Goal: Information Seeking & Learning: Learn about a topic

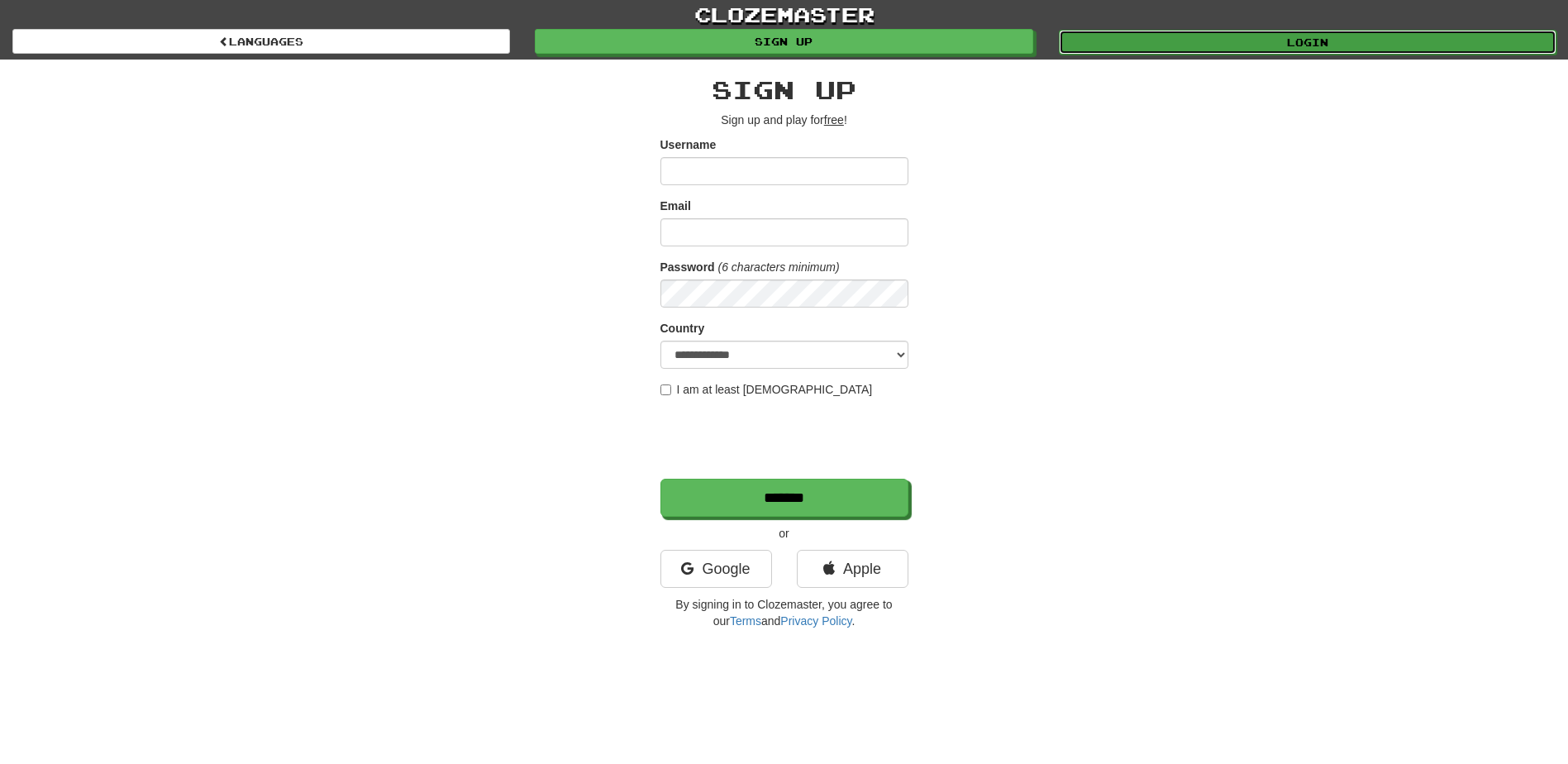
click at [1307, 49] on link "Login" at bounding box center [1307, 42] width 498 height 25
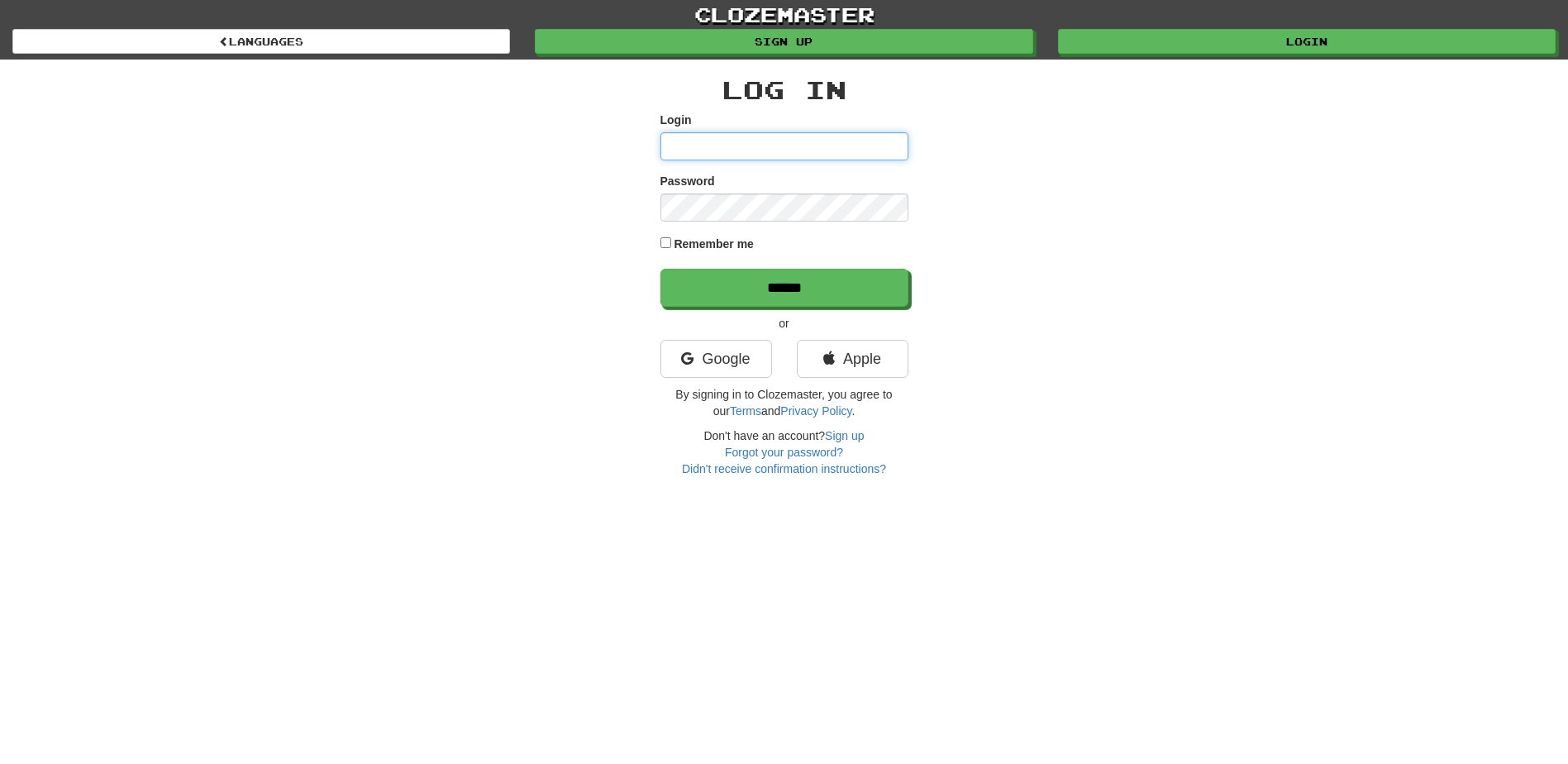
click at [742, 142] on input "Login" at bounding box center [784, 146] width 248 height 28
type input "*******"
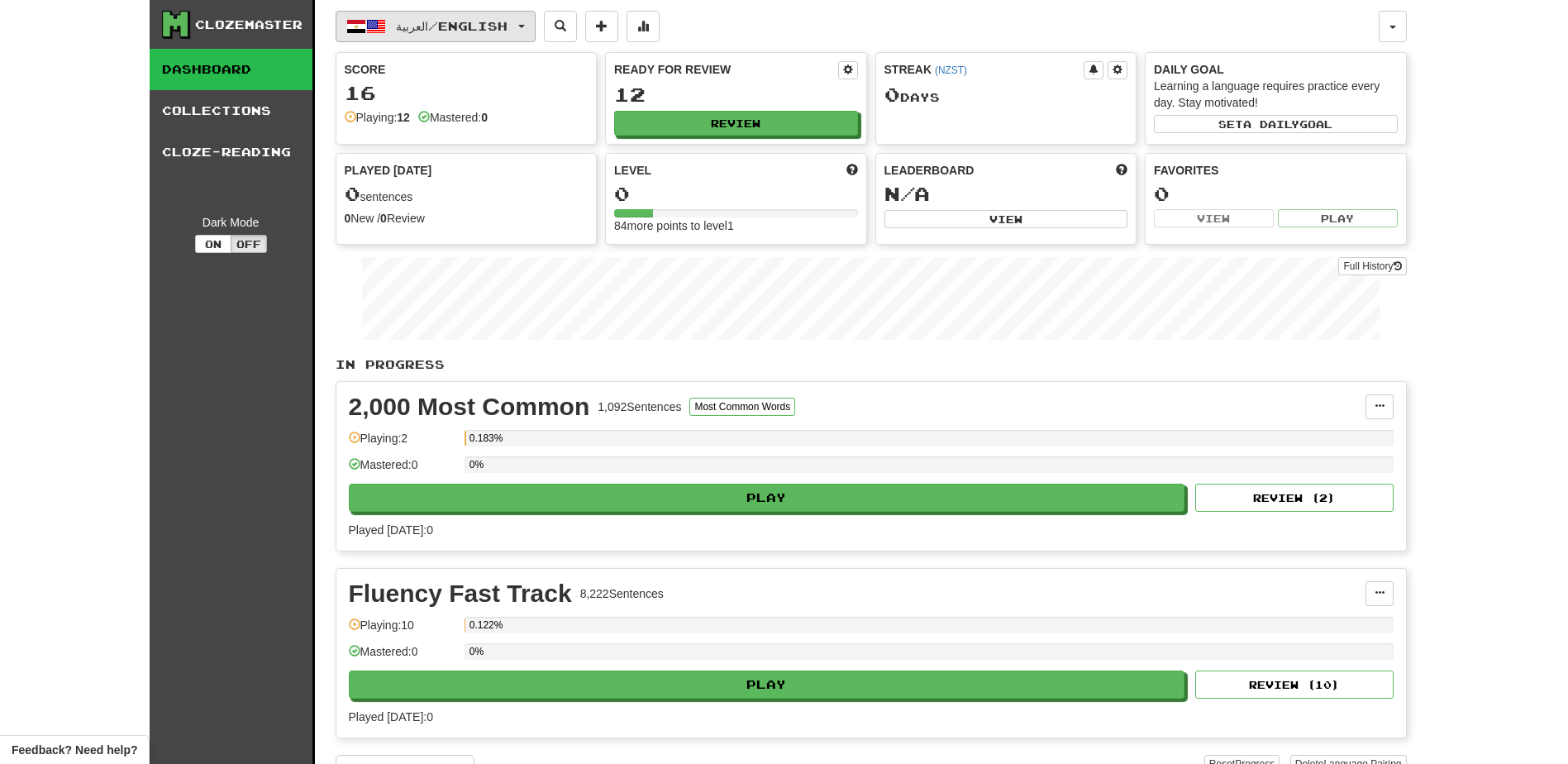
click at [529, 20] on button "العربية / English" at bounding box center [434, 27] width 200 height 32
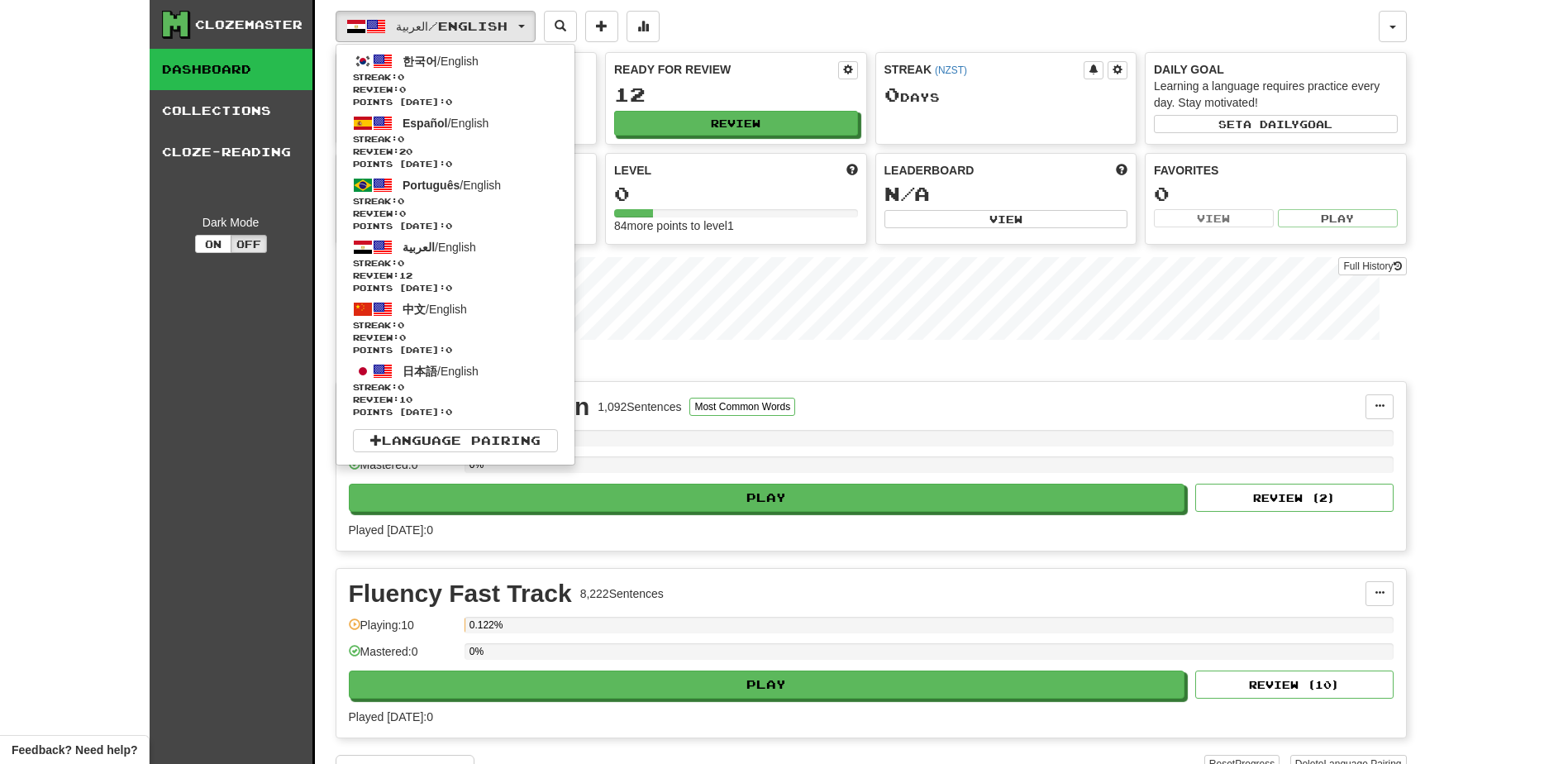
click at [219, 432] on div "Clozemaster Dashboard Collections Cloze-Reading Dark Mode On Off" at bounding box center [232, 417] width 165 height 834
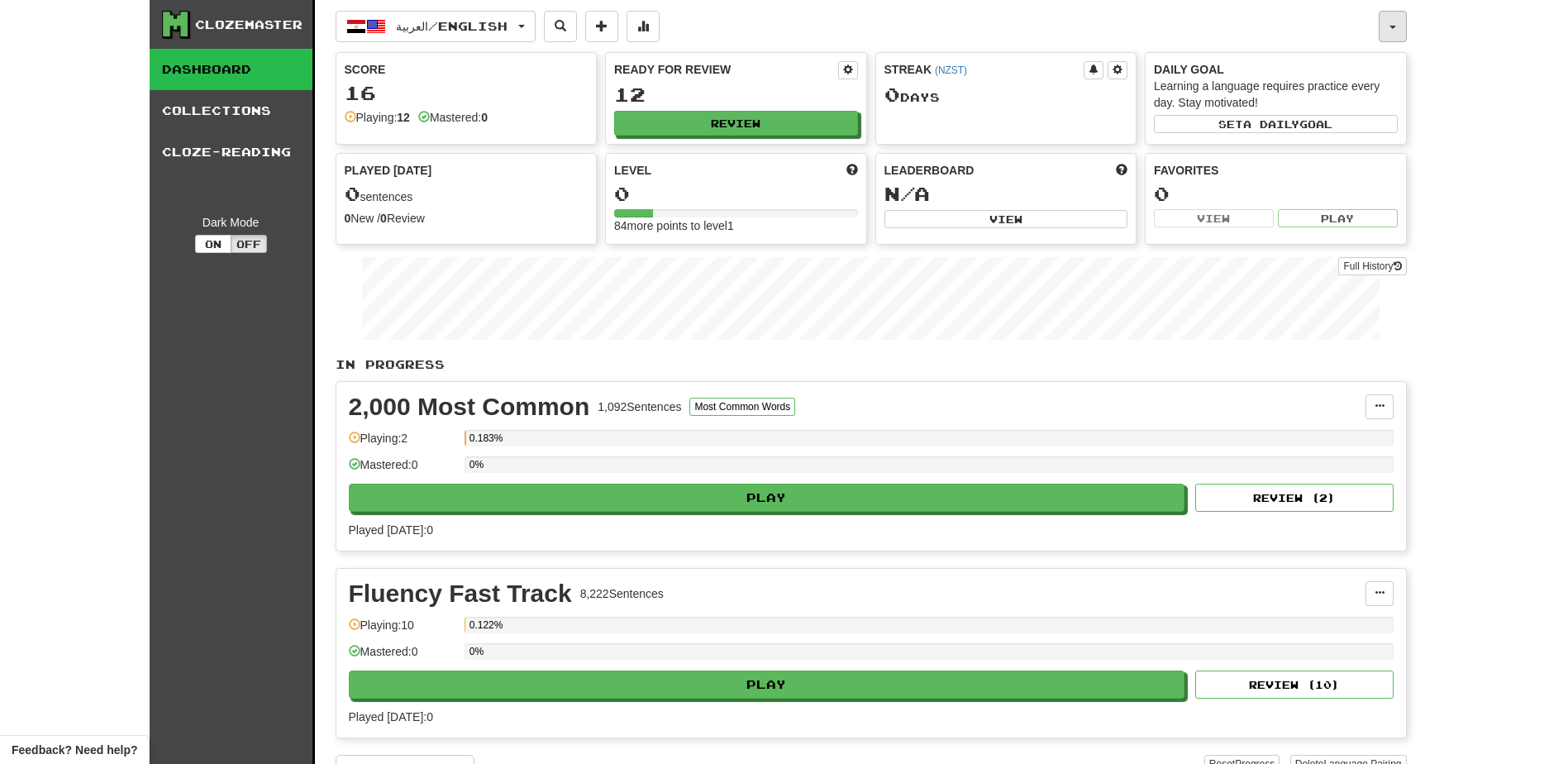
click at [1389, 29] on button "button" at bounding box center [1393, 27] width 28 height 32
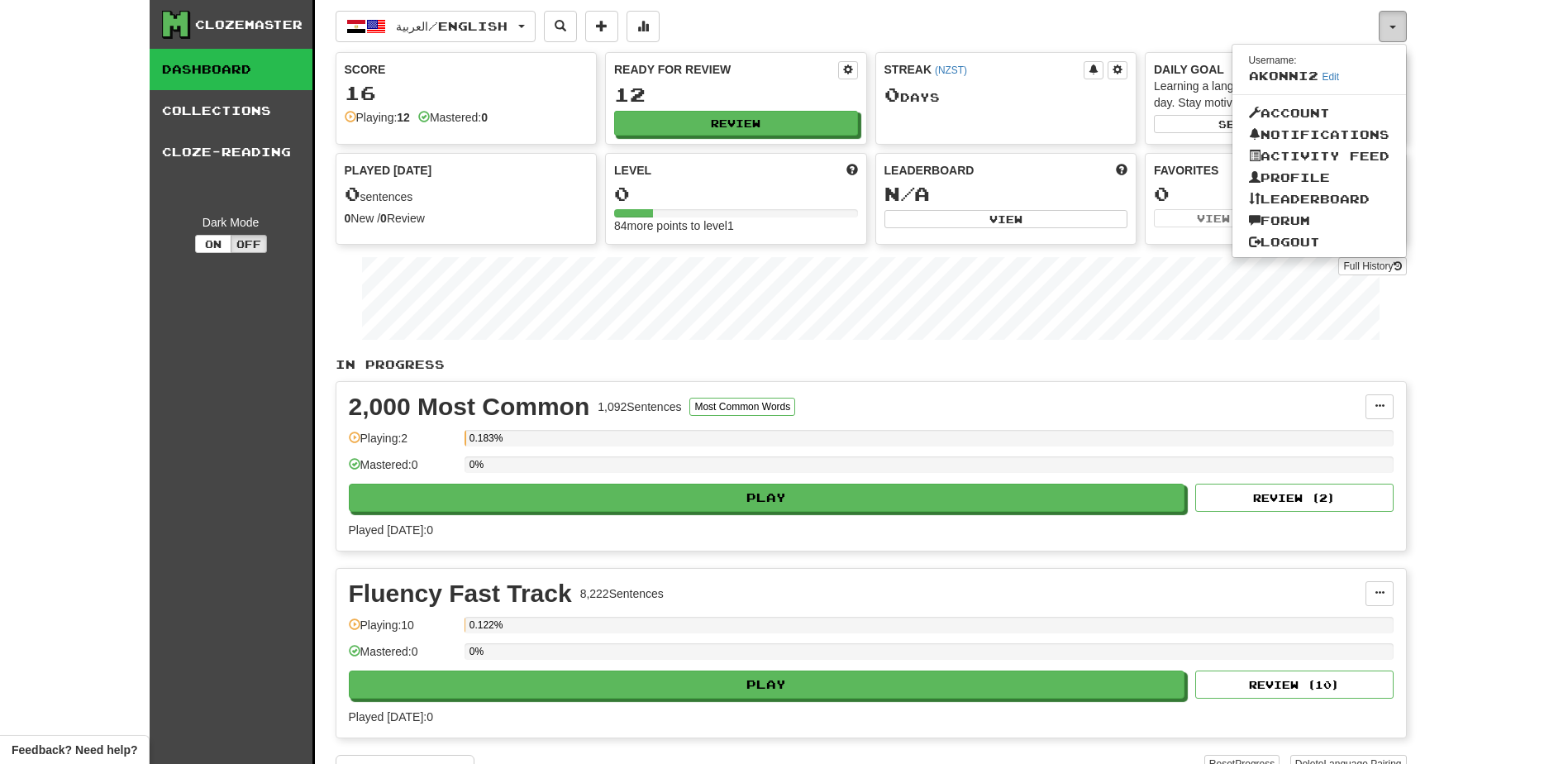
click at [1389, 29] on button "button" at bounding box center [1393, 27] width 28 height 32
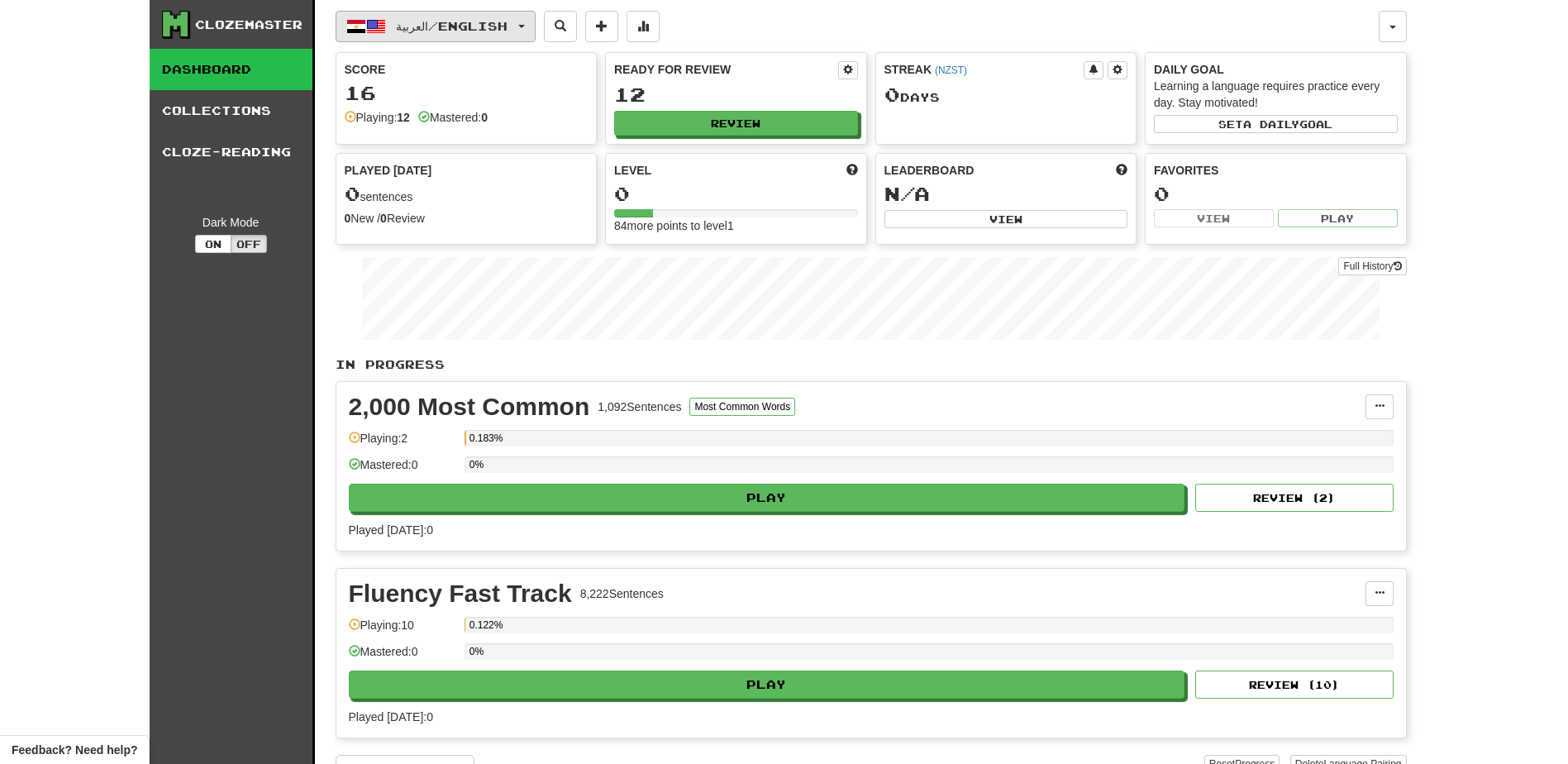
click at [426, 29] on span "العربية / English" at bounding box center [451, 25] width 111 height 14
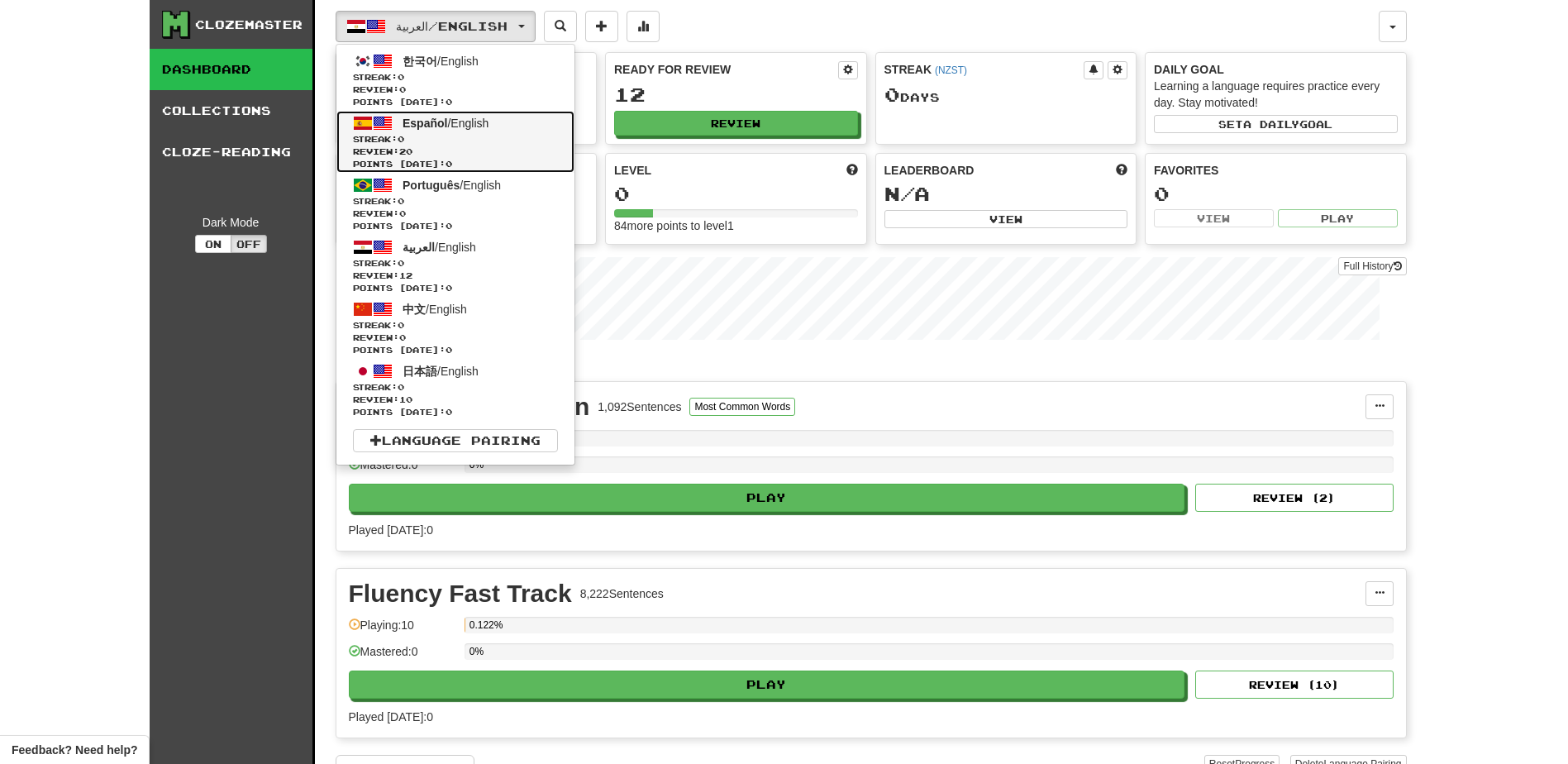
click at [425, 129] on span "Español" at bounding box center [425, 123] width 45 height 13
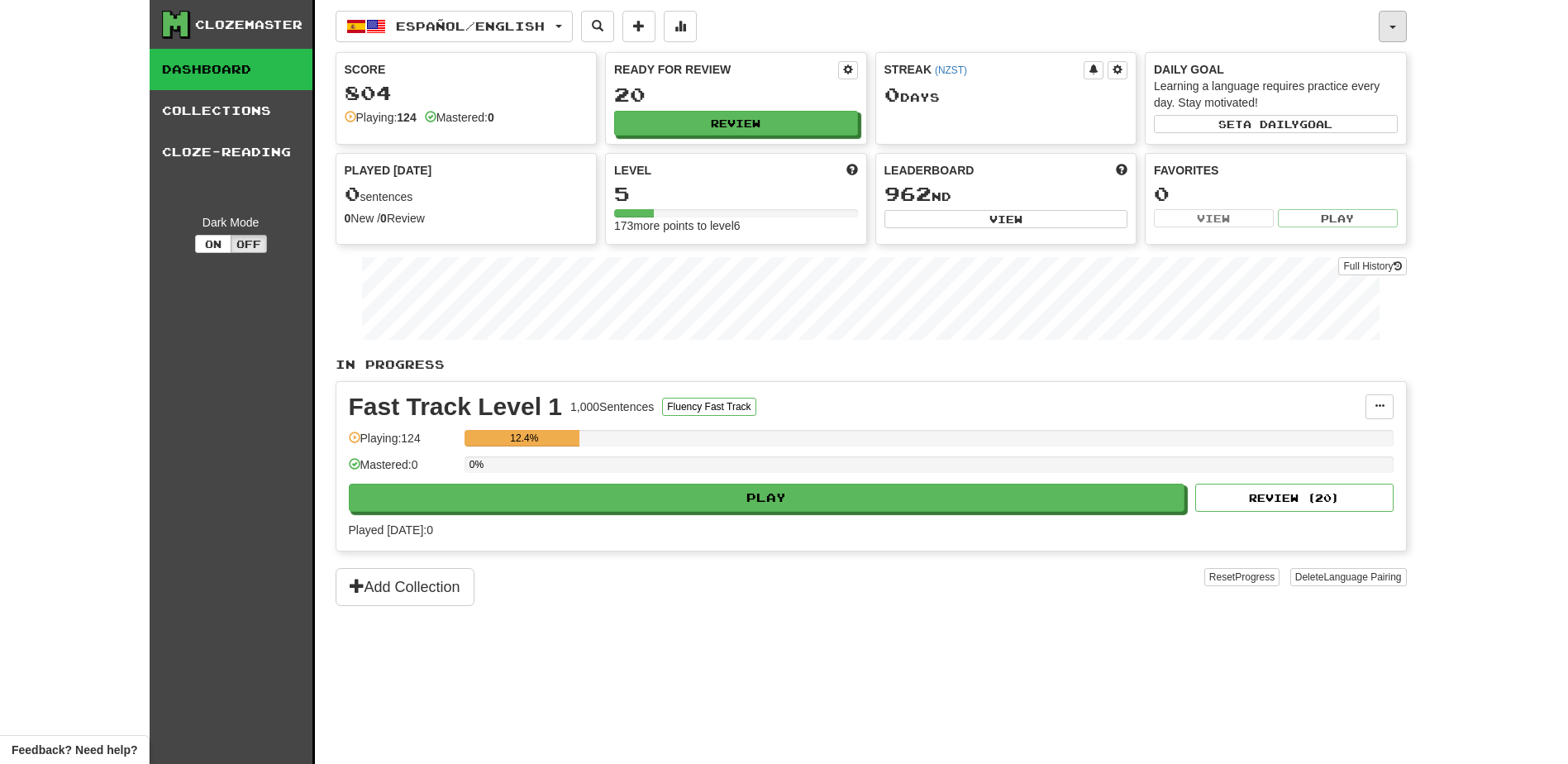
click at [1399, 23] on button "button" at bounding box center [1393, 27] width 28 height 32
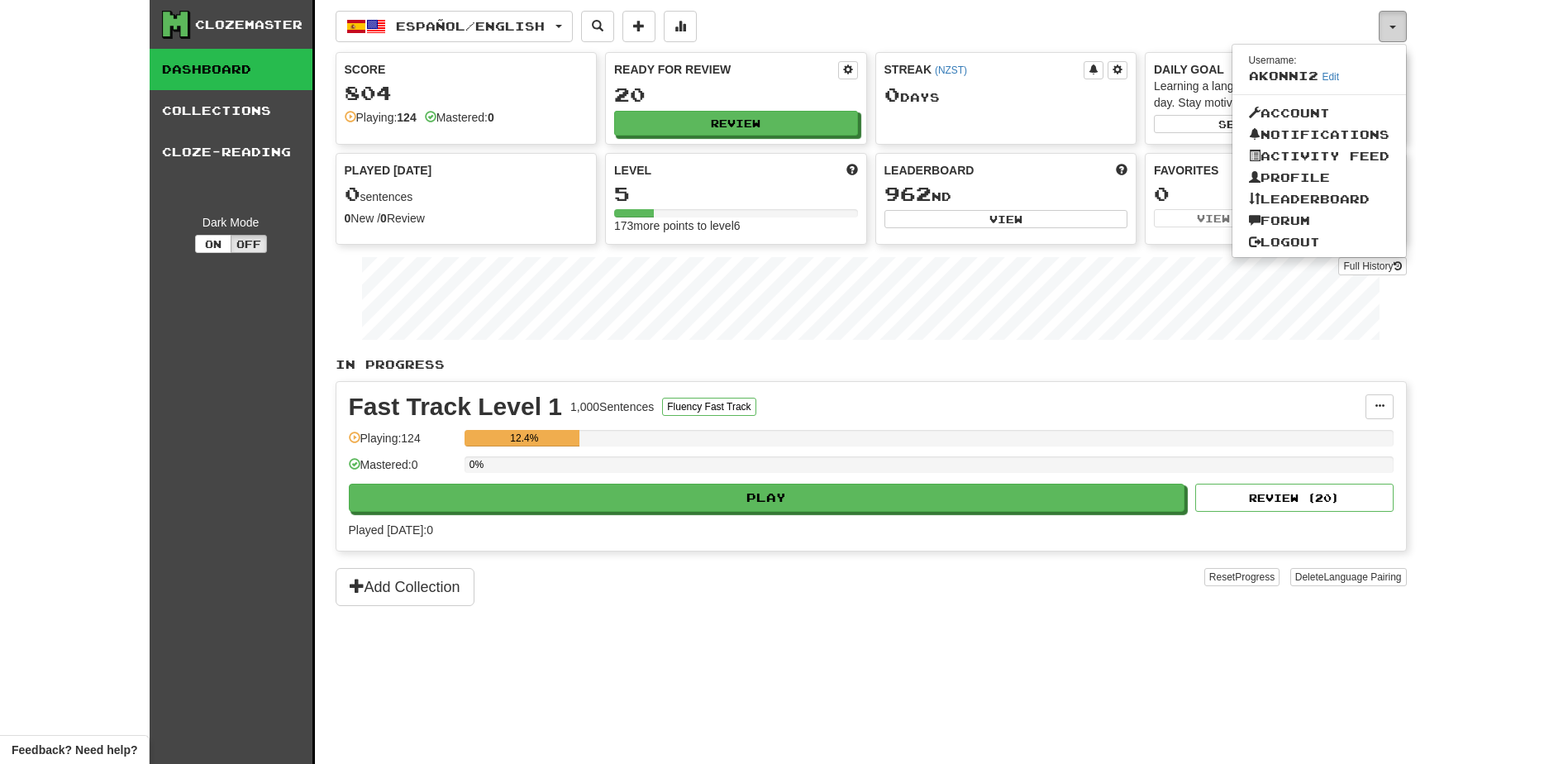
click at [1399, 23] on button "button" at bounding box center [1393, 27] width 28 height 32
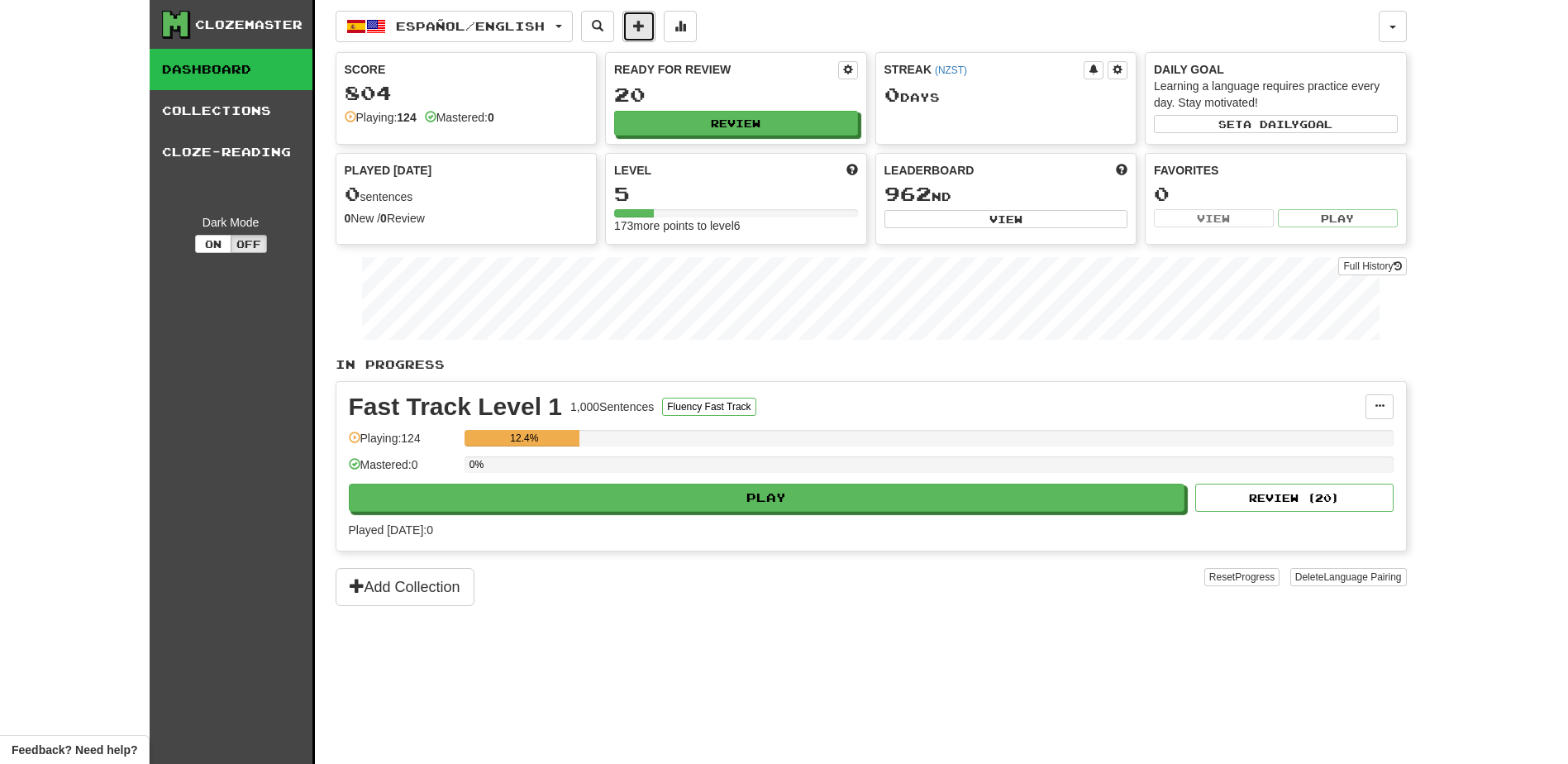
click at [652, 32] on button at bounding box center [639, 27] width 33 height 32
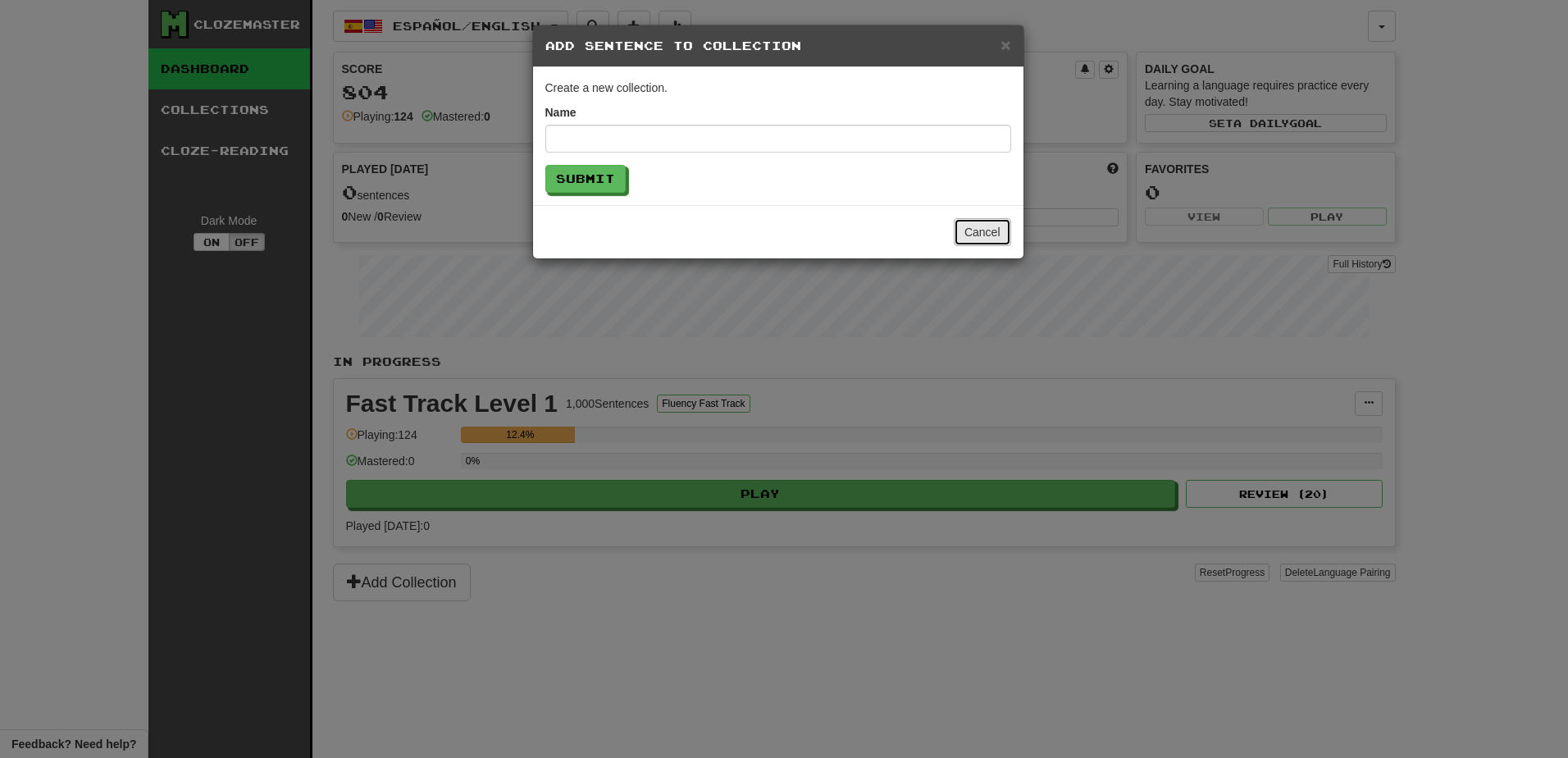
click at [977, 240] on button "Cancel" at bounding box center [982, 232] width 57 height 28
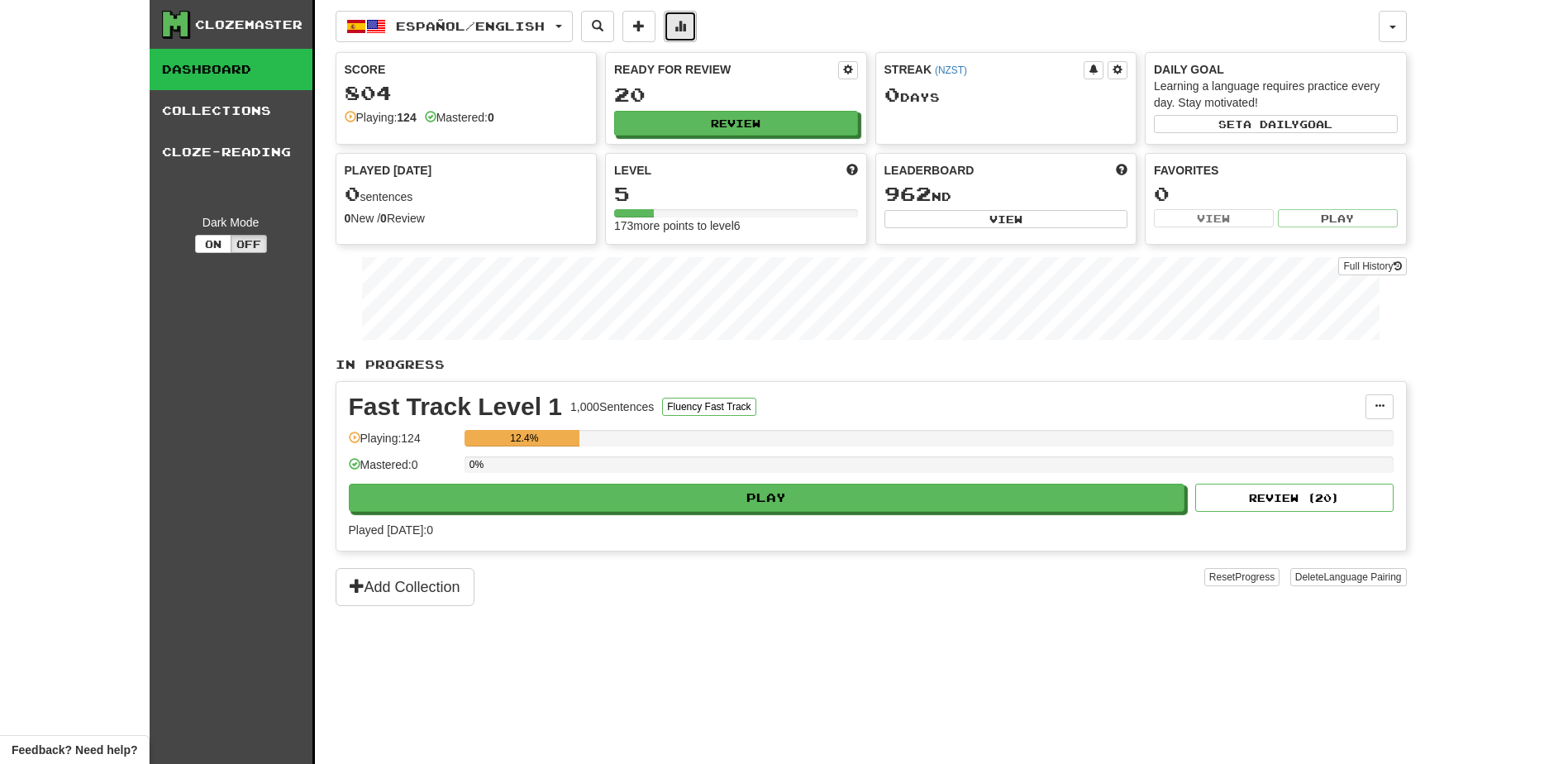
click at [686, 26] on span at bounding box center [680, 25] width 11 height 11
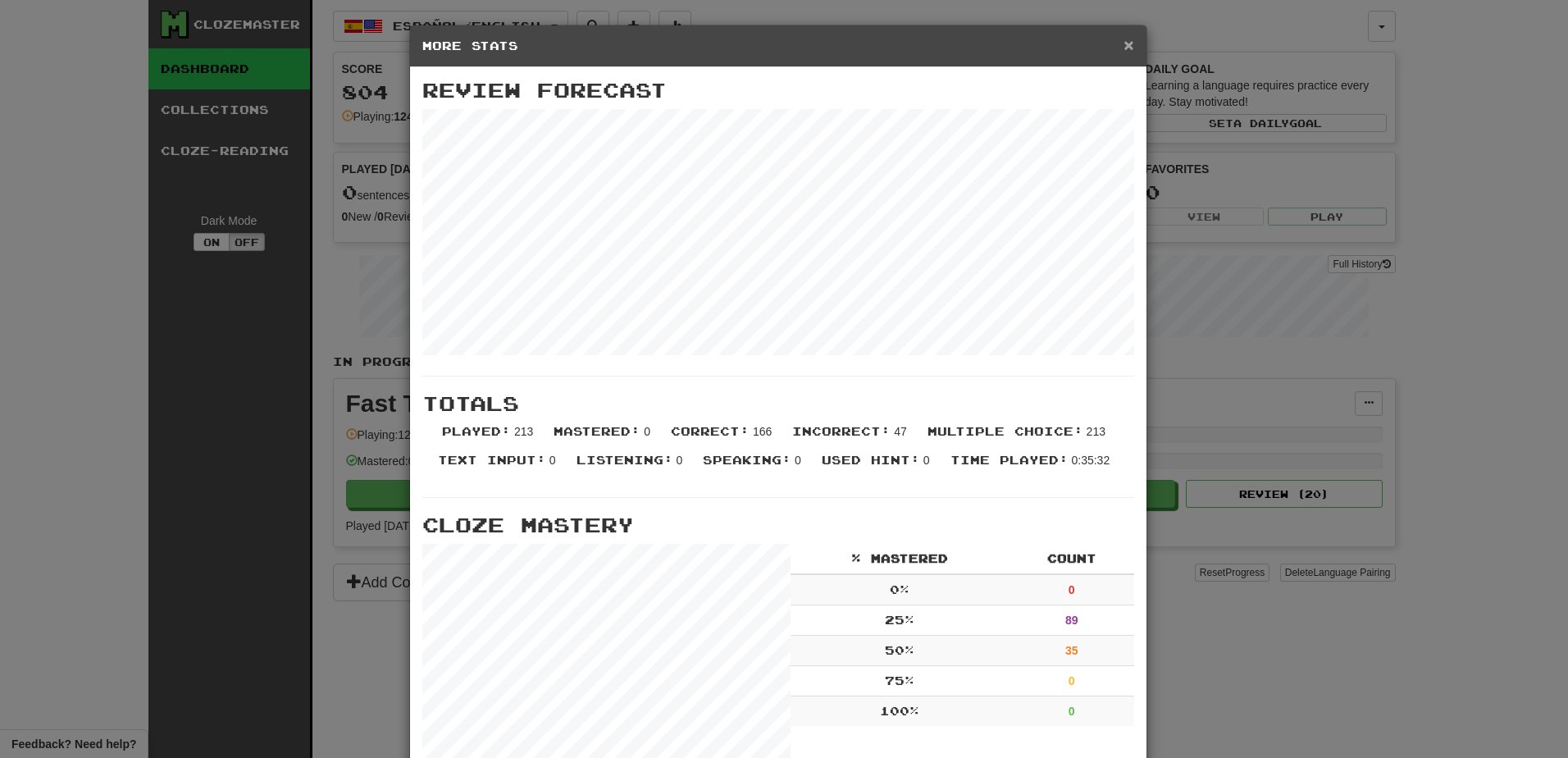
click at [1125, 48] on span "×" at bounding box center [1129, 44] width 10 height 18
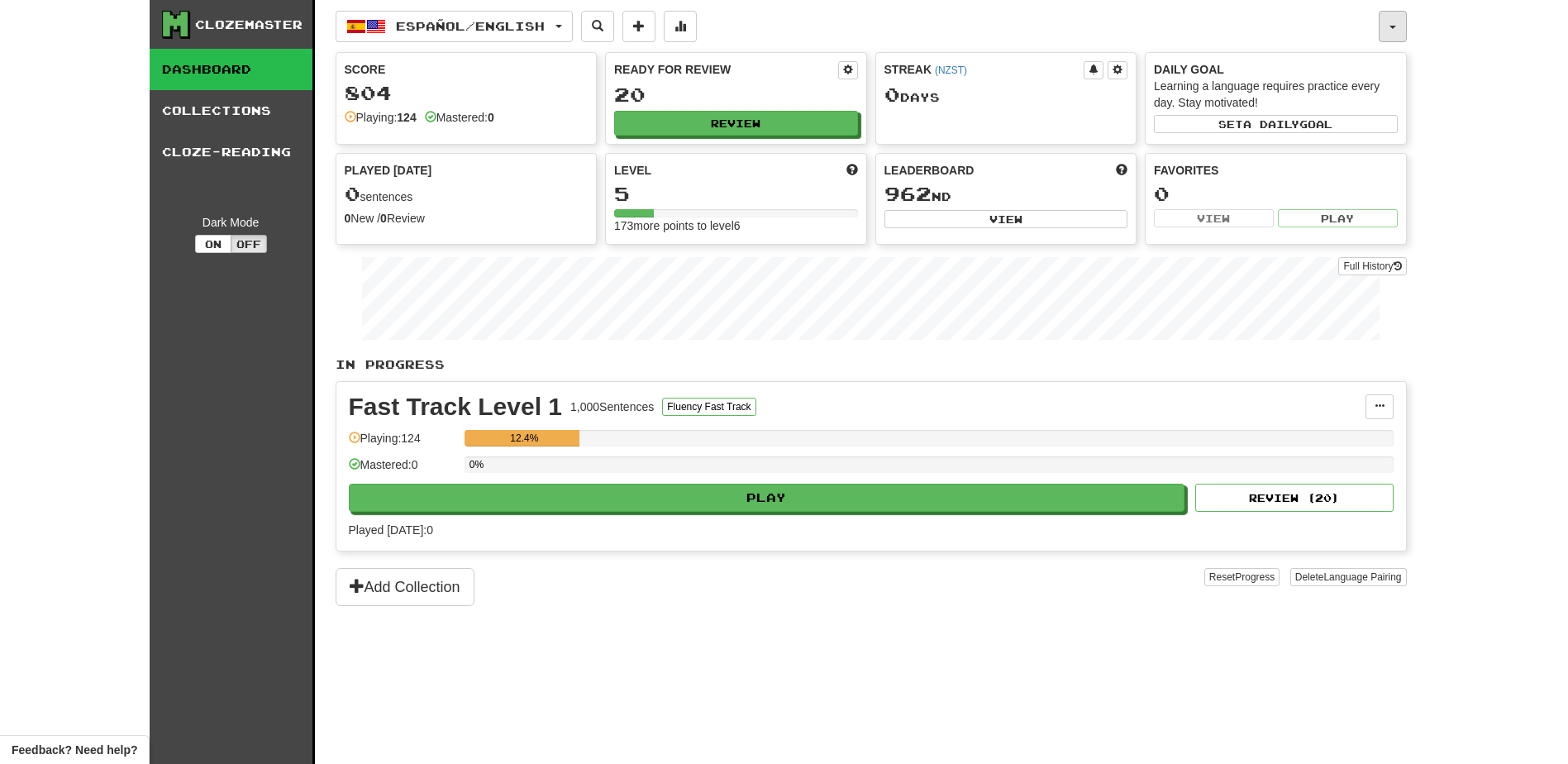
click at [1387, 19] on button "button" at bounding box center [1393, 27] width 28 height 32
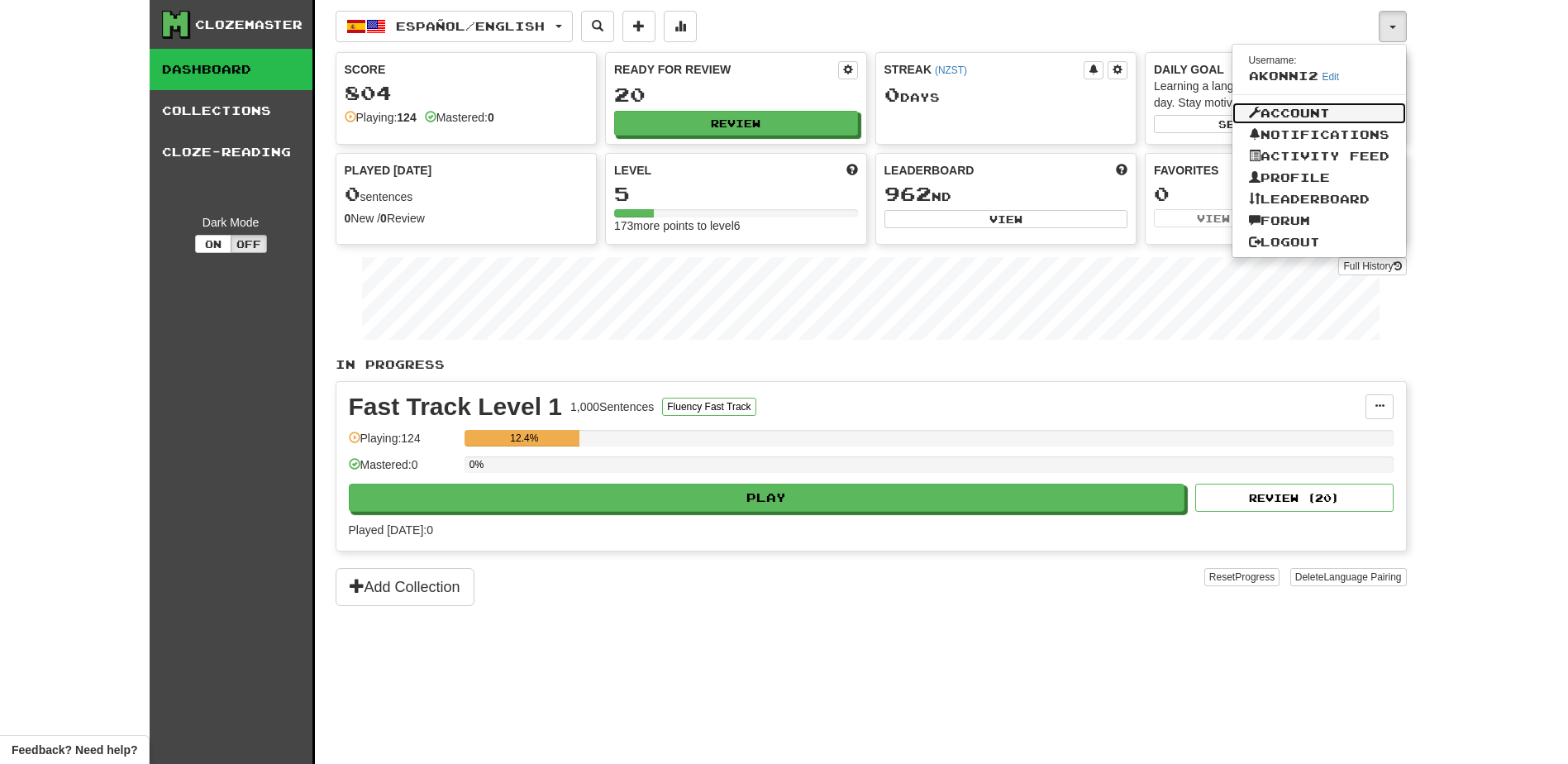
click at [1269, 112] on link "Account" at bounding box center [1318, 112] width 174 height 21
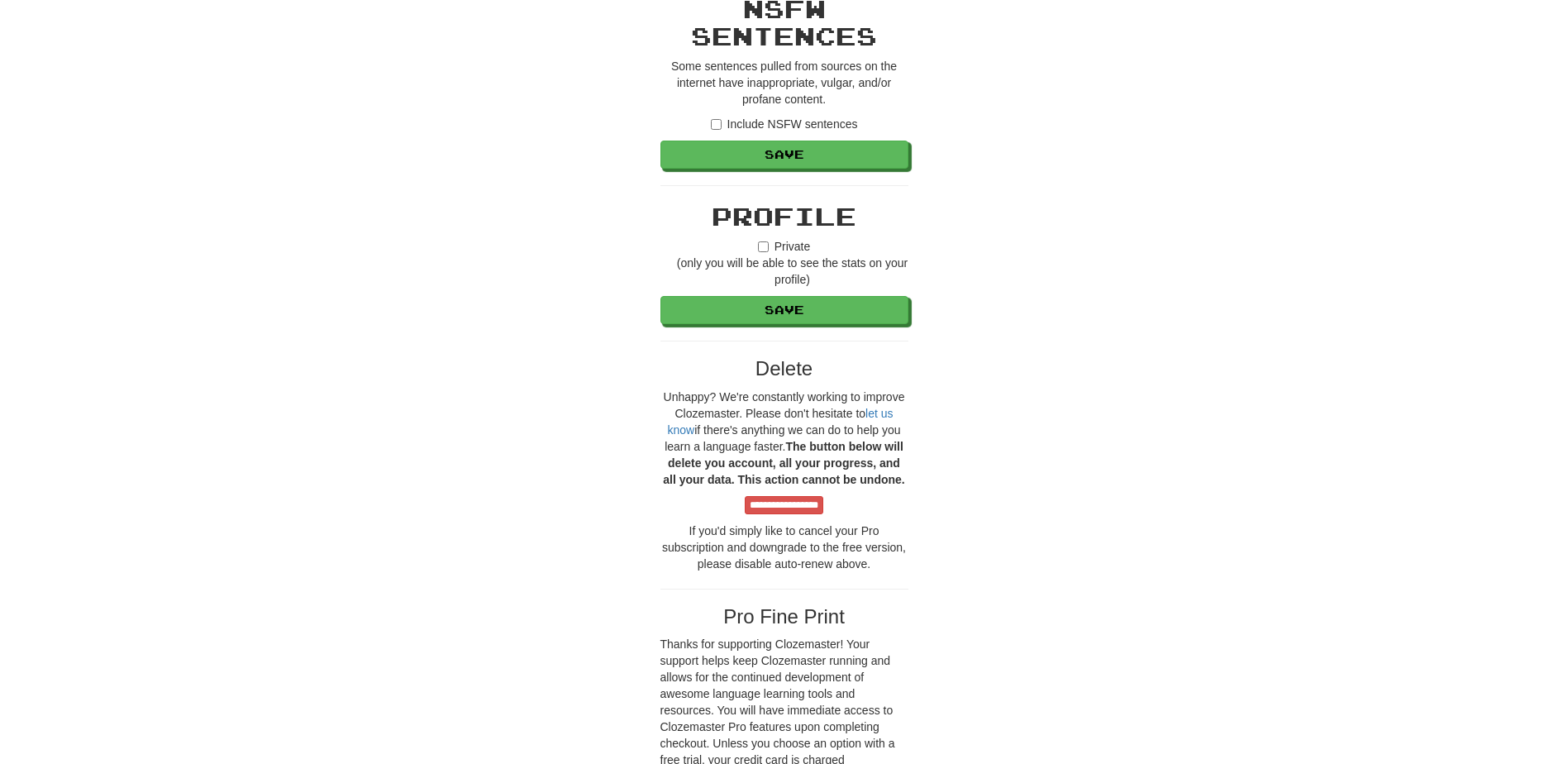
scroll to position [1543, 0]
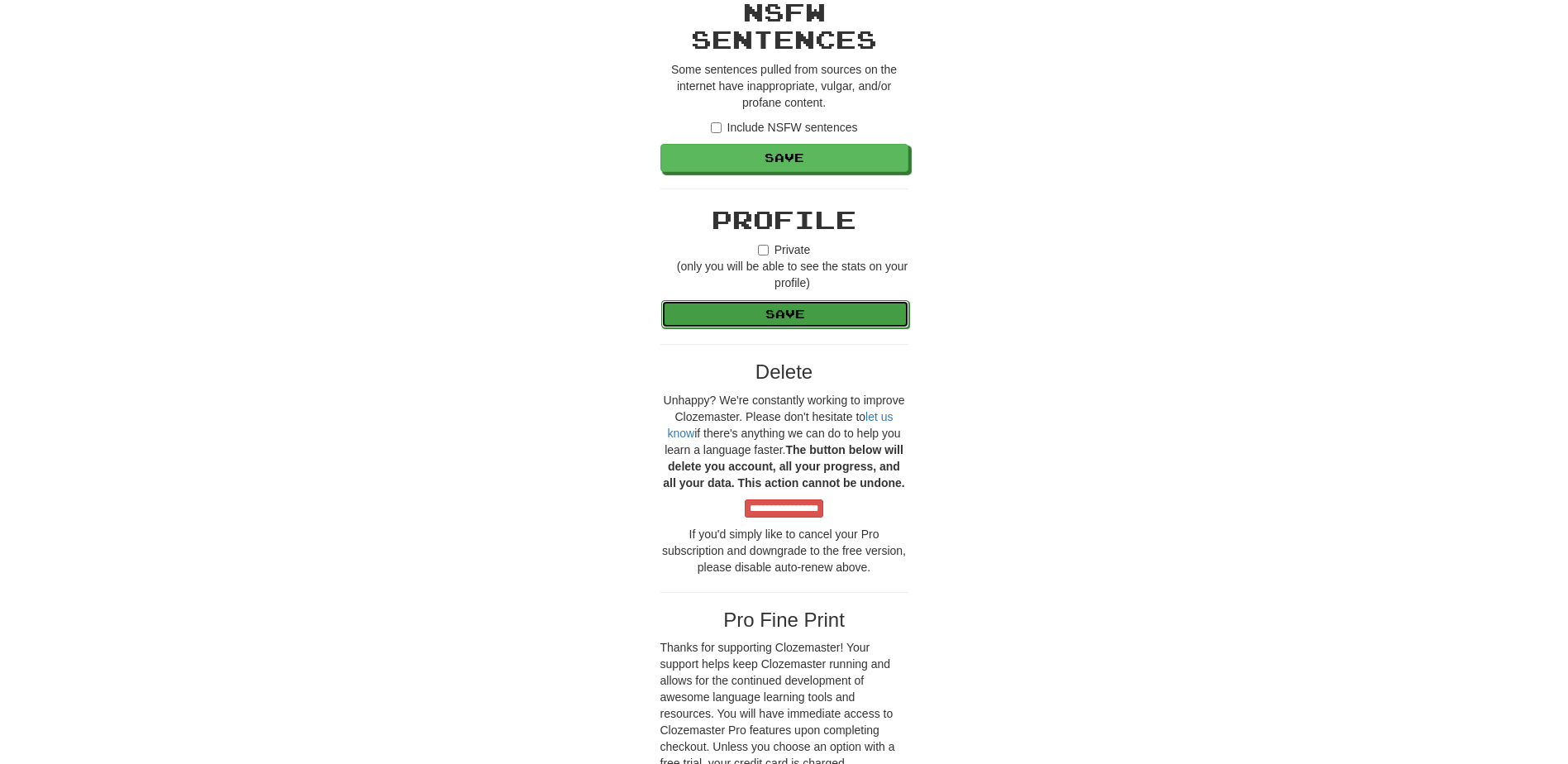
click at [826, 319] on button "Save" at bounding box center [784, 314] width 248 height 28
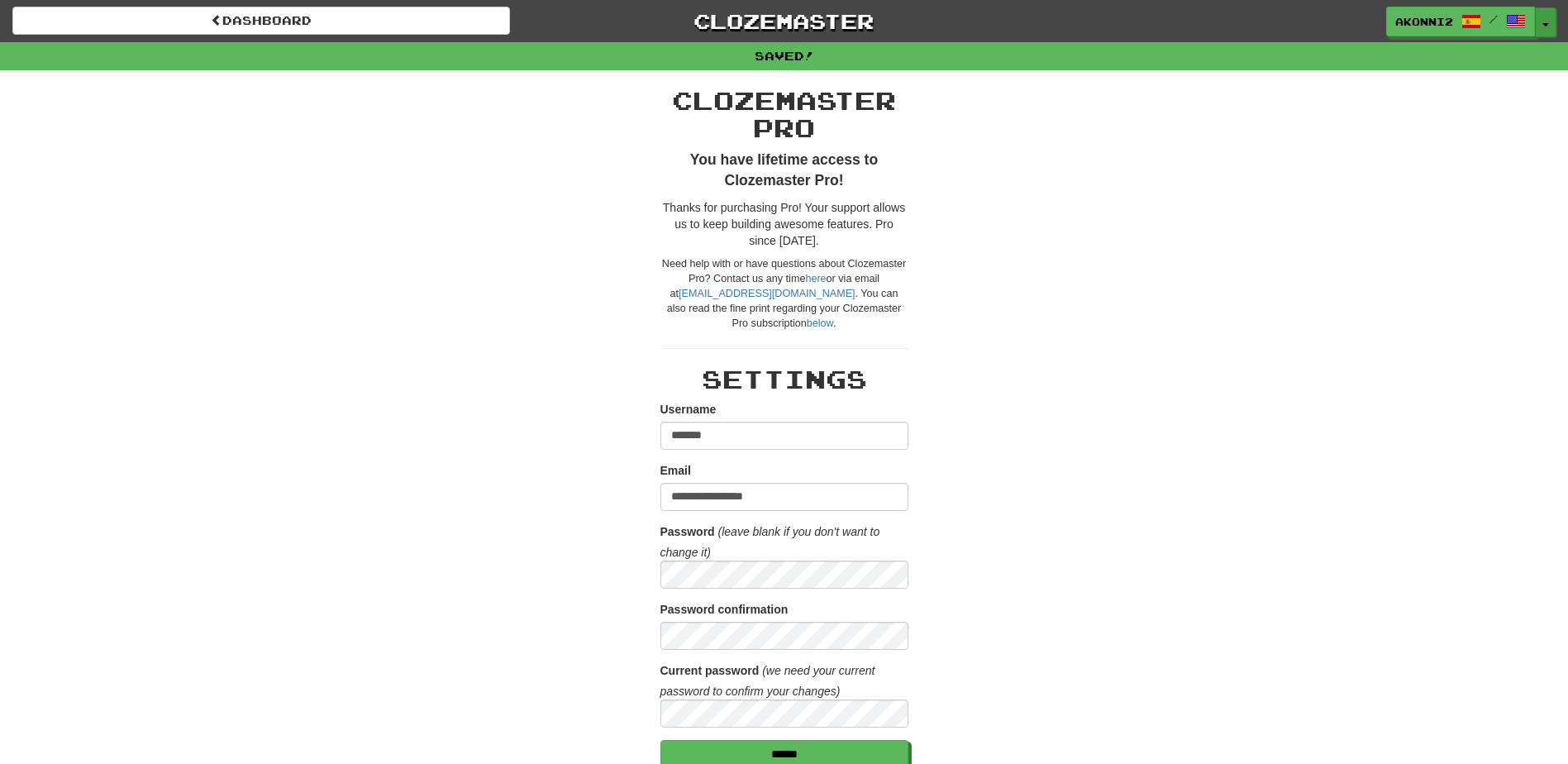
click at [1546, 20] on button "Toggle Dropdown" at bounding box center [1545, 22] width 21 height 30
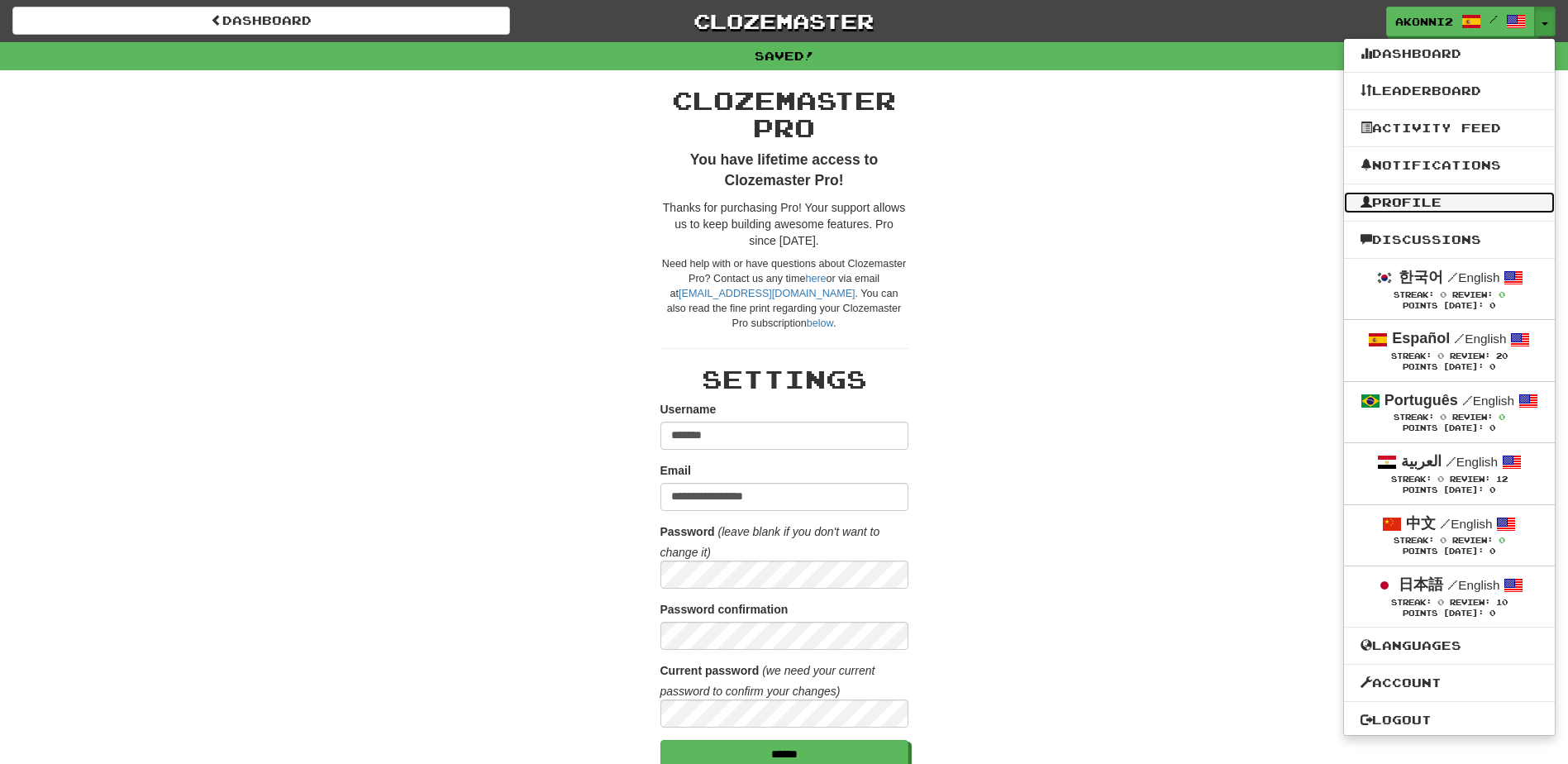
click at [1416, 201] on link "Profile" at bounding box center [1449, 202] width 211 height 21
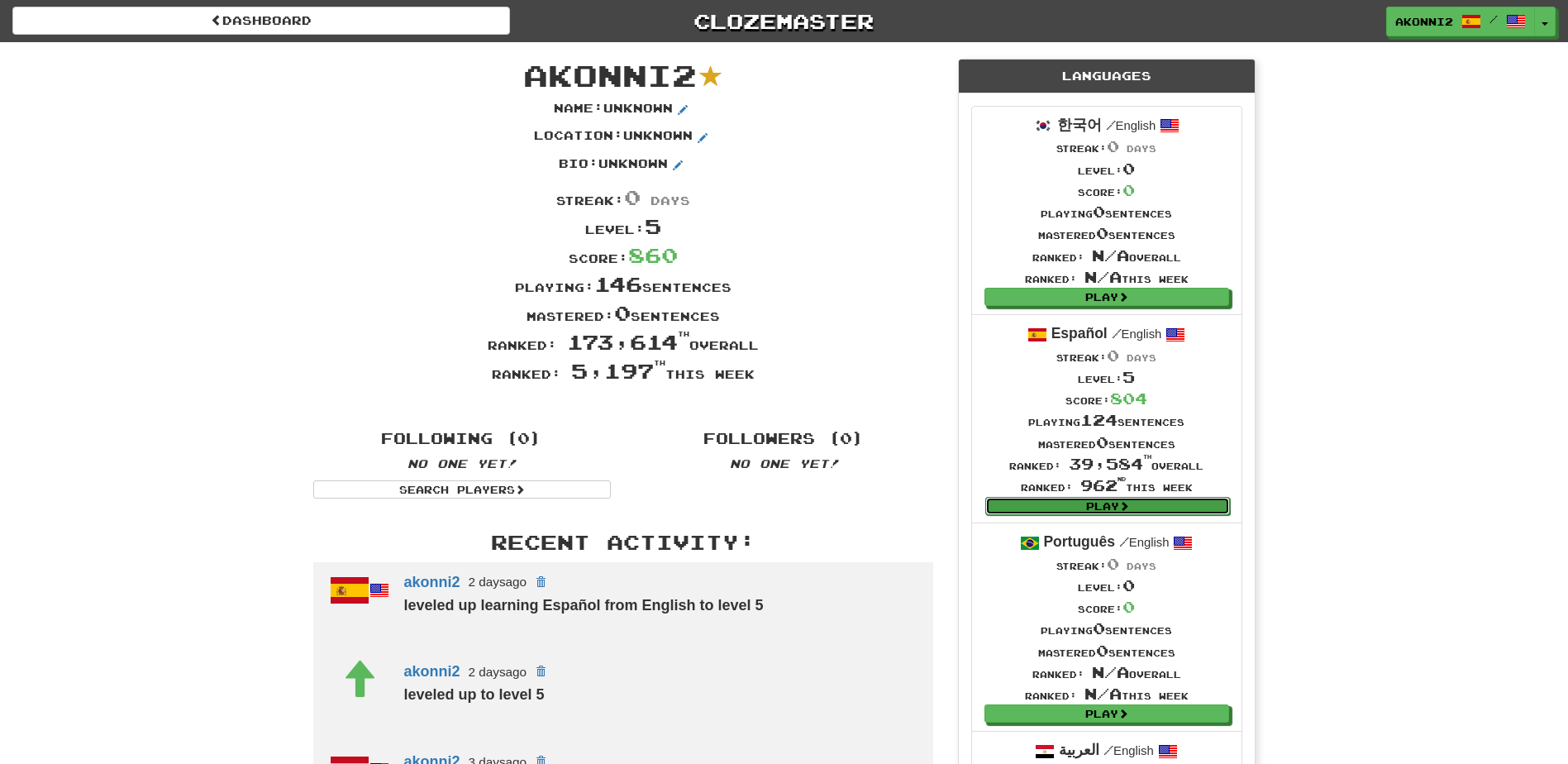
click at [1207, 511] on link "Play" at bounding box center [1108, 506] width 245 height 19
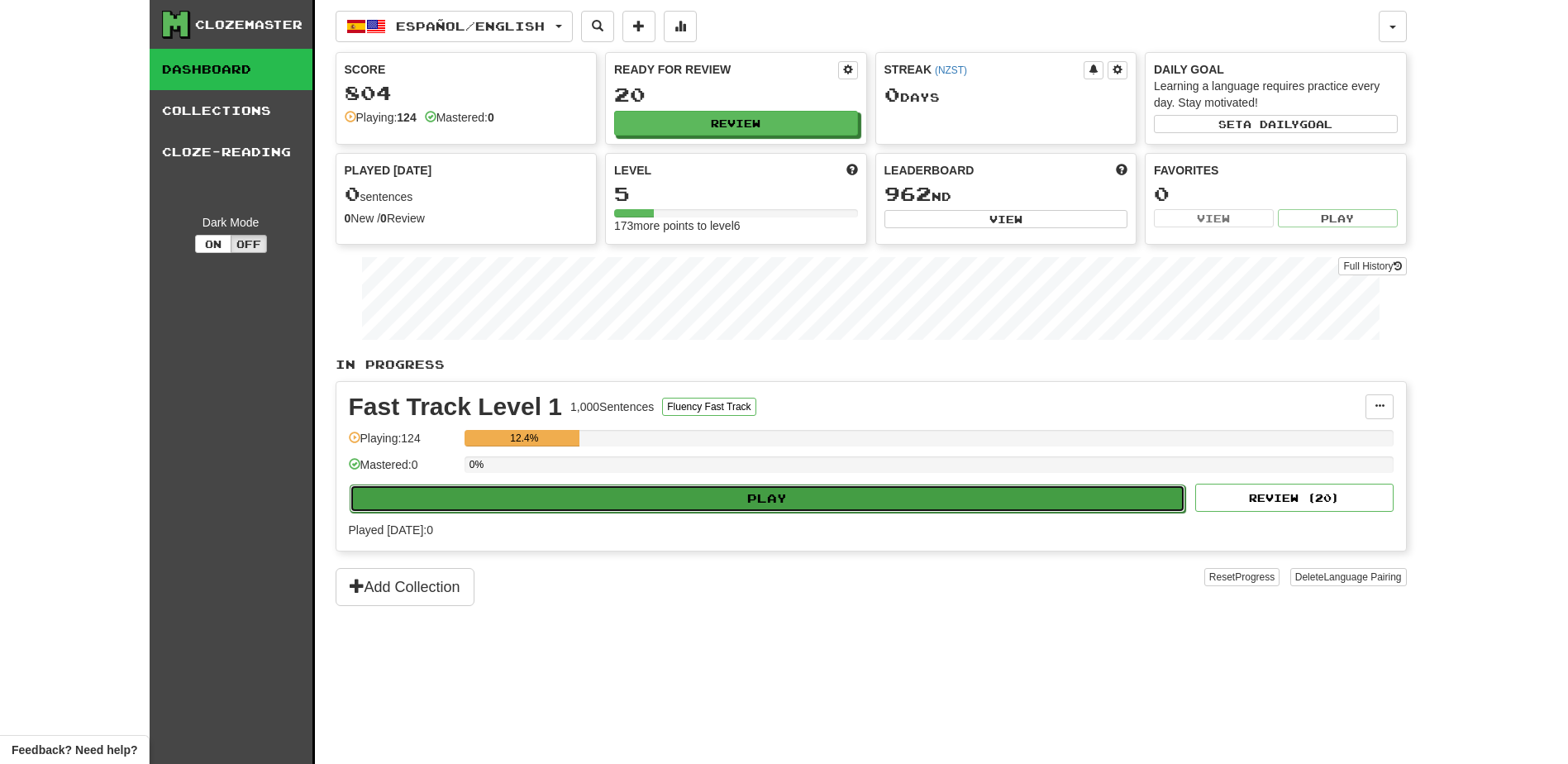
click at [693, 500] on button "Play" at bounding box center [768, 499] width 836 height 28
select select "**"
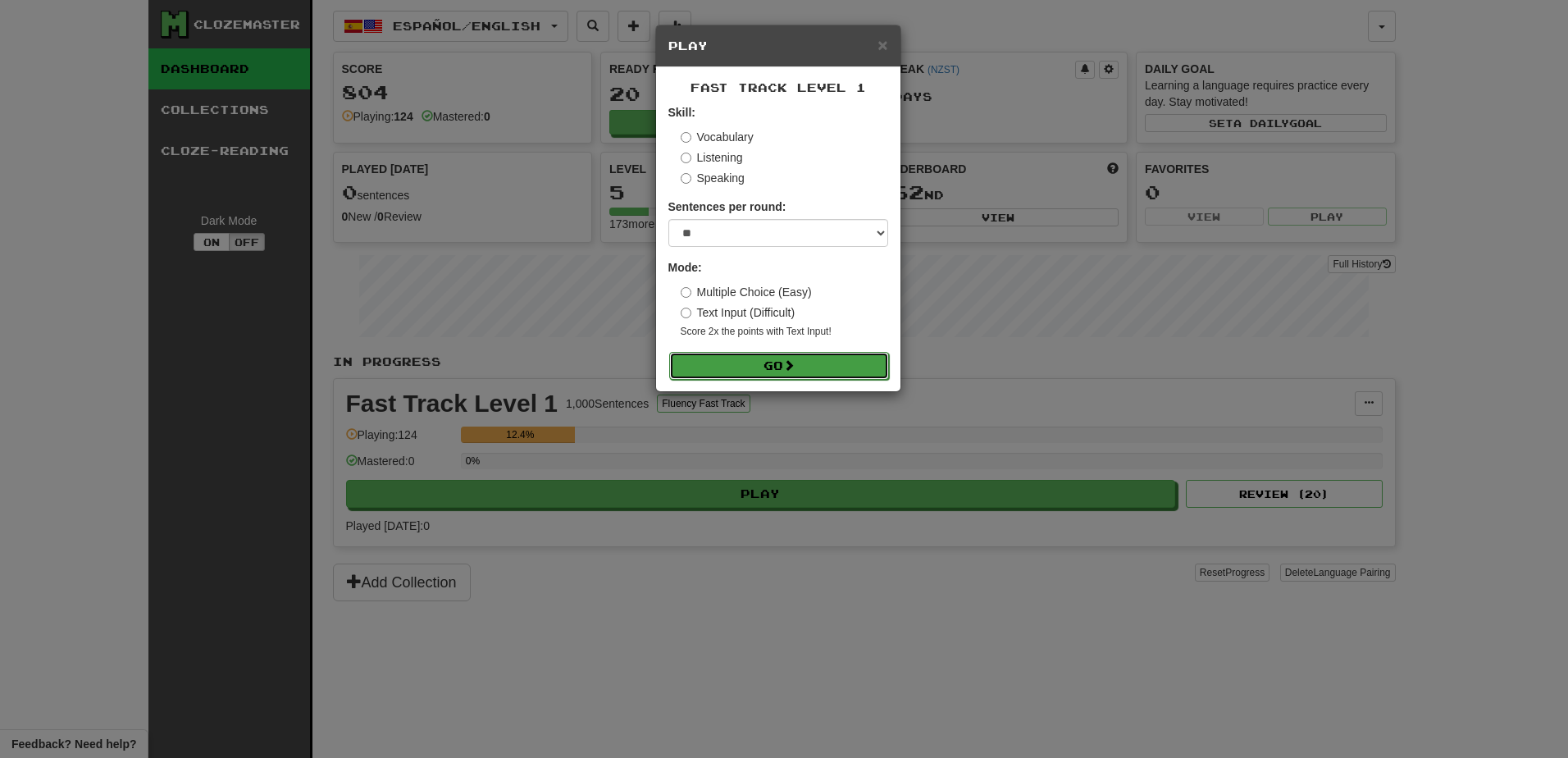
click at [744, 367] on button "Go" at bounding box center [778, 366] width 220 height 28
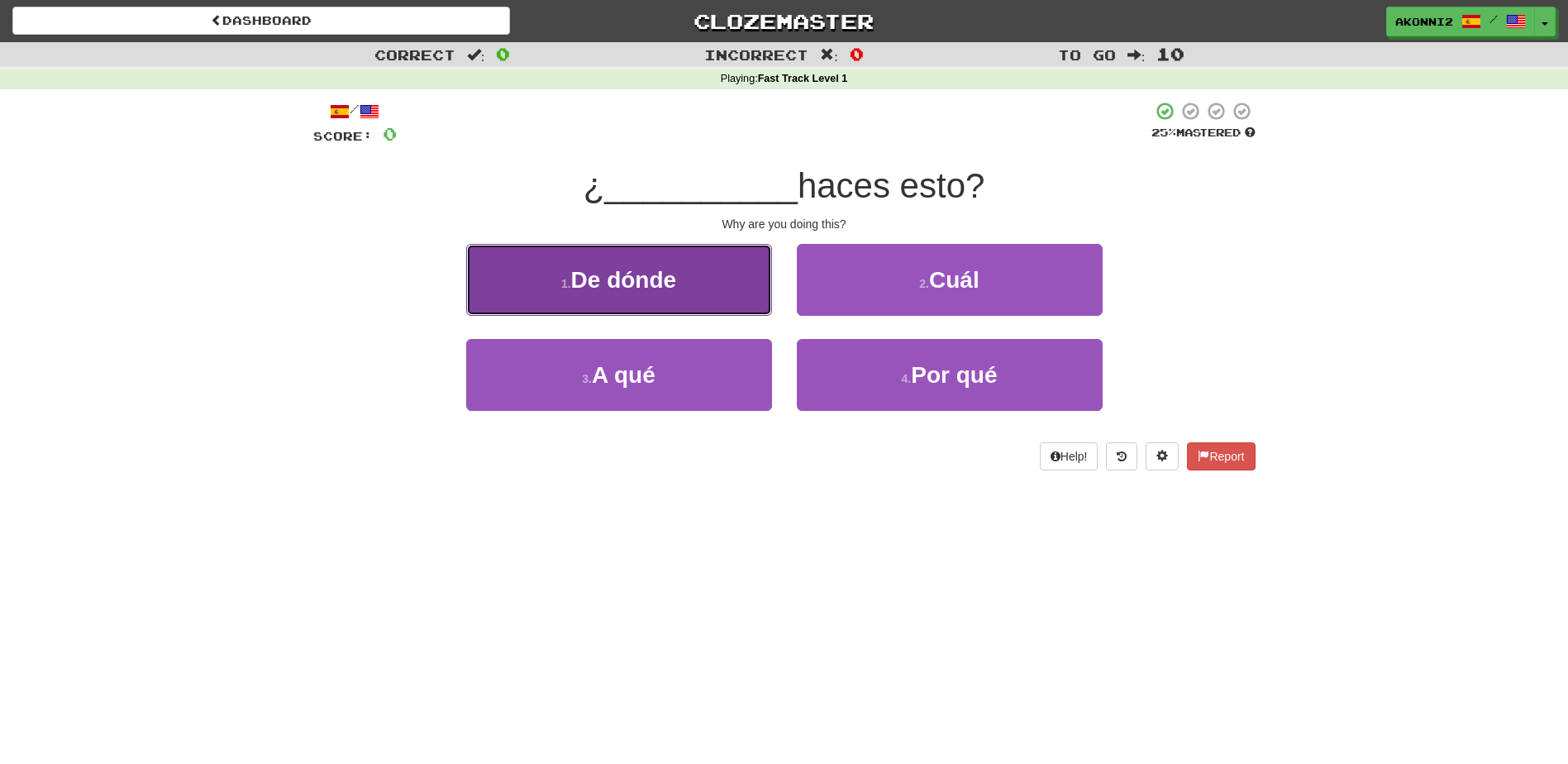
click at [710, 291] on button "1 . De dónde" at bounding box center [618, 279] width 305 height 71
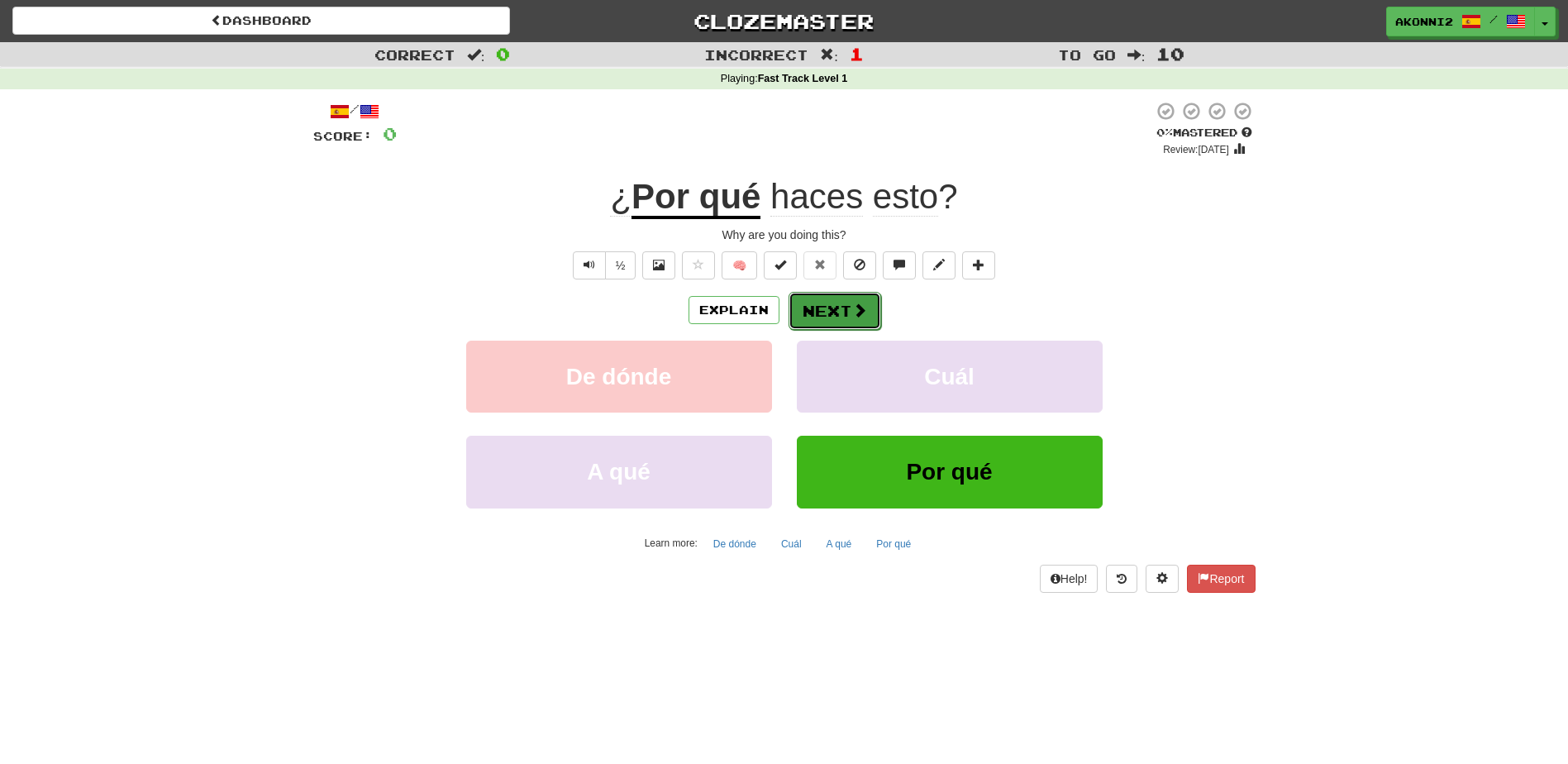
click at [821, 326] on button "Next" at bounding box center [835, 310] width 93 height 38
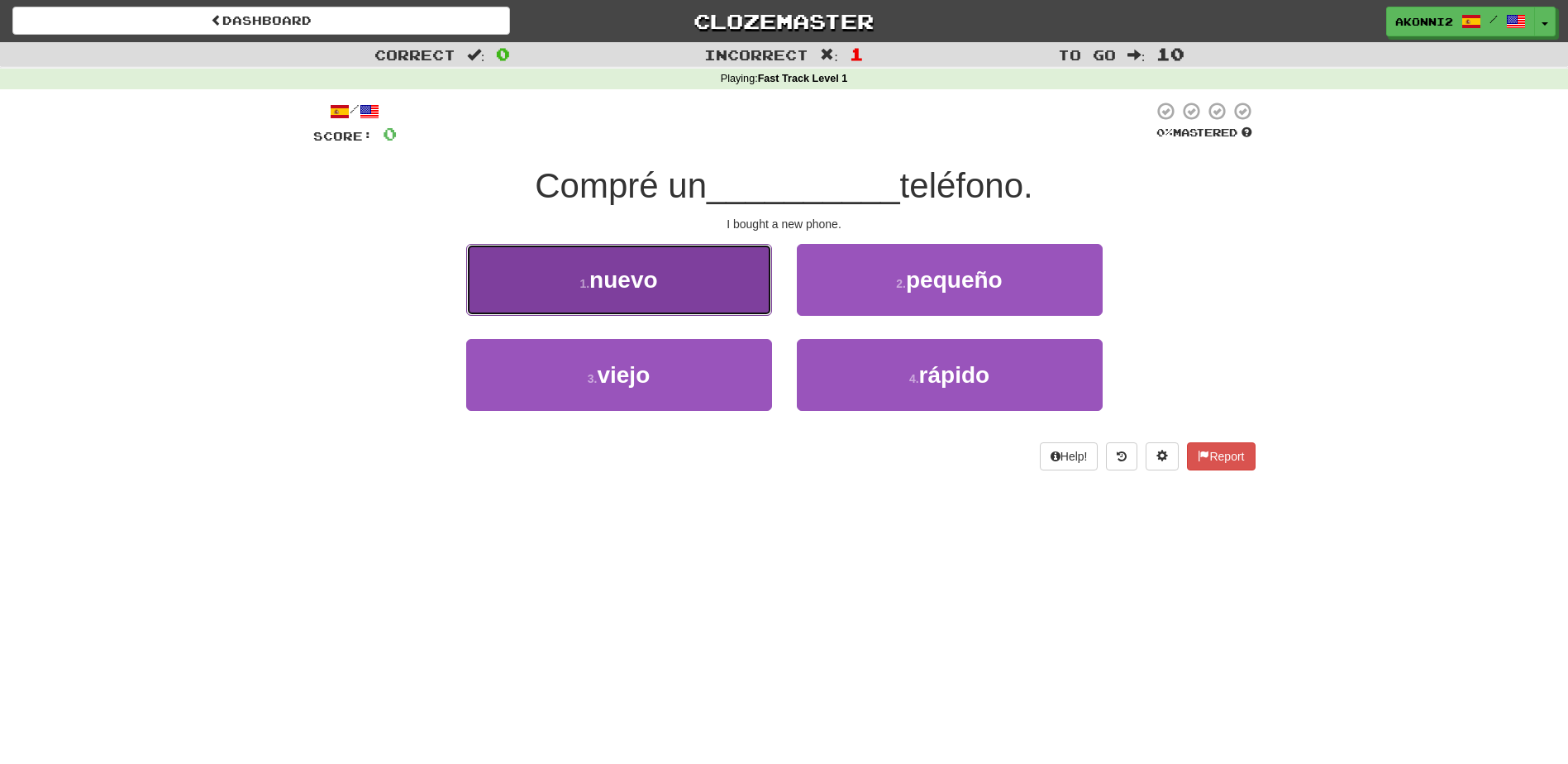
click at [654, 260] on button "1 . nuevo" at bounding box center [618, 279] width 305 height 71
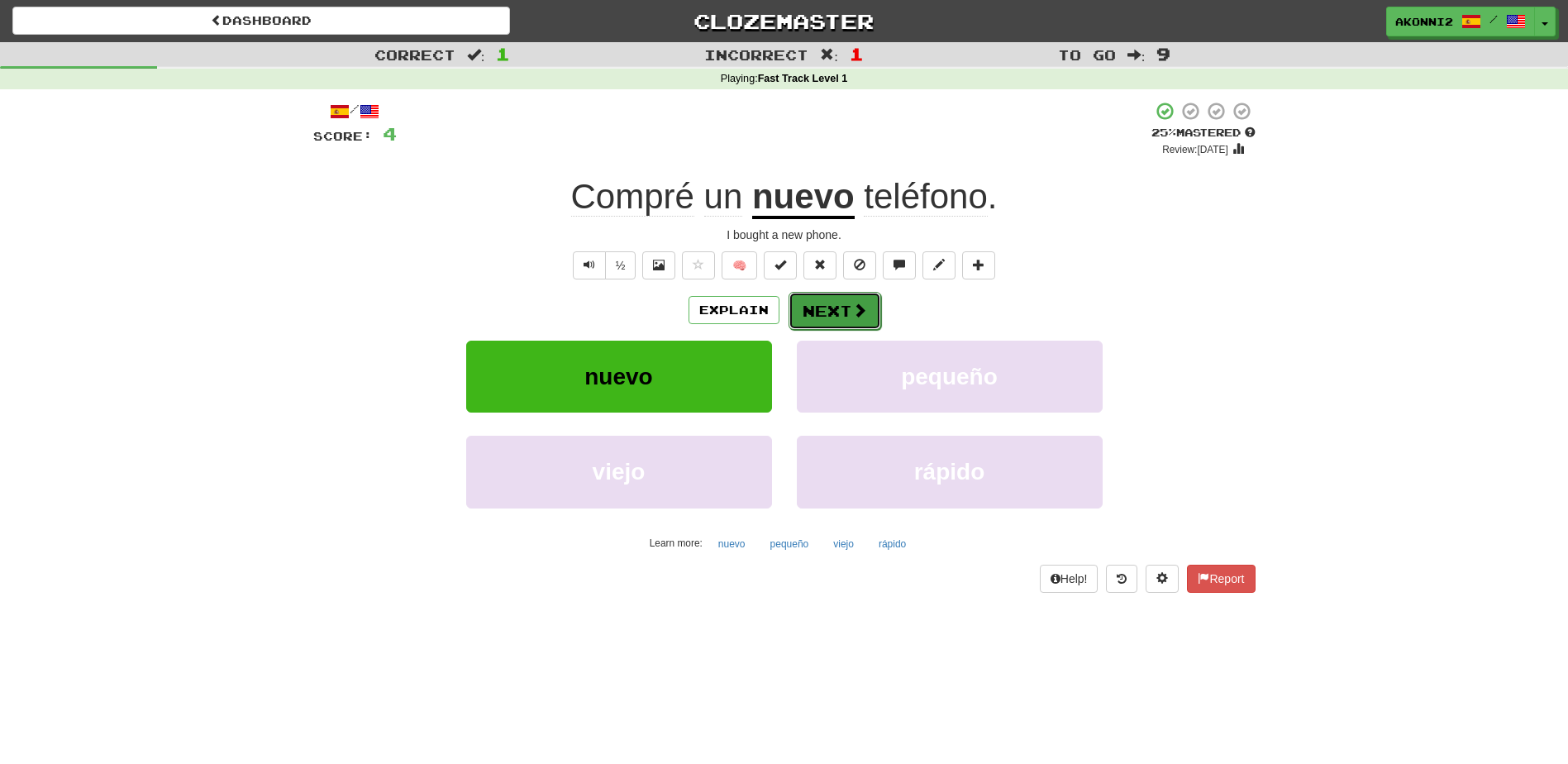
click at [851, 327] on button "Next" at bounding box center [835, 310] width 93 height 38
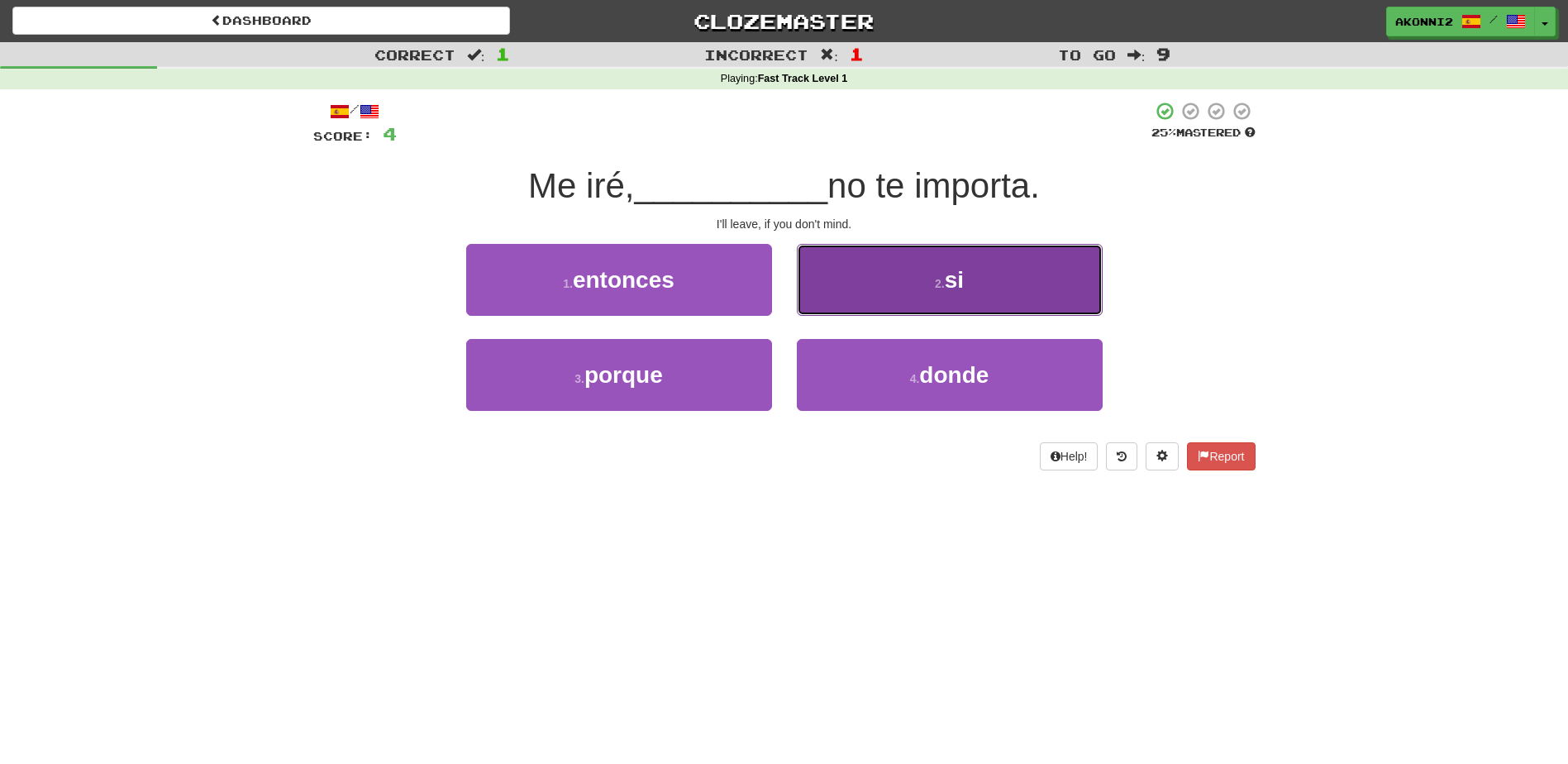
click at [934, 292] on button "2 . si" at bounding box center [949, 279] width 305 height 71
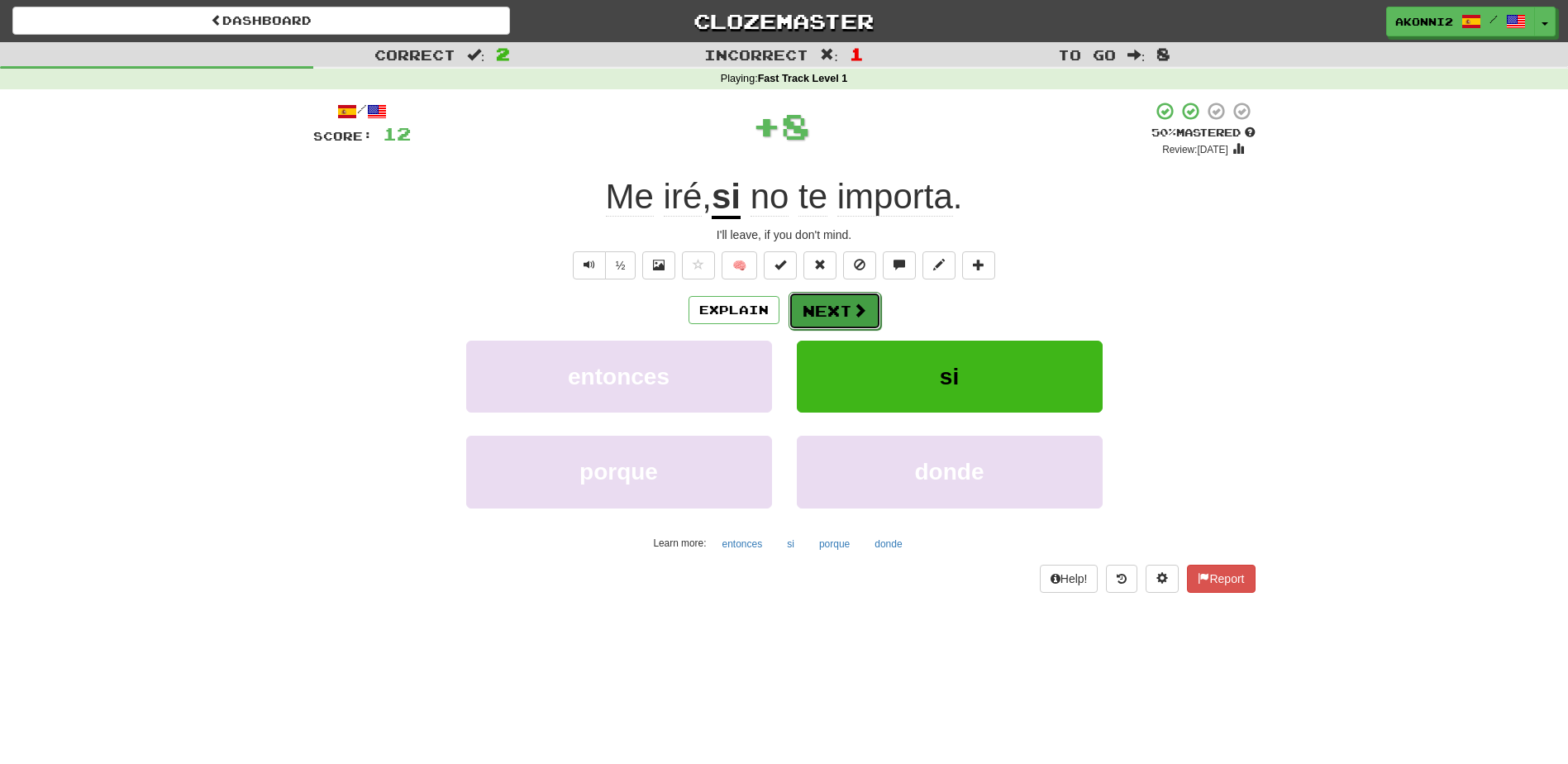
click at [841, 310] on button "Next" at bounding box center [835, 310] width 93 height 38
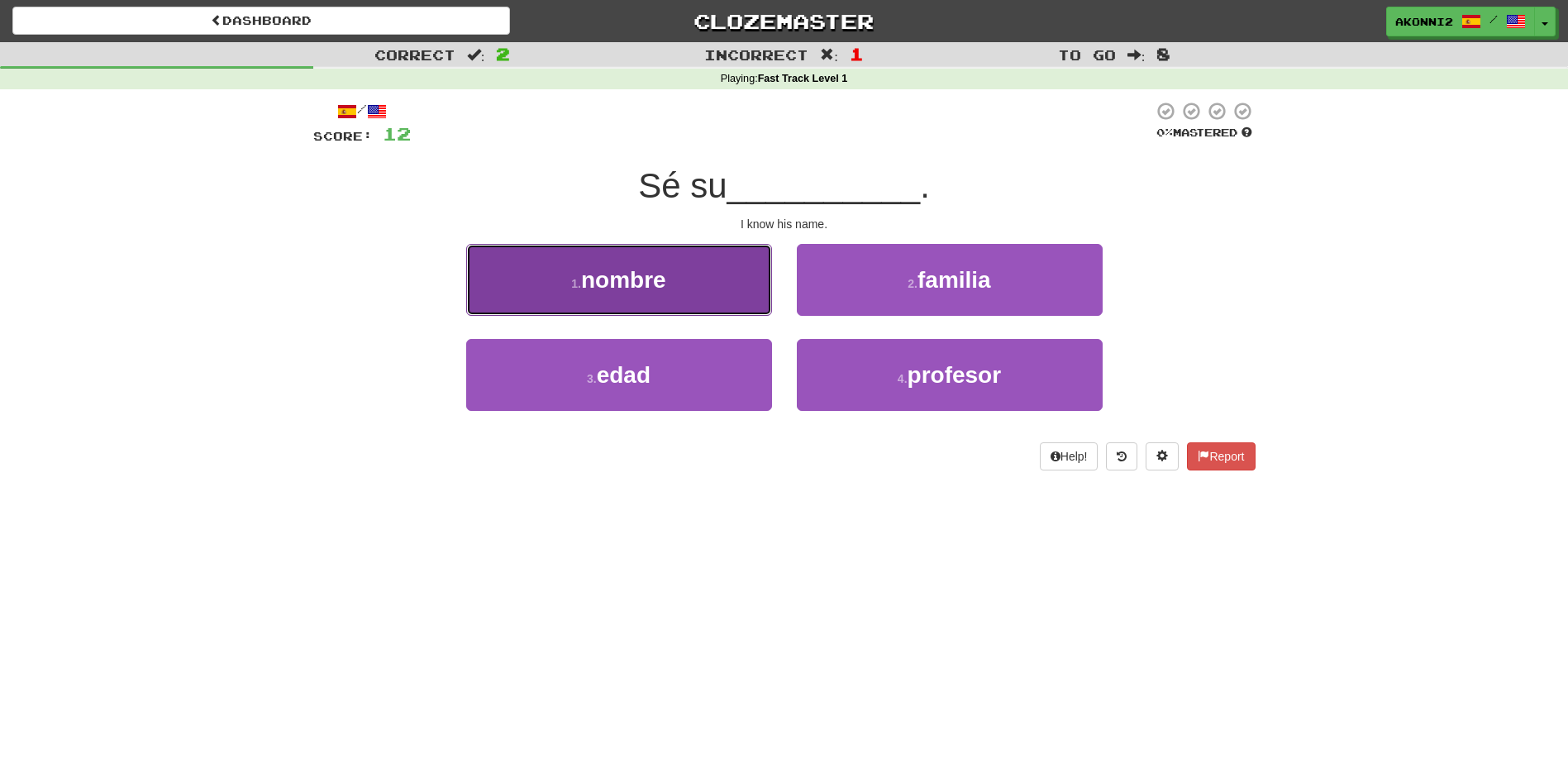
click at [747, 299] on button "1 . nombre" at bounding box center [618, 279] width 305 height 71
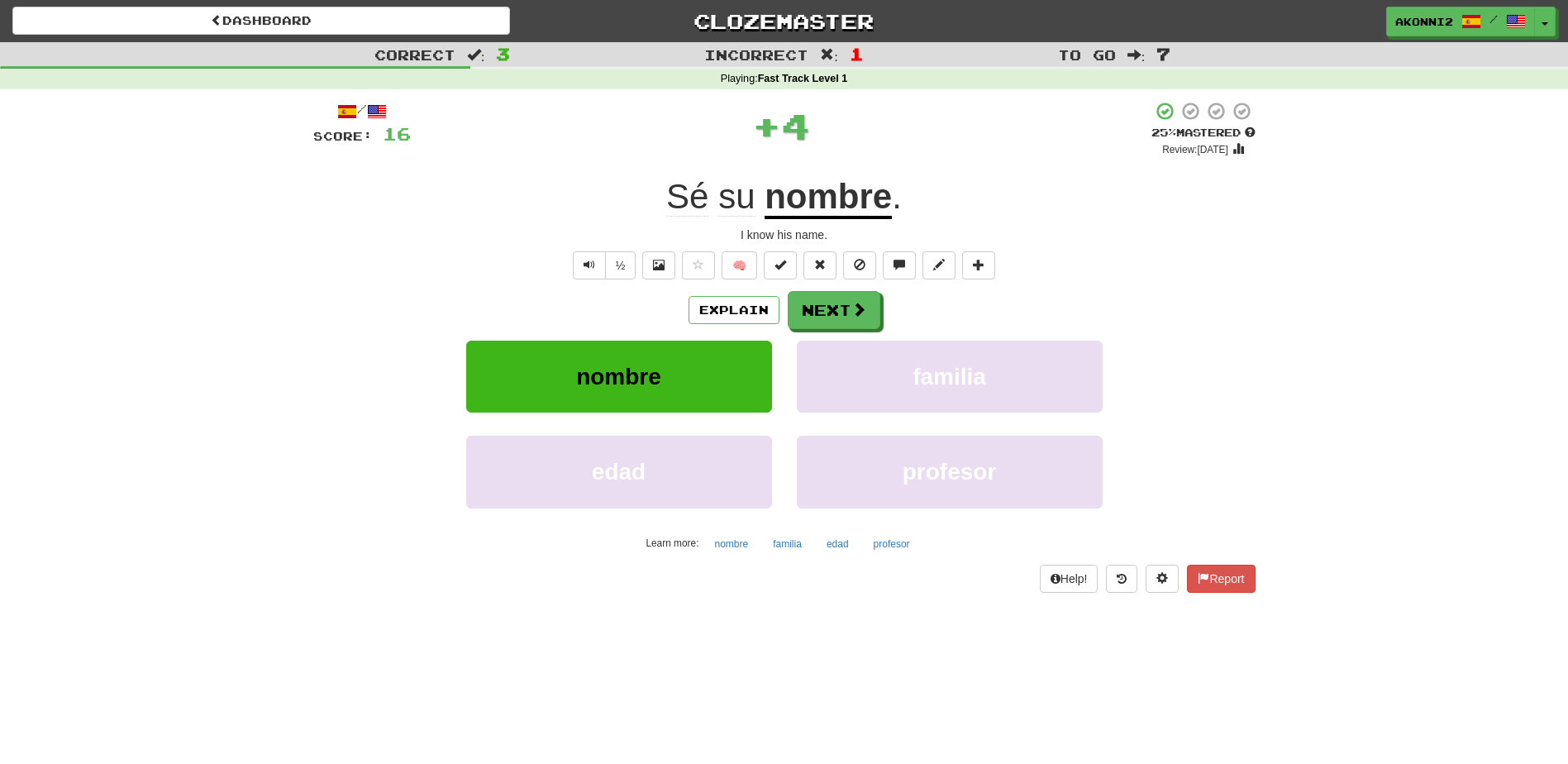
click at [877, 214] on u "nombre" at bounding box center [828, 198] width 127 height 42
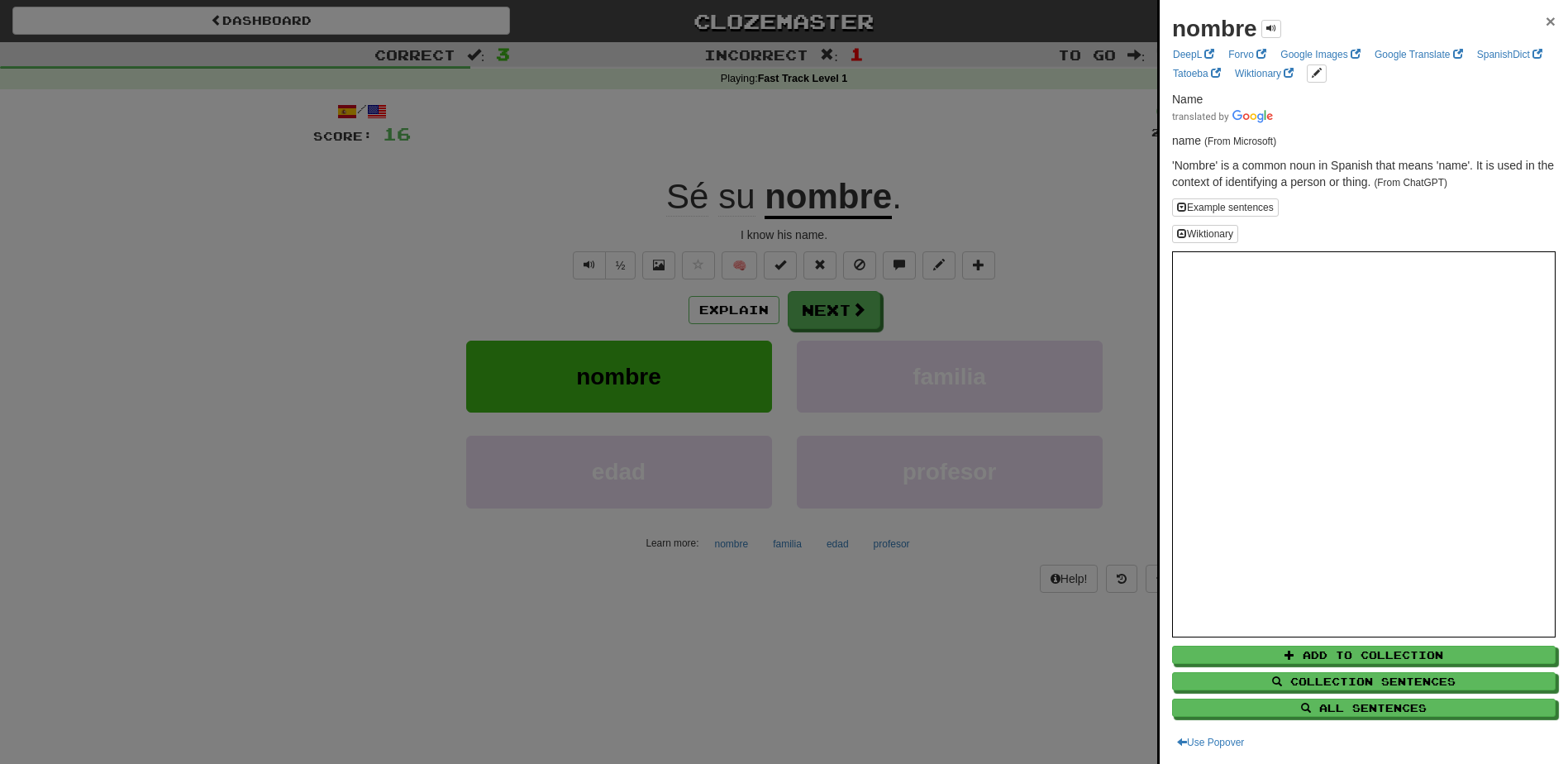
click at [1546, 11] on span "×" at bounding box center [1550, 20] width 10 height 19
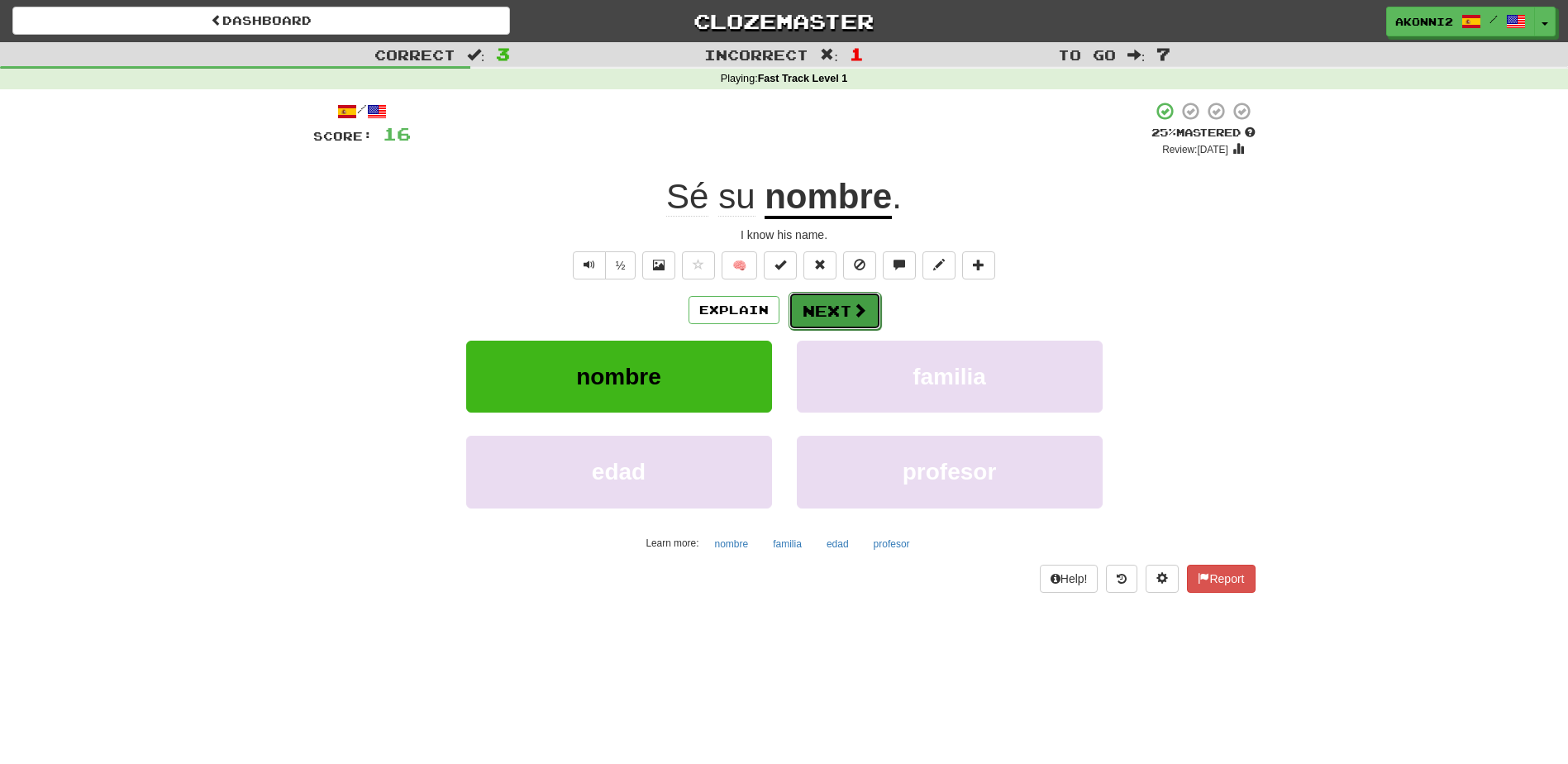
click at [833, 305] on button "Next" at bounding box center [835, 310] width 93 height 38
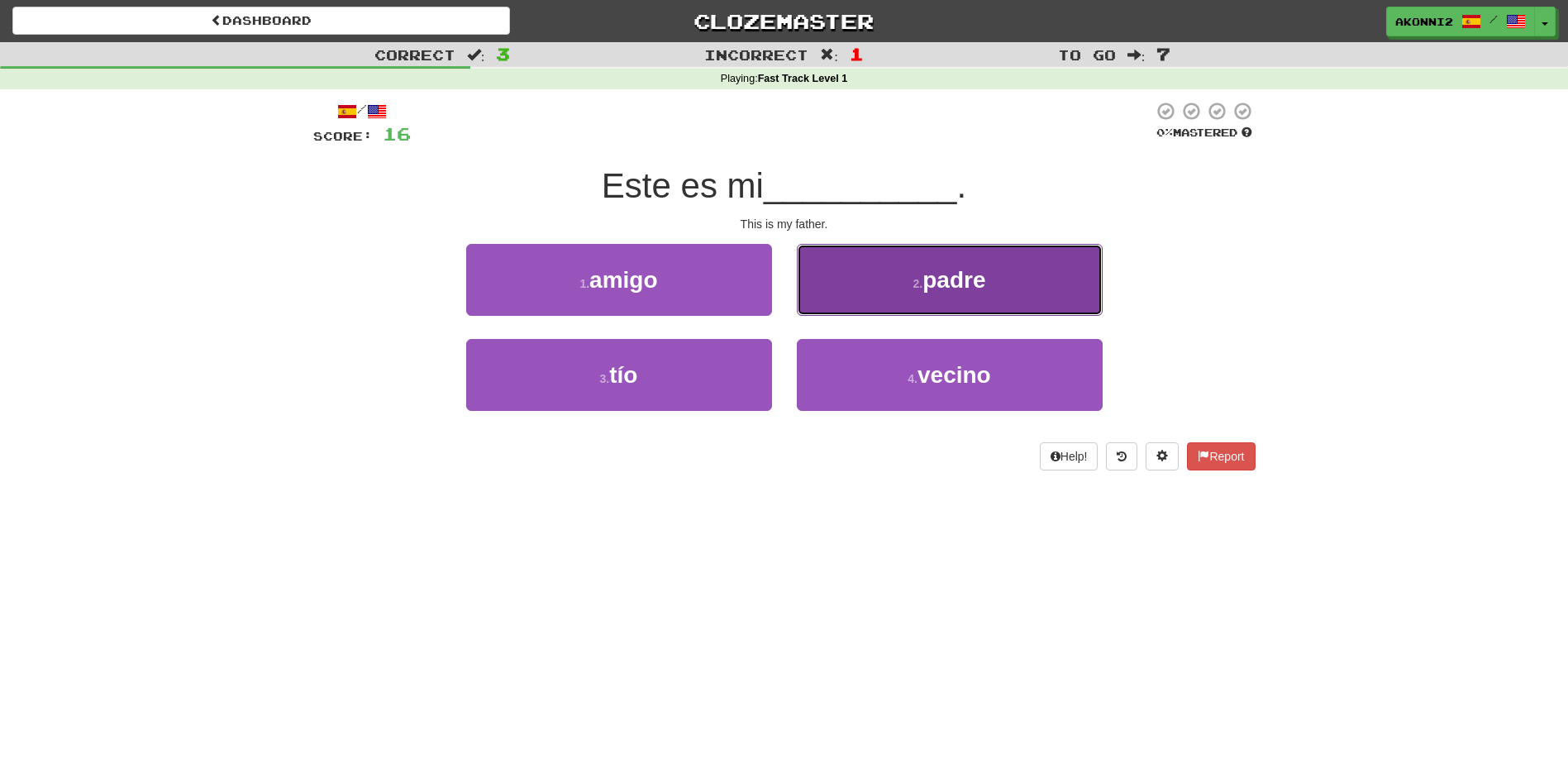
click at [871, 296] on button "2 . padre" at bounding box center [949, 279] width 305 height 71
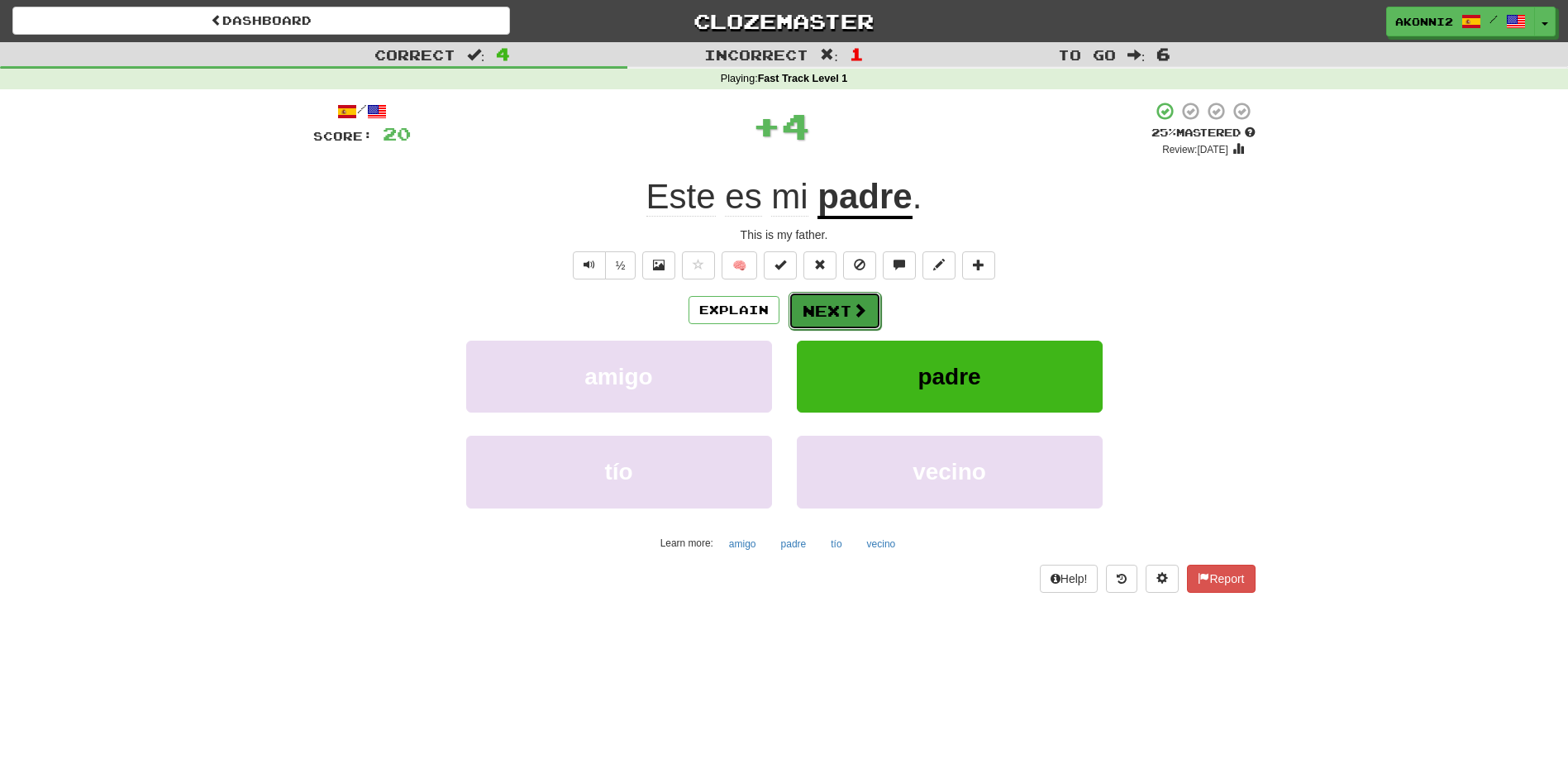
click at [862, 310] on span at bounding box center [860, 310] width 15 height 15
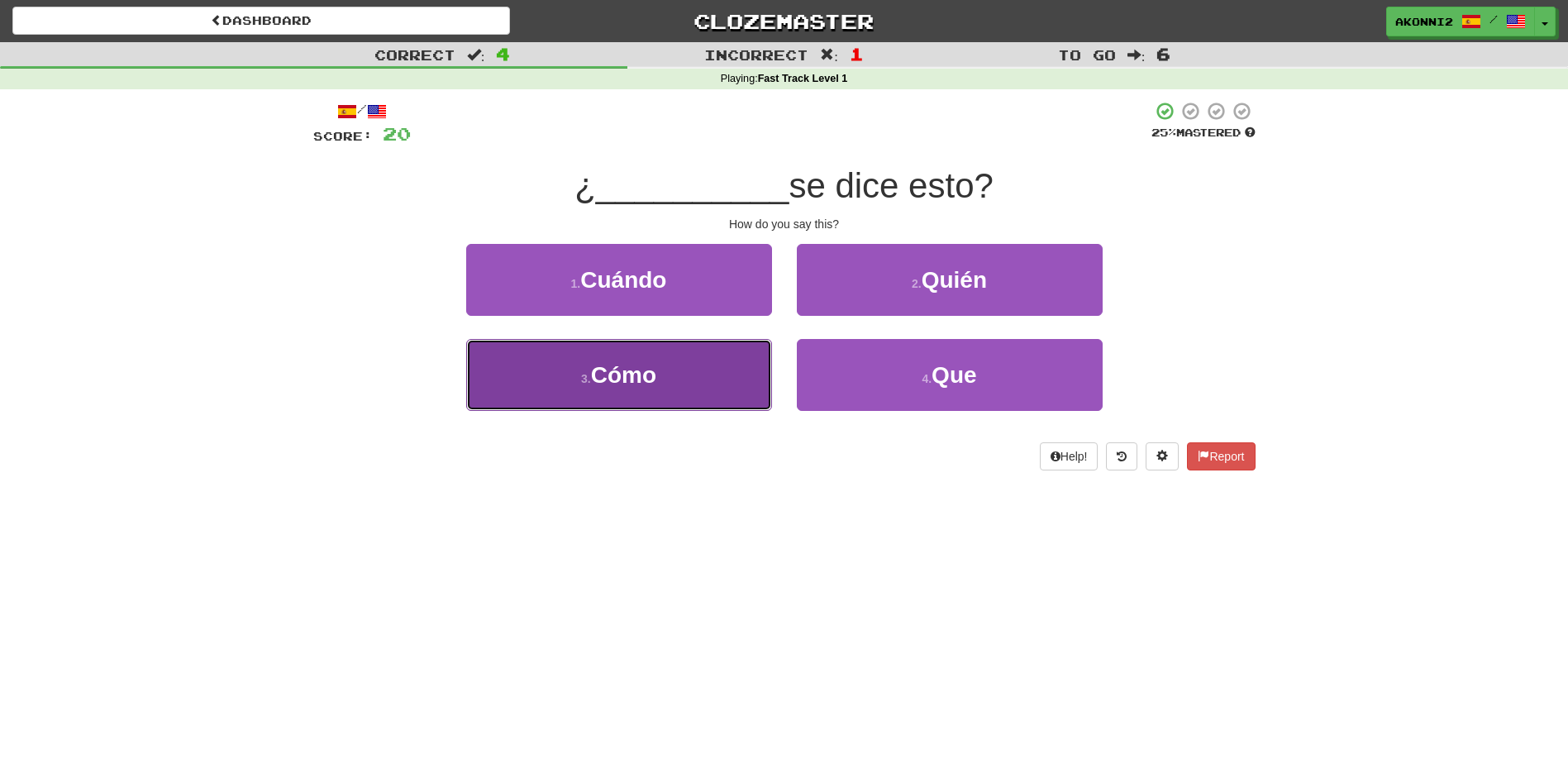
click at [686, 370] on button "3 . Cómo" at bounding box center [618, 374] width 305 height 71
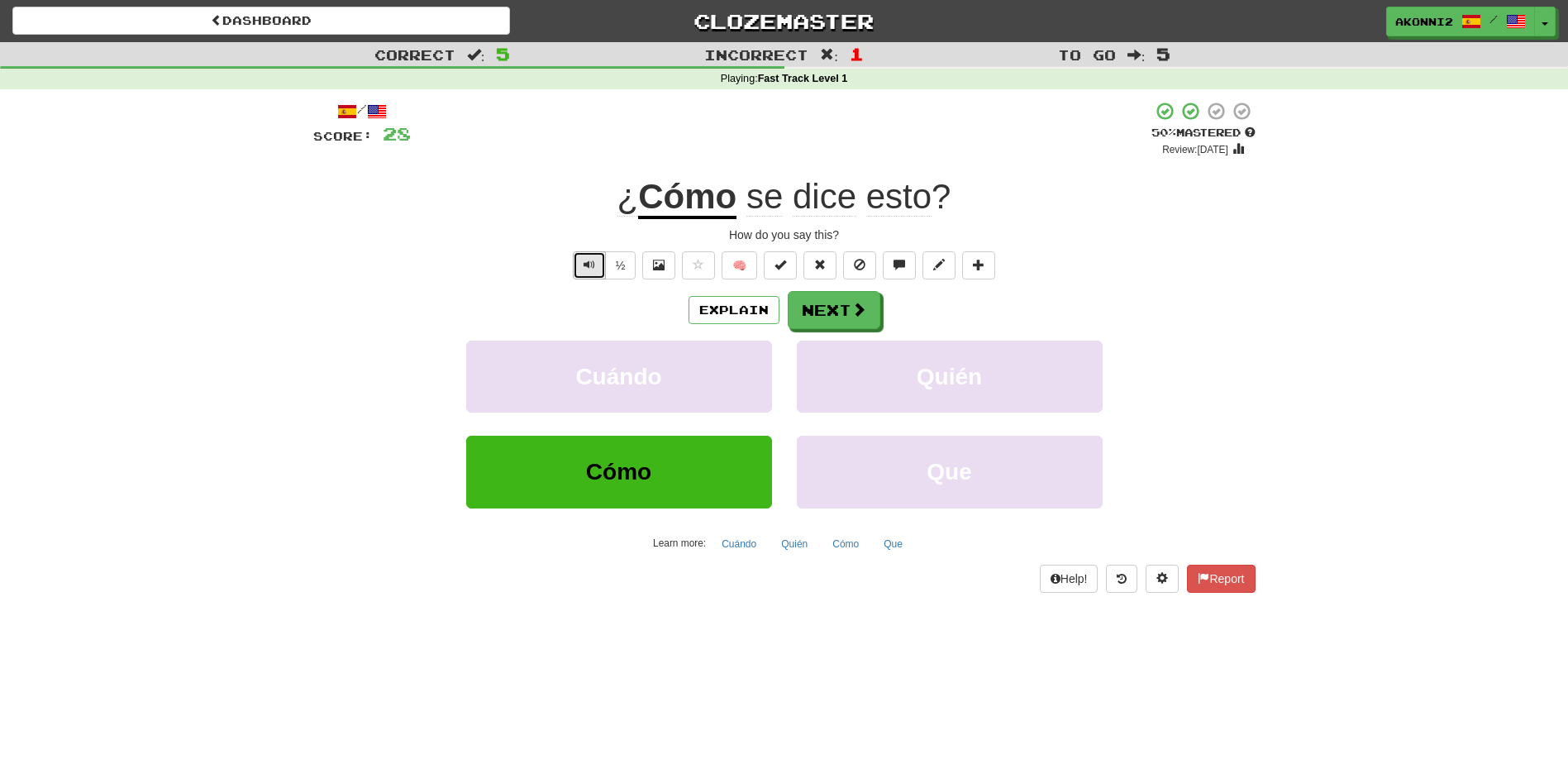
click at [597, 260] on button "Text-to-speech controls" at bounding box center [590, 265] width 33 height 28
click at [852, 305] on span at bounding box center [860, 310] width 15 height 15
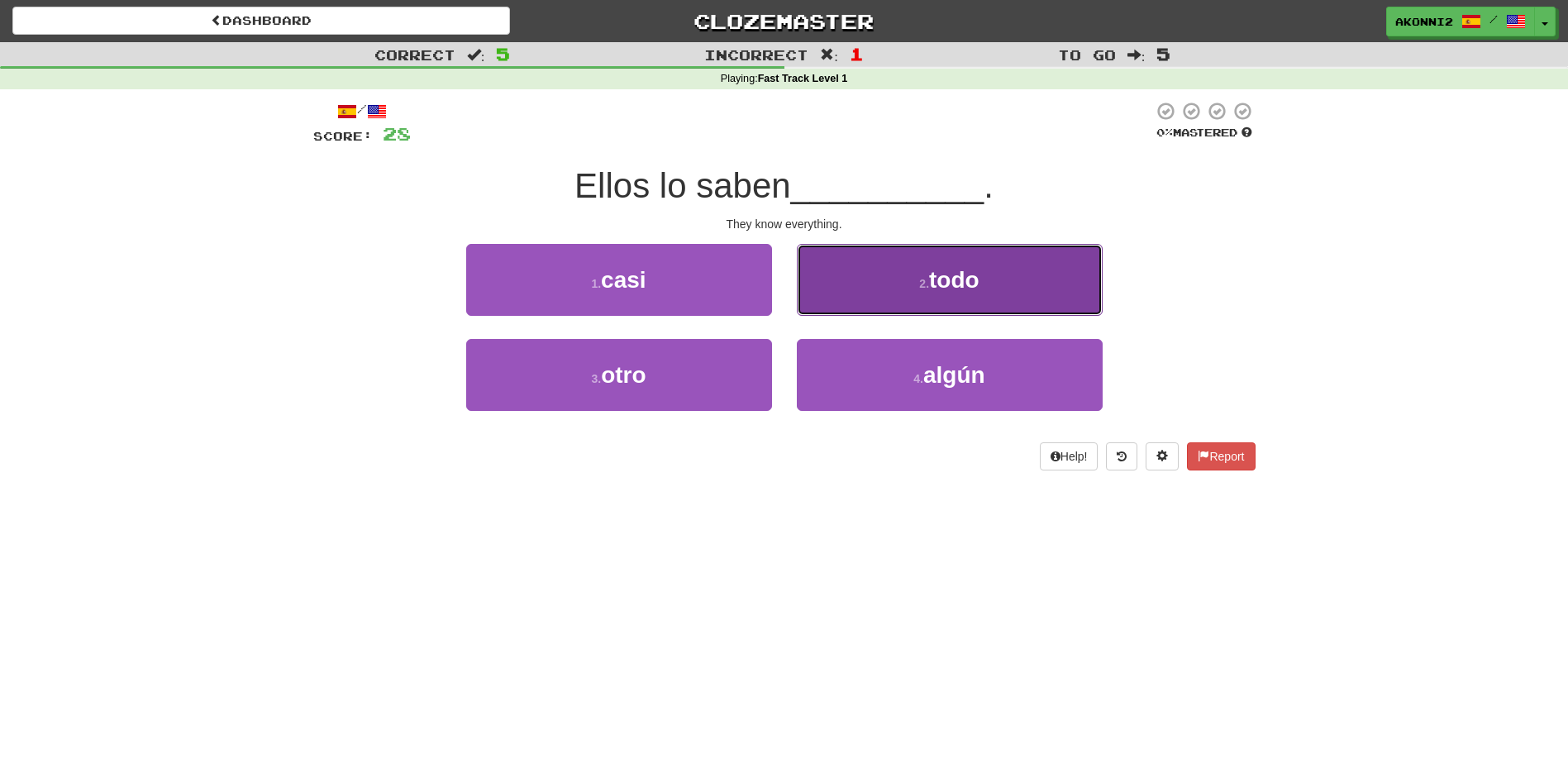
click at [1039, 267] on button "2 . todo" at bounding box center [949, 279] width 305 height 71
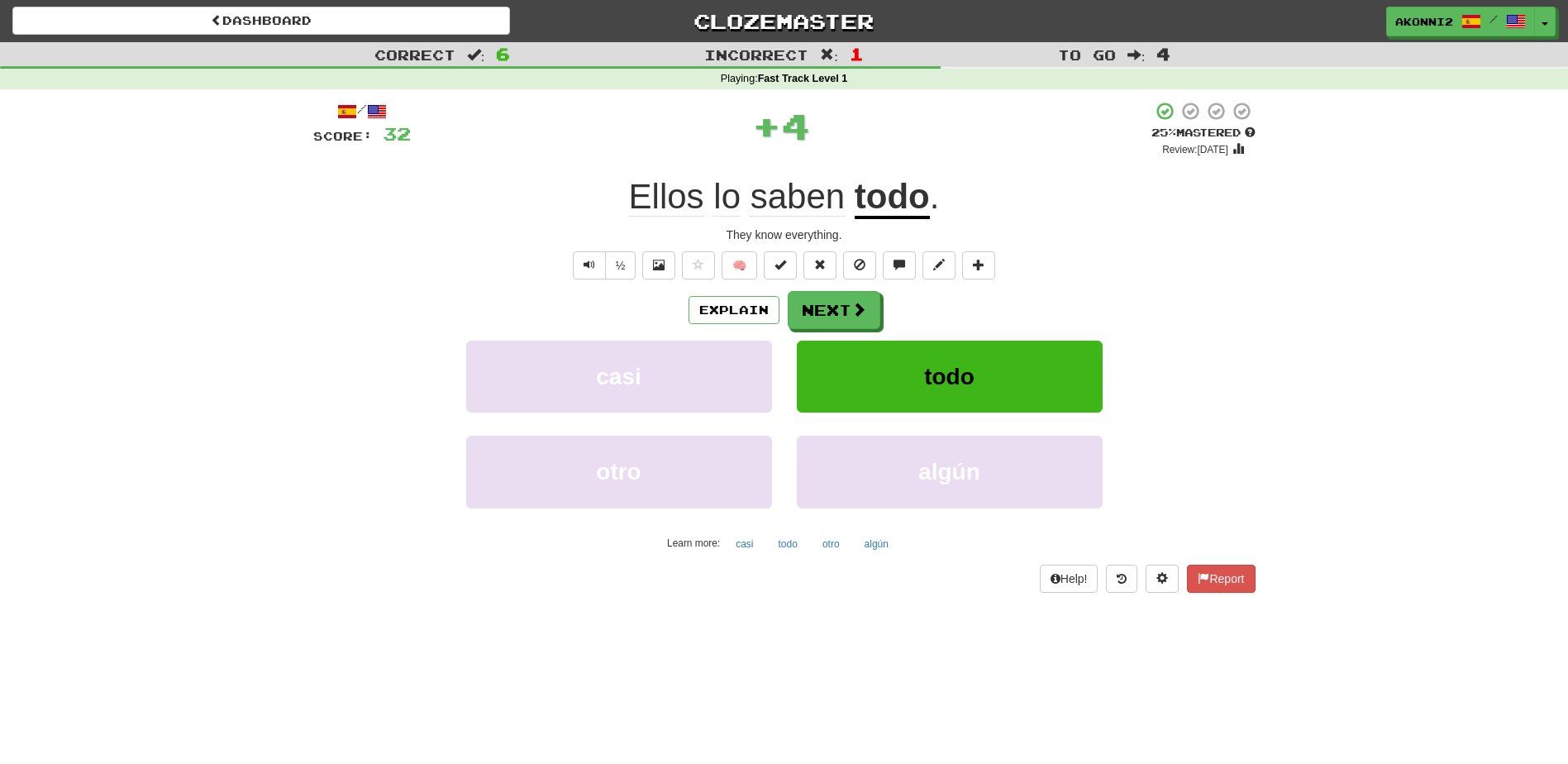
click at [815, 214] on span "saben" at bounding box center [797, 197] width 94 height 40
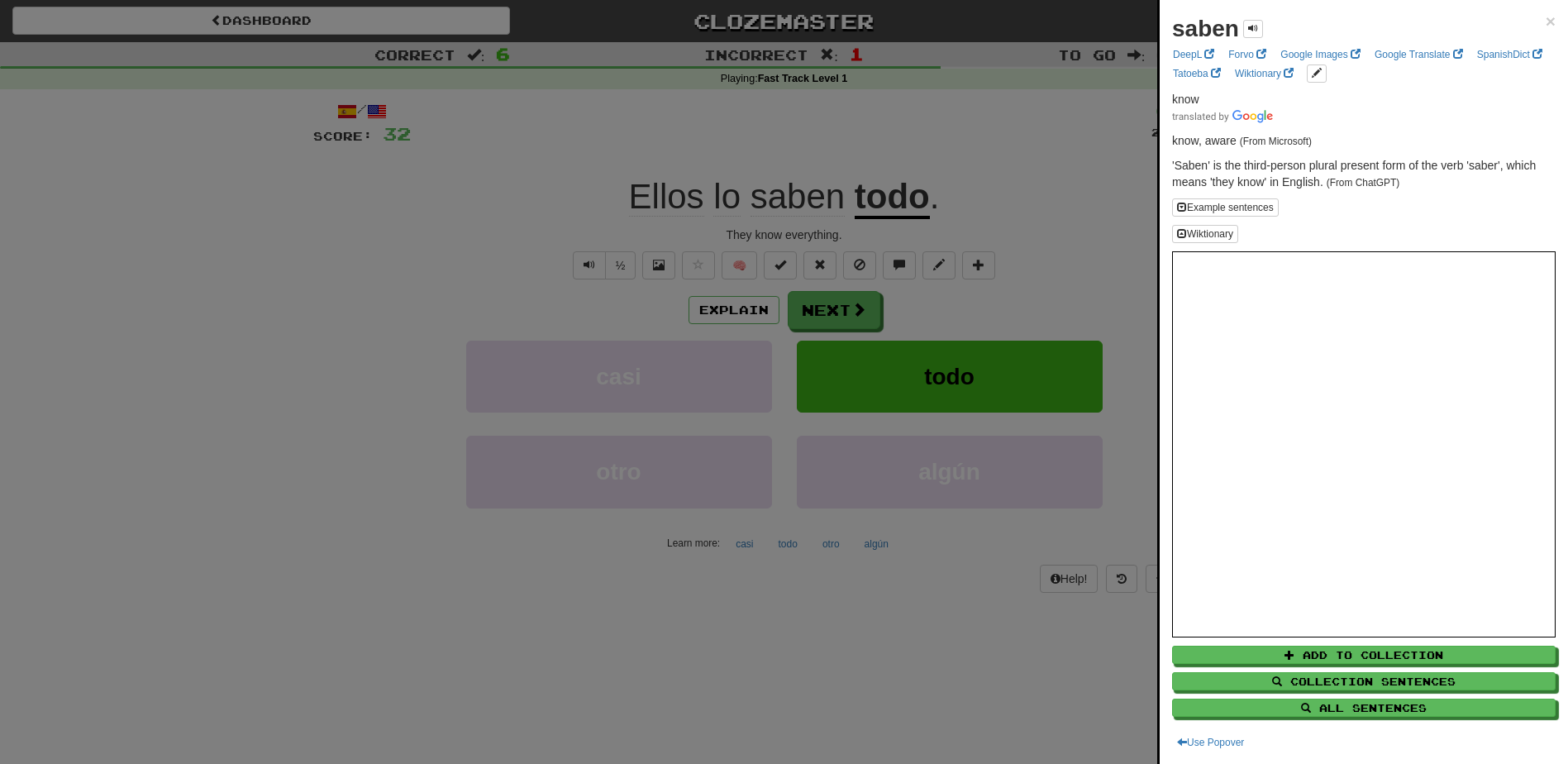
click at [836, 312] on div at bounding box center [784, 382] width 1568 height 764
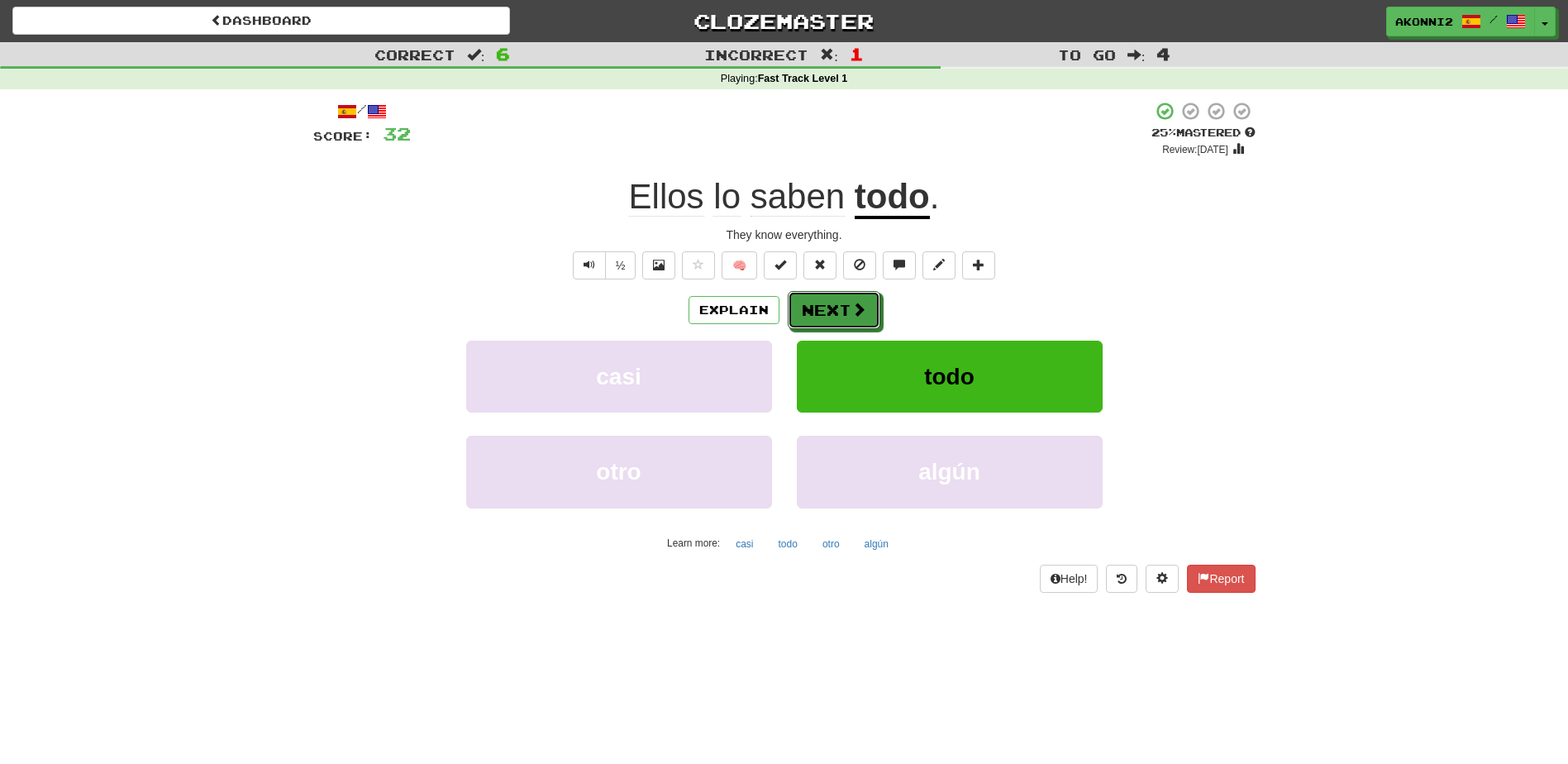
click at [836, 312] on button "Next" at bounding box center [834, 309] width 93 height 38
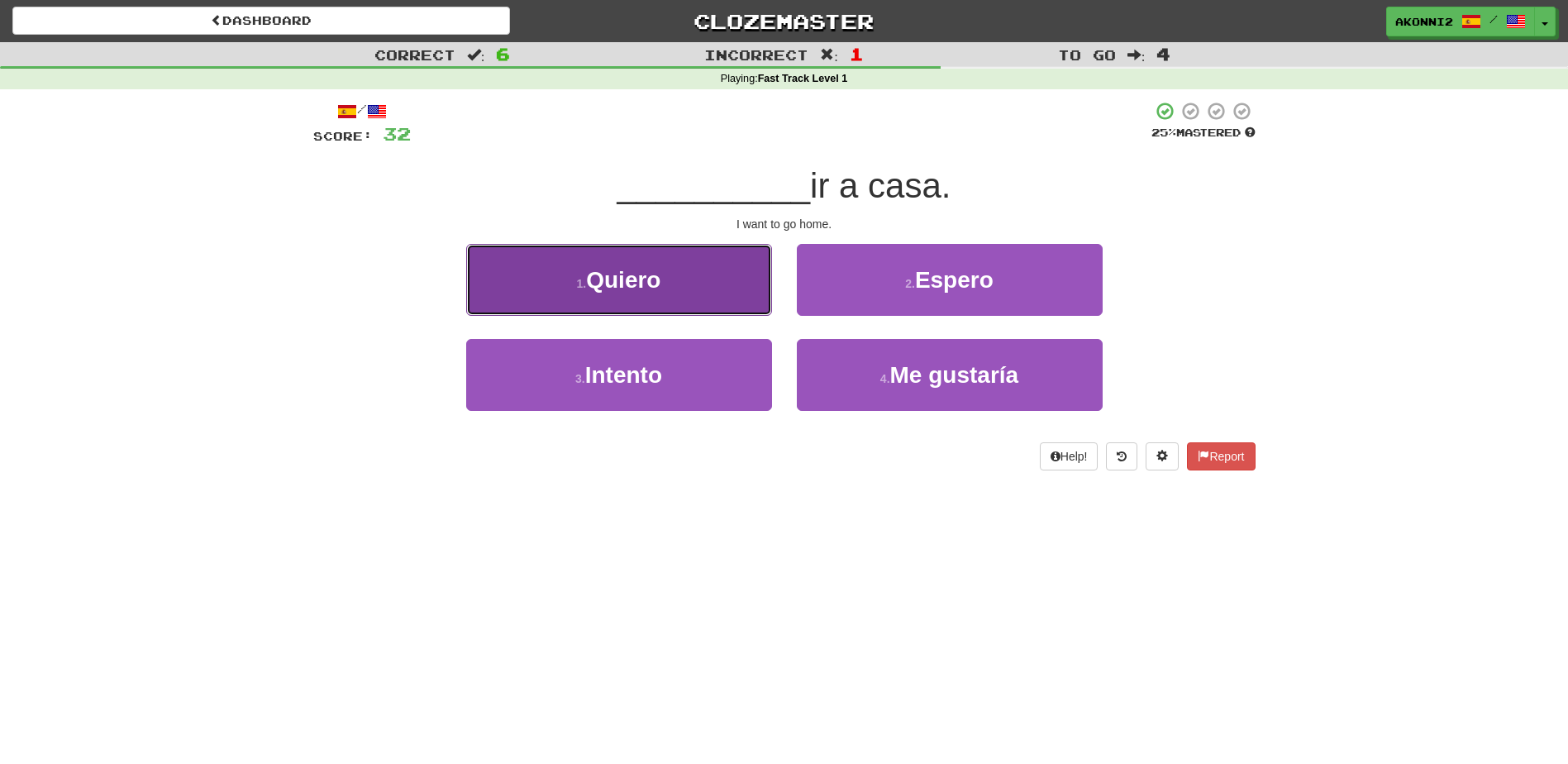
click at [615, 278] on span "Quiero" at bounding box center [623, 280] width 74 height 26
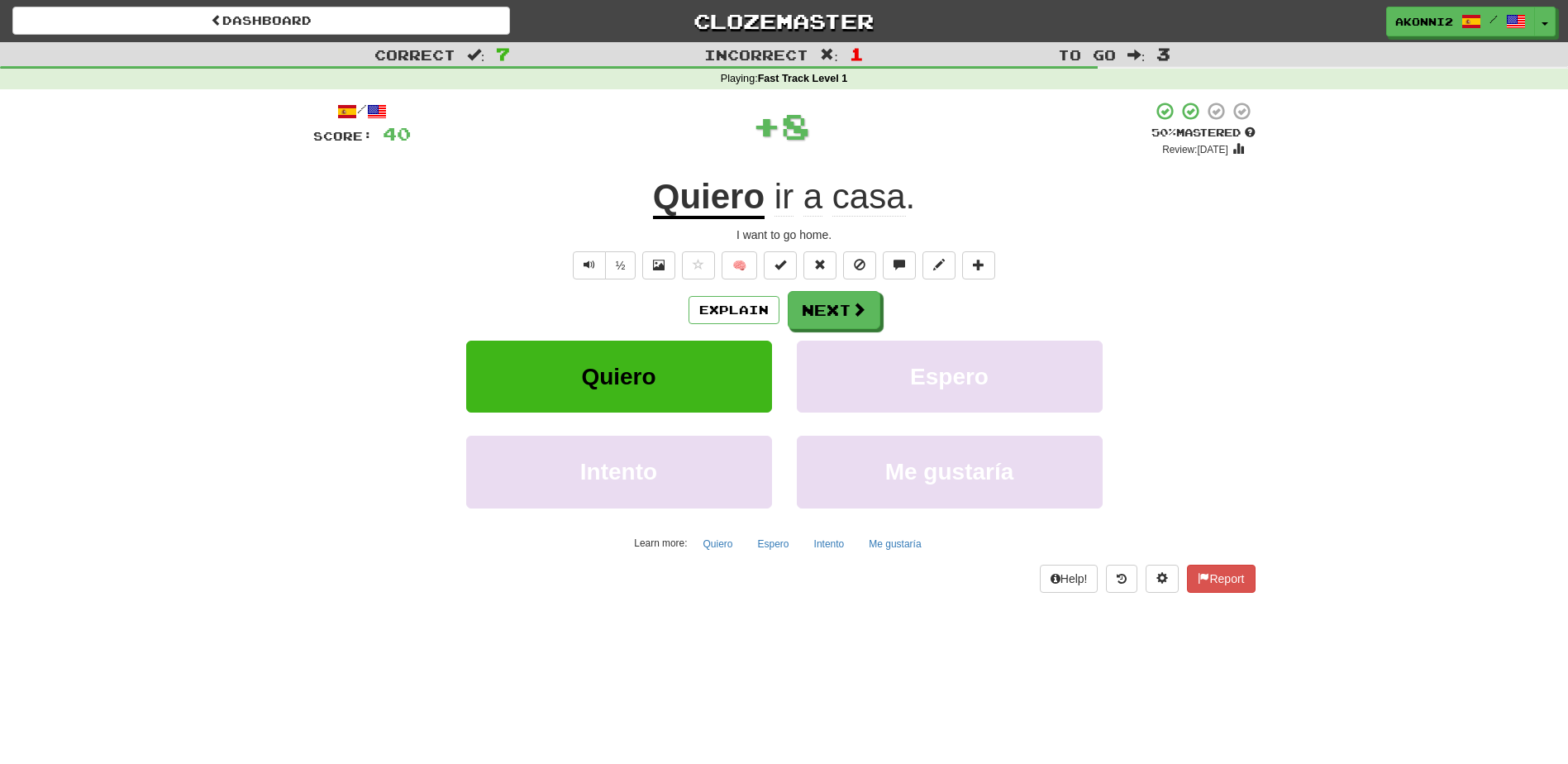
click at [729, 202] on u "Quiero" at bounding box center [708, 198] width 111 height 42
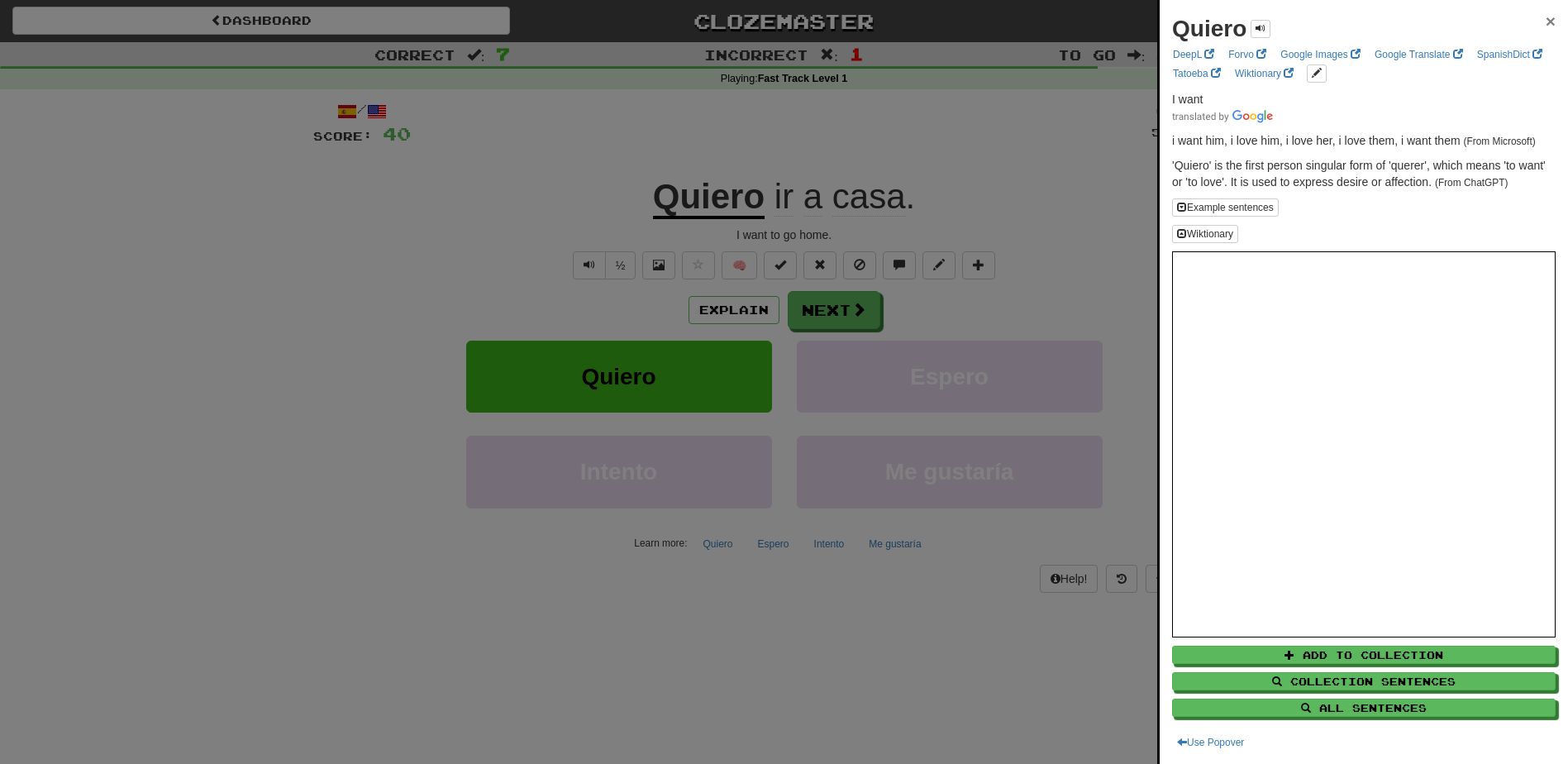
click at [1546, 22] on span "×" at bounding box center [1550, 20] width 10 height 19
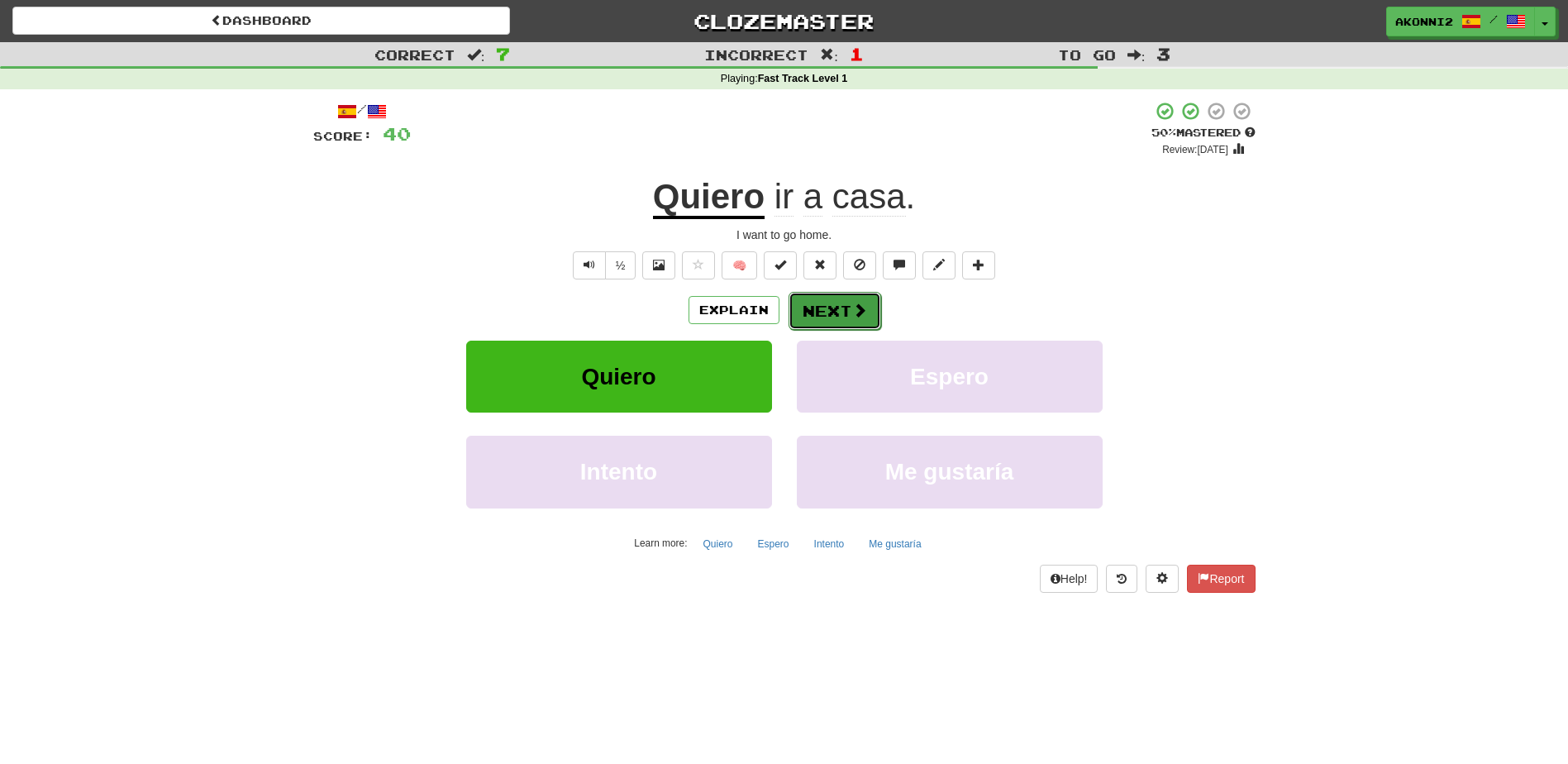
click at [809, 313] on button "Next" at bounding box center [835, 310] width 93 height 38
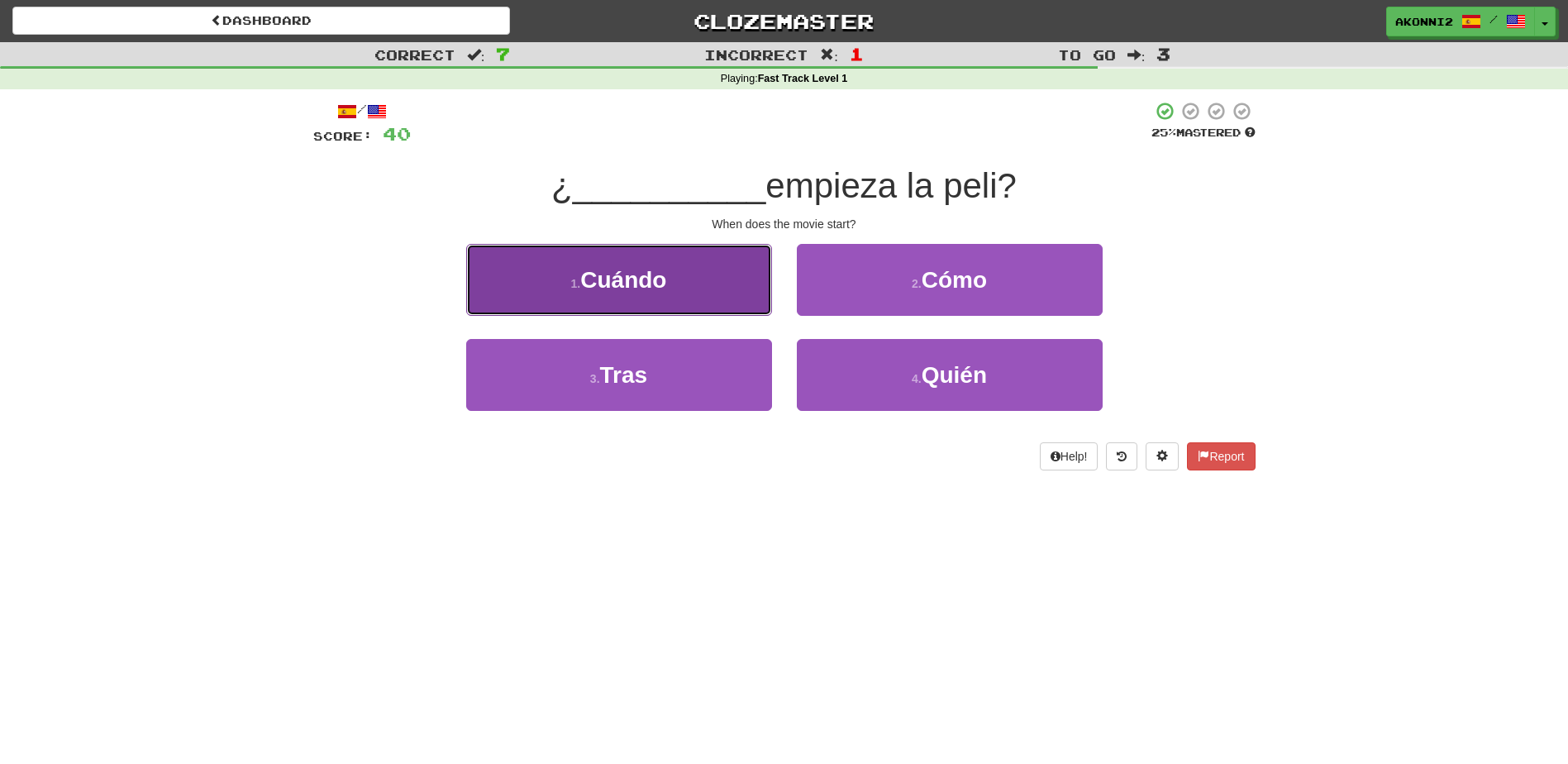
click at [758, 253] on button "1 . Cuándo" at bounding box center [618, 279] width 305 height 71
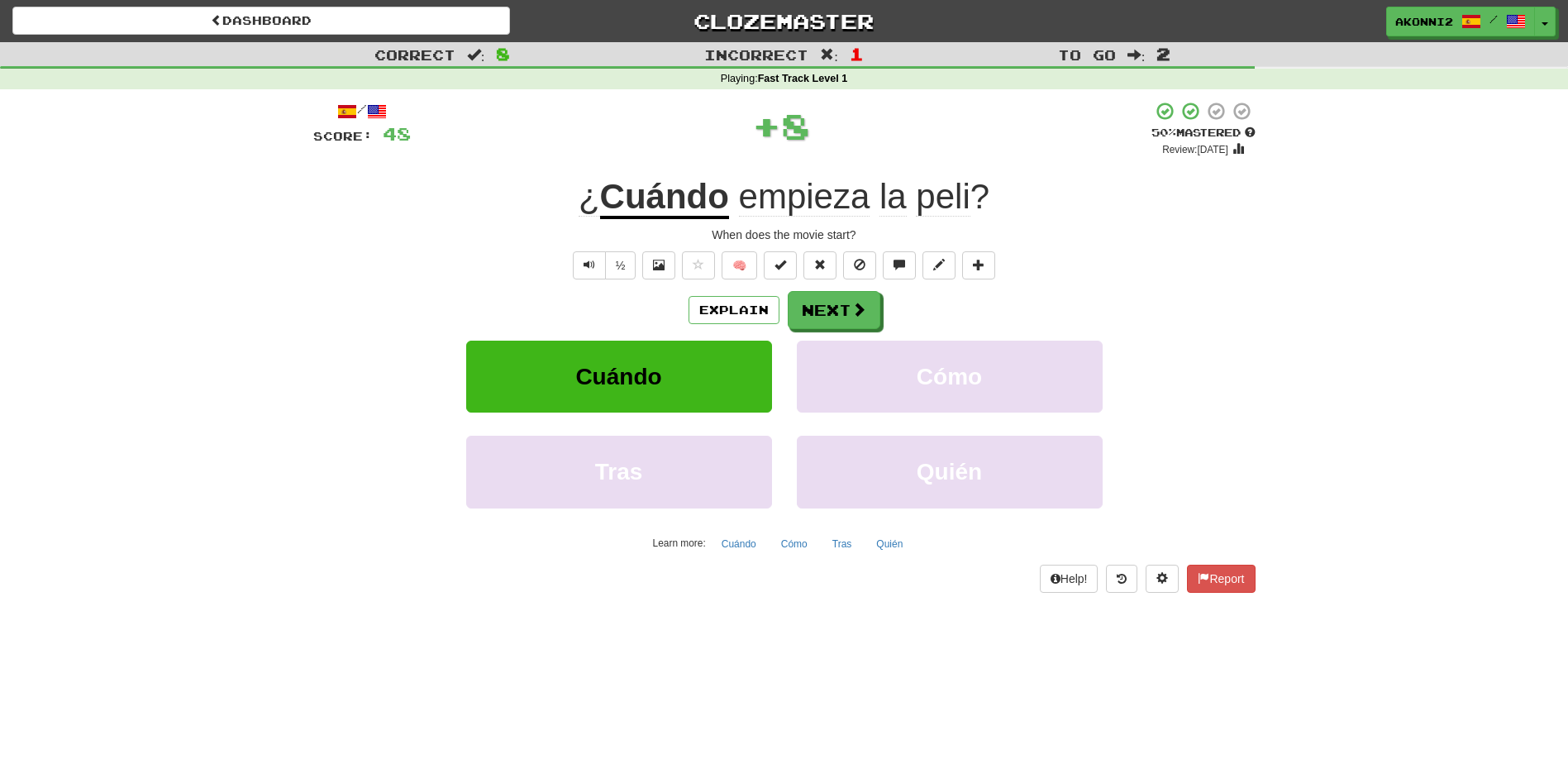
click at [948, 212] on span "peli" at bounding box center [942, 197] width 54 height 40
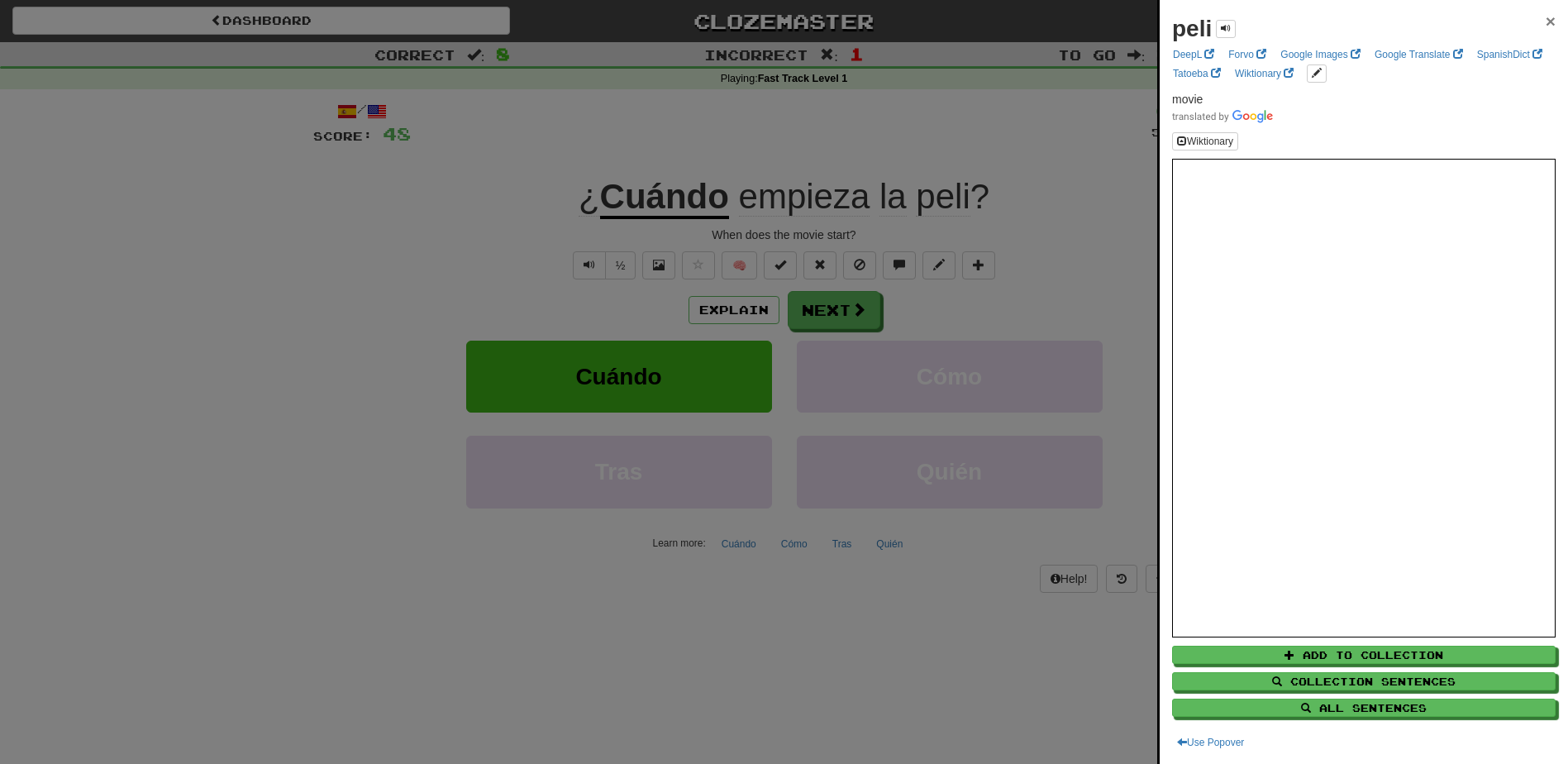
click at [1546, 15] on span "×" at bounding box center [1550, 20] width 10 height 19
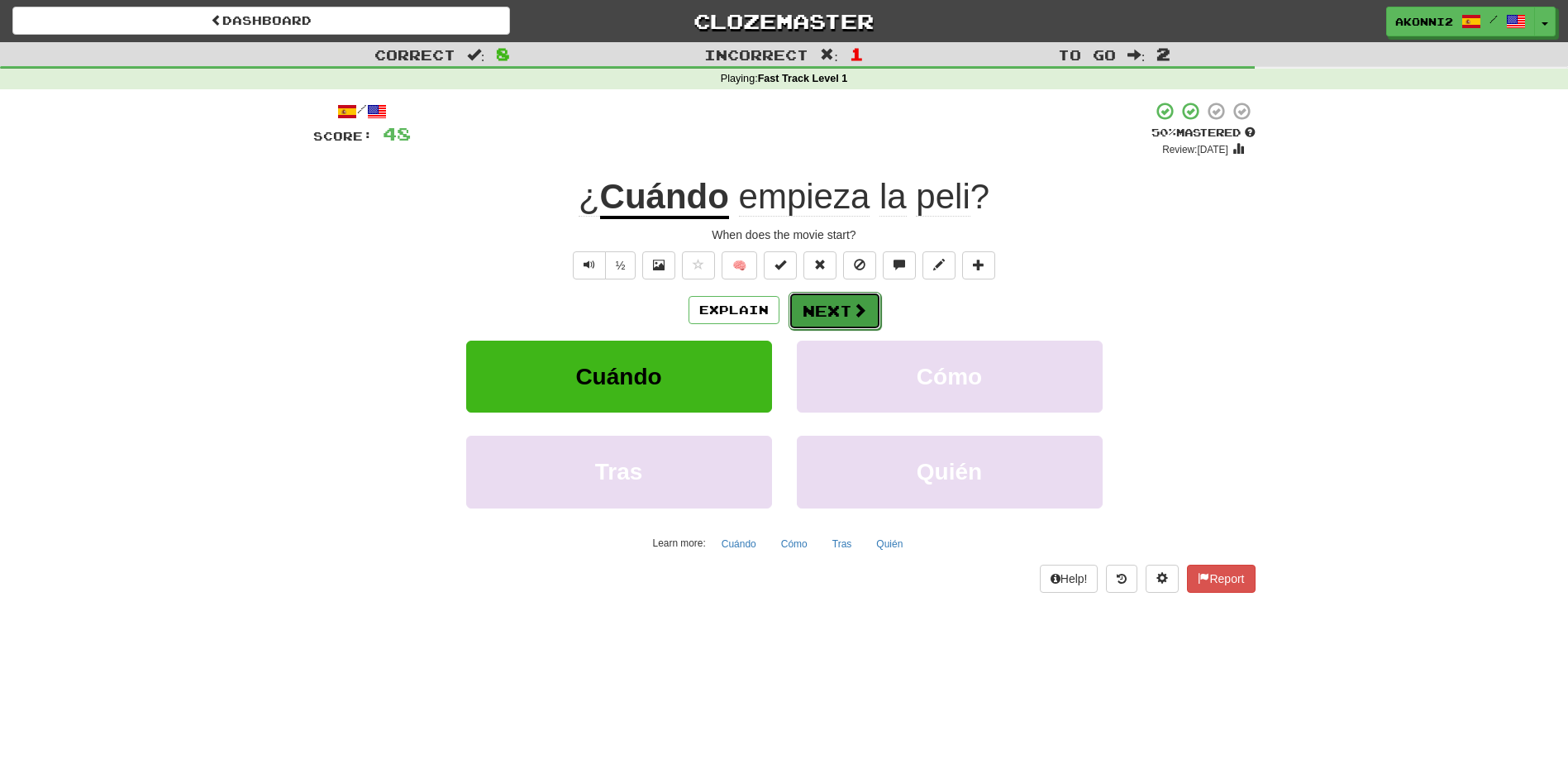
click at [832, 316] on button "Next" at bounding box center [835, 310] width 93 height 38
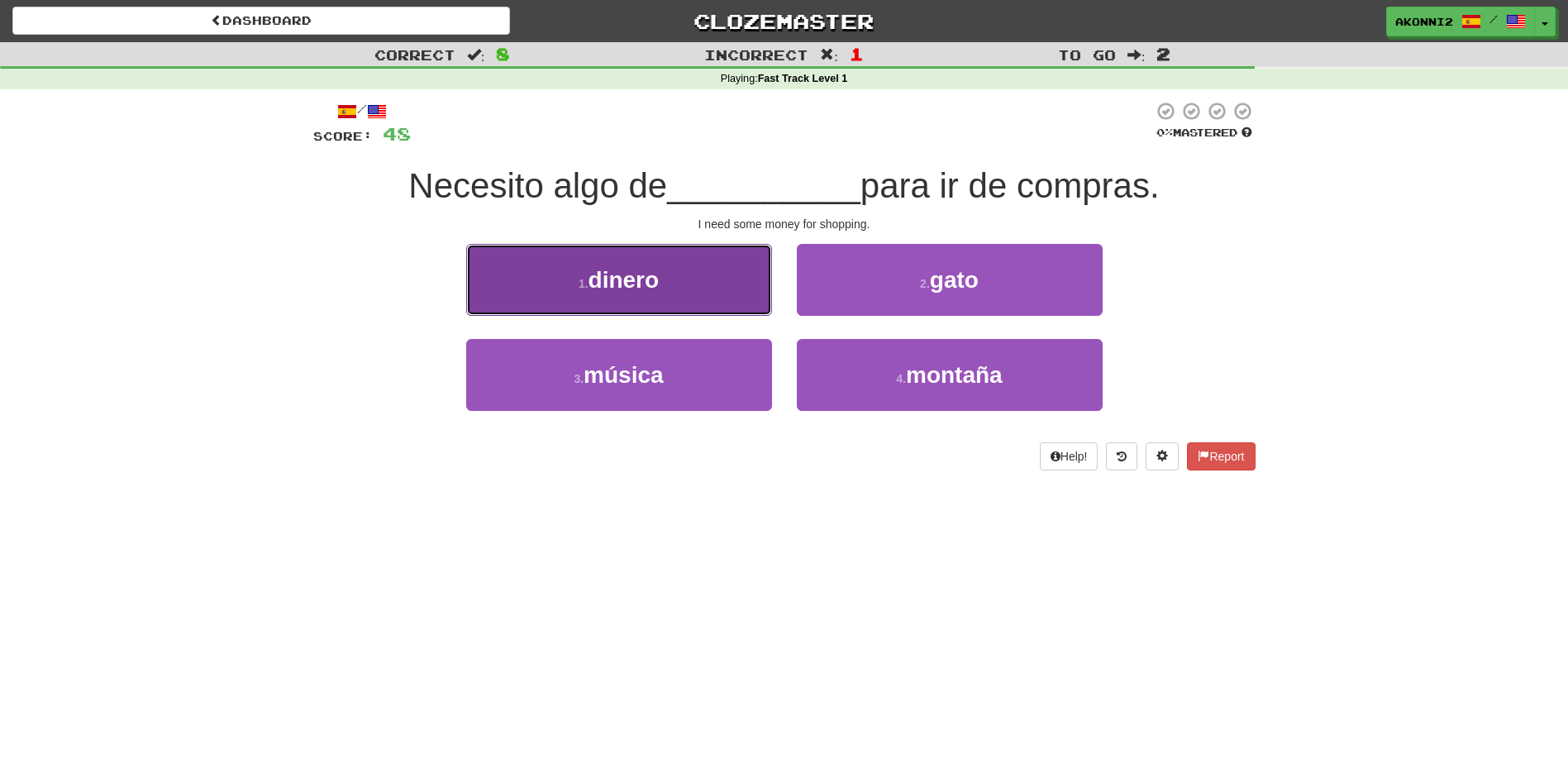
click at [598, 267] on span "dinero" at bounding box center [624, 280] width 71 height 26
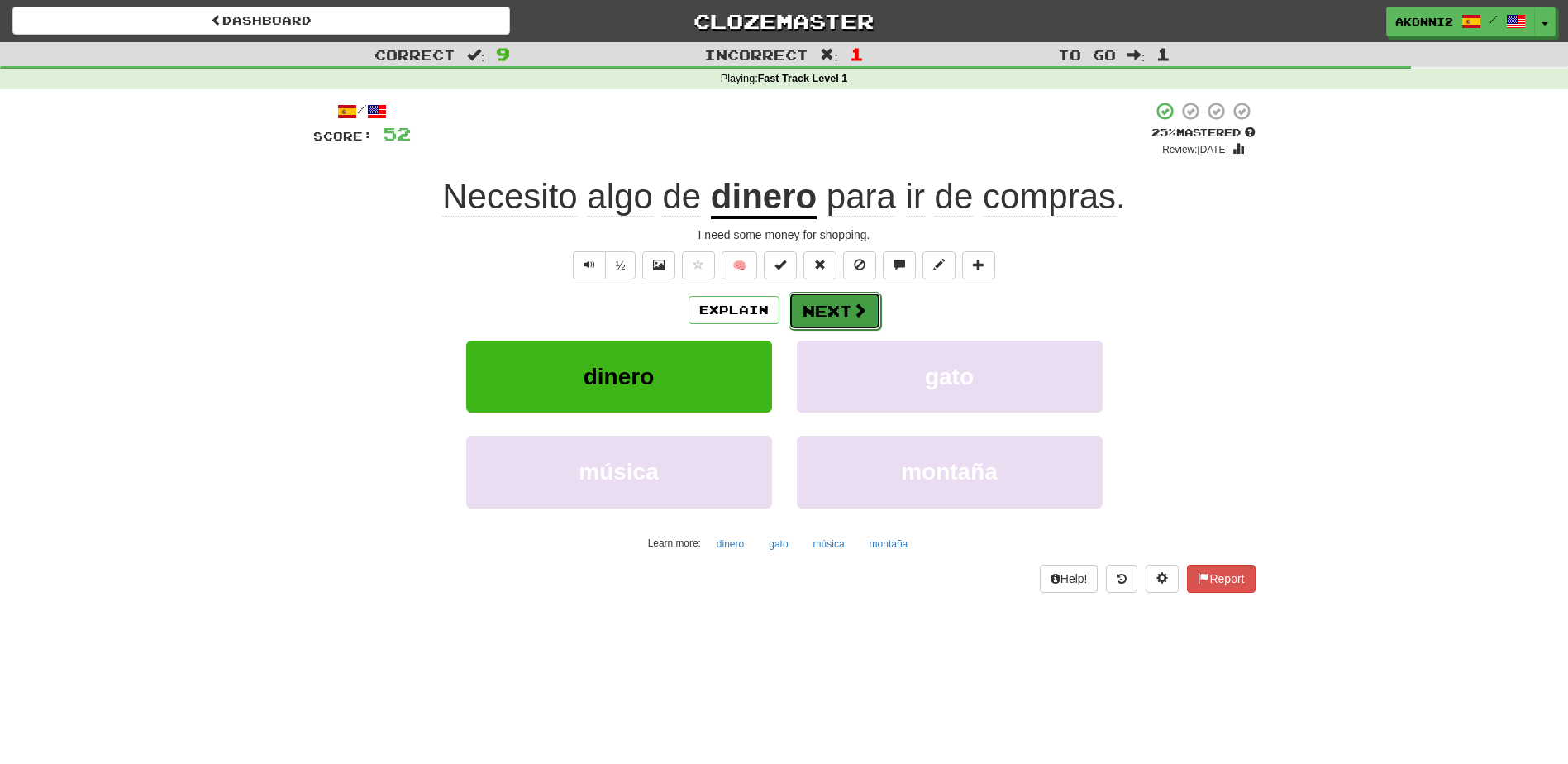
click at [854, 314] on span at bounding box center [860, 310] width 15 height 15
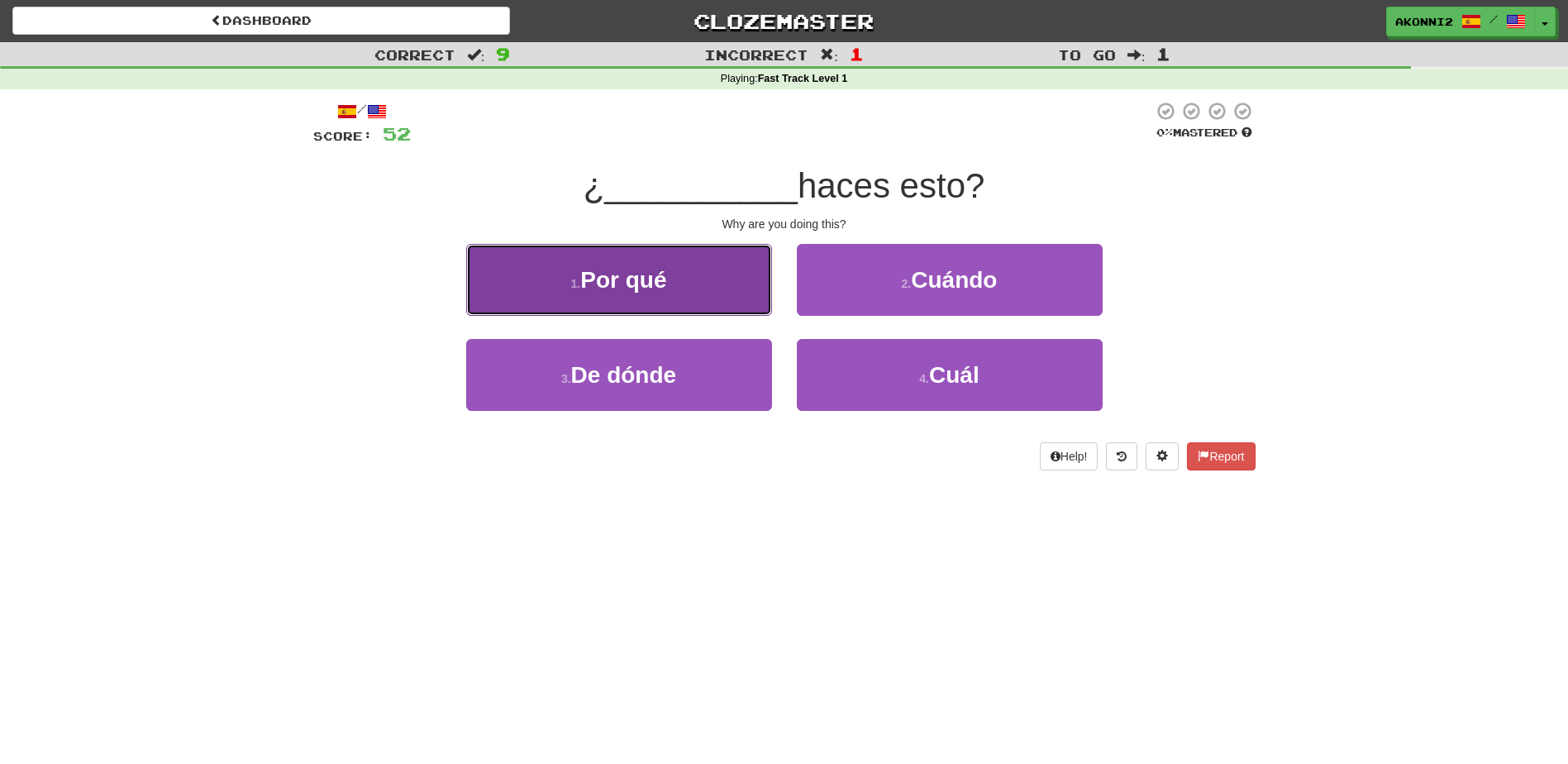
click at [739, 253] on button "1 . Por qué" at bounding box center [618, 279] width 305 height 71
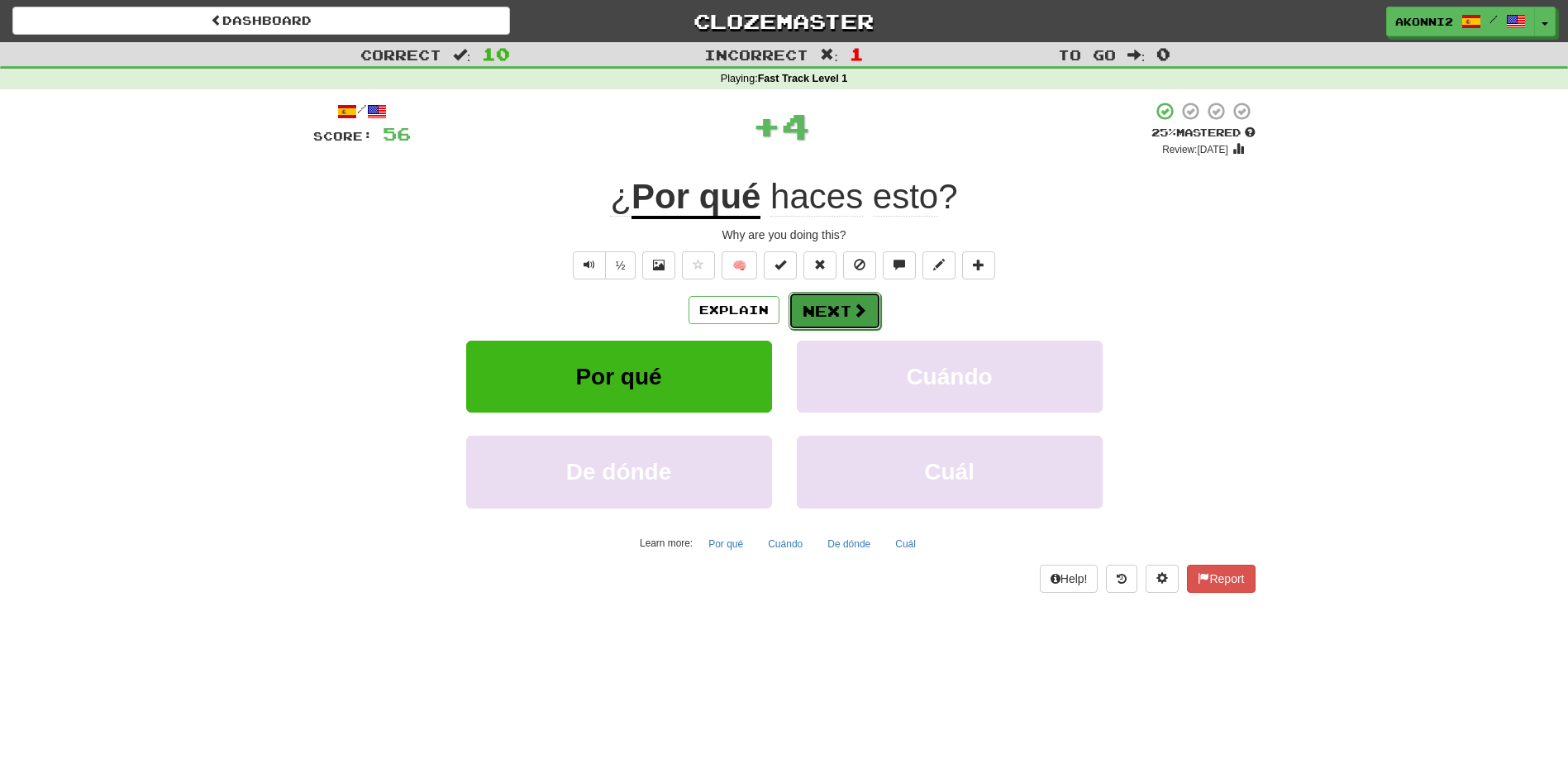
click at [836, 317] on button "Next" at bounding box center [835, 310] width 93 height 38
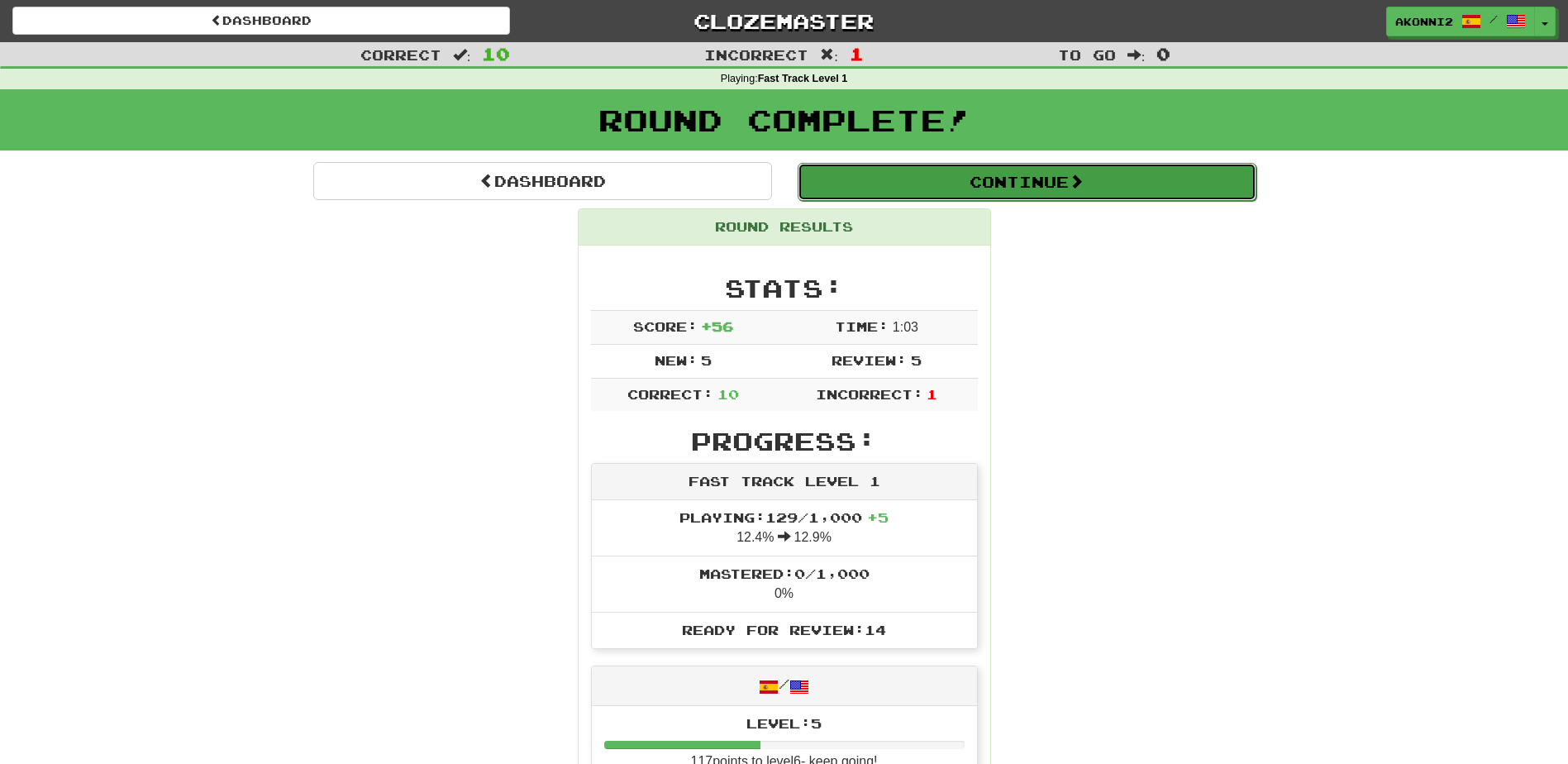
click at [867, 192] on button "Continue" at bounding box center [1027, 181] width 459 height 38
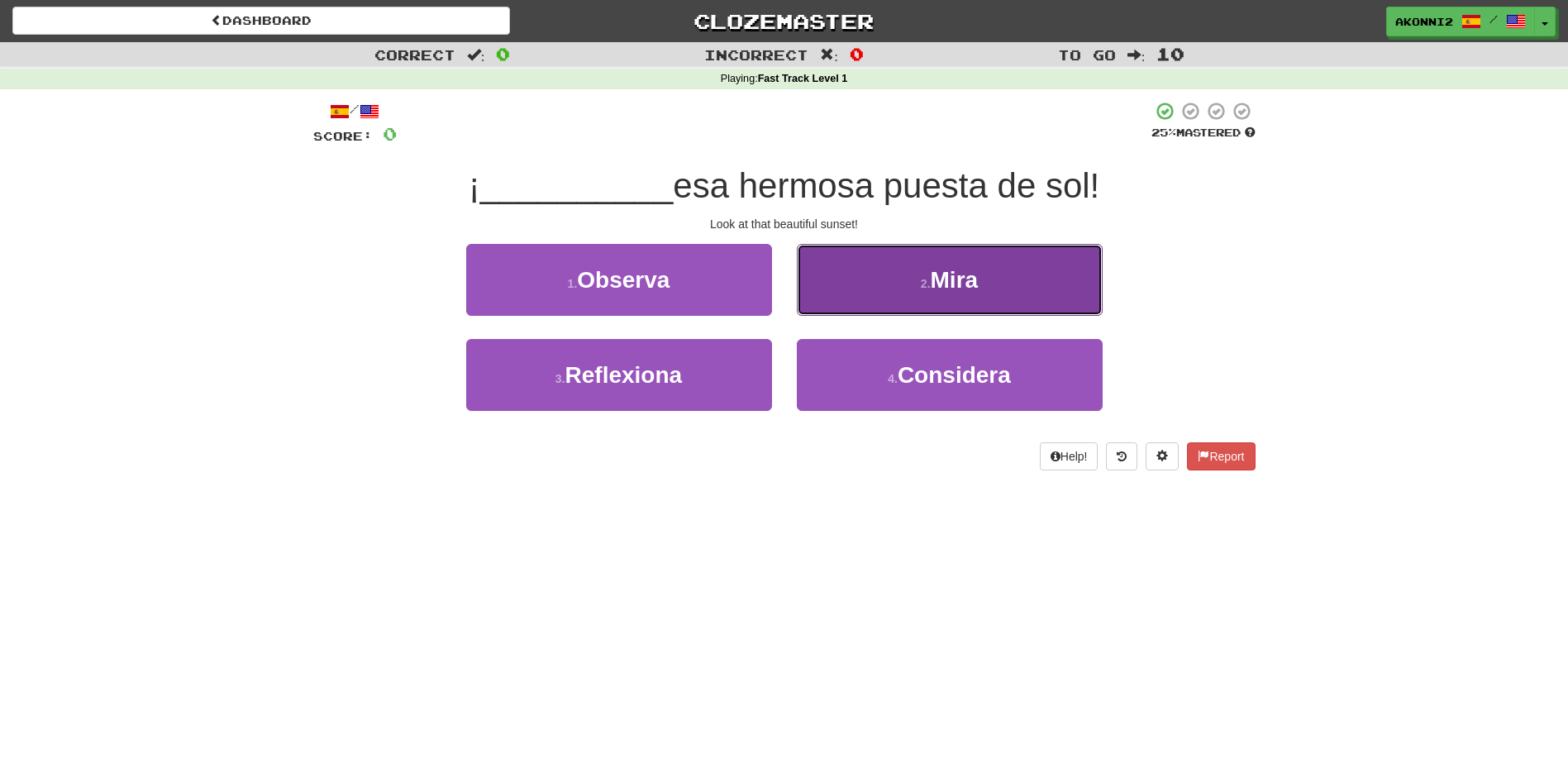
click at [910, 286] on button "2 . Mira" at bounding box center [949, 279] width 305 height 71
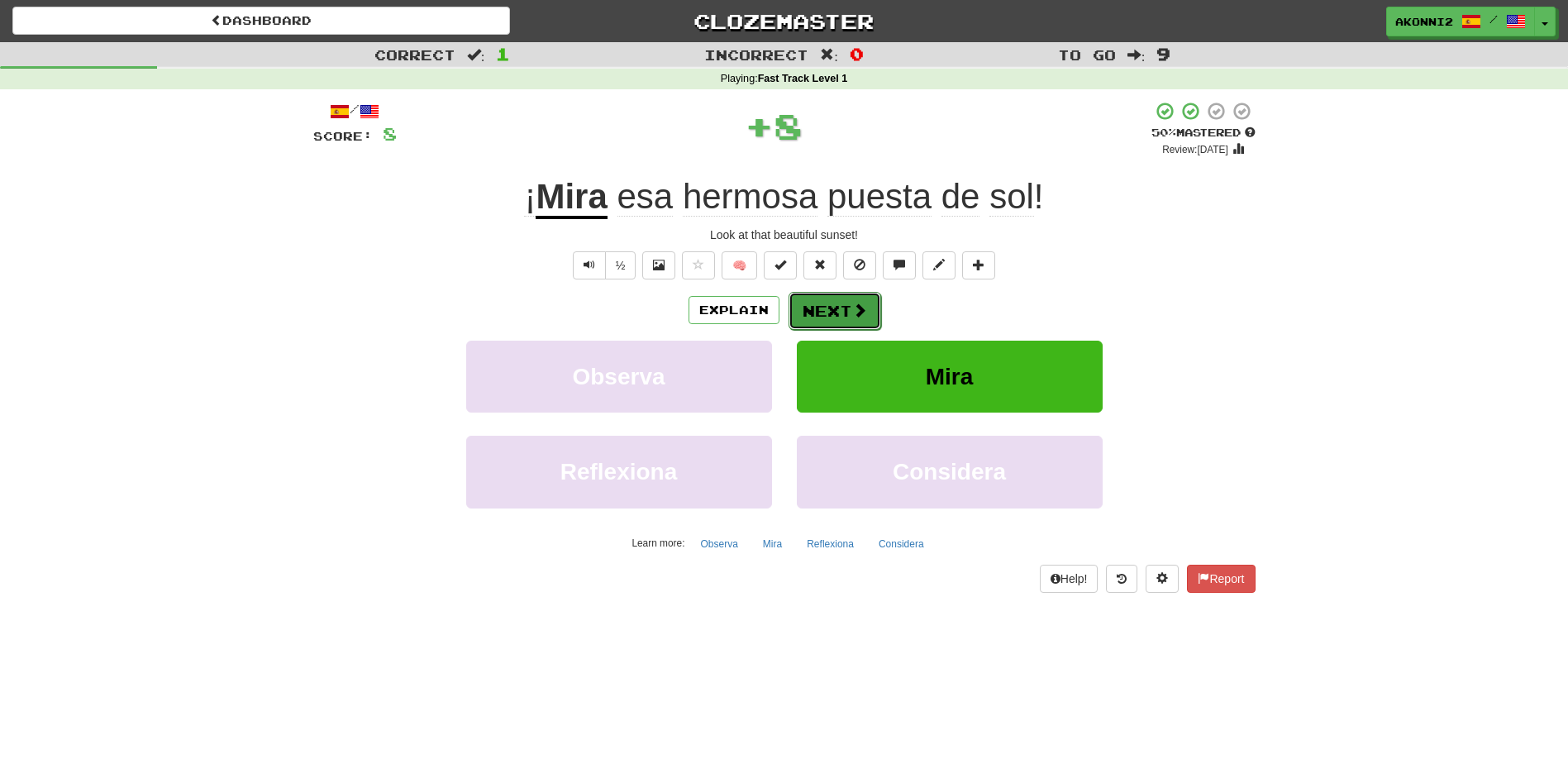
click at [844, 312] on button "Next" at bounding box center [835, 310] width 93 height 38
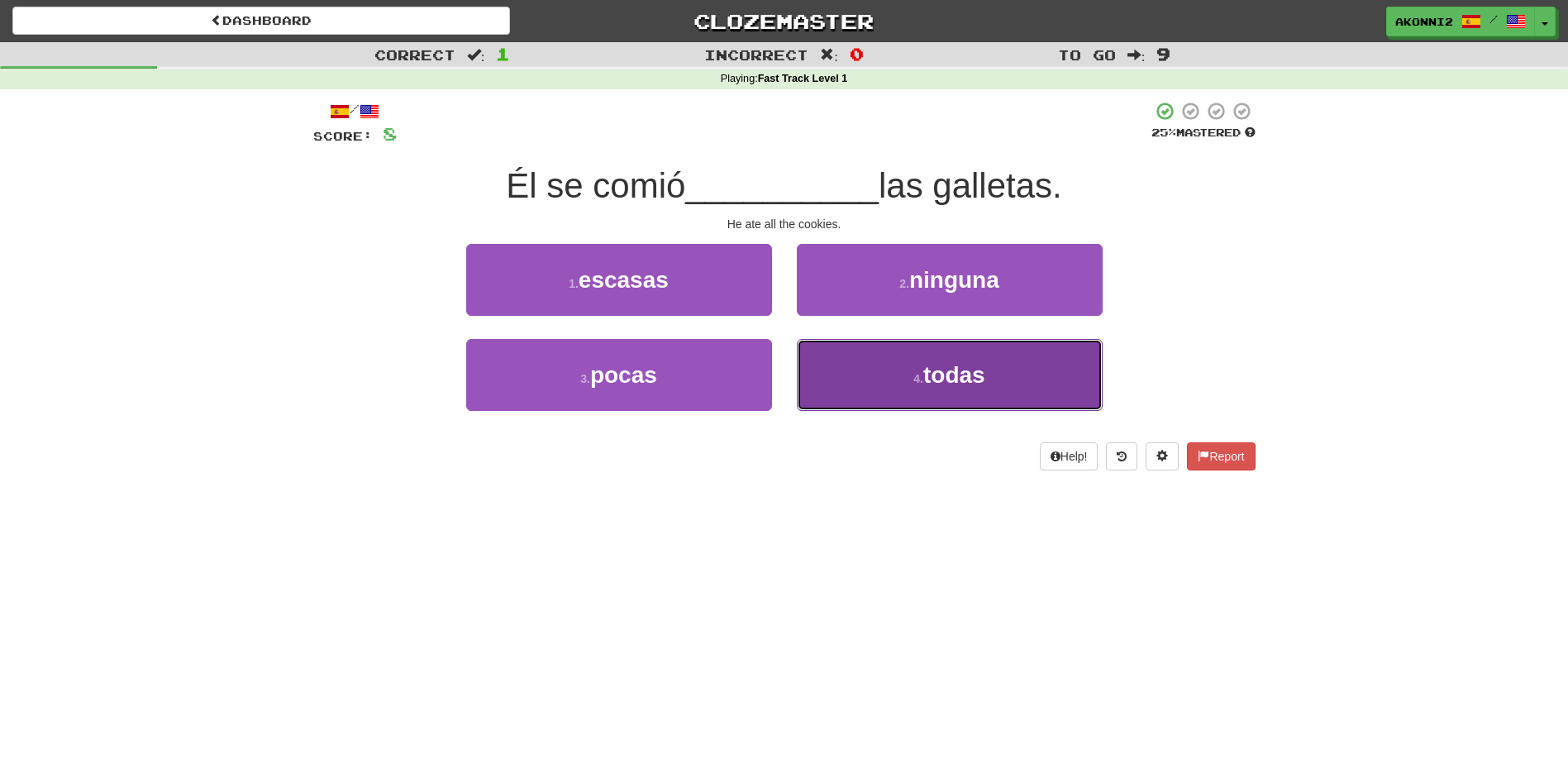
click at [875, 393] on button "4 . todas" at bounding box center [949, 374] width 305 height 71
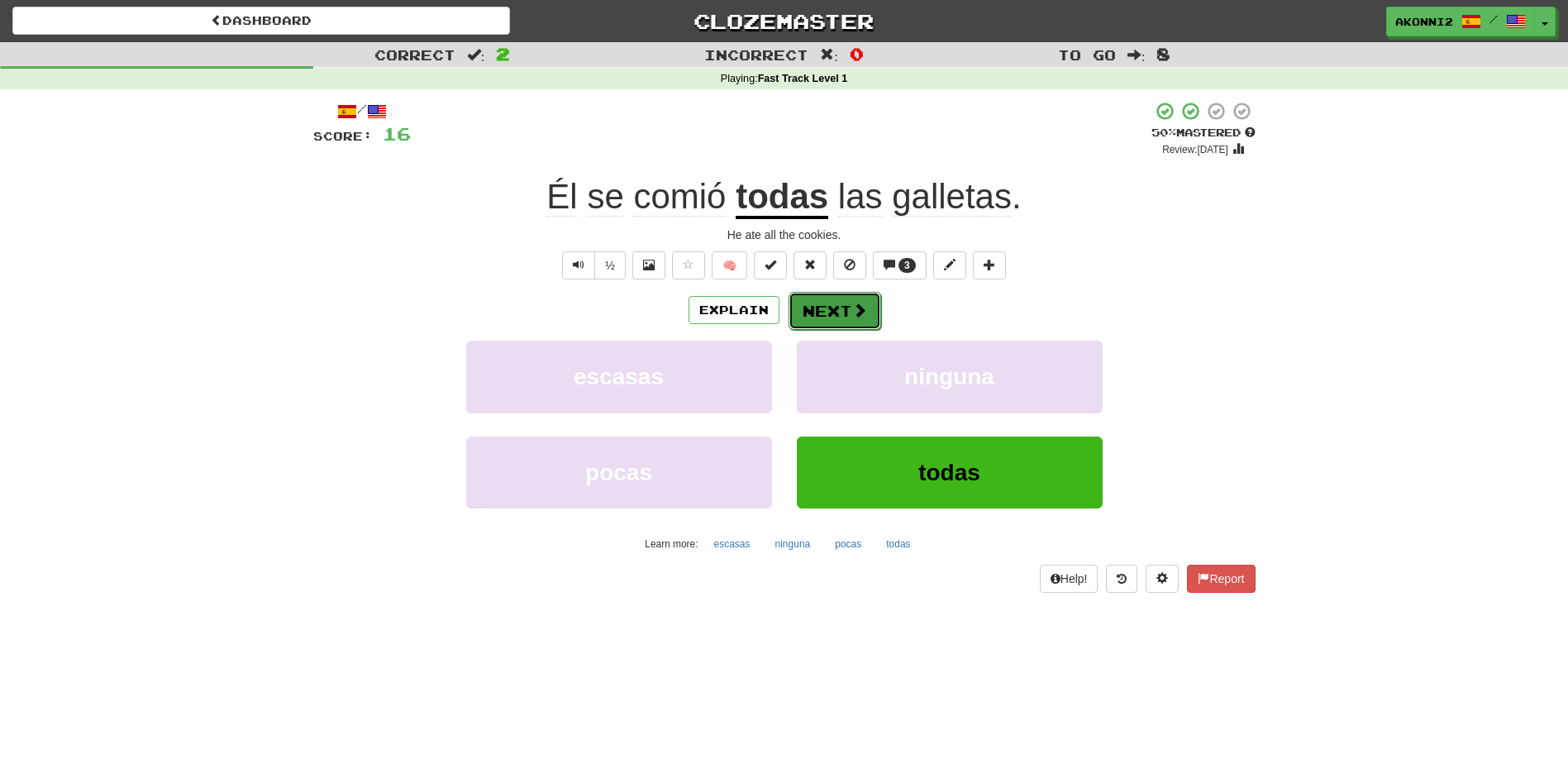
click at [808, 328] on button "Next" at bounding box center [835, 310] width 93 height 38
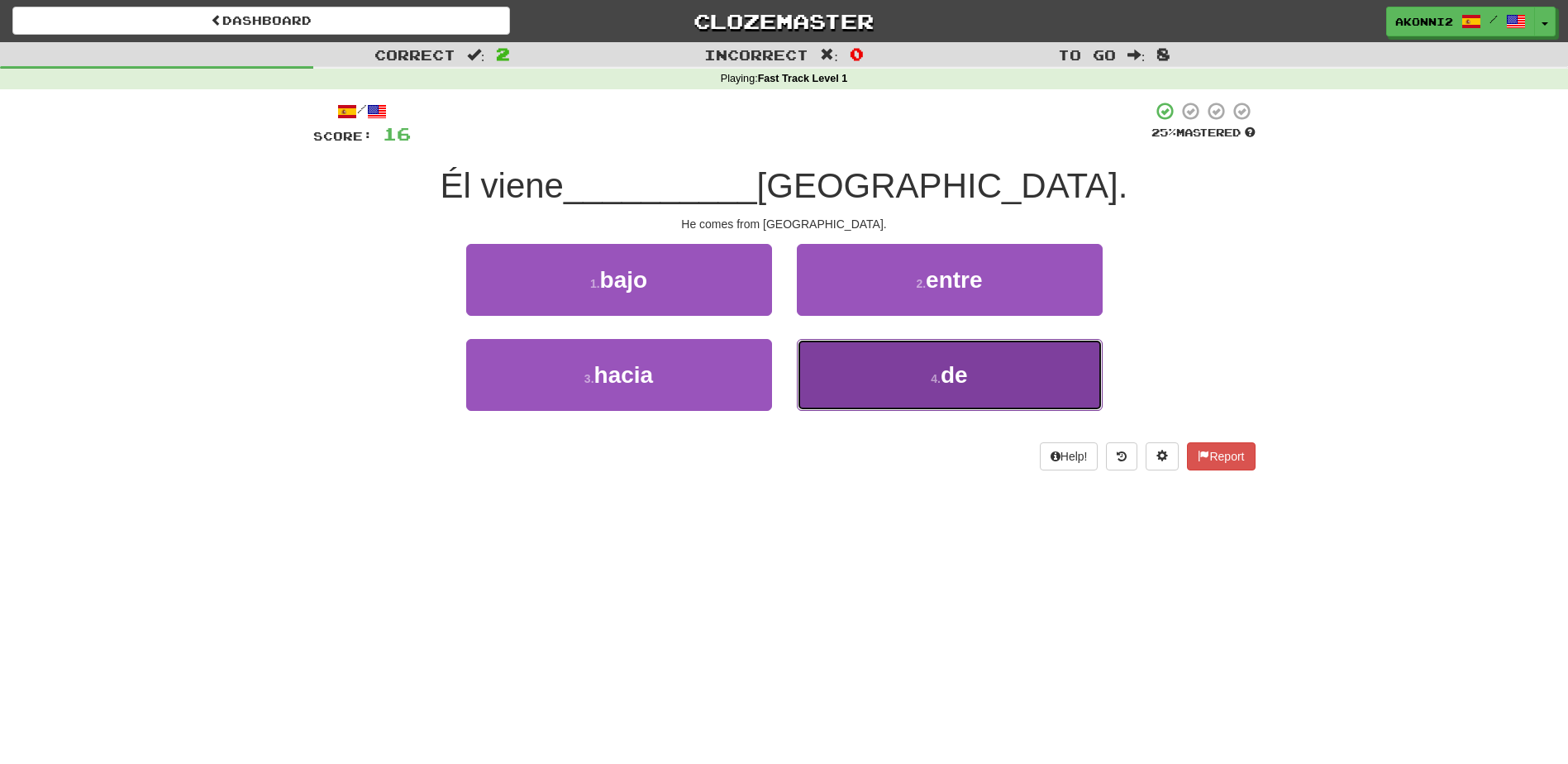
click at [849, 363] on button "4 . de" at bounding box center [949, 374] width 305 height 71
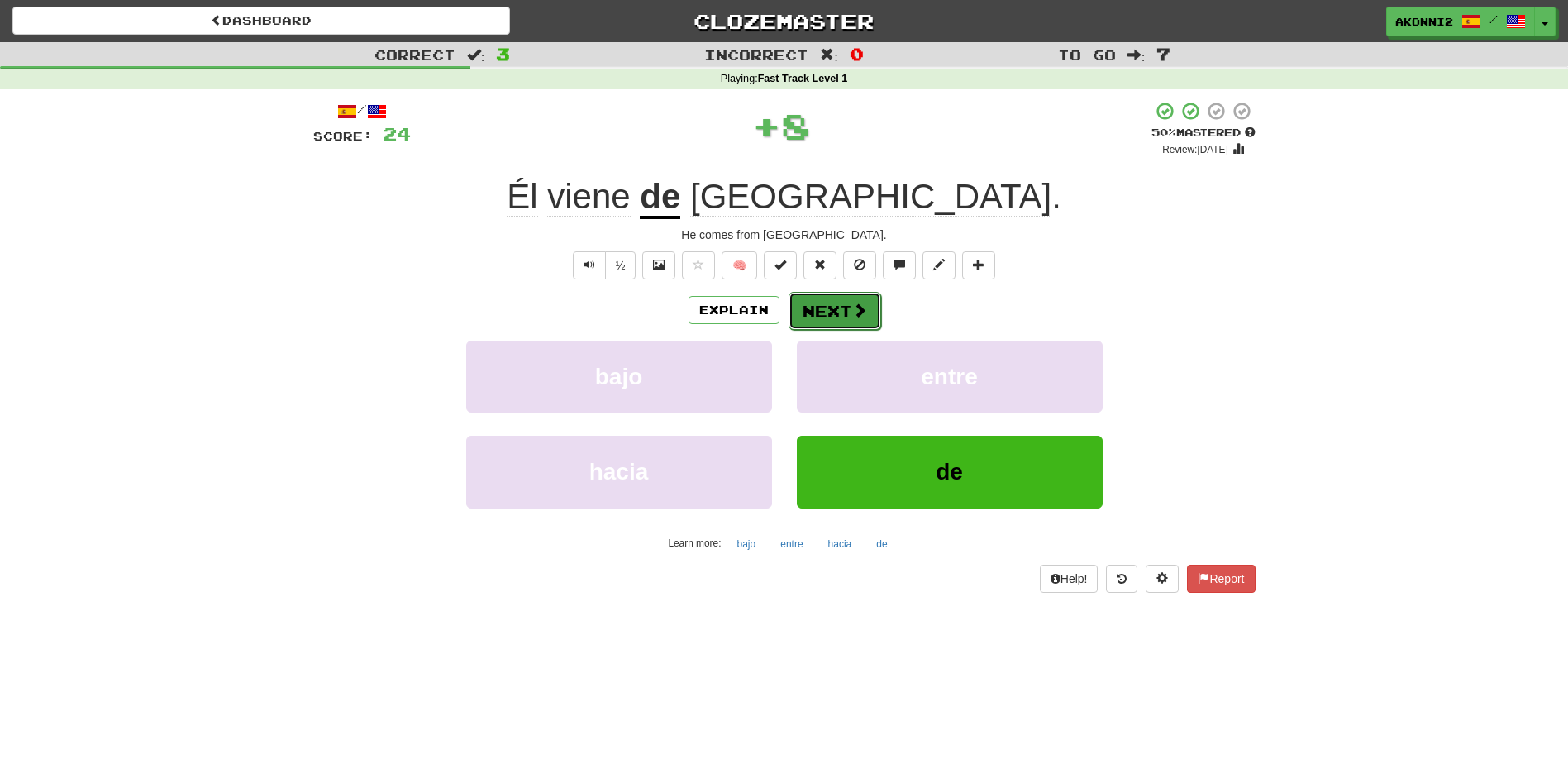
click at [858, 310] on span at bounding box center [860, 310] width 15 height 15
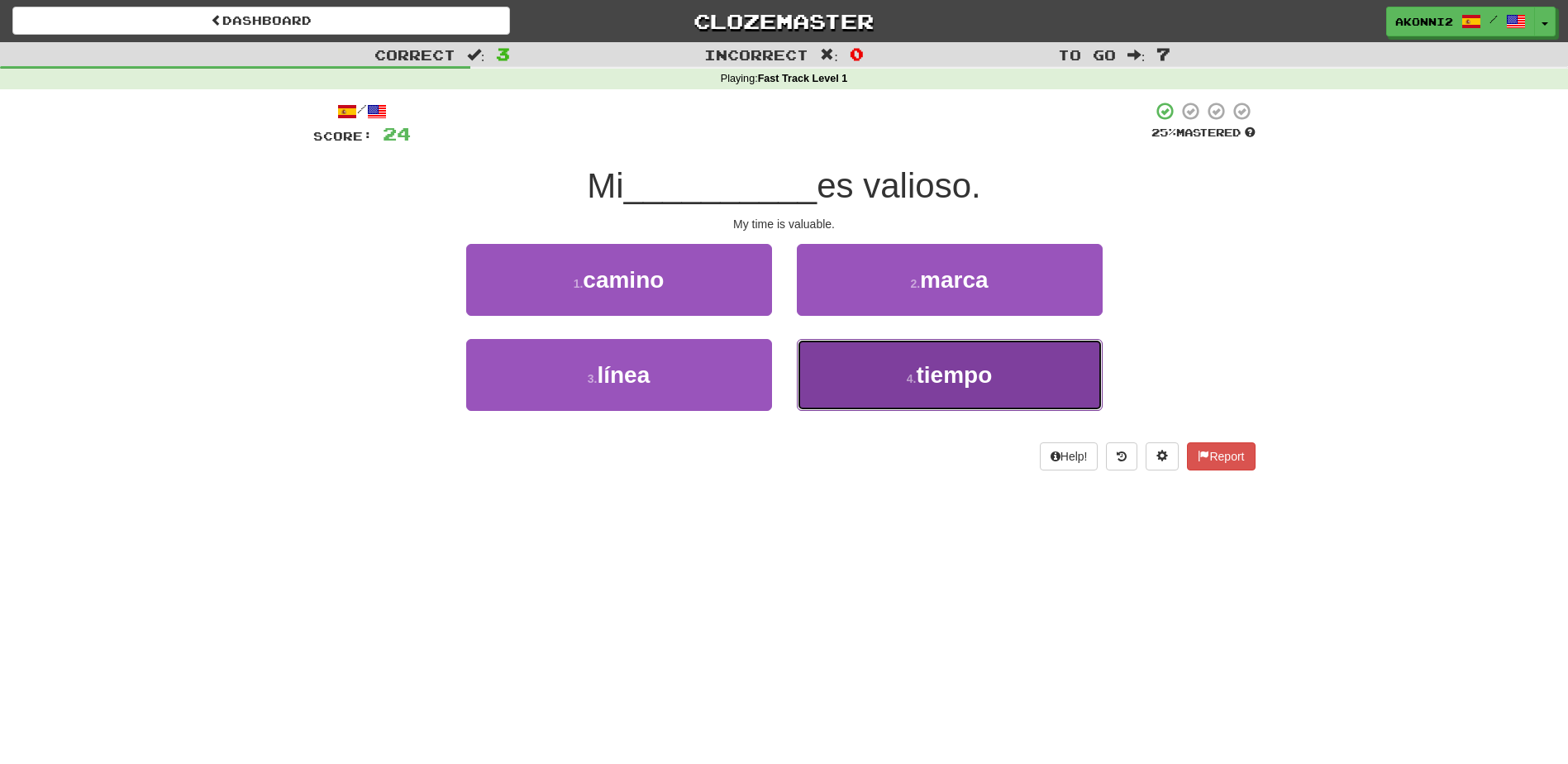
click at [857, 379] on button "4 . tiempo" at bounding box center [949, 374] width 305 height 71
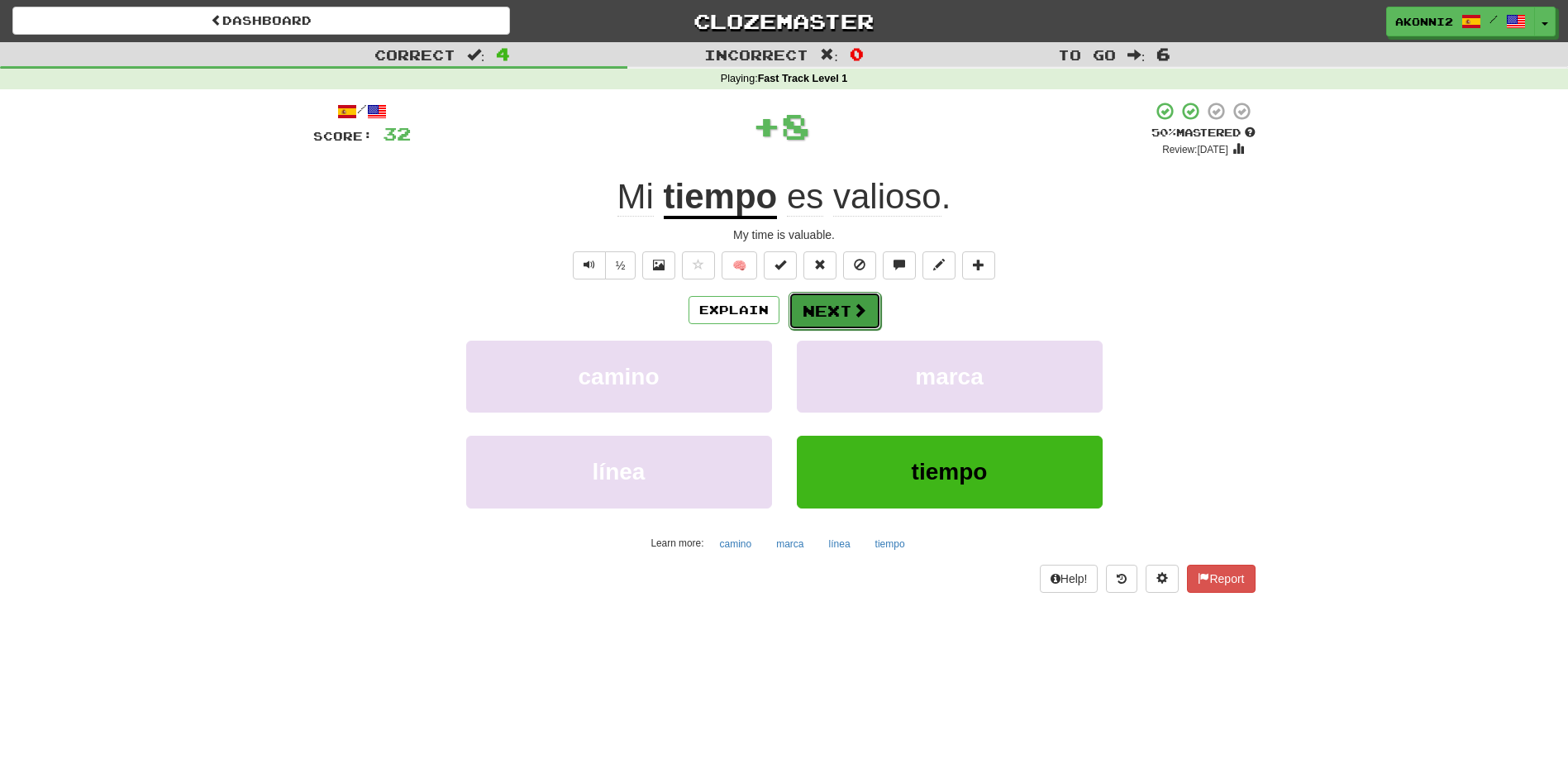
click at [824, 316] on button "Next" at bounding box center [835, 310] width 93 height 38
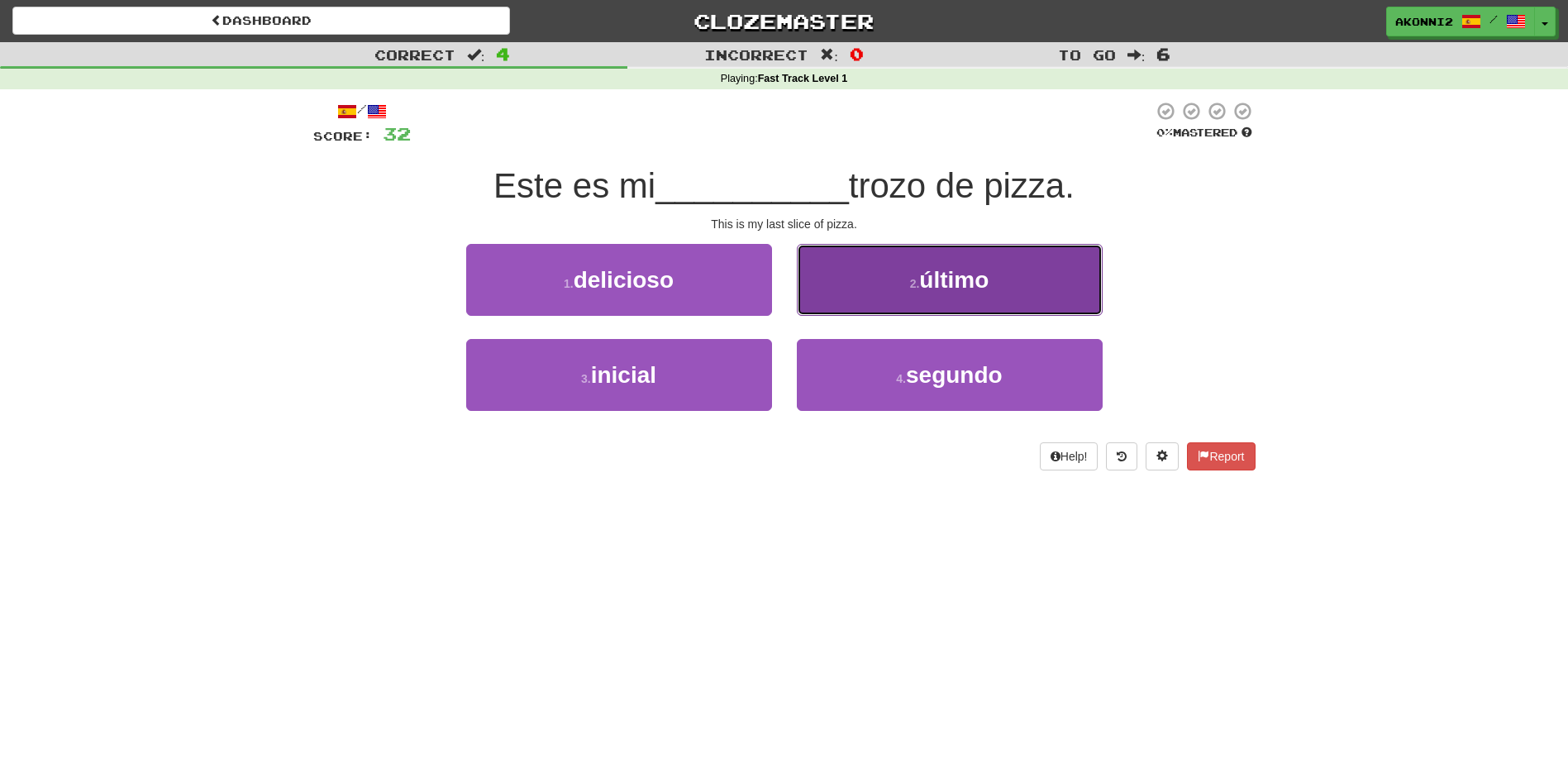
click at [874, 305] on button "2 . último" at bounding box center [949, 279] width 305 height 71
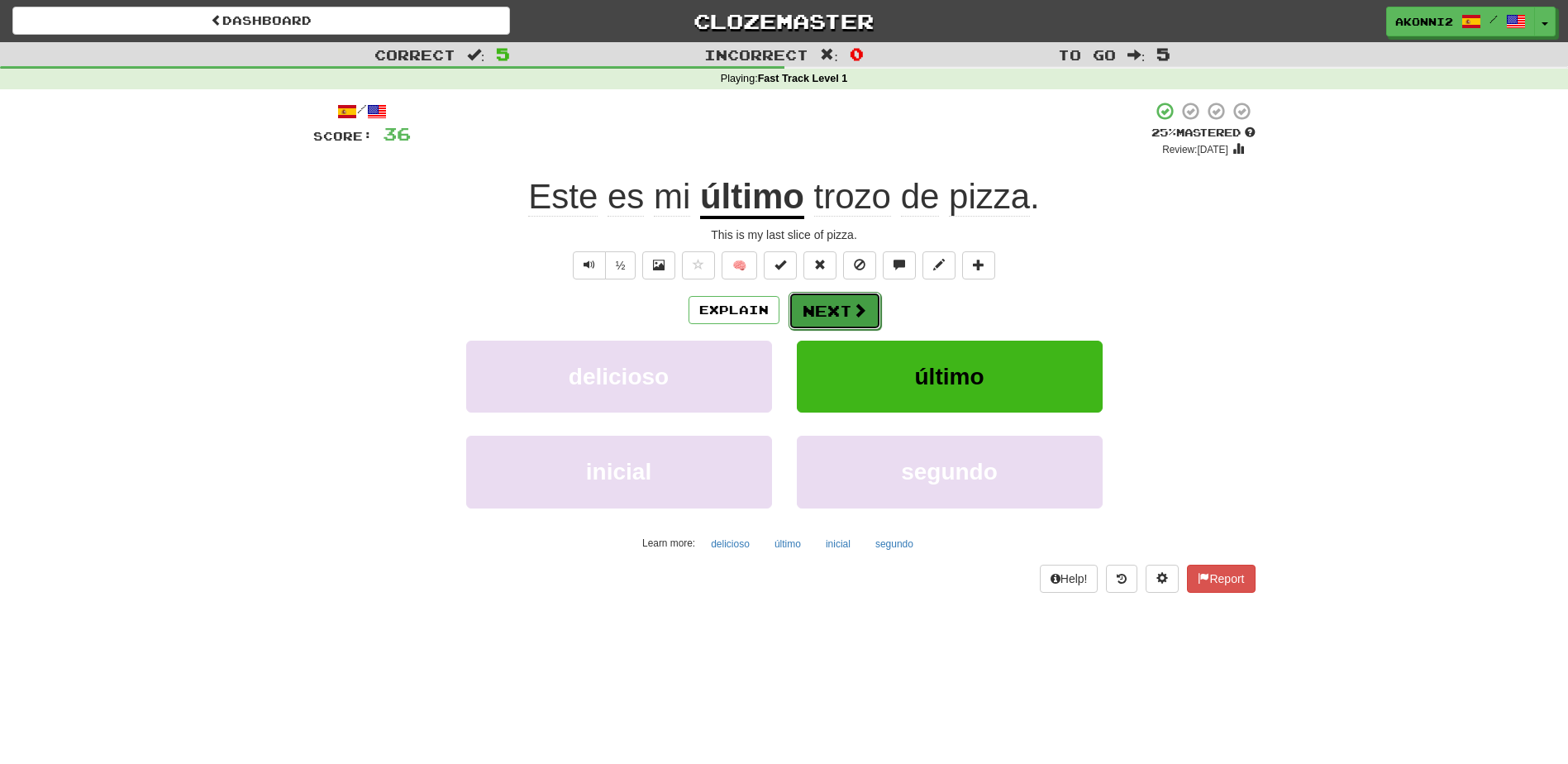
click at [858, 305] on span at bounding box center [860, 310] width 15 height 15
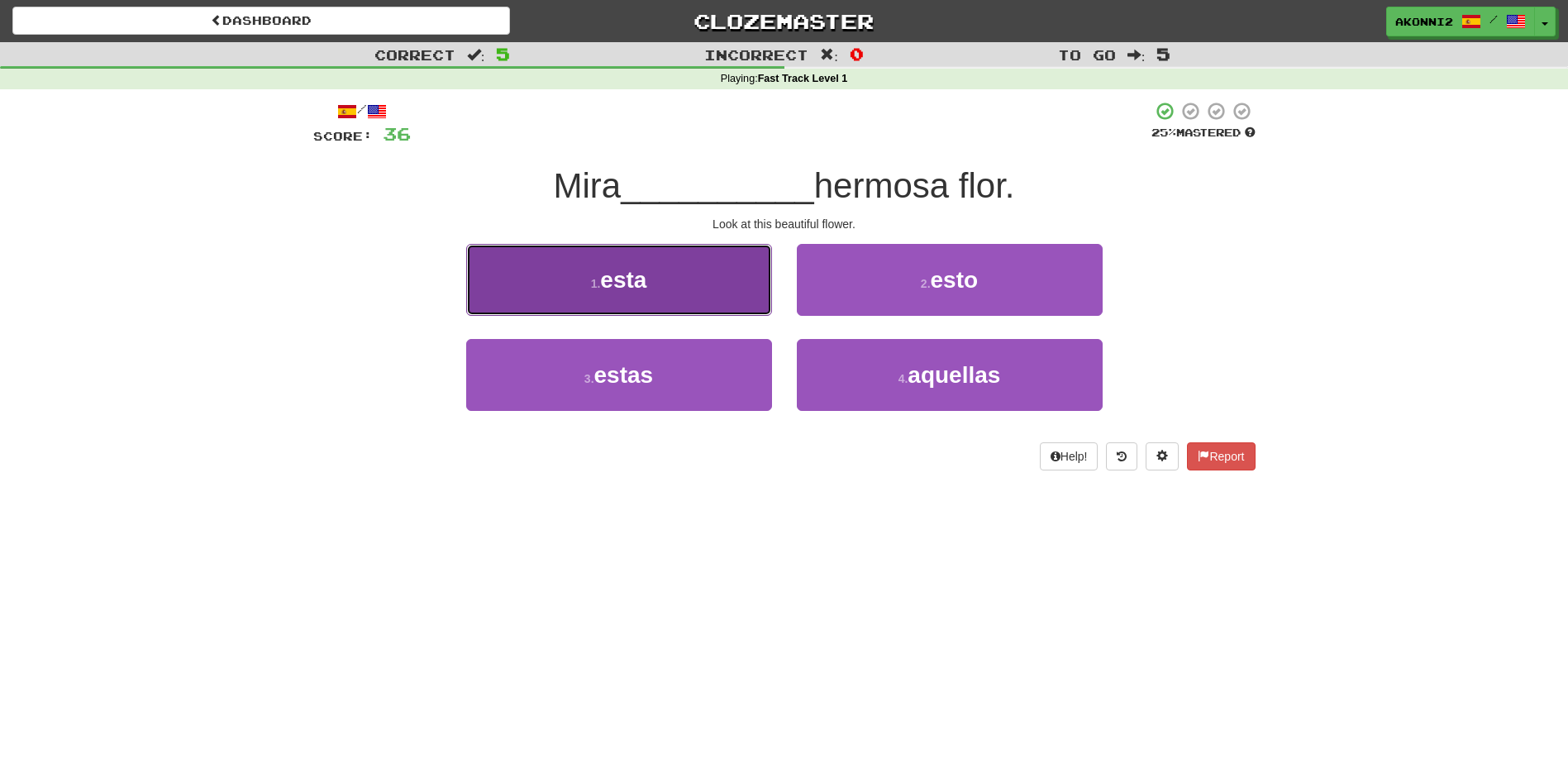
click at [730, 273] on button "1 . esta" at bounding box center [618, 279] width 305 height 71
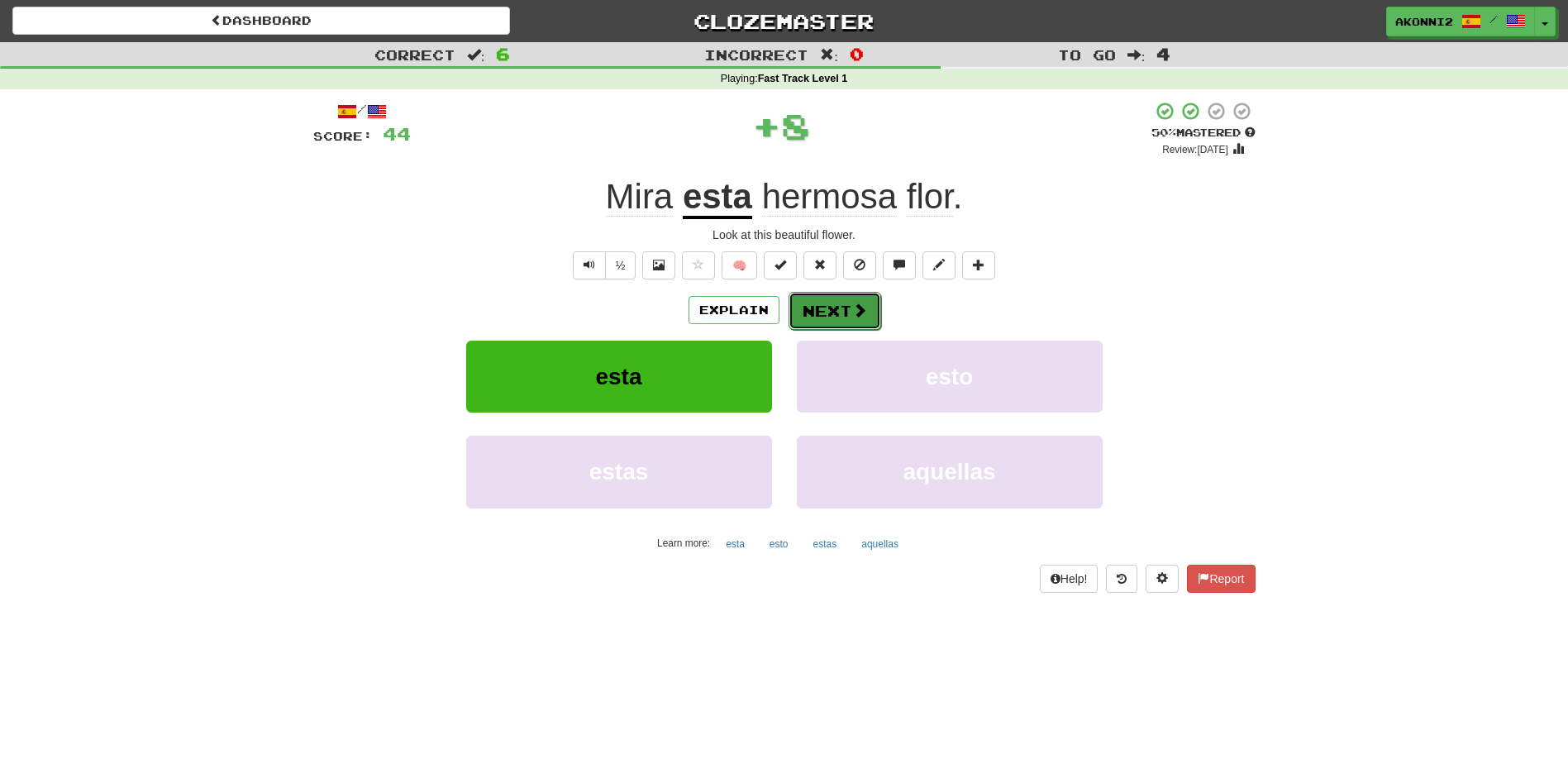
click at [852, 306] on span at bounding box center [860, 310] width 15 height 15
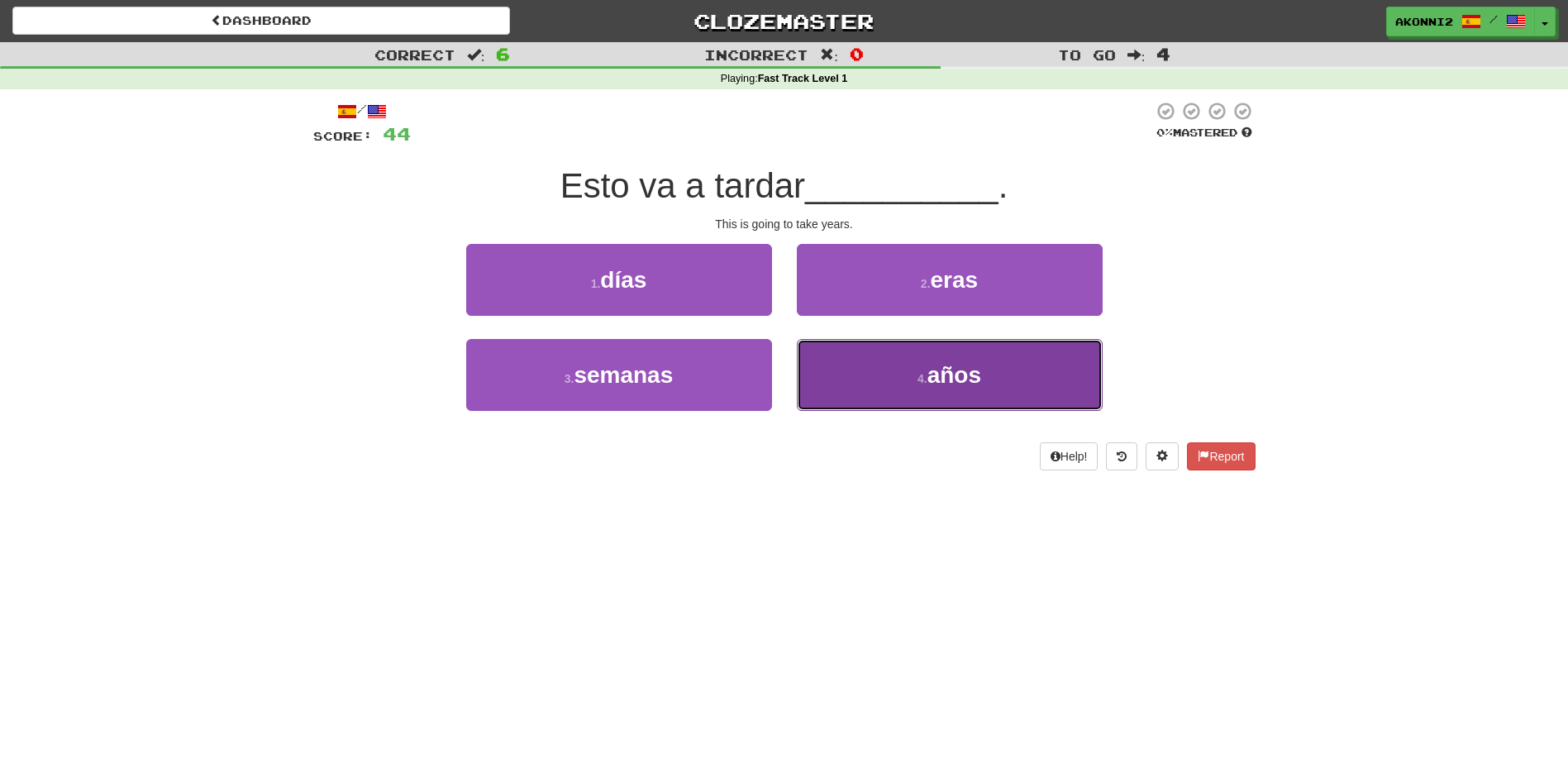
click at [852, 360] on button "4 . años" at bounding box center [949, 374] width 305 height 71
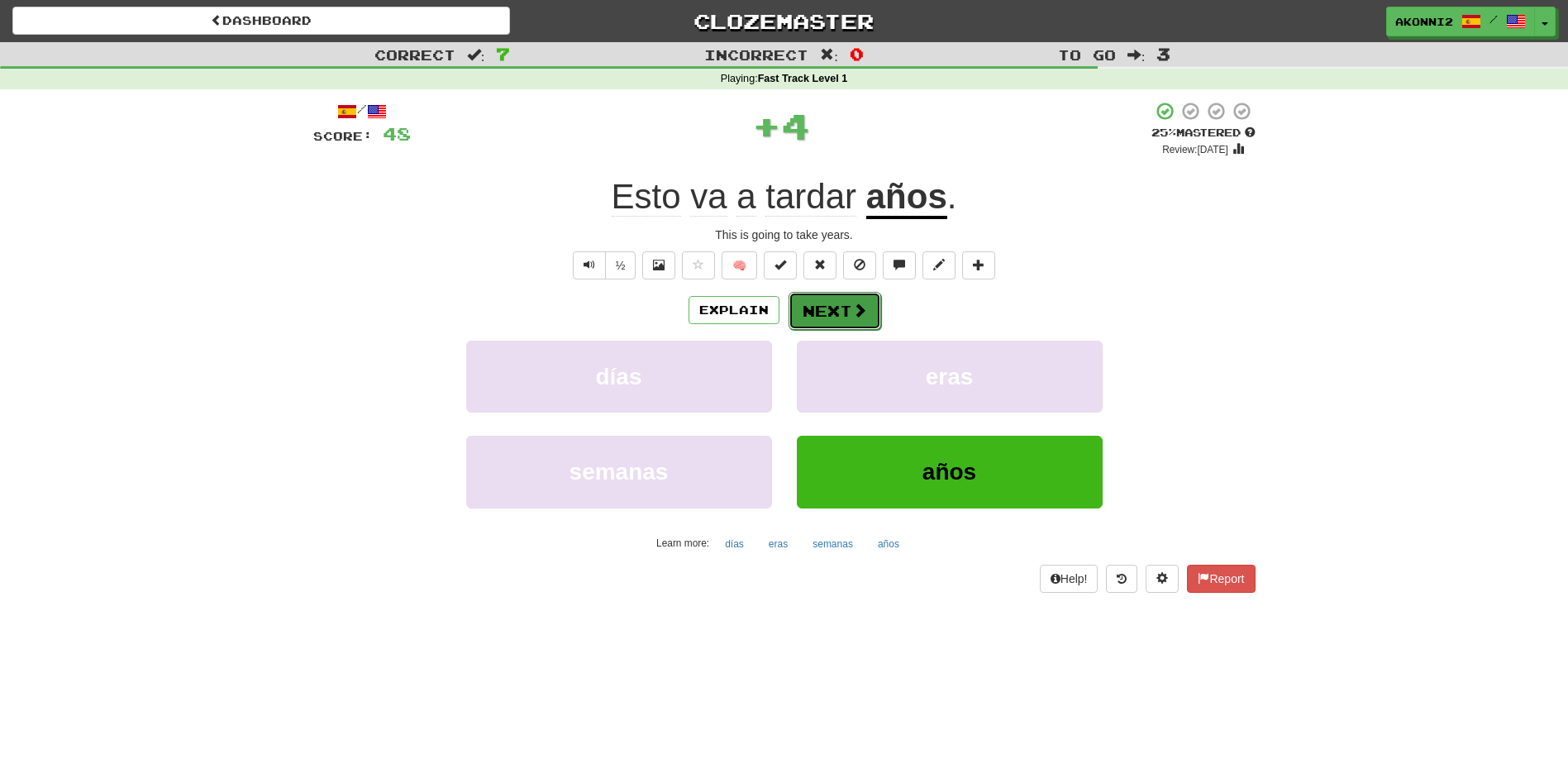
click at [825, 319] on button "Next" at bounding box center [835, 310] width 93 height 38
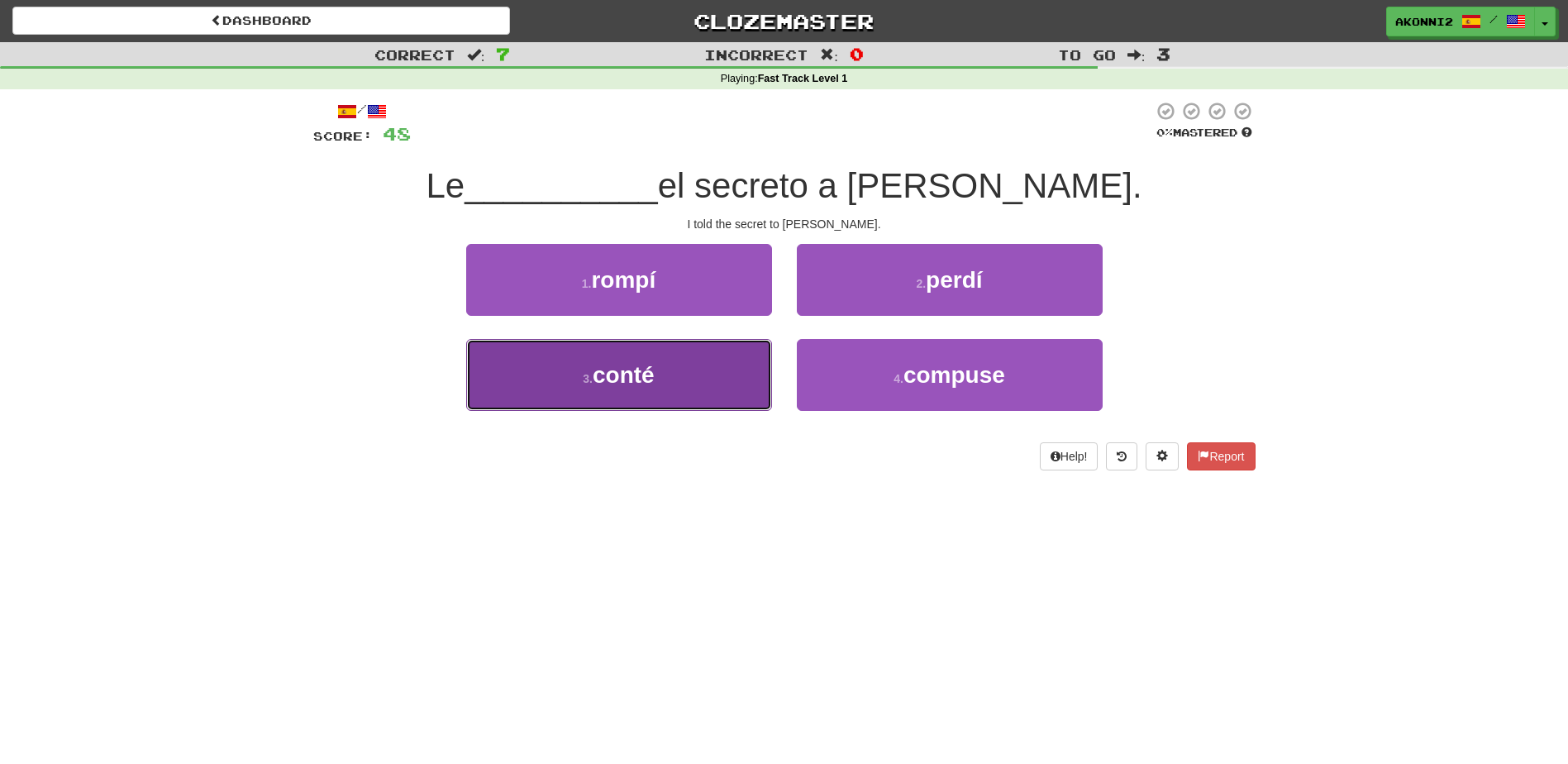
click at [727, 342] on button "3 . conté" at bounding box center [618, 374] width 305 height 71
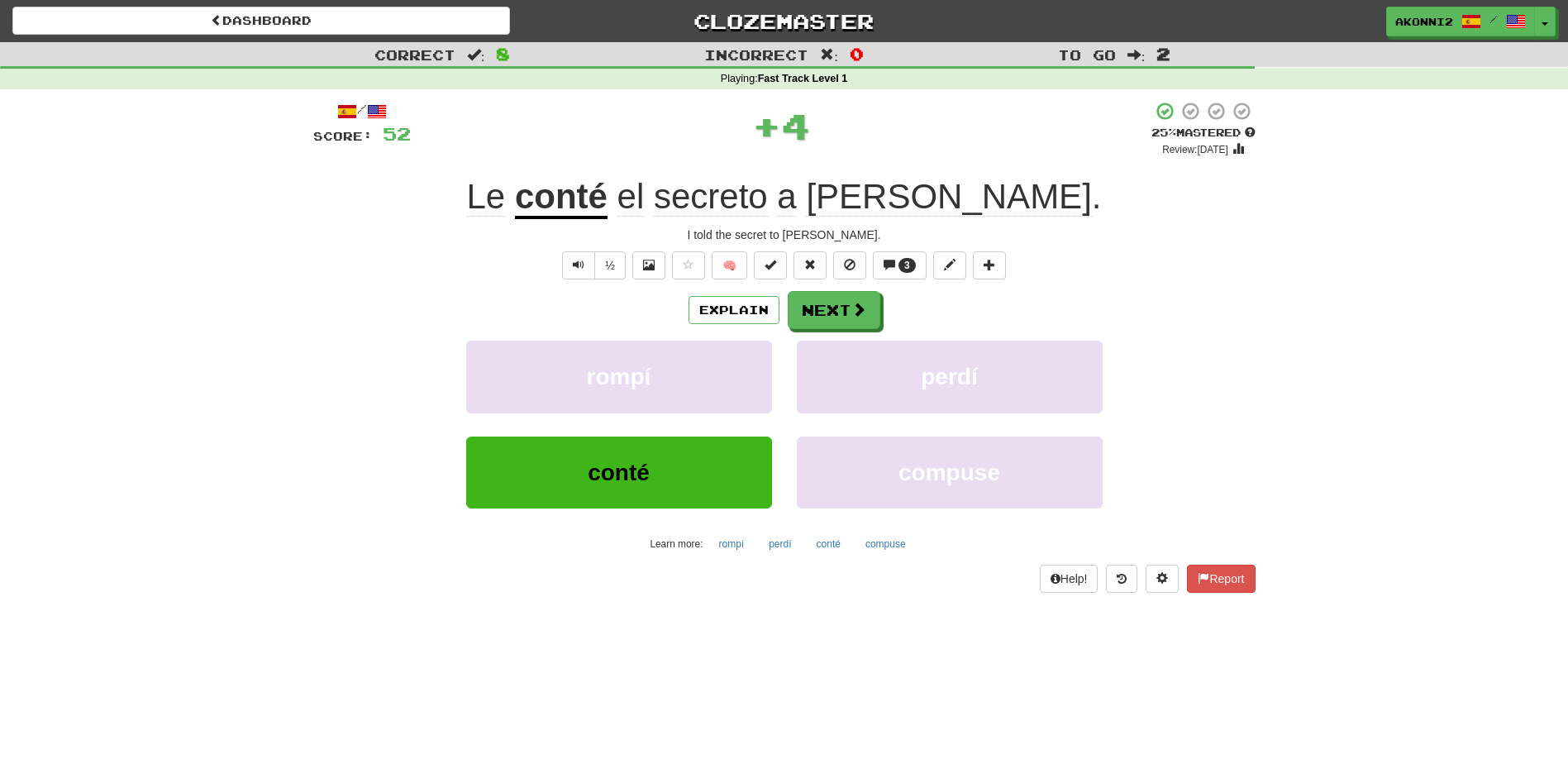
click at [607, 192] on u "conté" at bounding box center [562, 198] width 93 height 42
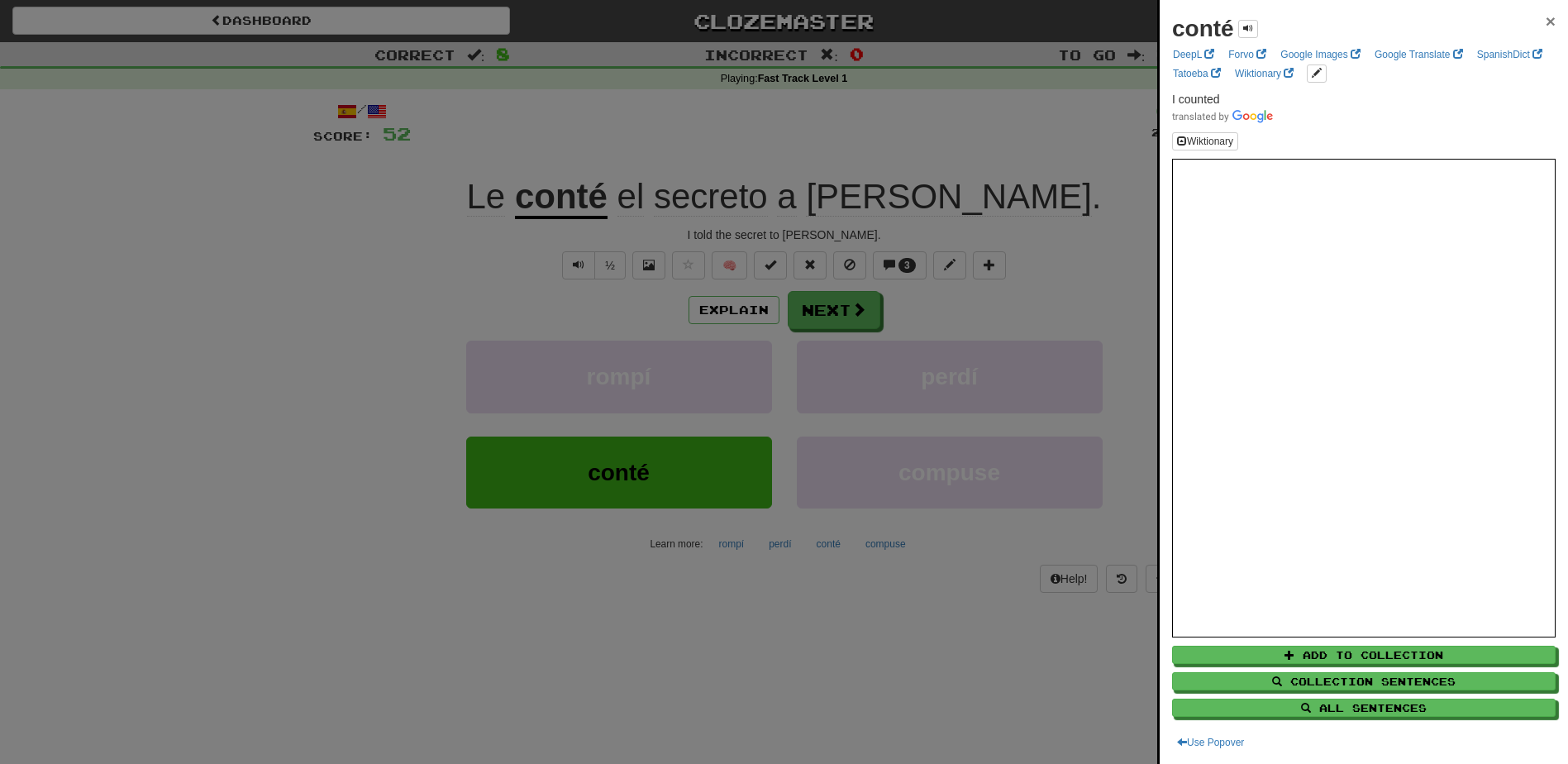
click at [1546, 19] on span "×" at bounding box center [1550, 20] width 10 height 19
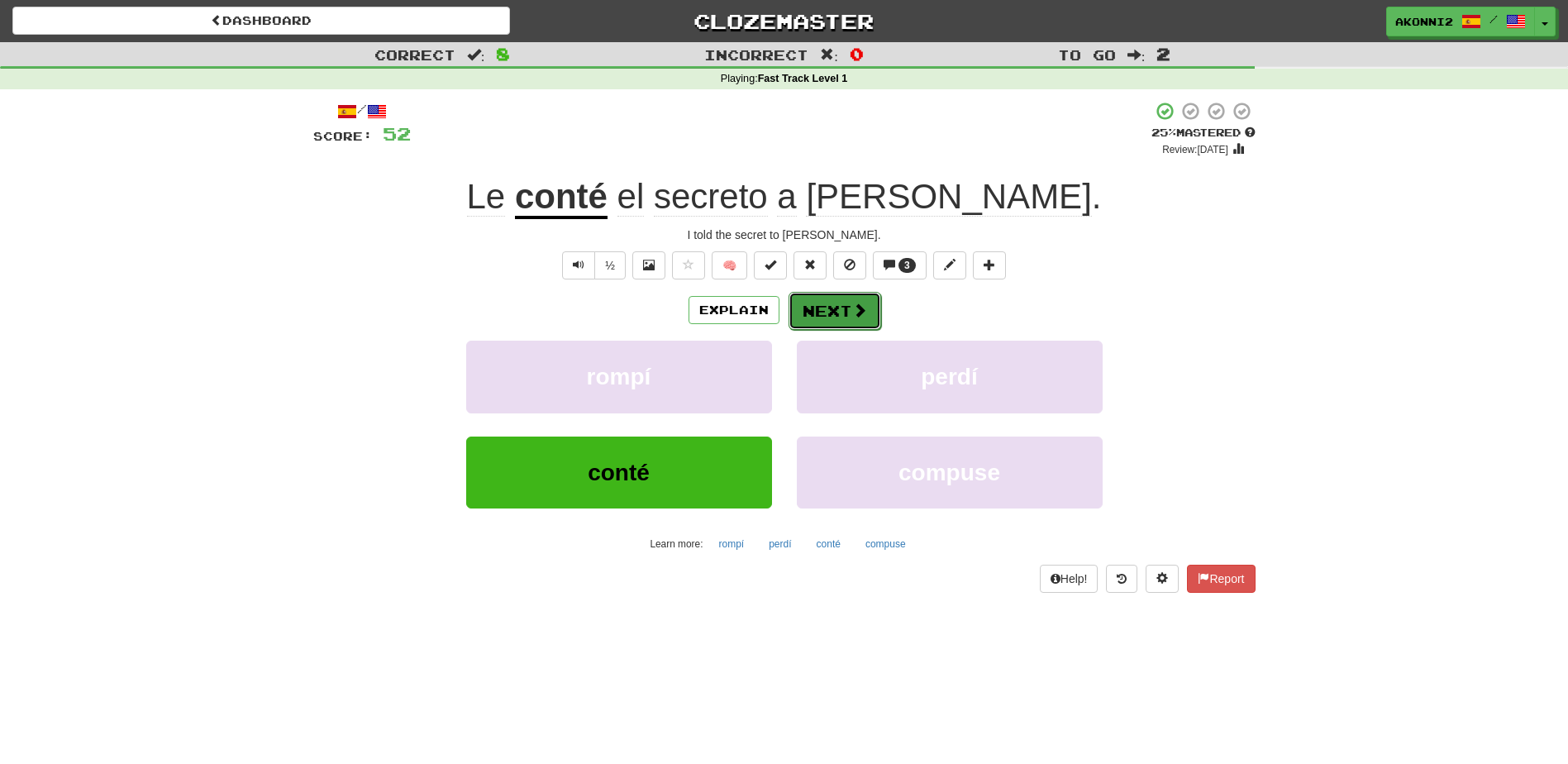
click at [828, 317] on button "Next" at bounding box center [835, 310] width 93 height 38
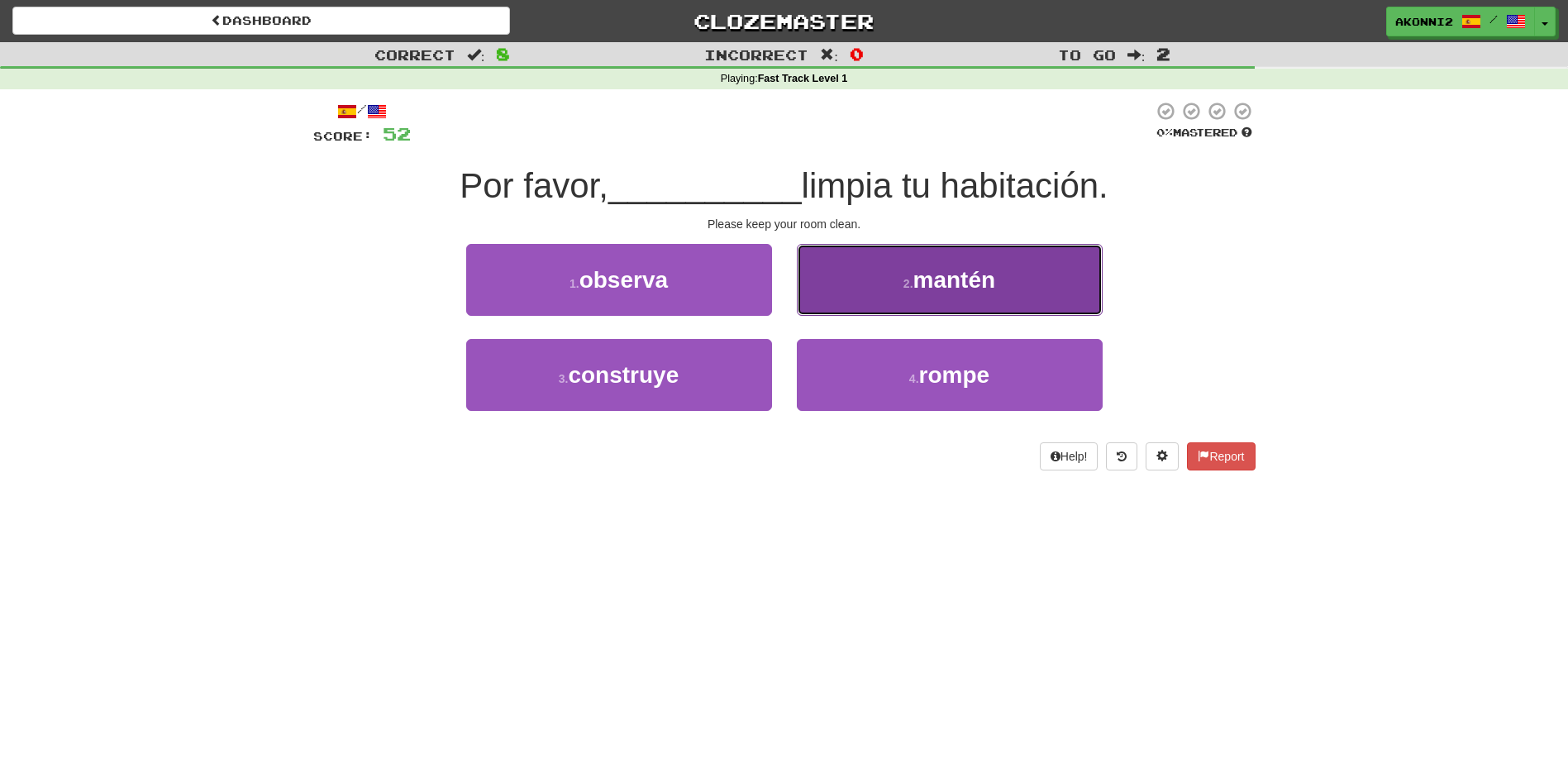
click at [912, 298] on button "2 . mantén" at bounding box center [949, 279] width 305 height 71
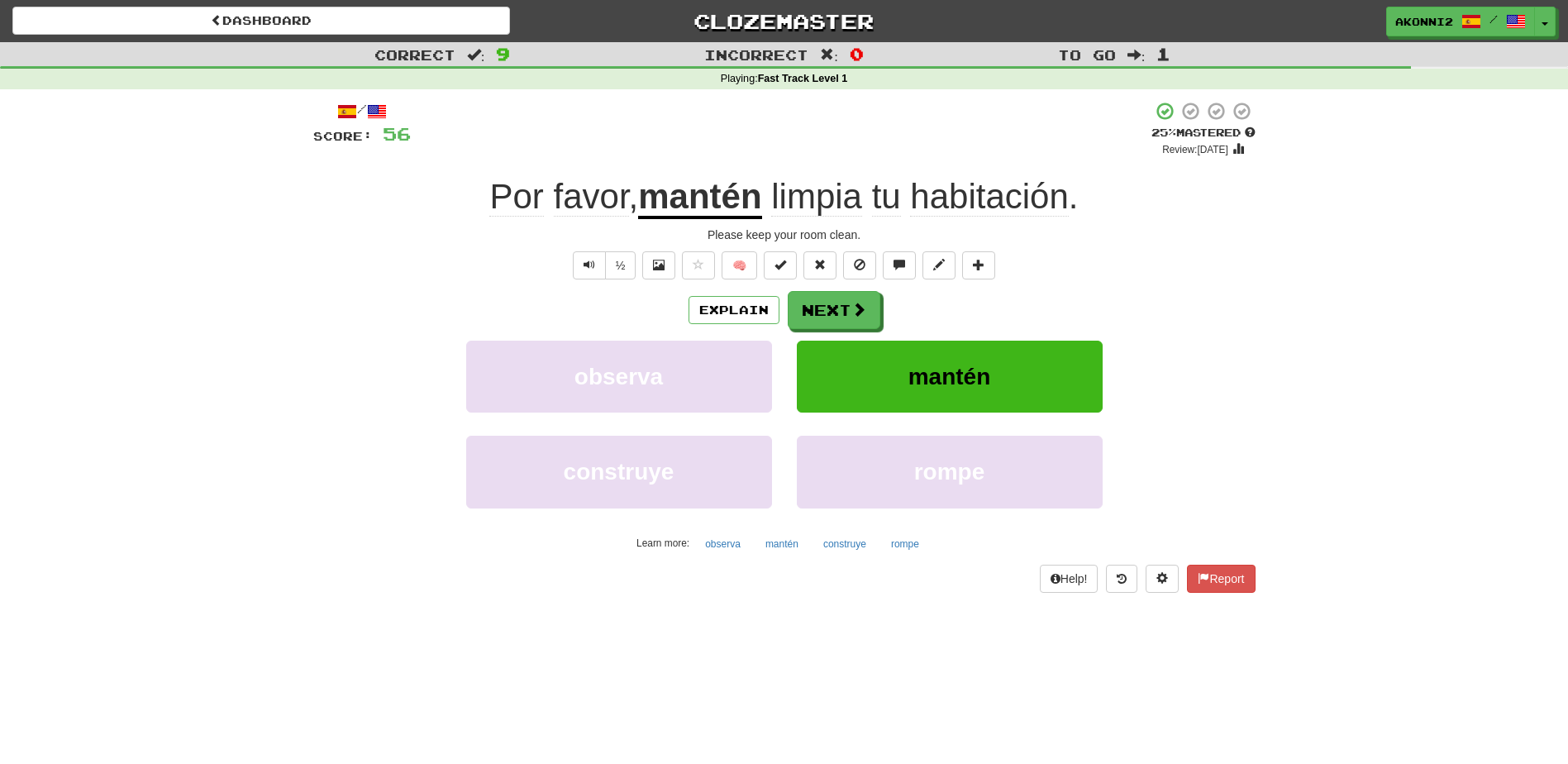
click at [720, 207] on u "mantén" at bounding box center [699, 198] width 123 height 42
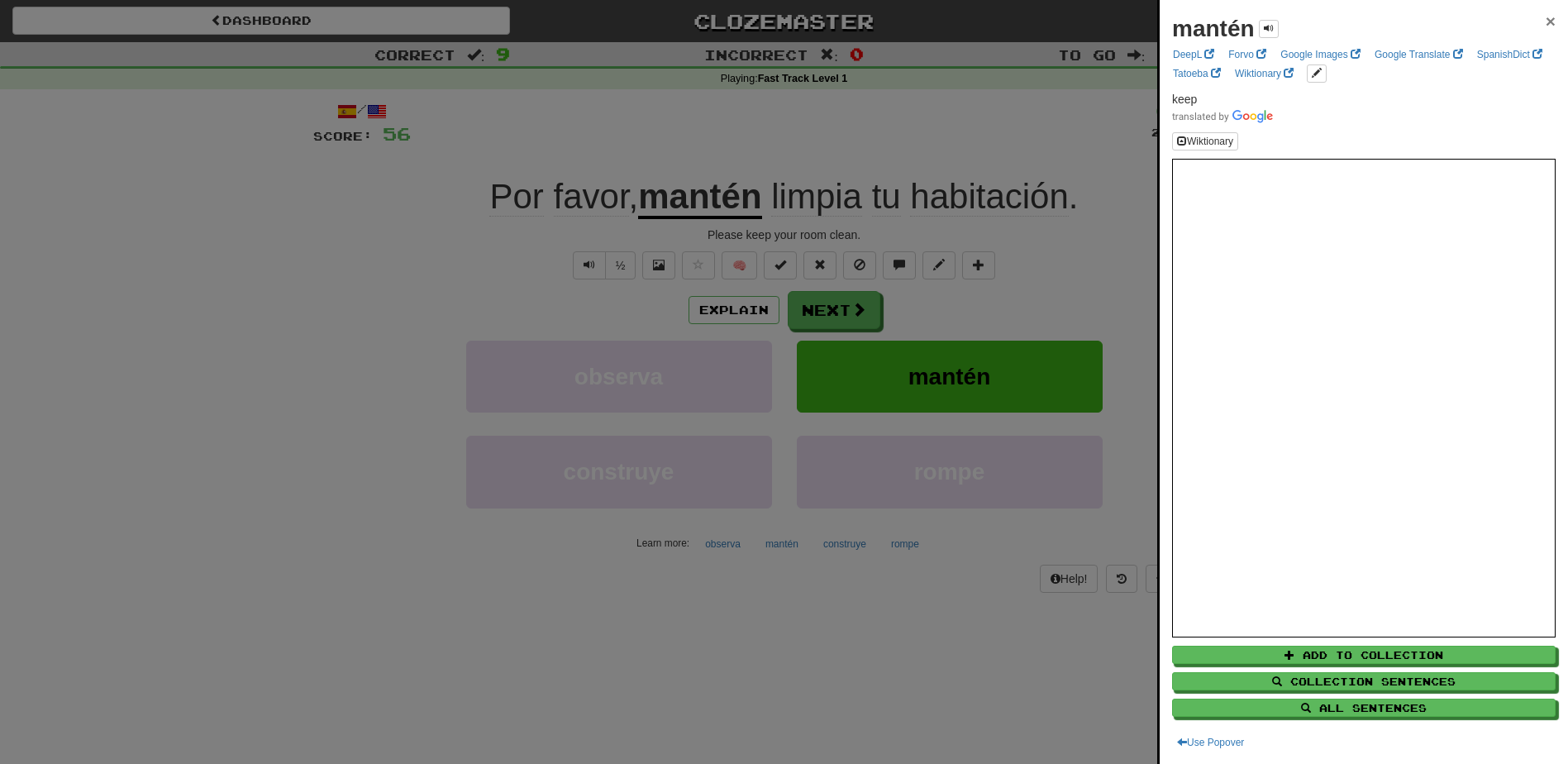
click at [1546, 19] on span "×" at bounding box center [1550, 20] width 10 height 19
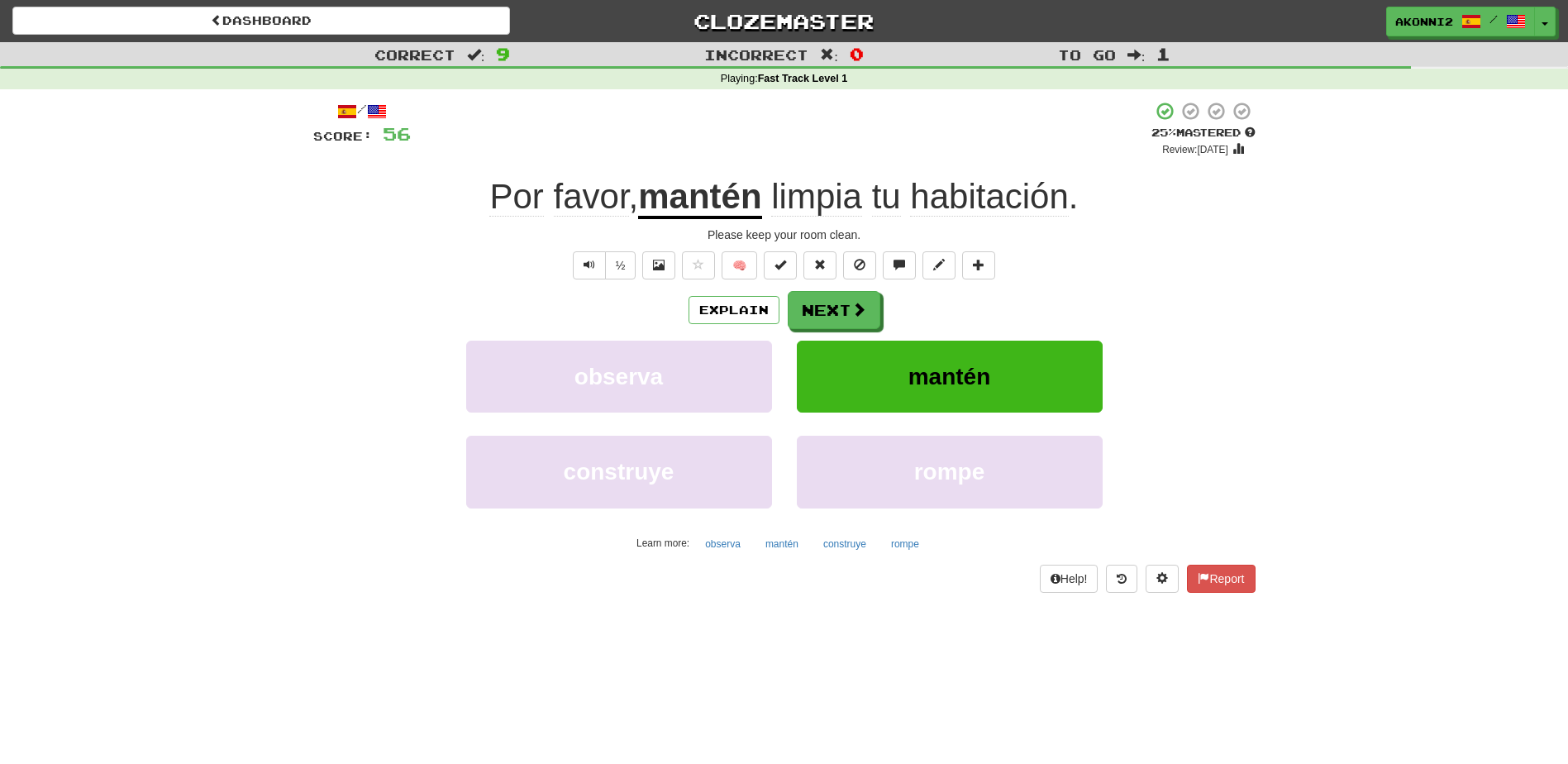
click at [830, 193] on span "limpia" at bounding box center [817, 197] width 91 height 40
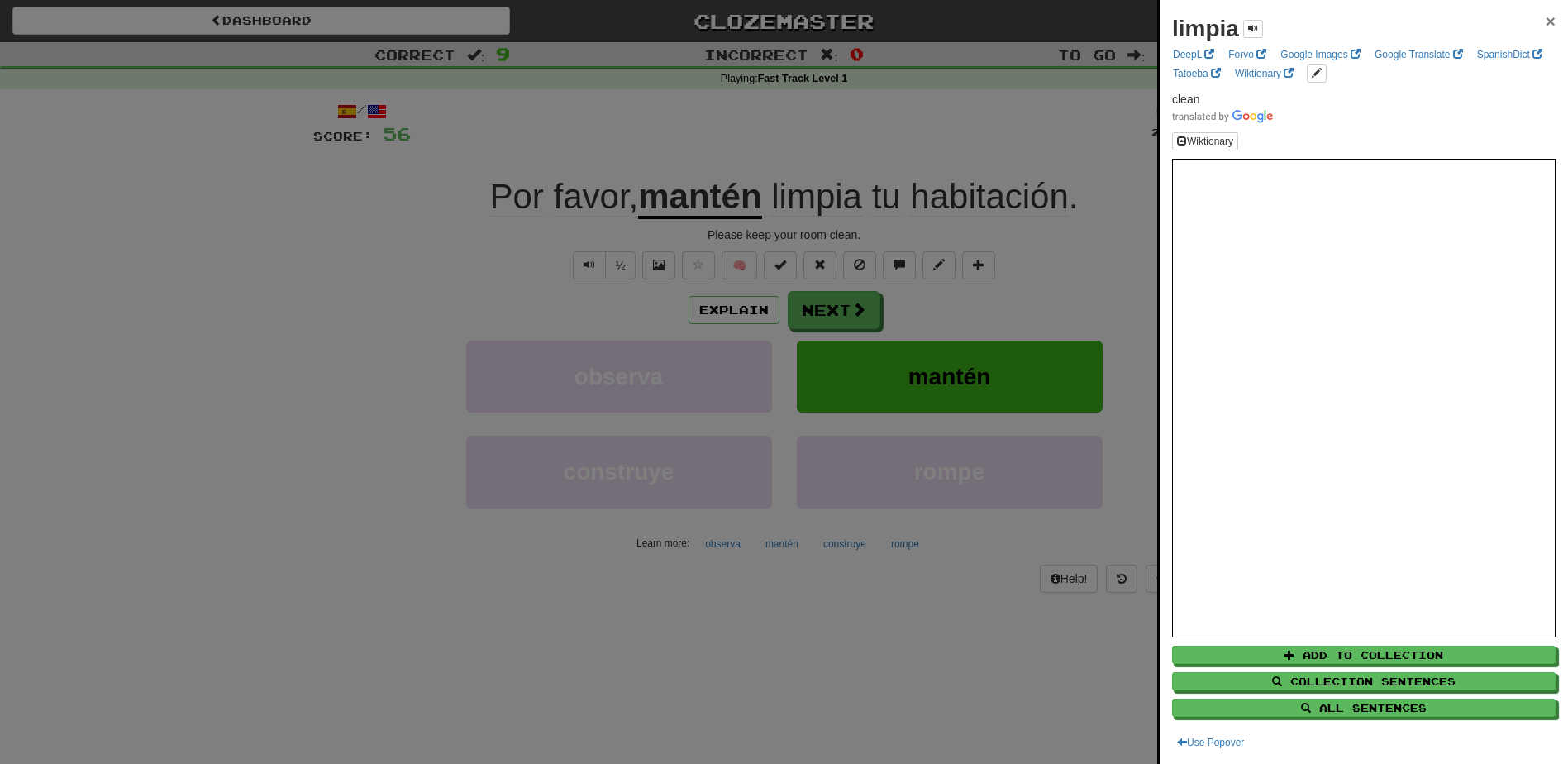
click at [1546, 19] on span "×" at bounding box center [1550, 20] width 10 height 19
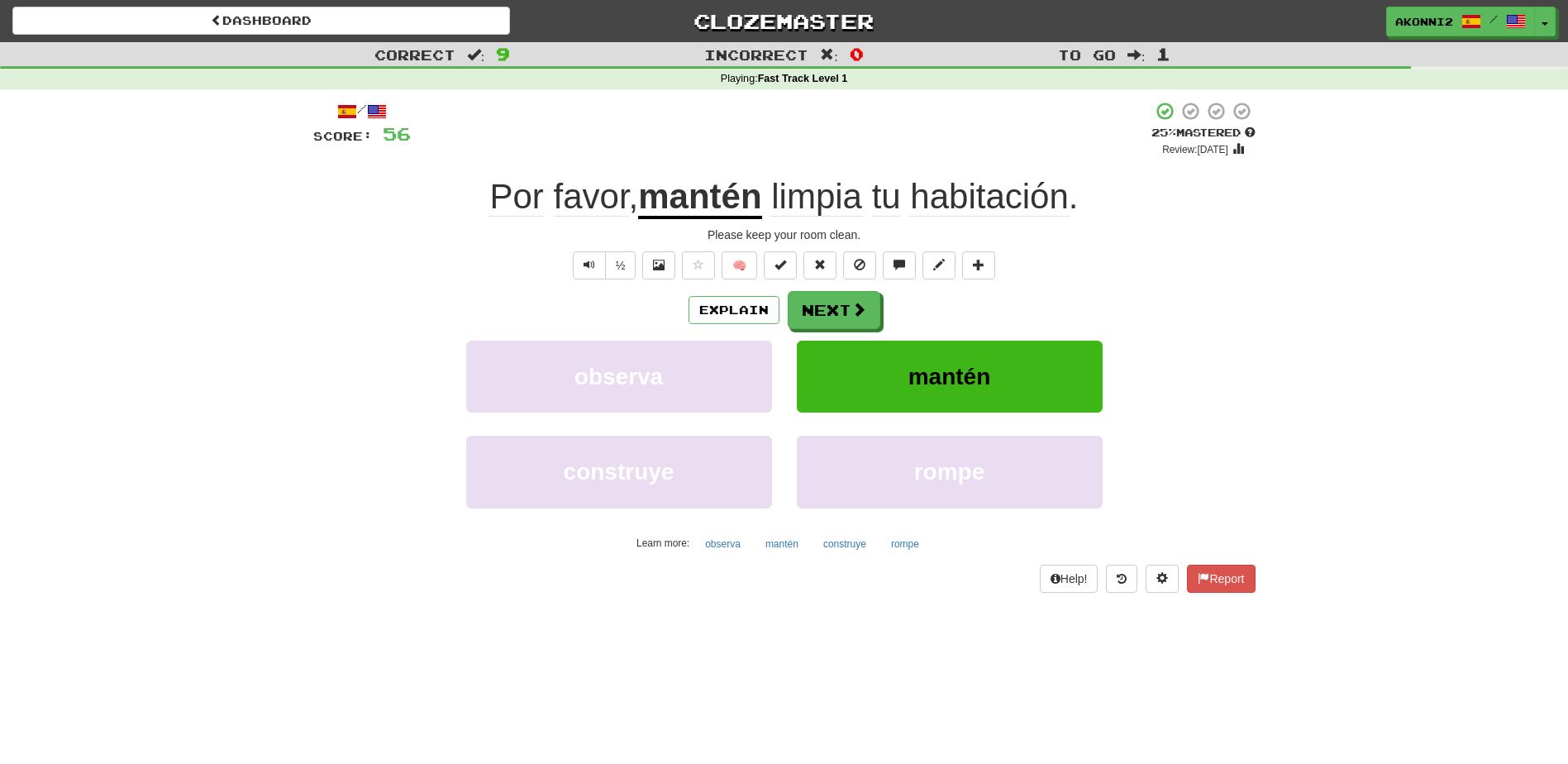
click at [952, 201] on span "habitación" at bounding box center [989, 197] width 158 height 40
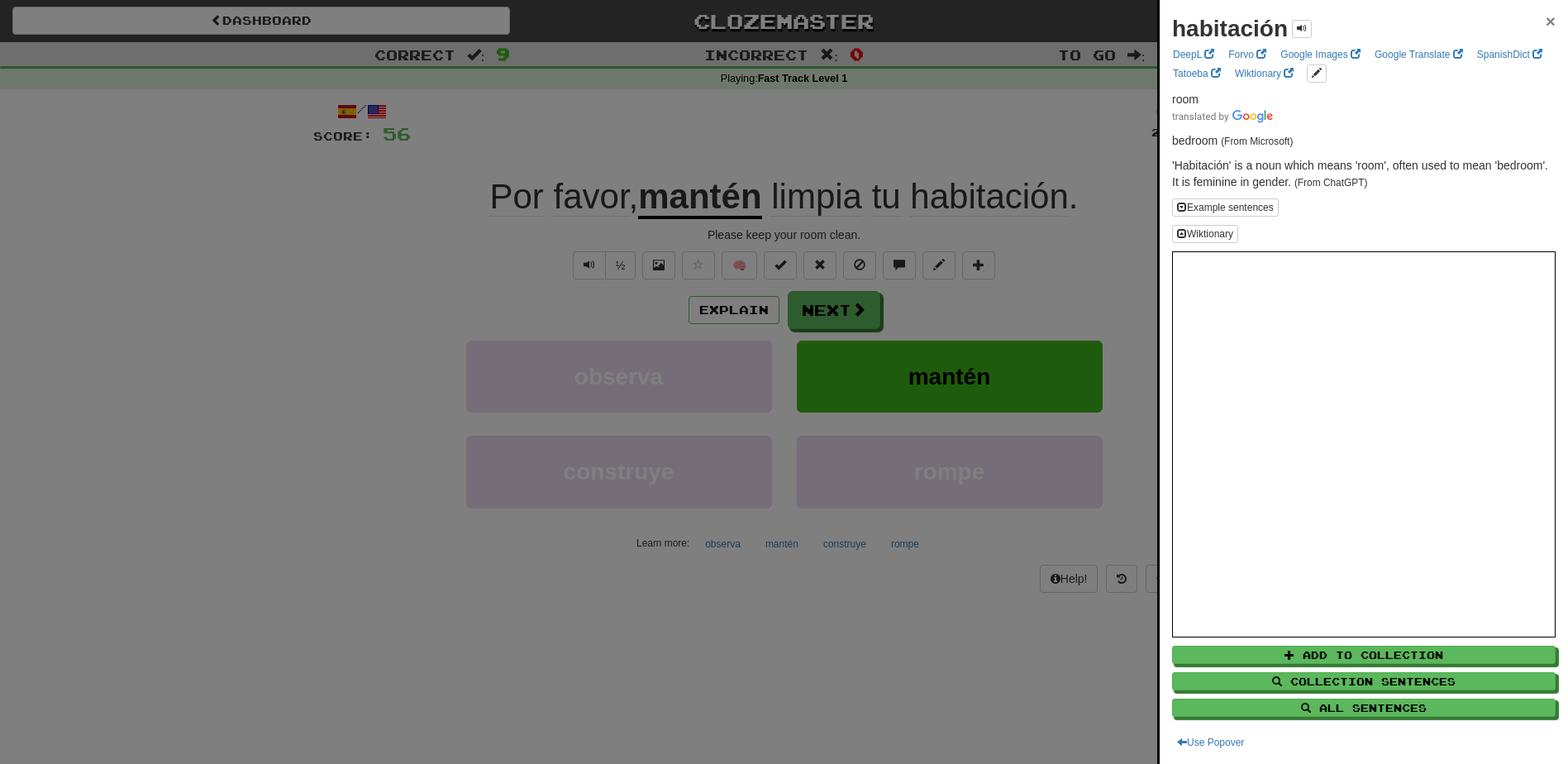
click at [1546, 22] on span "×" at bounding box center [1550, 20] width 10 height 19
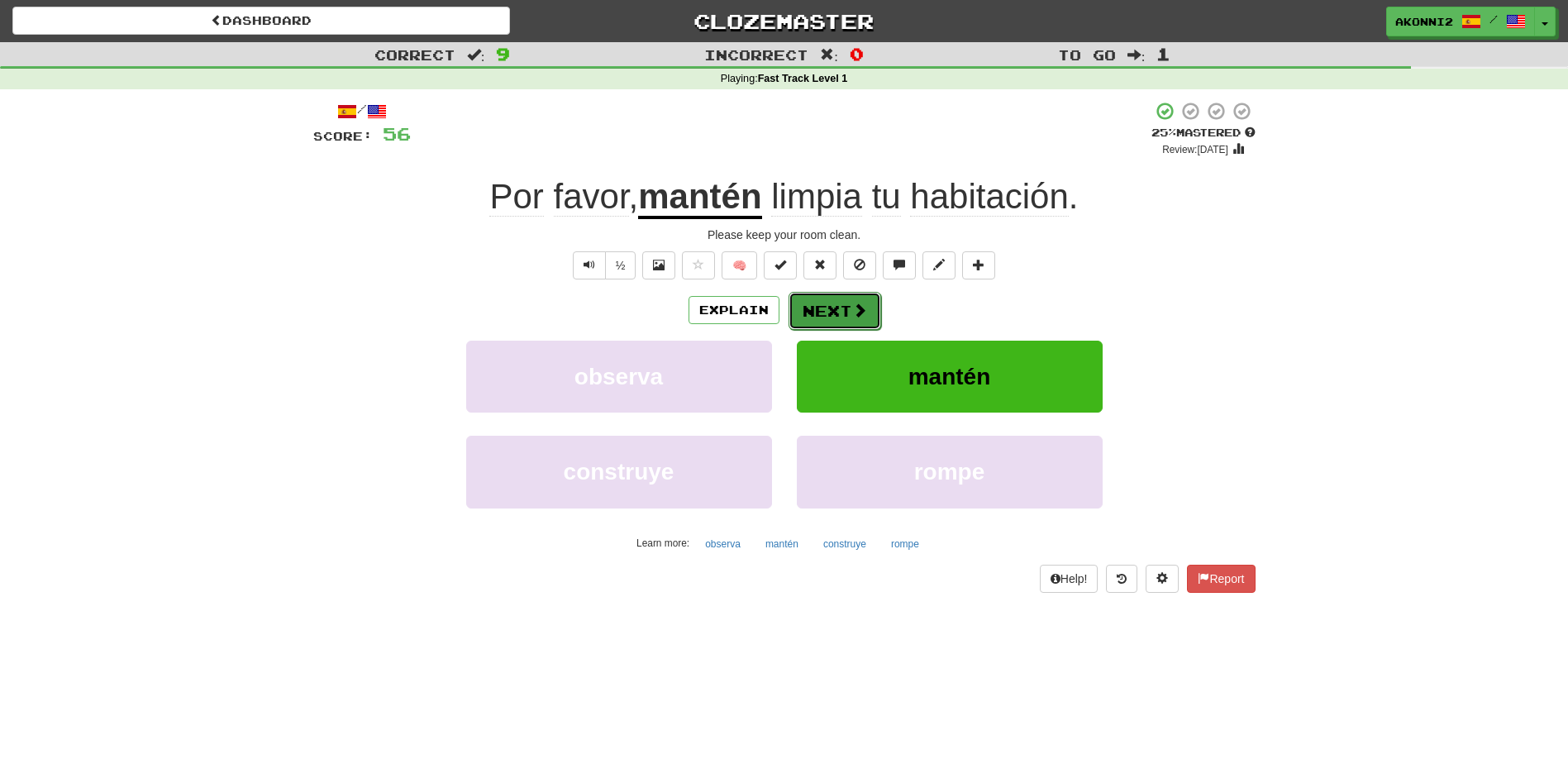
click at [840, 302] on button "Next" at bounding box center [835, 310] width 93 height 38
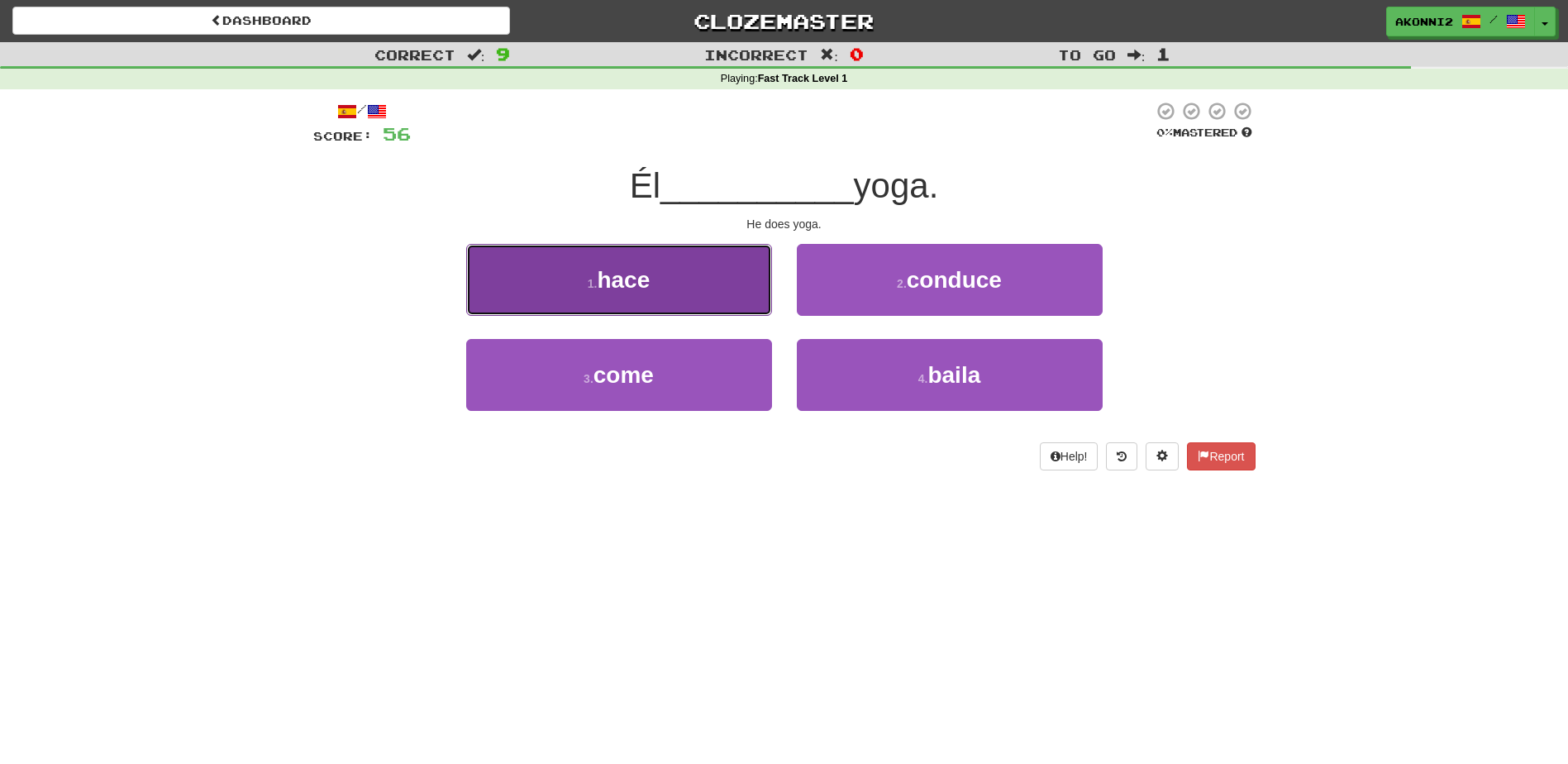
click at [610, 274] on span "hace" at bounding box center [623, 280] width 53 height 26
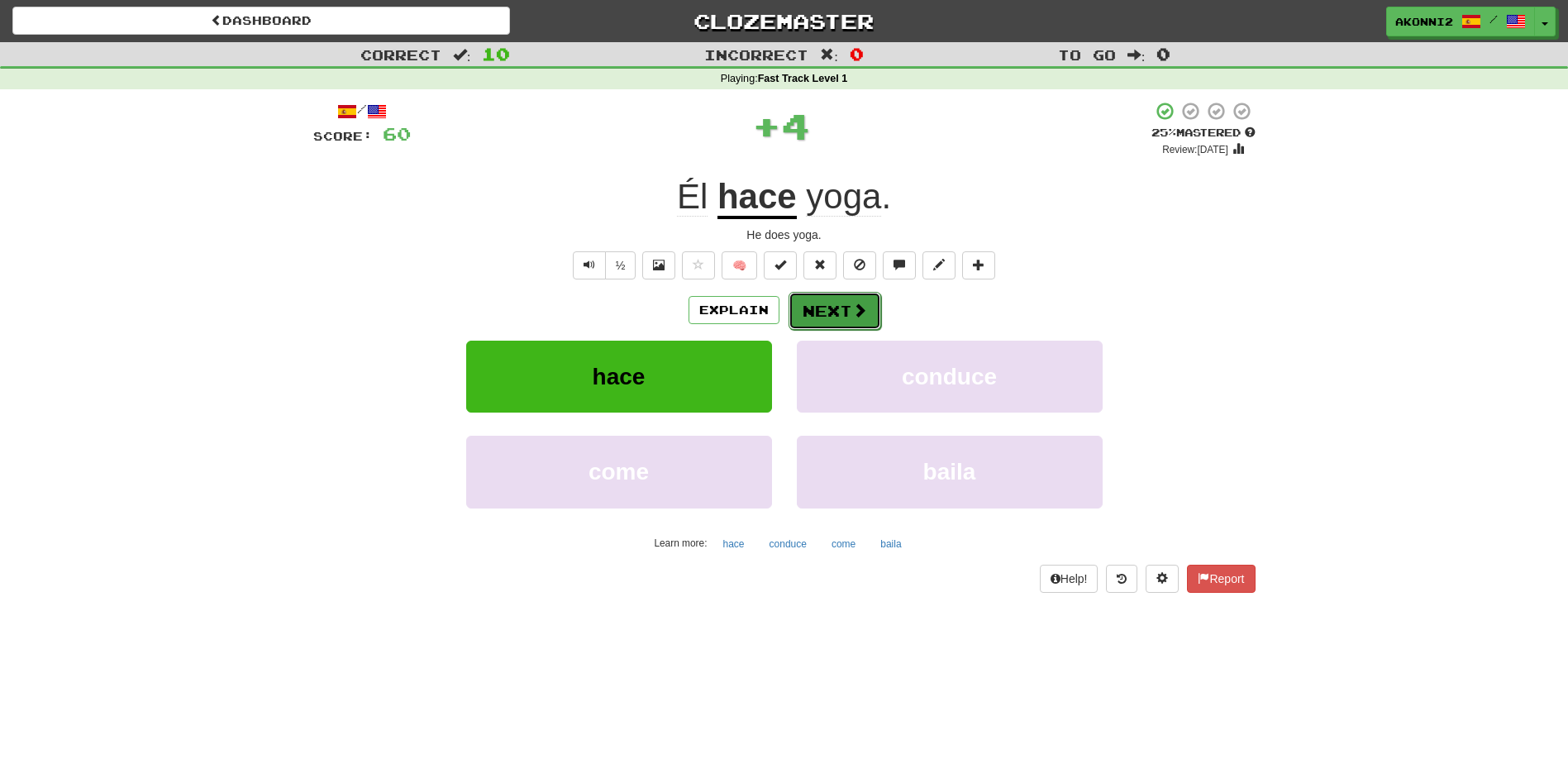
click at [863, 323] on button "Next" at bounding box center [835, 310] width 93 height 38
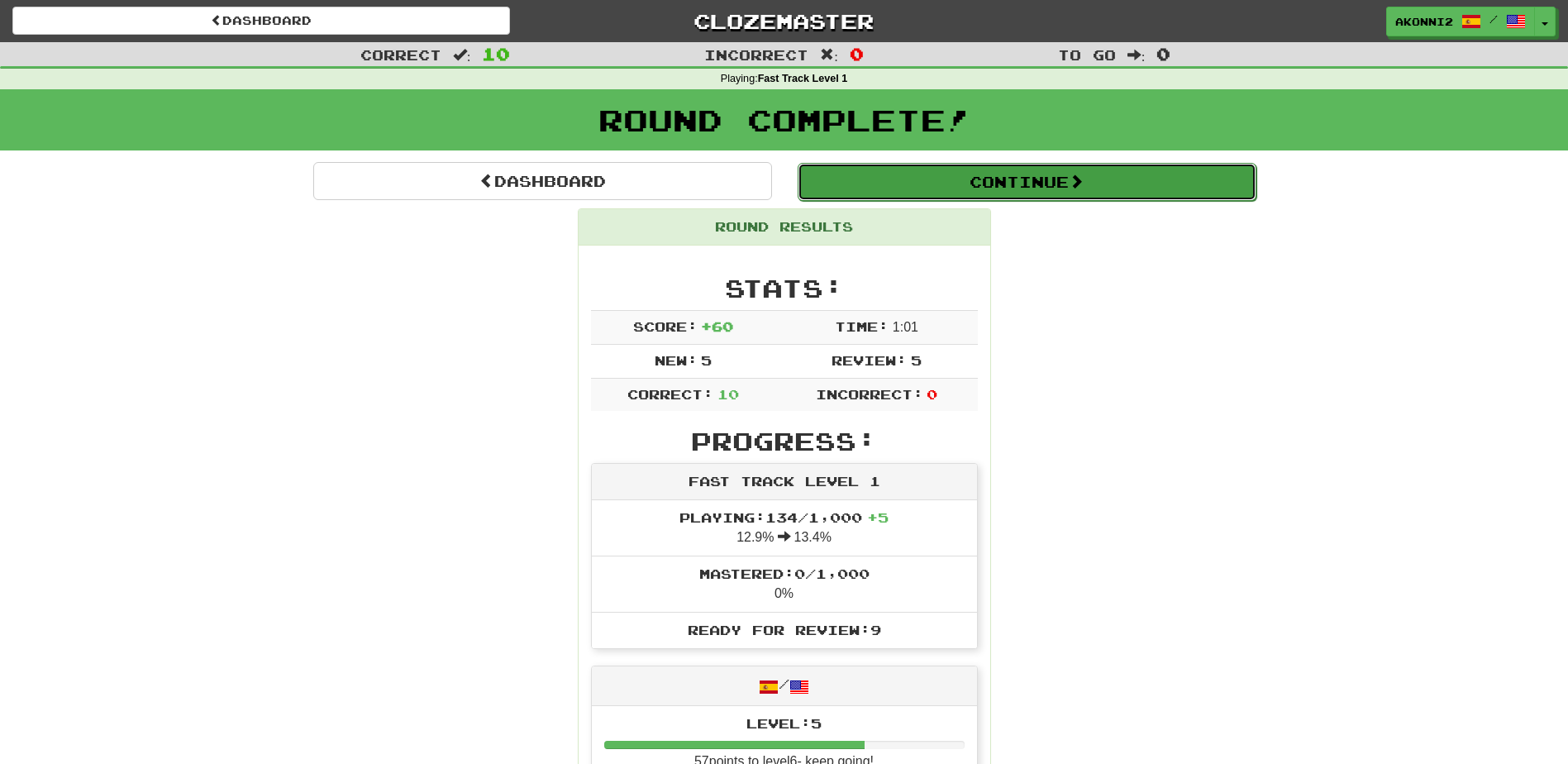
click at [979, 189] on button "Continue" at bounding box center [1027, 181] width 459 height 38
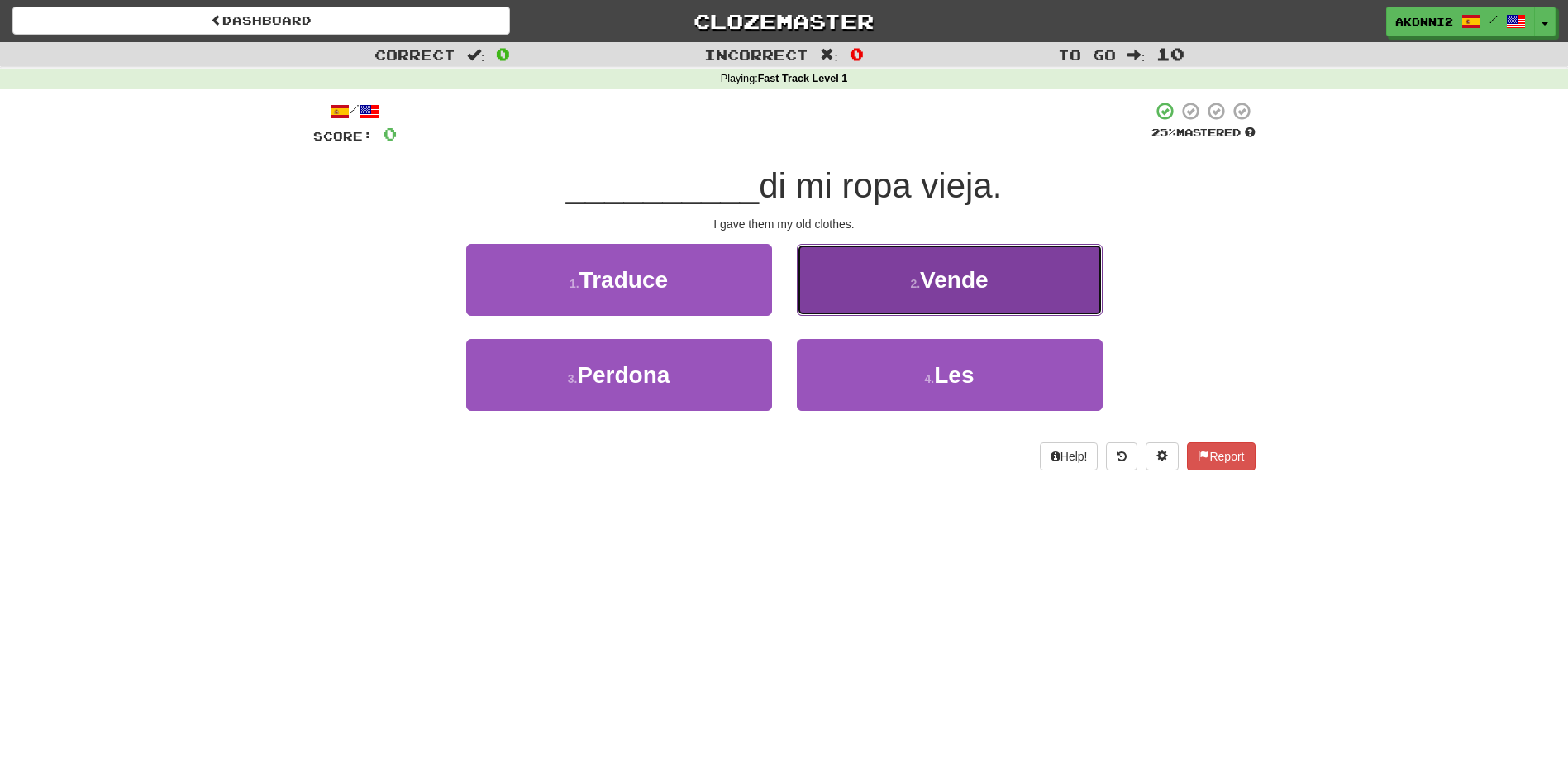
click at [982, 263] on button "2 . Vende" at bounding box center [949, 279] width 305 height 71
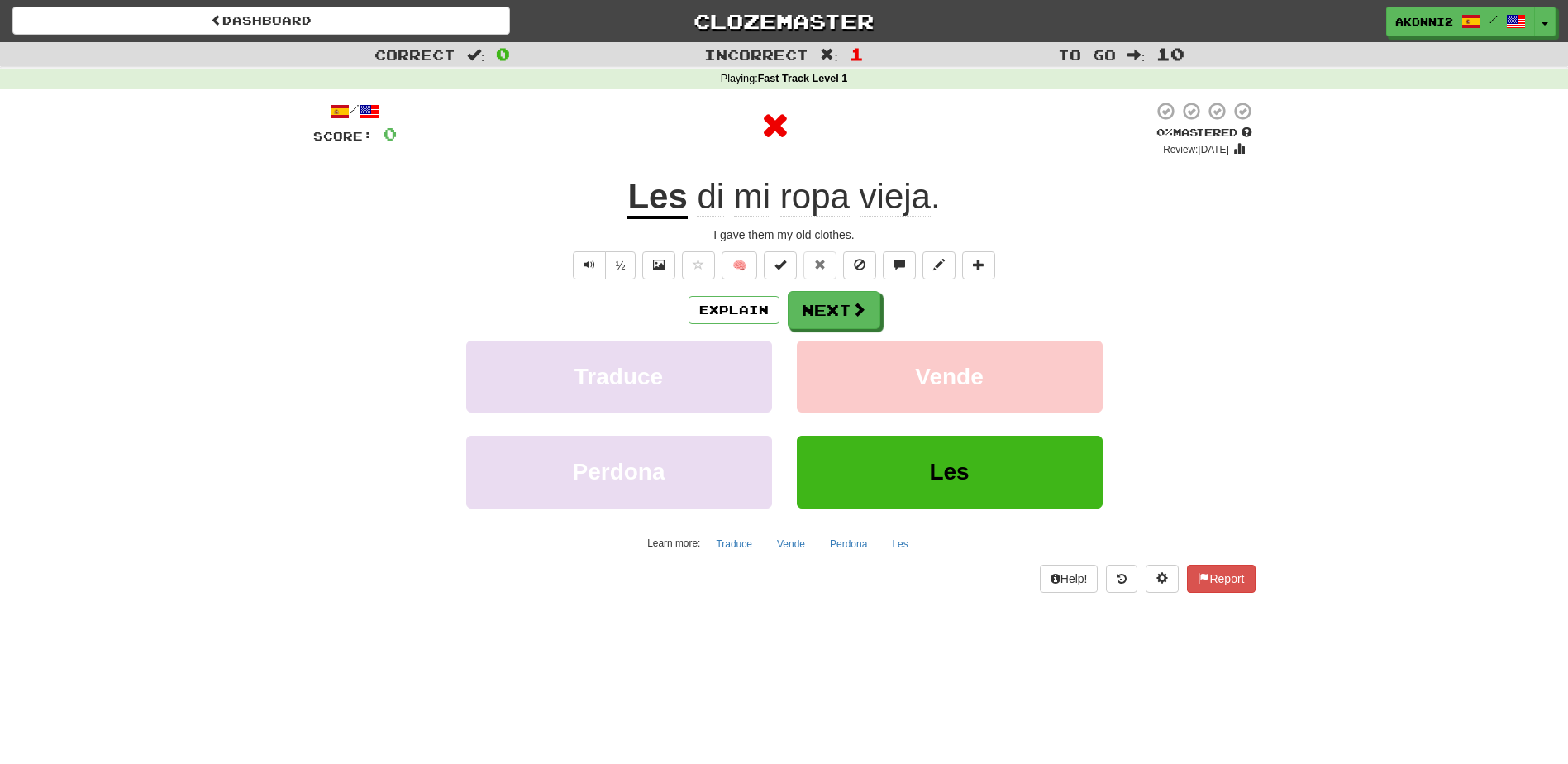
click at [652, 202] on u "Les" at bounding box center [657, 198] width 59 height 42
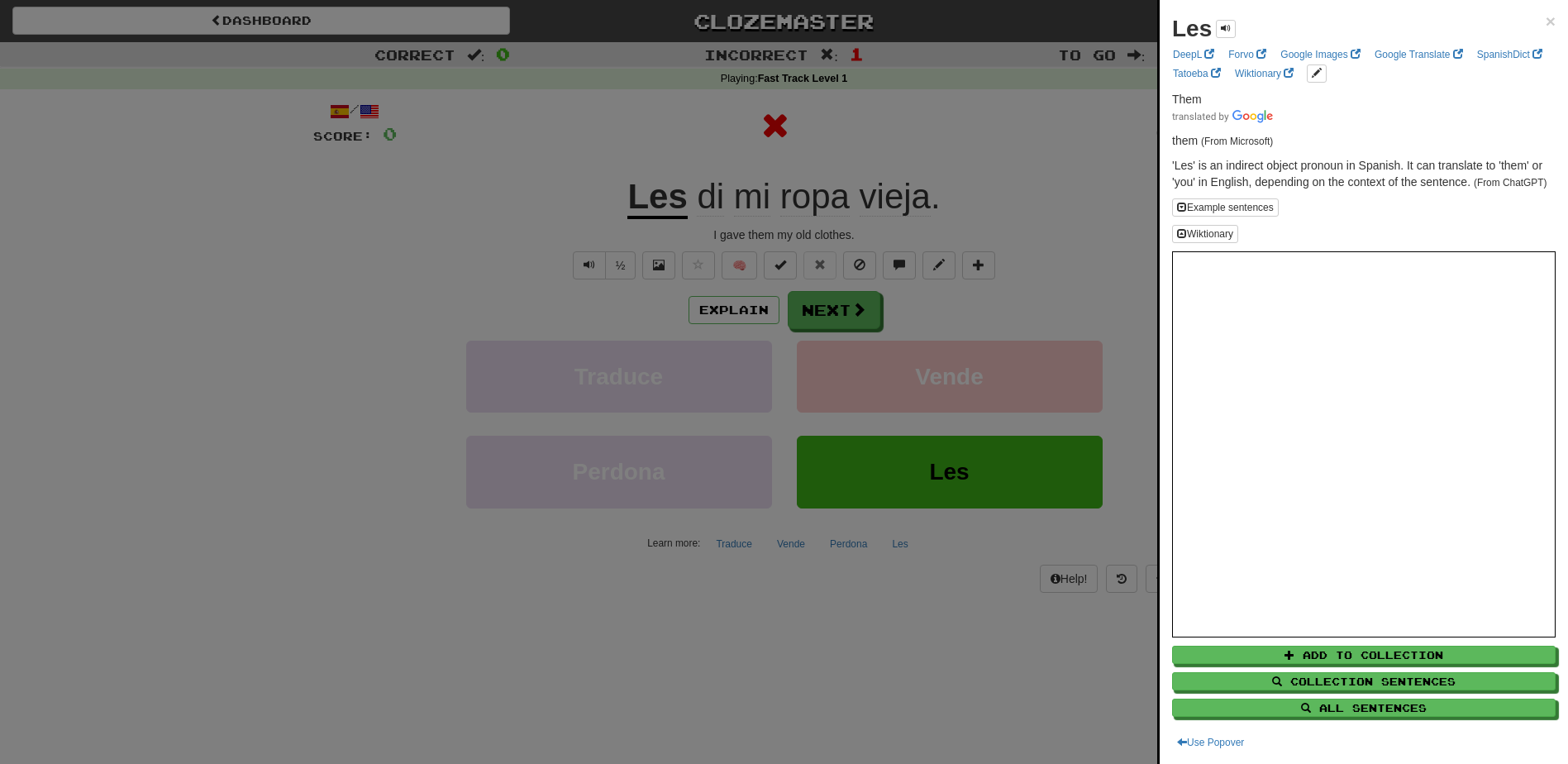
click at [1545, 25] on div "Les × DeepL Forvo Google Images Google Translate SpanishDict Tatoeba Wiktionary…" at bounding box center [1364, 382] width 408 height 764
click at [1530, 26] on div "Les ×" at bounding box center [1363, 29] width 383 height 33
click at [1546, 14] on div "Les × DeepL Forvo Google Images Google Translate SpanishDict Tatoeba Wiktionary…" at bounding box center [1364, 382] width 408 height 764
click at [1546, 20] on span "×" at bounding box center [1550, 20] width 10 height 19
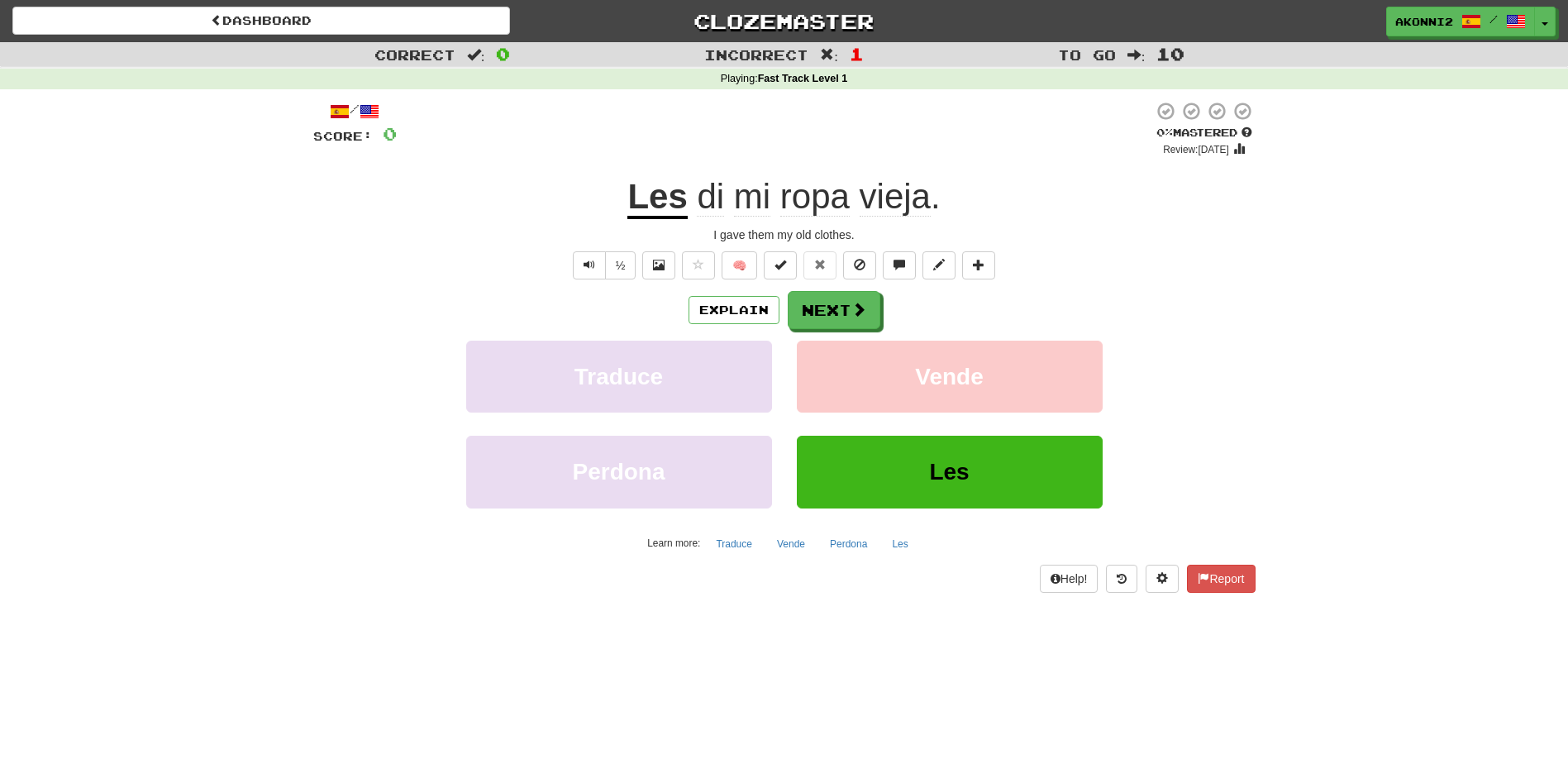
click at [822, 200] on span "ropa" at bounding box center [814, 197] width 70 height 40
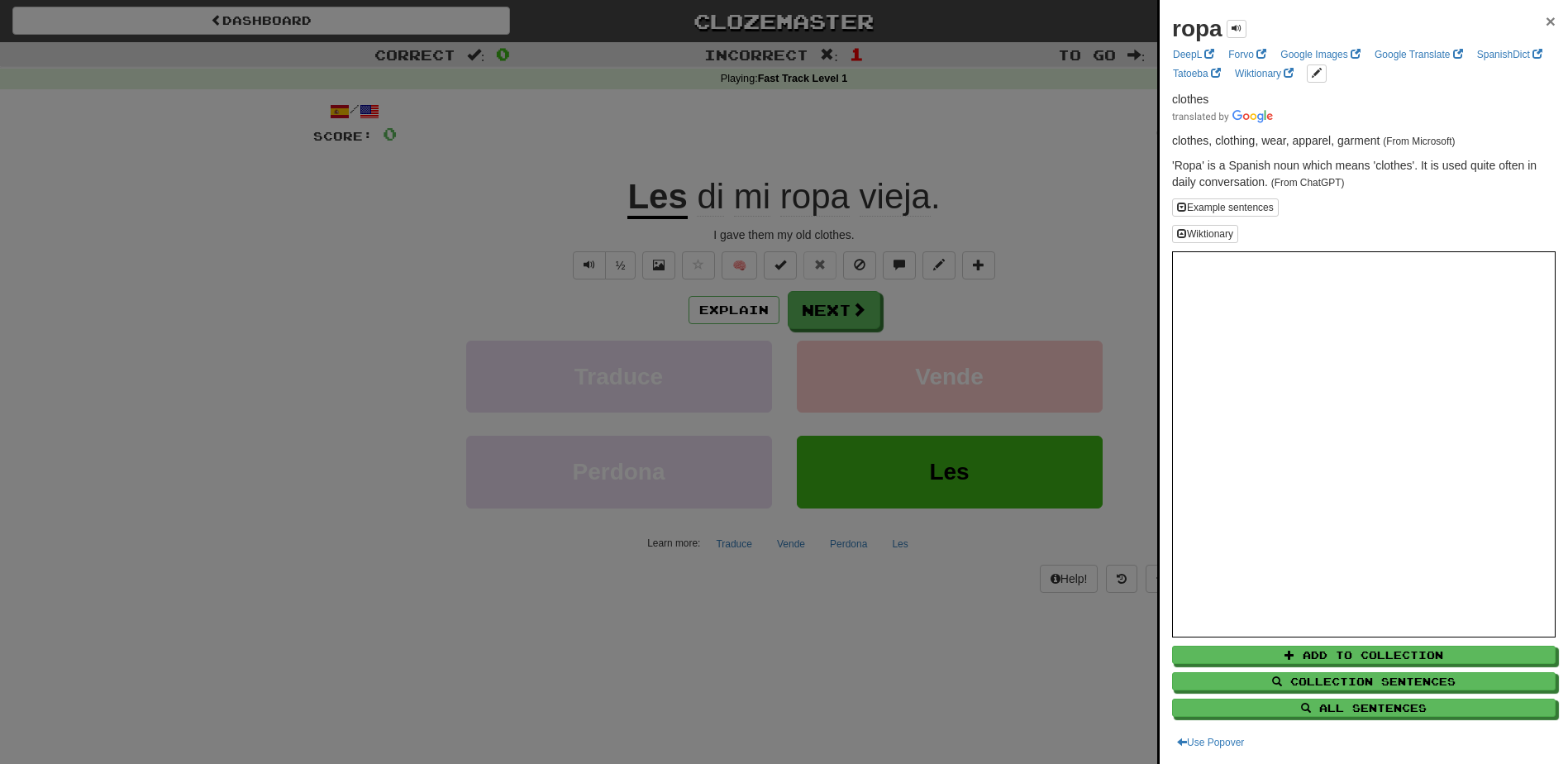
drag, startPoint x: 1542, startPoint y: 19, endPoint x: 1487, endPoint y: 42, distance: 59.6
click at [1546, 19] on span "×" at bounding box center [1550, 20] width 10 height 19
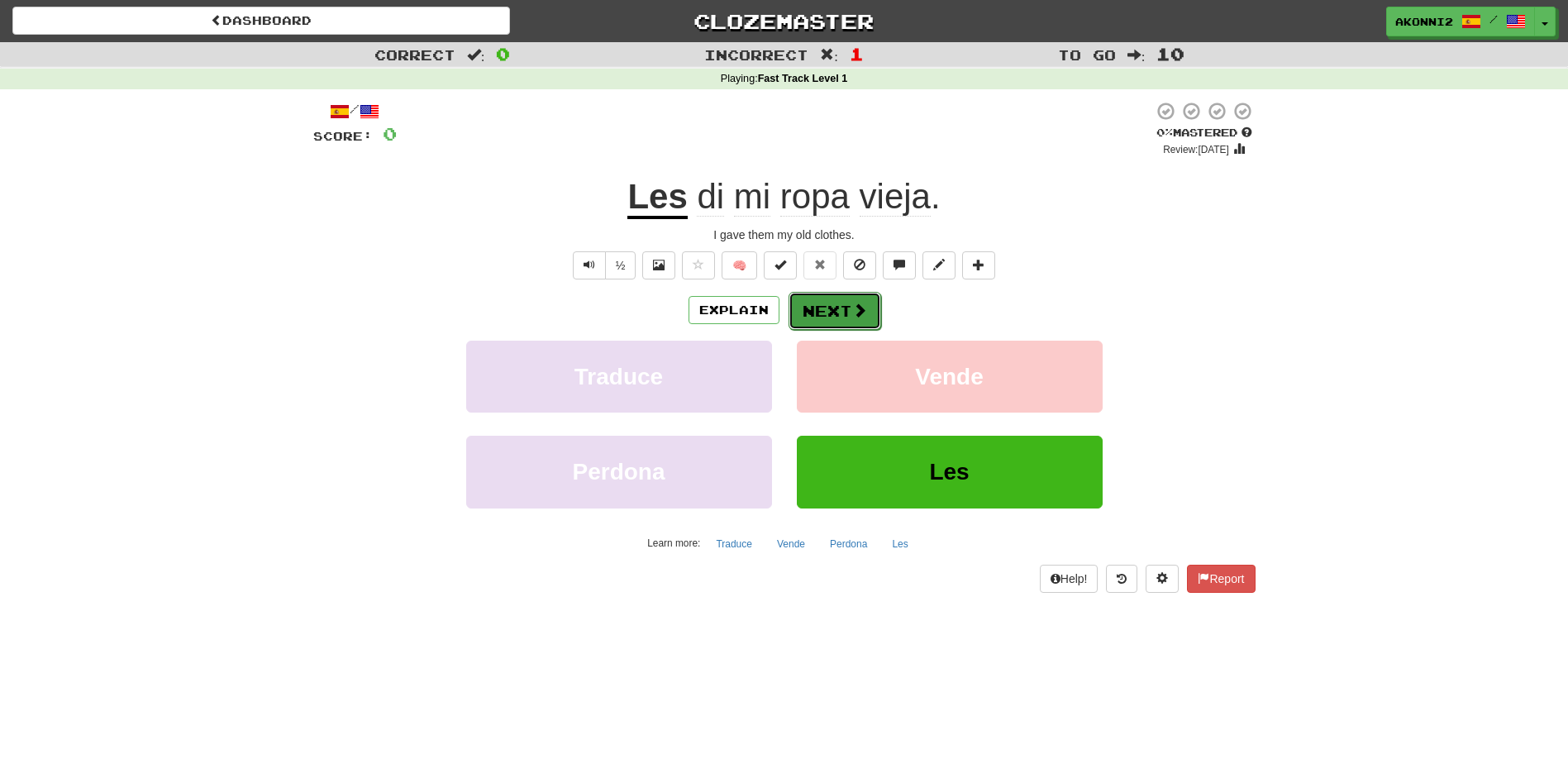
click at [840, 320] on button "Next" at bounding box center [835, 310] width 93 height 38
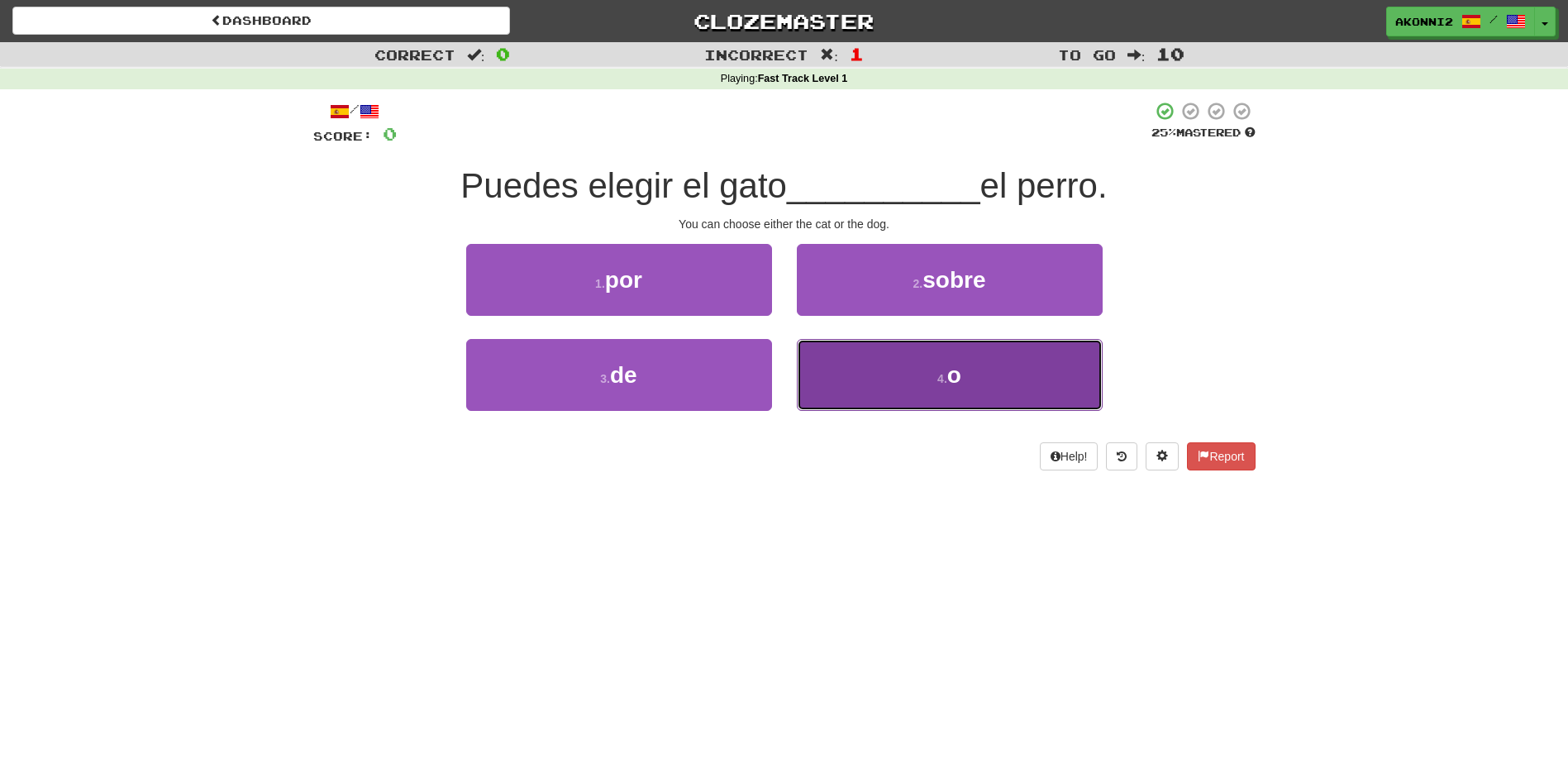
click at [857, 381] on button "4 . o" at bounding box center [949, 374] width 305 height 71
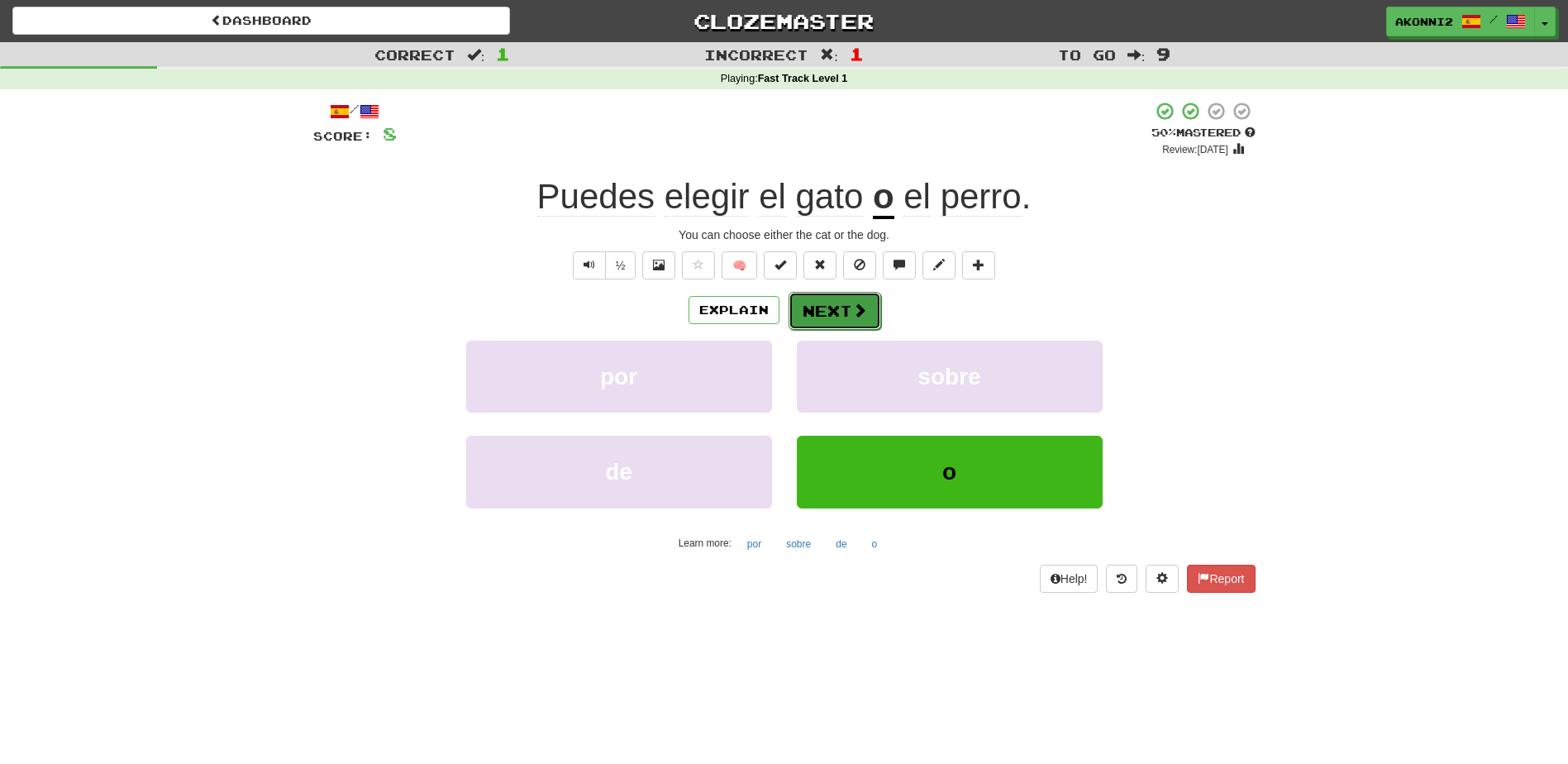
click at [820, 319] on button "Next" at bounding box center [835, 310] width 93 height 38
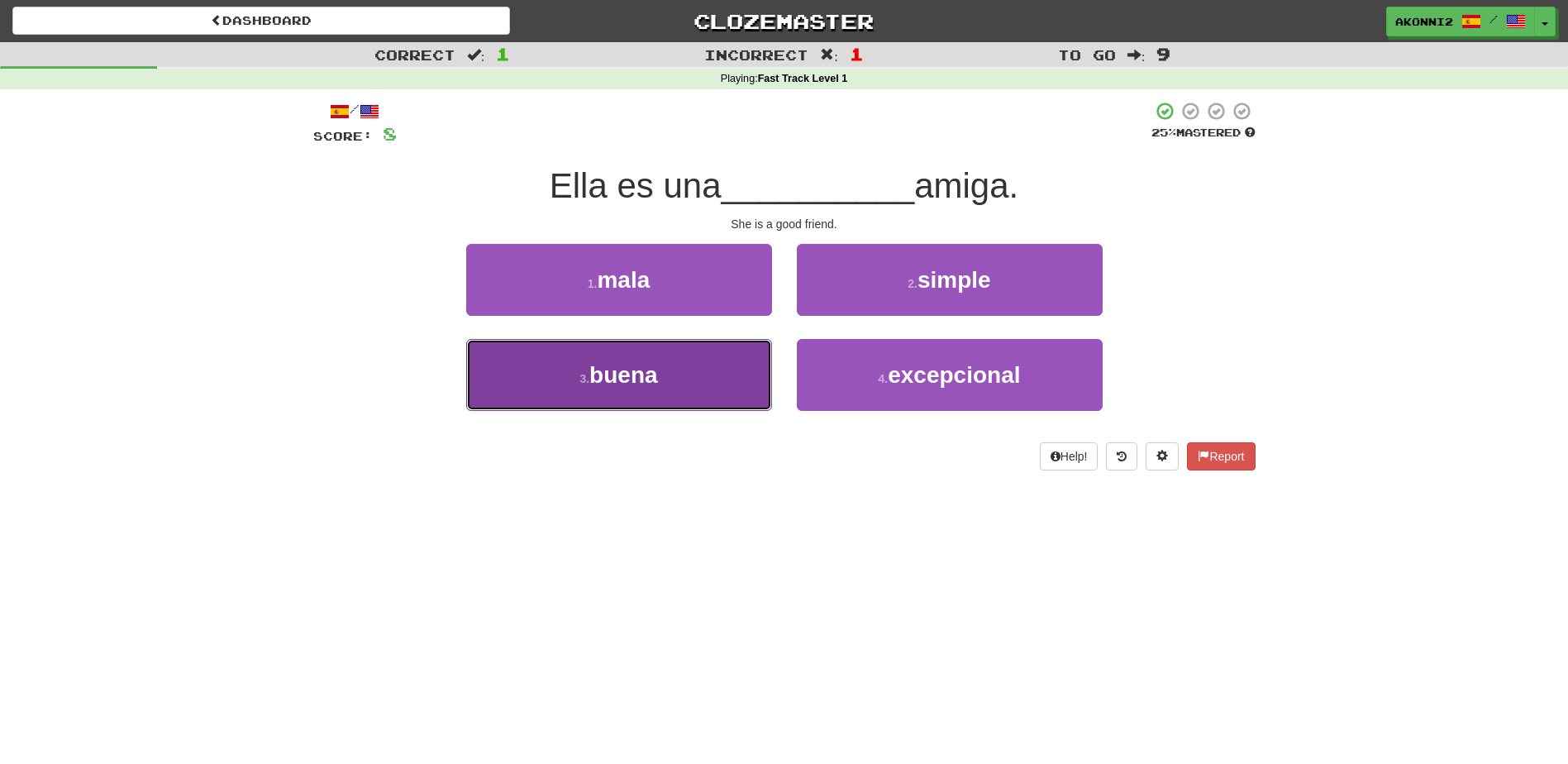
click at [686, 373] on button "3 . buena" at bounding box center [618, 374] width 305 height 71
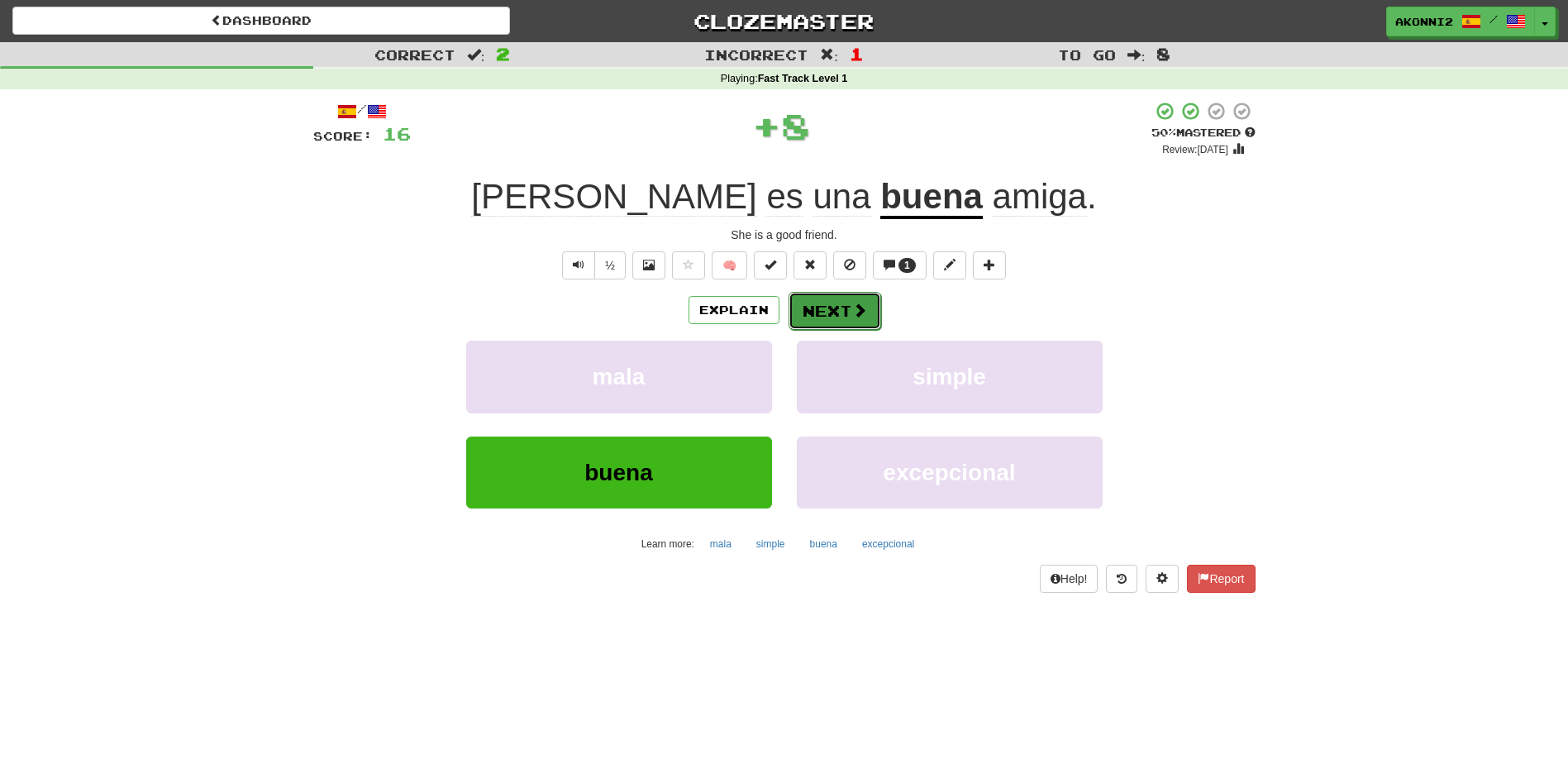
click at [833, 317] on button "Next" at bounding box center [835, 310] width 93 height 38
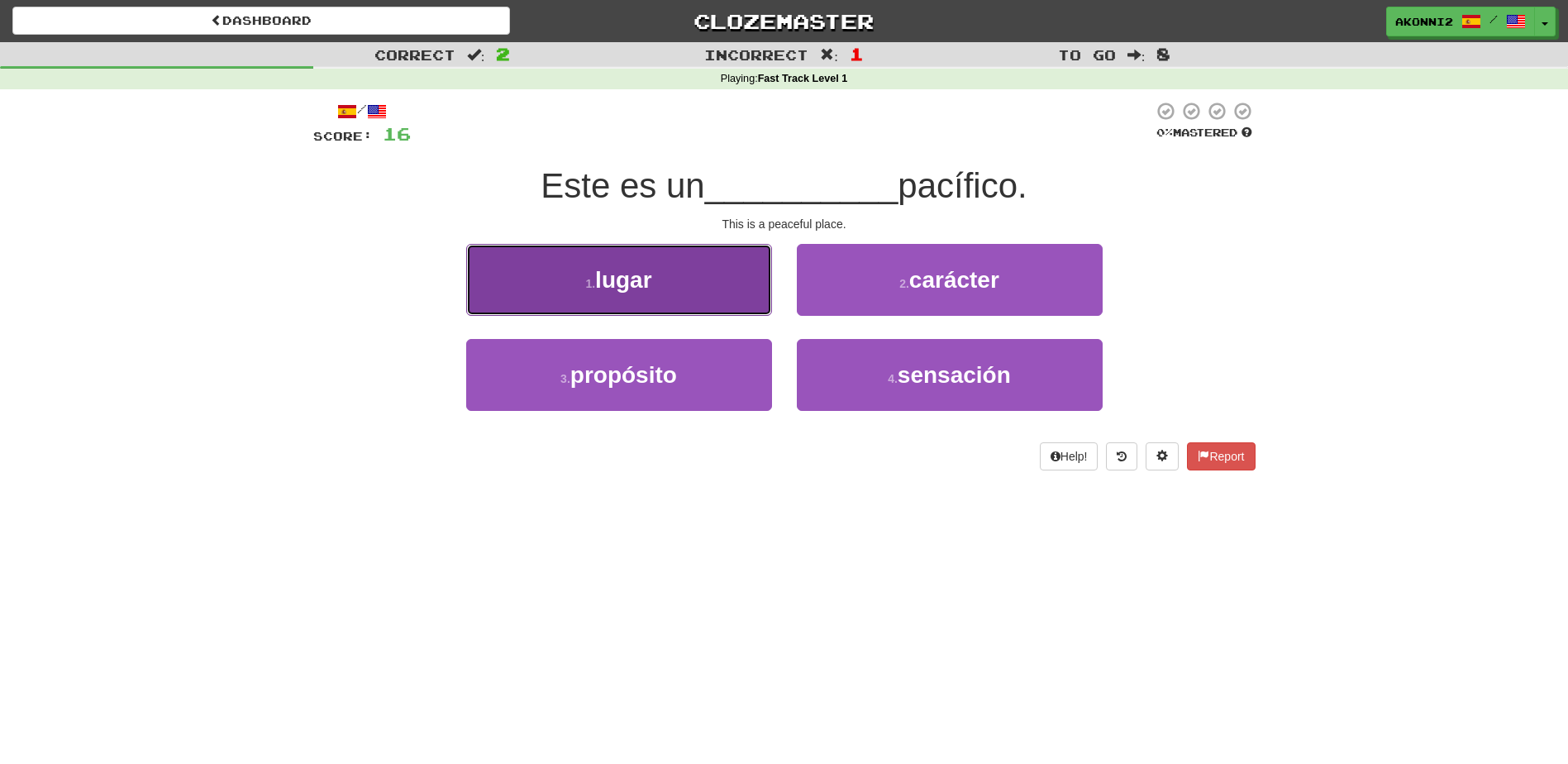
click at [719, 282] on button "1 . lugar" at bounding box center [618, 279] width 305 height 71
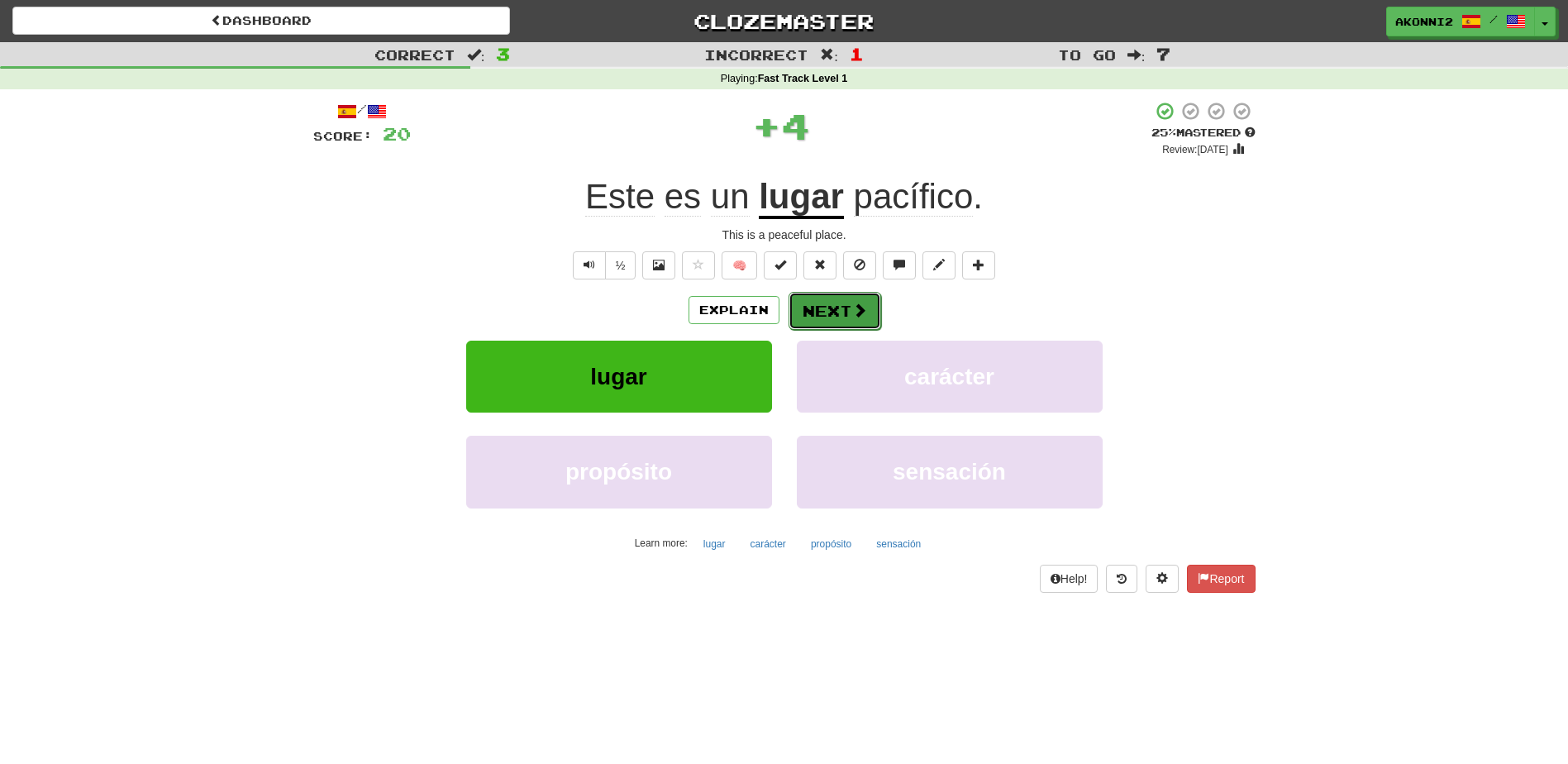
click at [859, 320] on button "Next" at bounding box center [835, 310] width 93 height 38
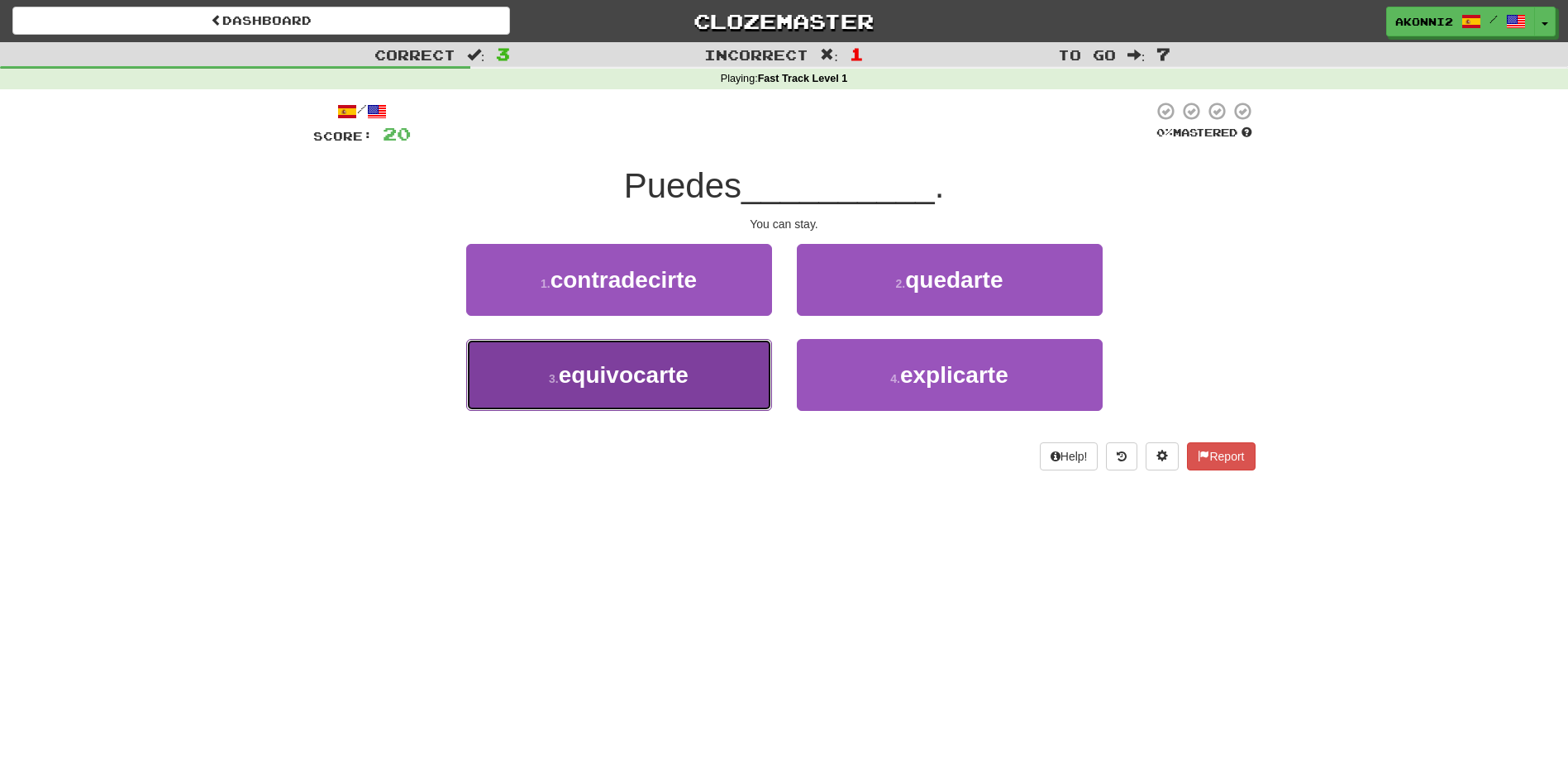
click at [756, 369] on button "3 . equivocarte" at bounding box center [618, 374] width 305 height 71
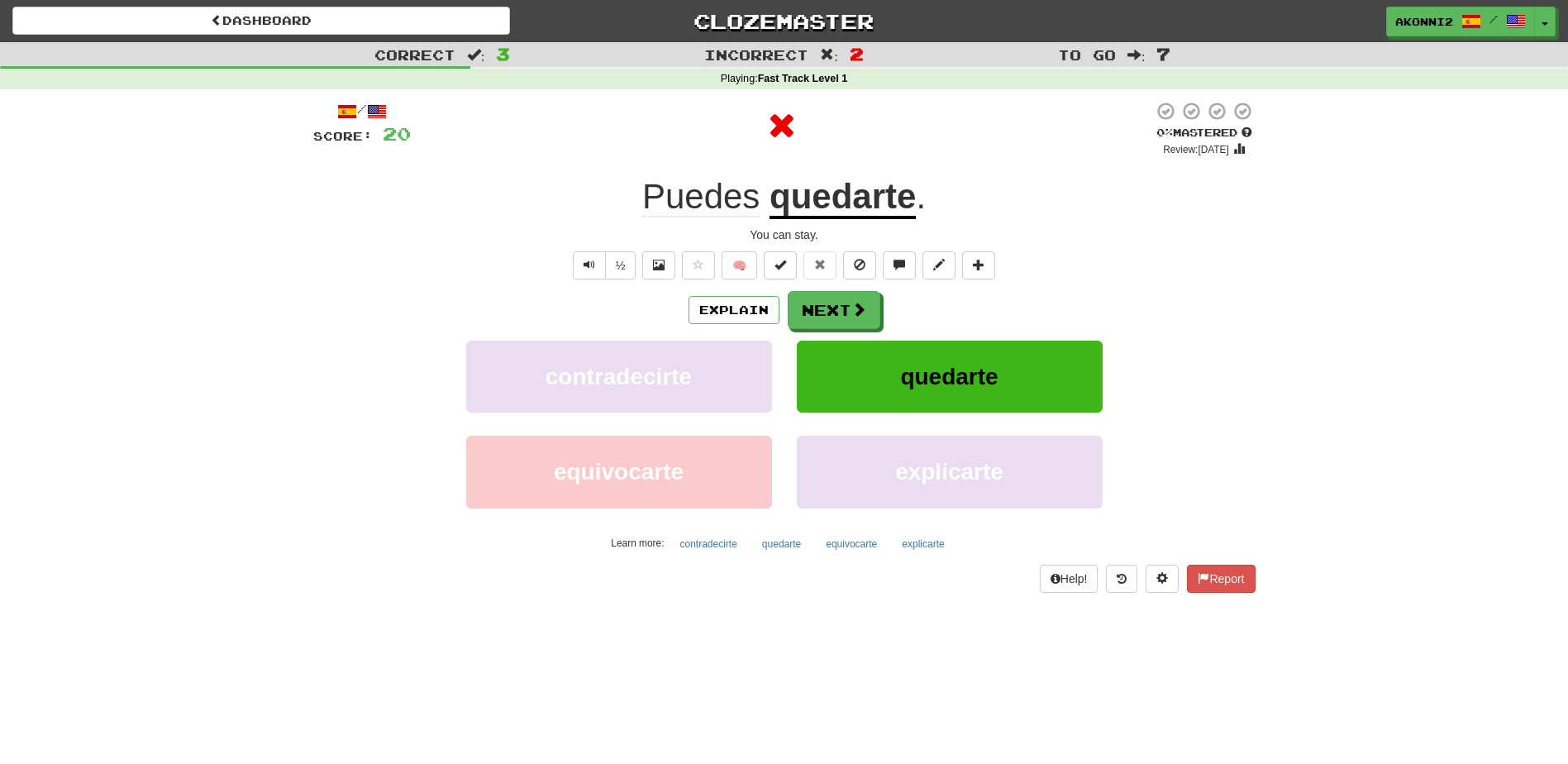
click at [847, 209] on u "quedarte" at bounding box center [843, 198] width 147 height 42
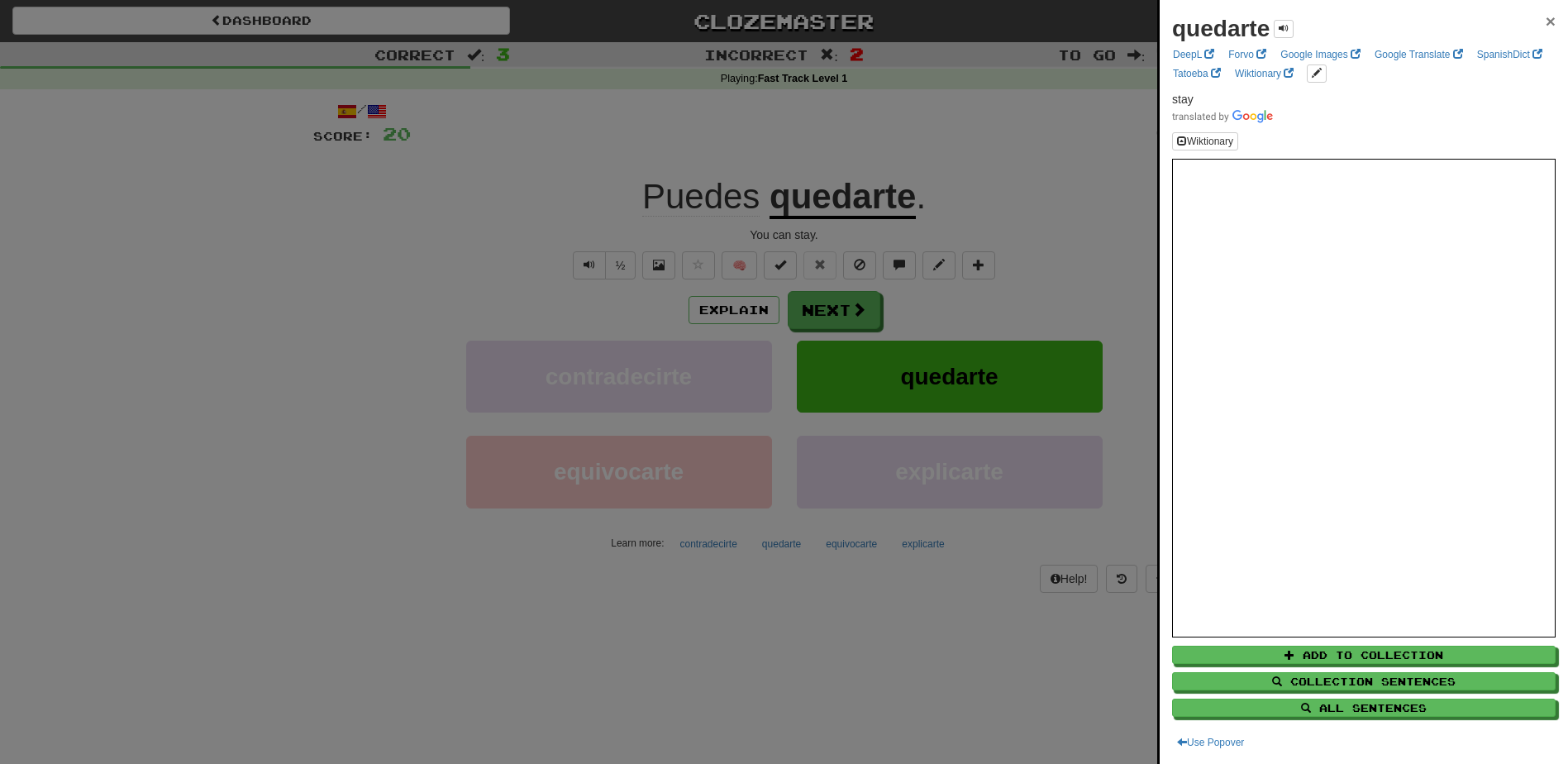
click at [1546, 20] on span "×" at bounding box center [1550, 20] width 10 height 19
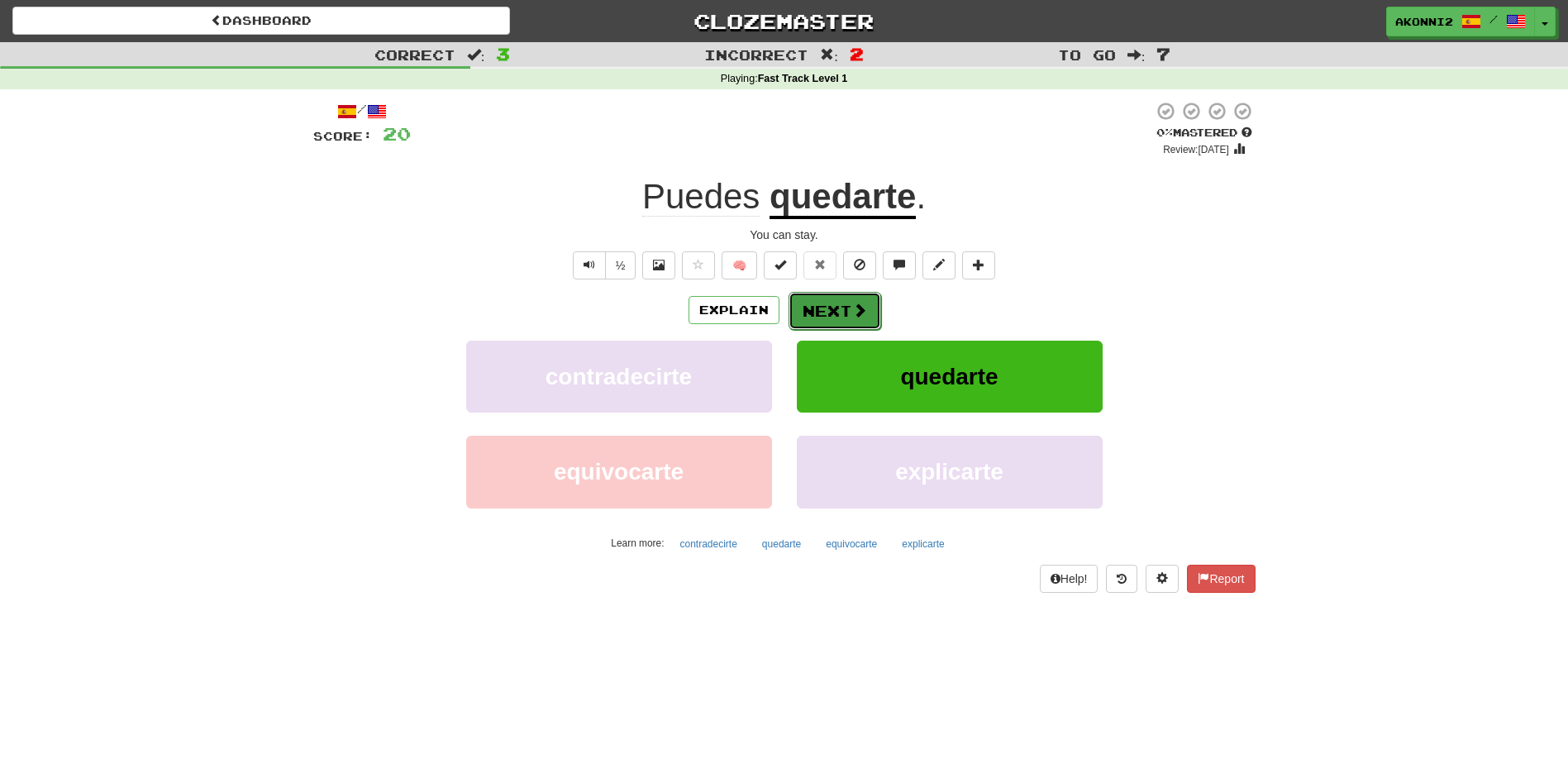
click at [837, 316] on button "Next" at bounding box center [835, 310] width 93 height 38
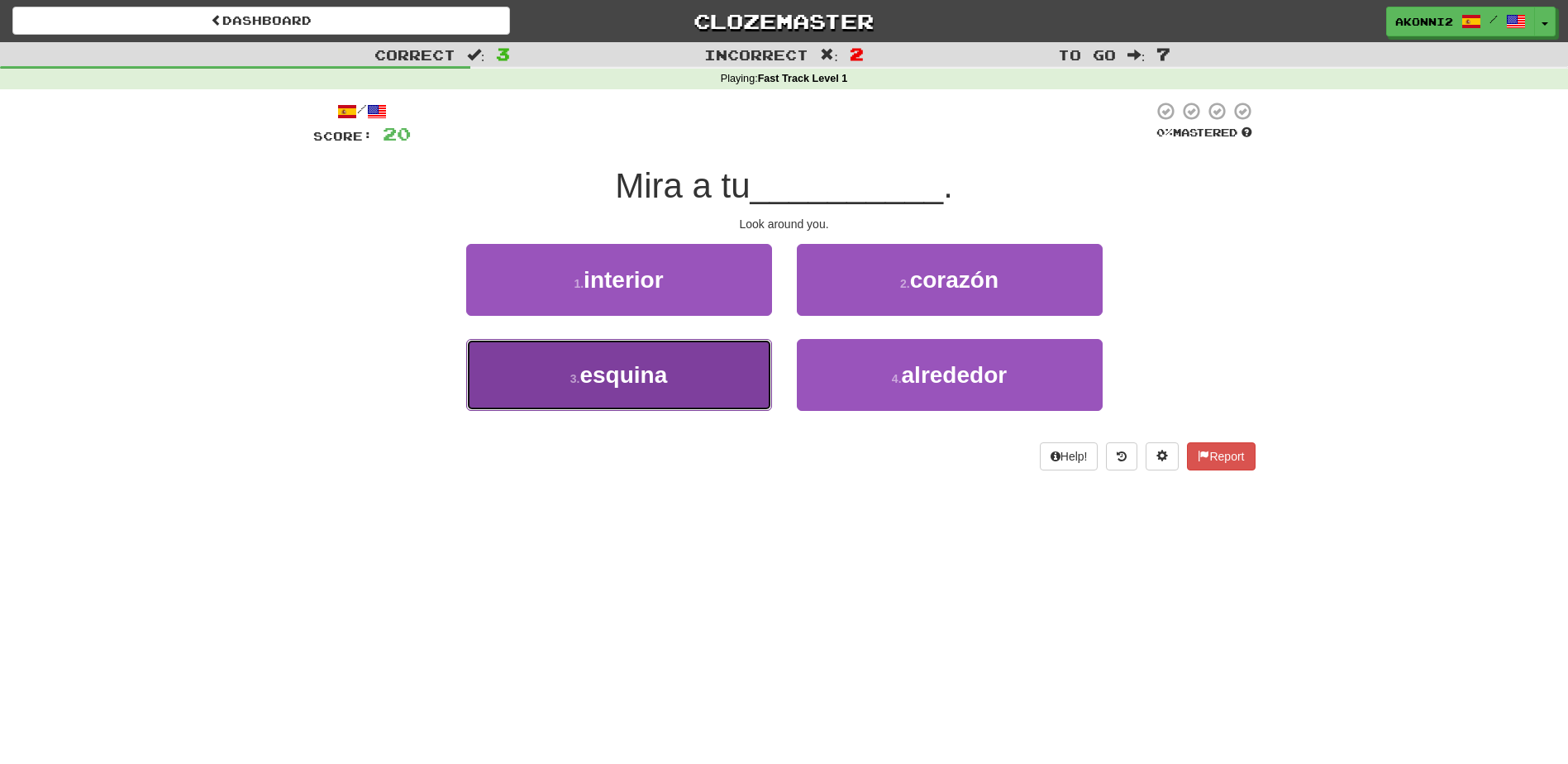
click at [617, 397] on button "3 . esquina" at bounding box center [618, 374] width 305 height 71
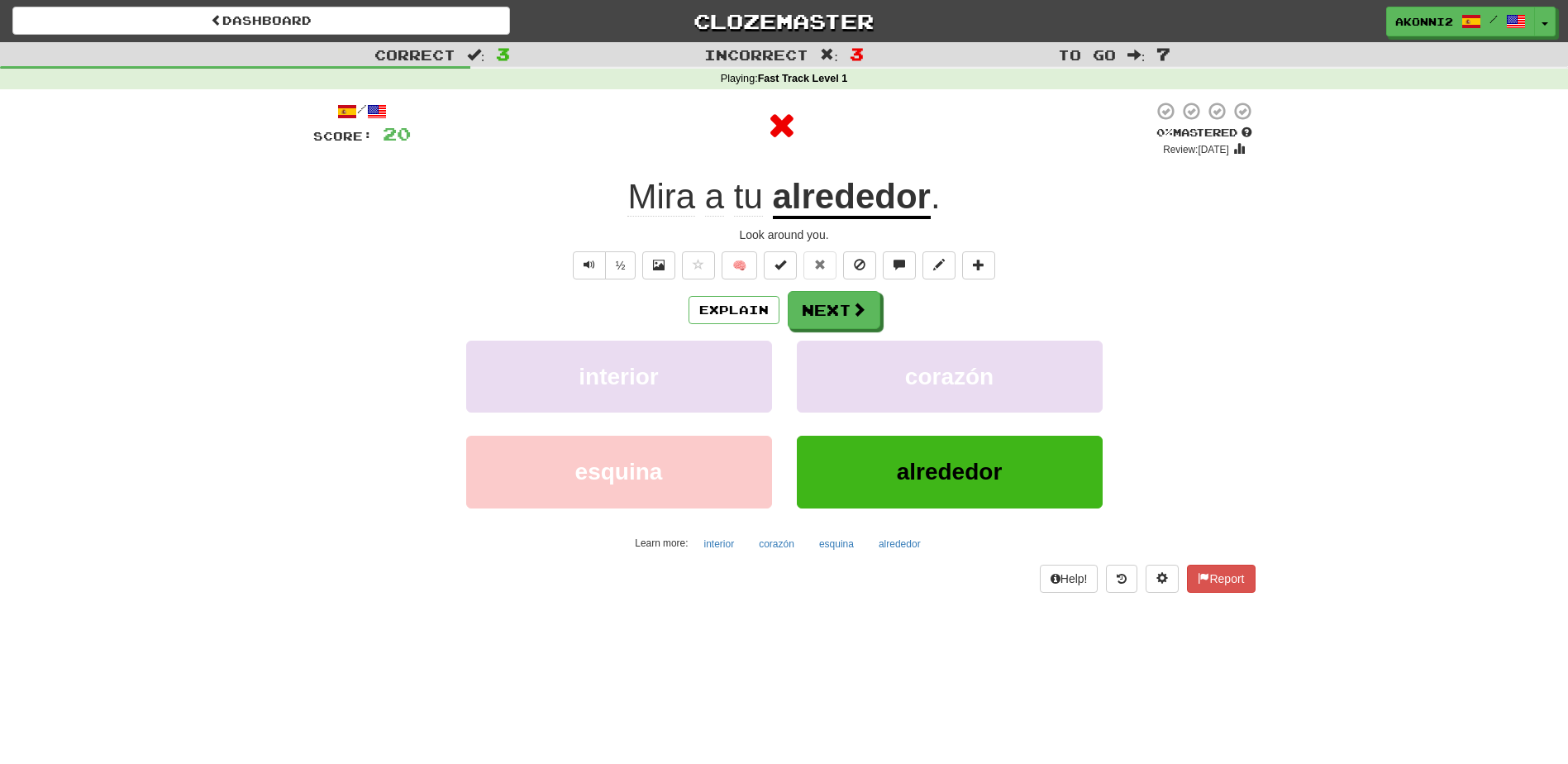
click at [847, 205] on u "alrededor" at bounding box center [851, 198] width 158 height 42
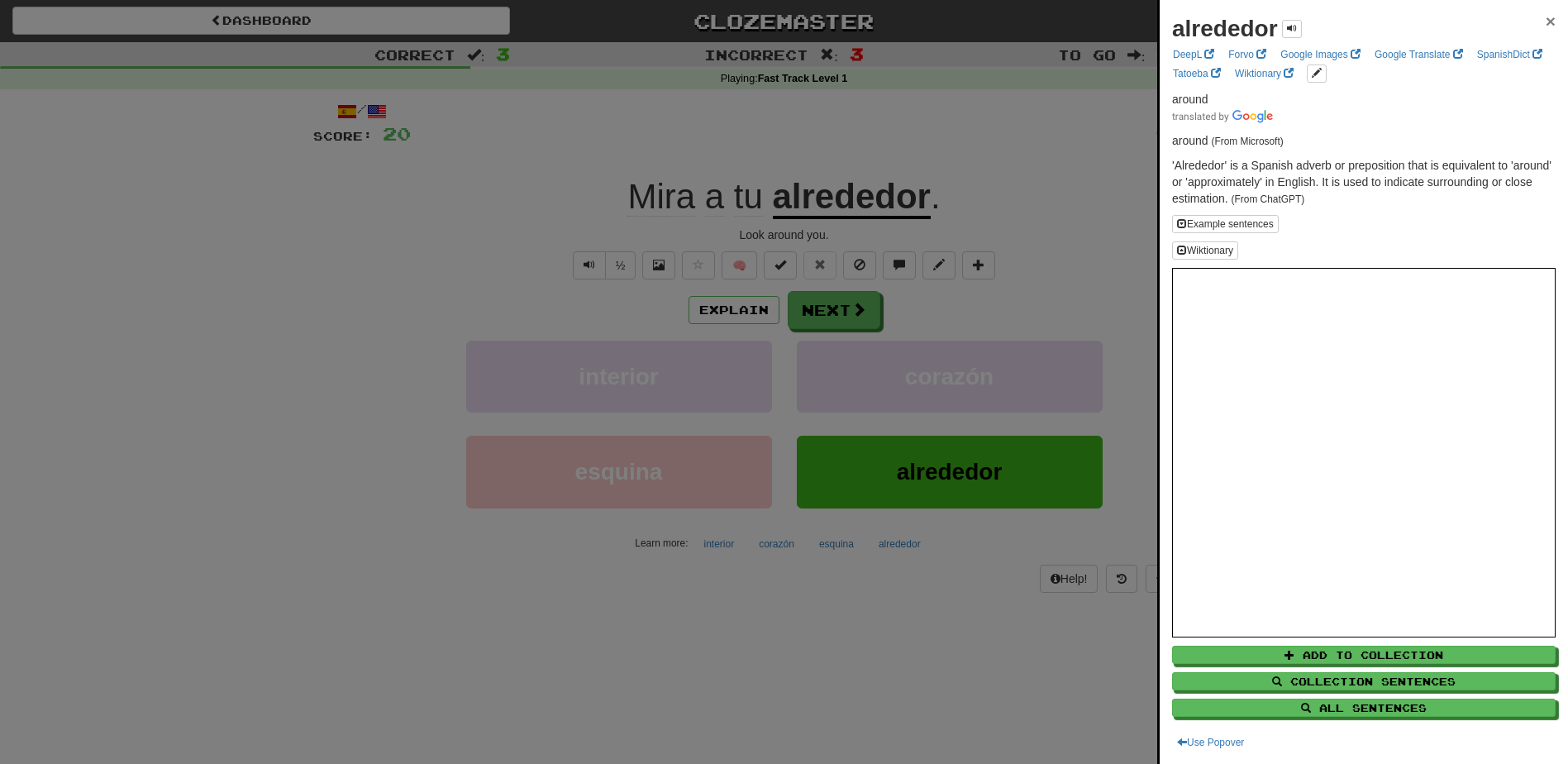
click at [1546, 19] on span "×" at bounding box center [1550, 20] width 10 height 19
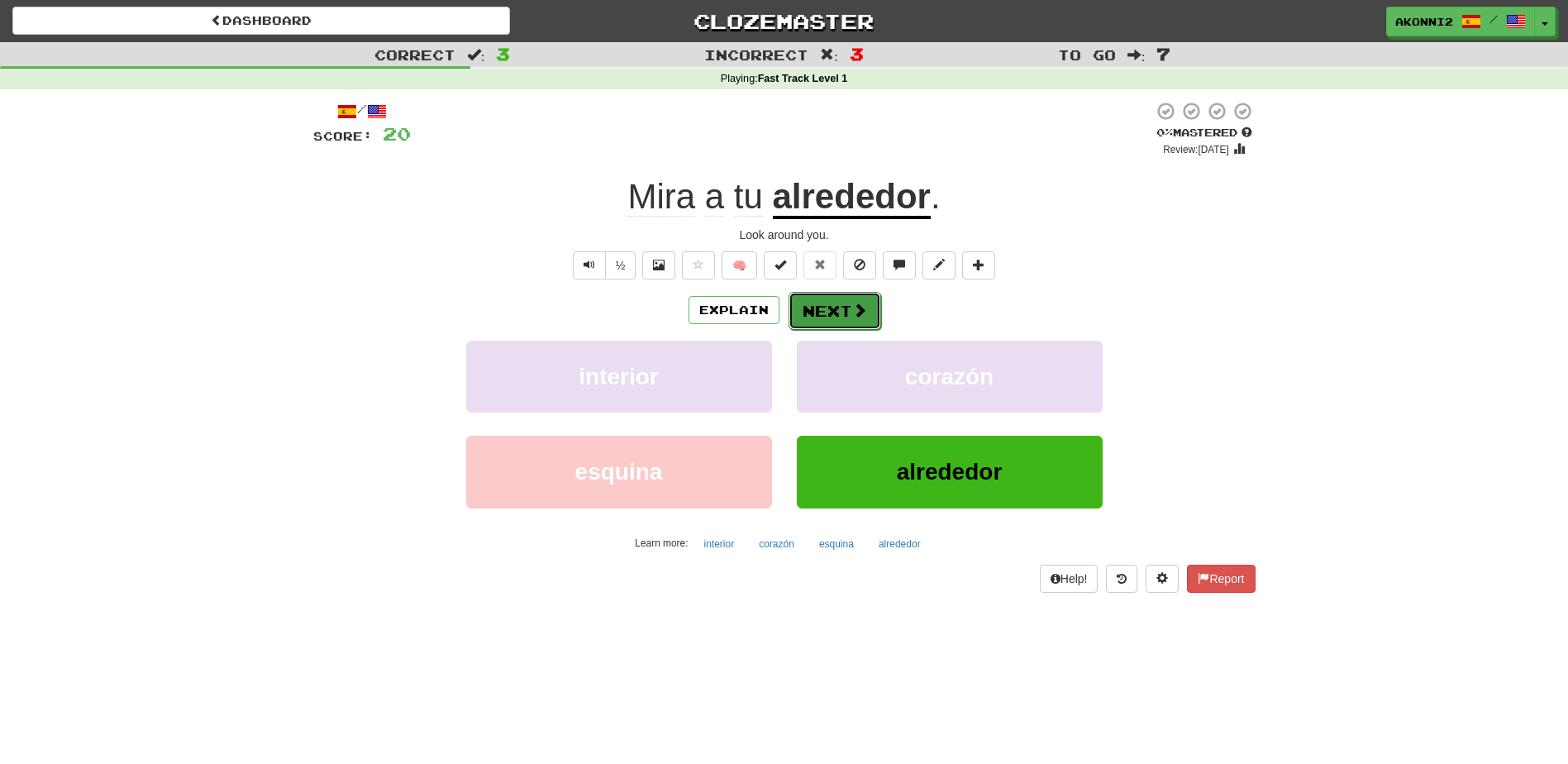
click at [842, 304] on button "Next" at bounding box center [835, 310] width 93 height 38
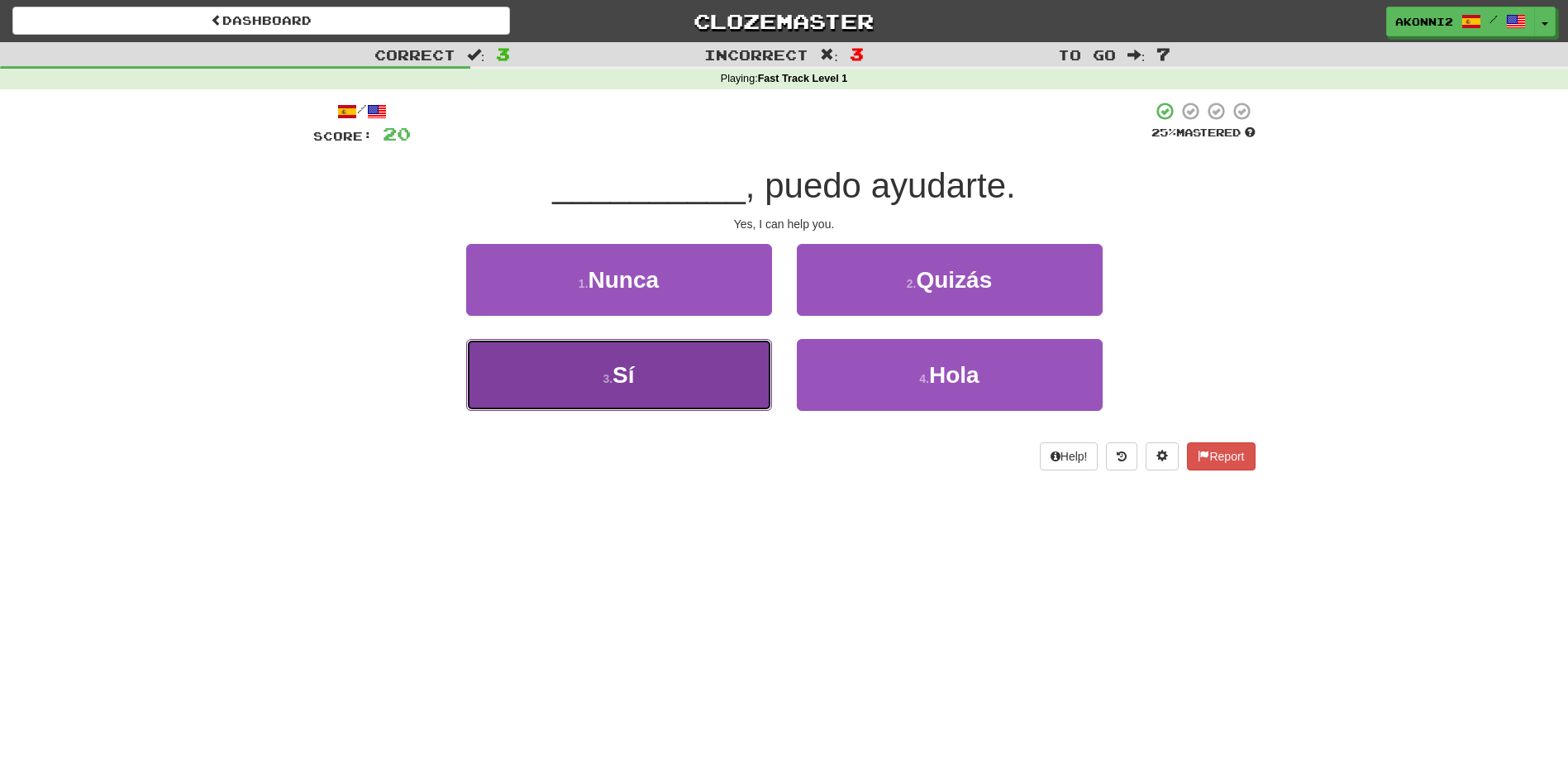
click at [616, 381] on span "Sí" at bounding box center [623, 375] width 21 height 26
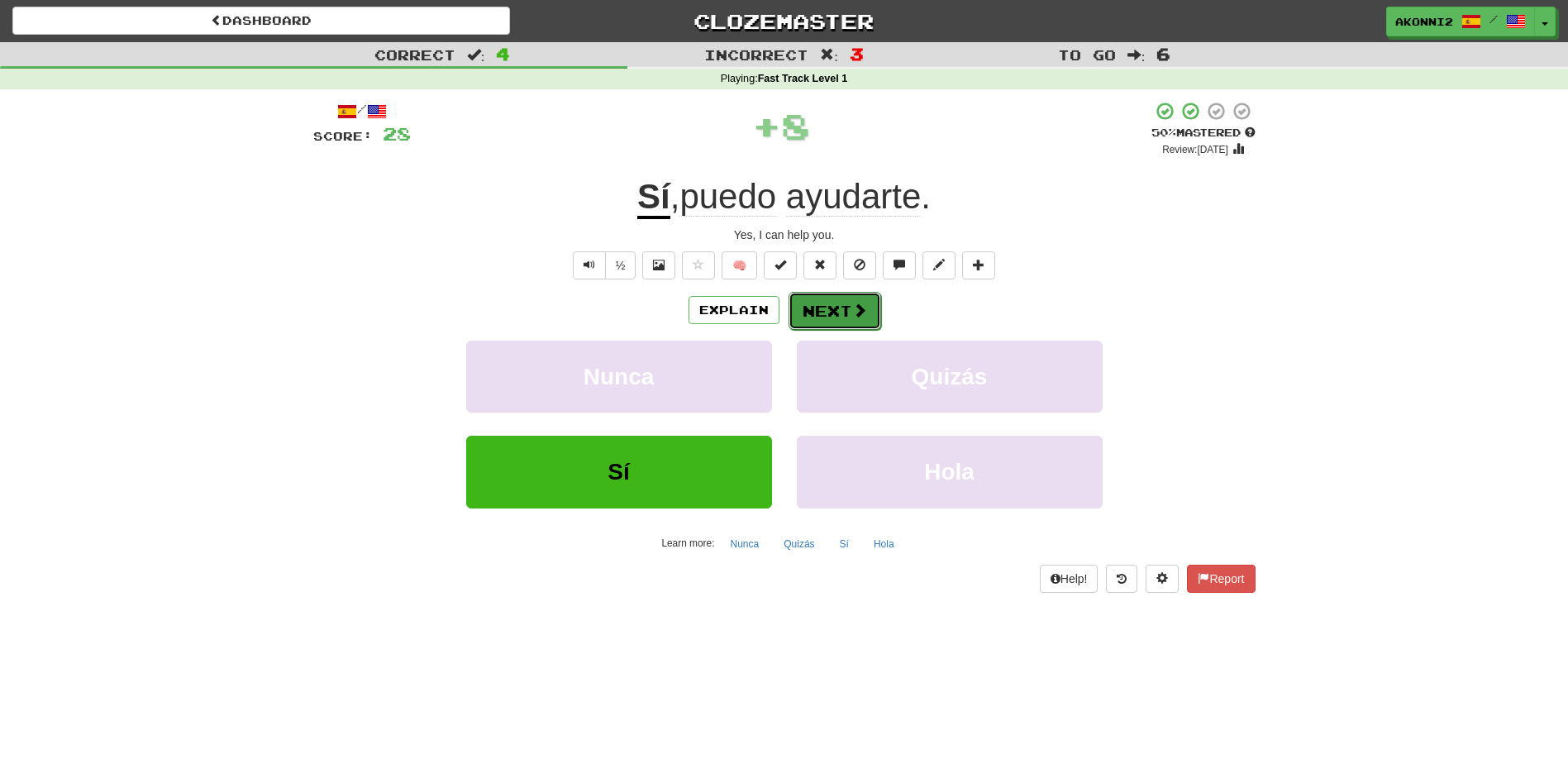
click at [820, 316] on button "Next" at bounding box center [835, 310] width 93 height 38
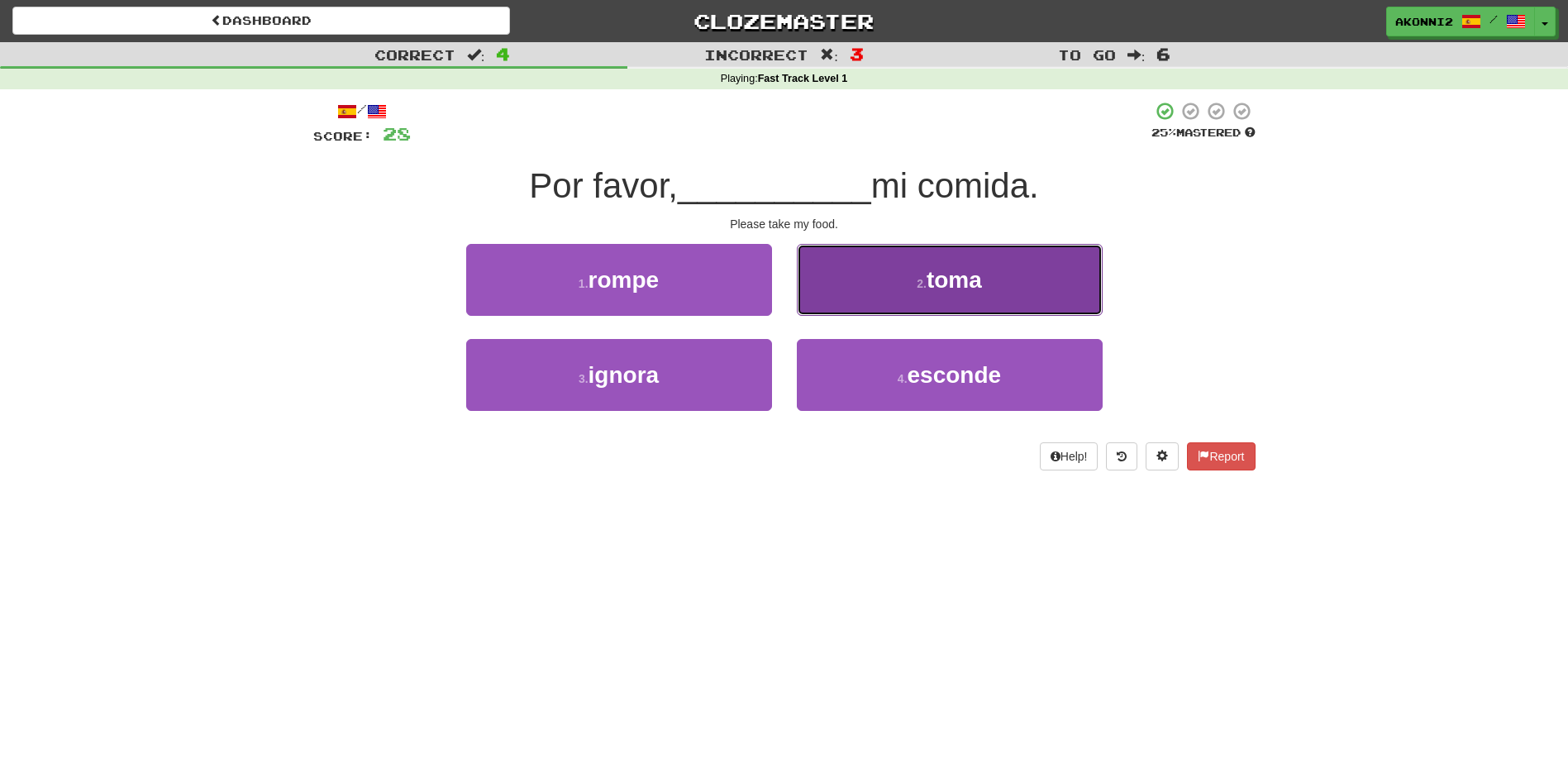
click at [899, 275] on button "2 . toma" at bounding box center [949, 279] width 305 height 71
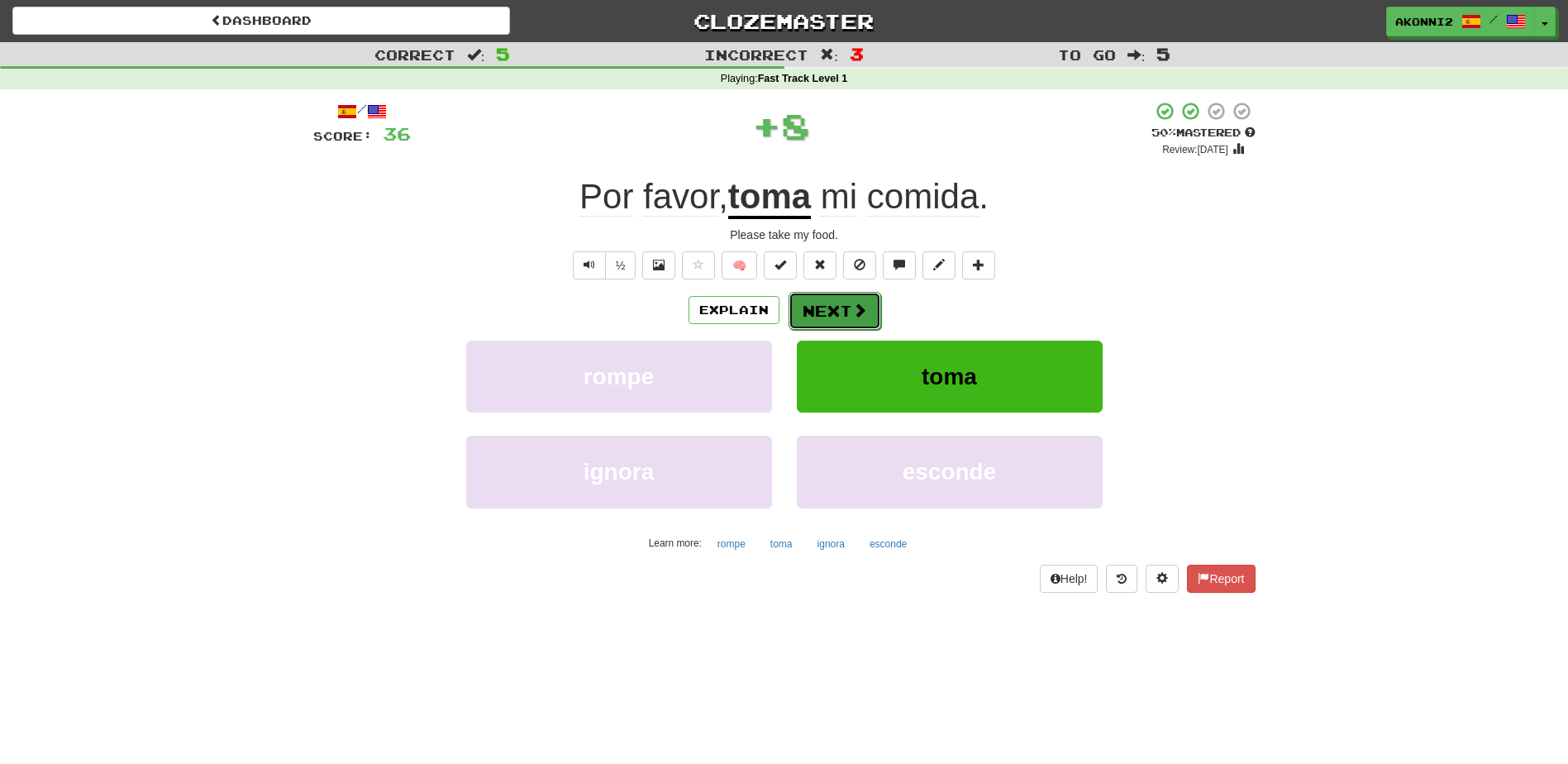
click at [838, 315] on button "Next" at bounding box center [835, 310] width 93 height 38
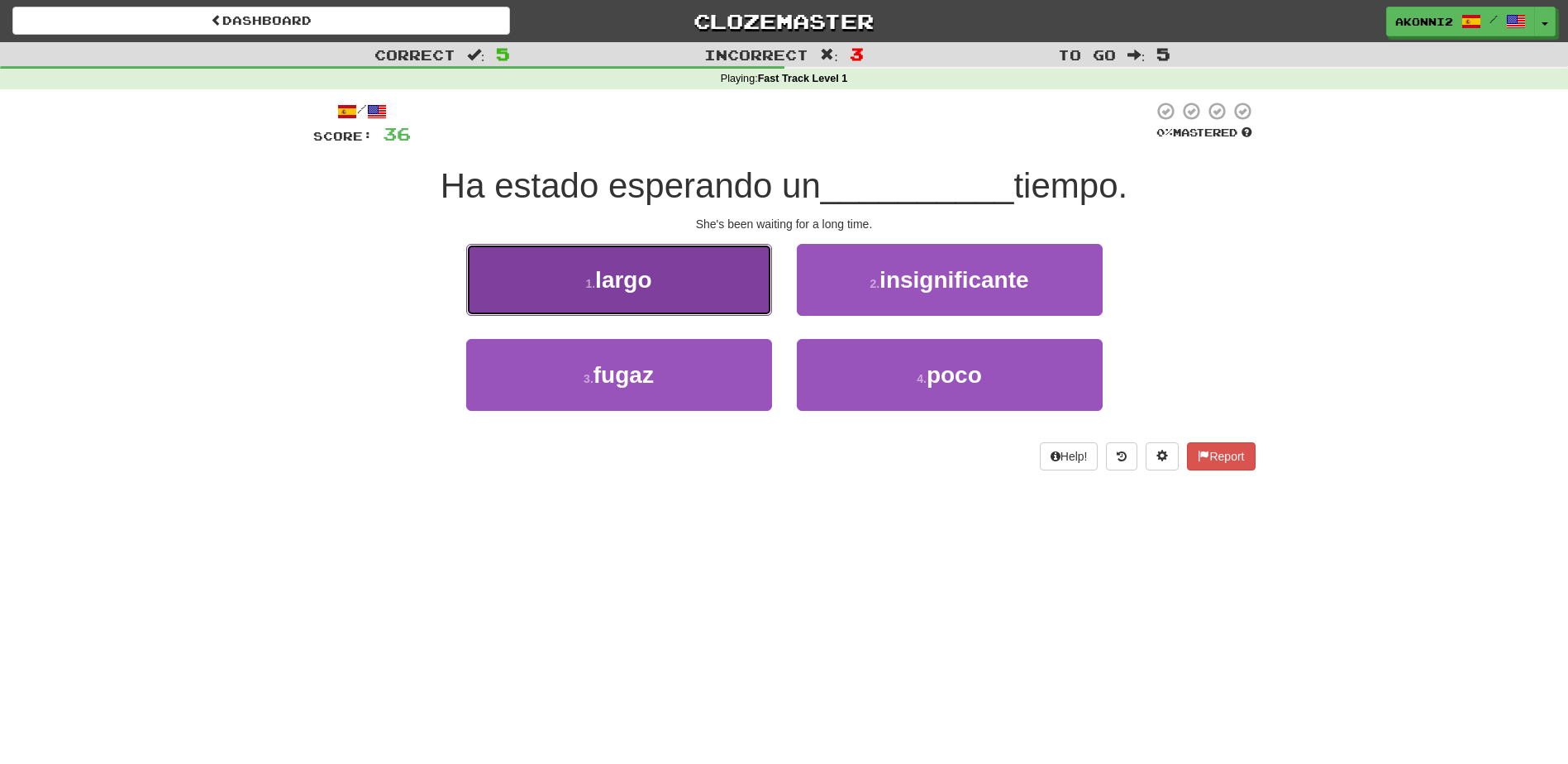
click at [731, 272] on button "1 . largo" at bounding box center [618, 279] width 305 height 71
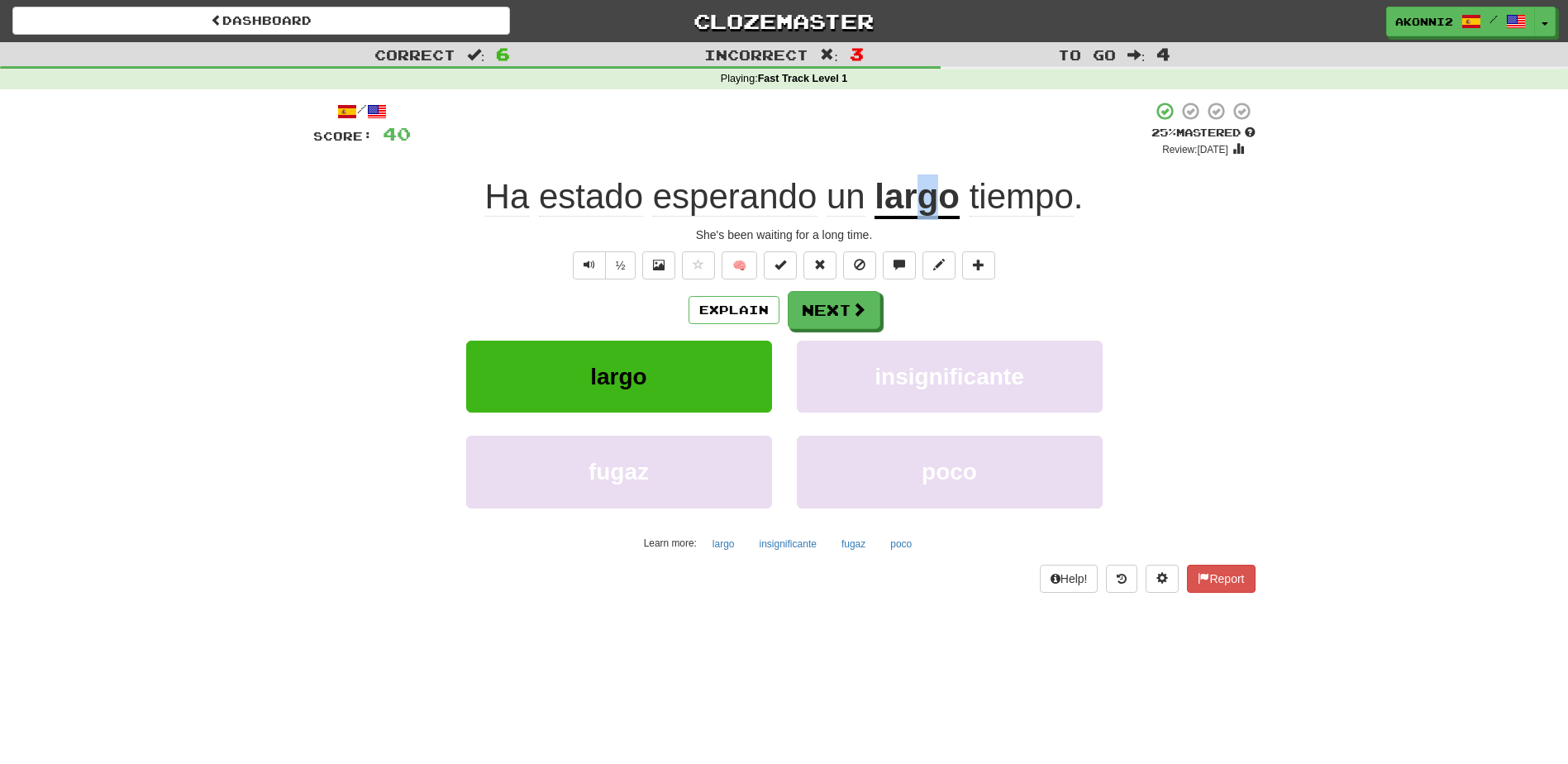
click at [928, 207] on u "largo" at bounding box center [917, 198] width 85 height 42
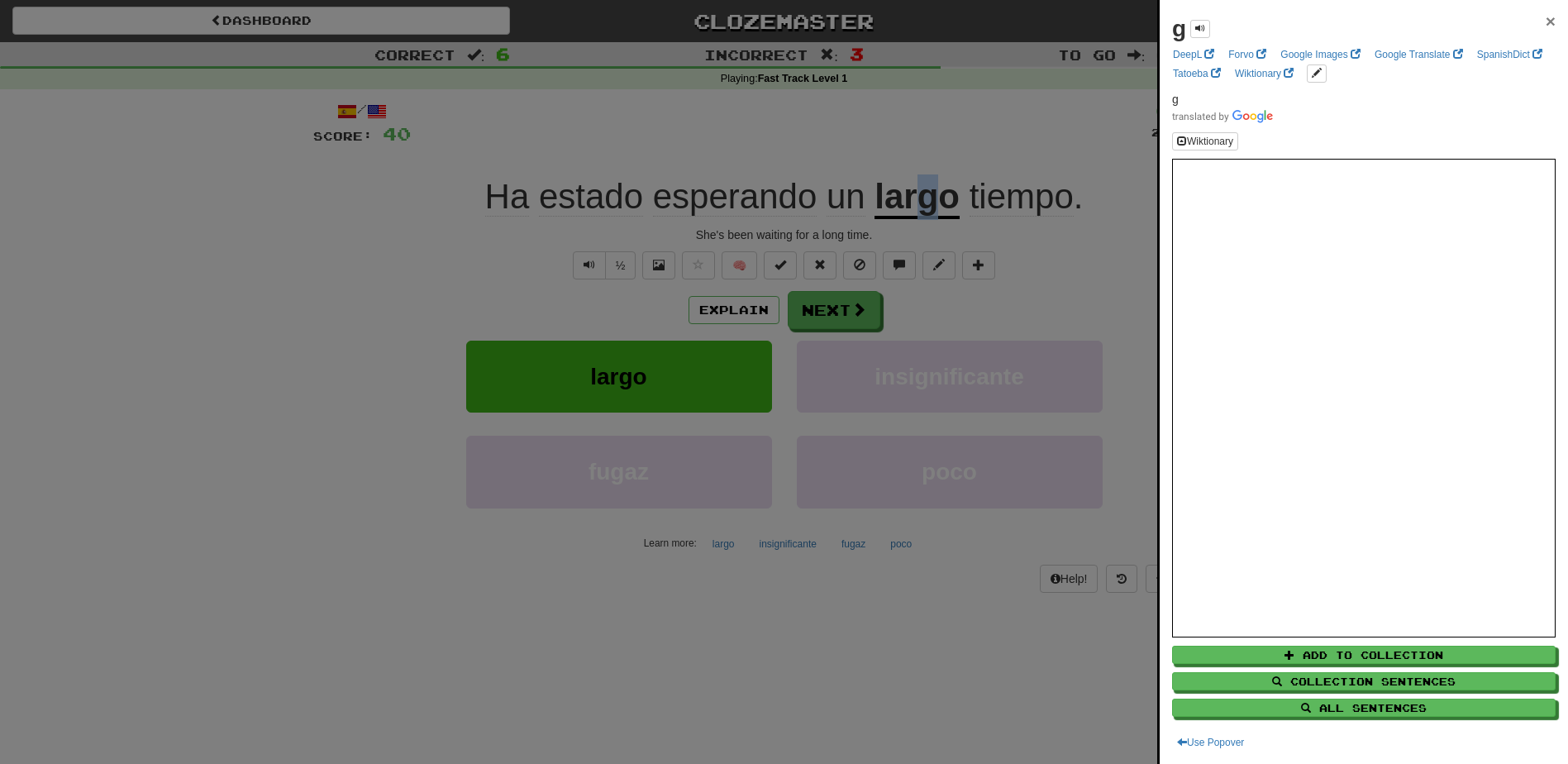
click at [1546, 19] on span "×" at bounding box center [1550, 20] width 10 height 19
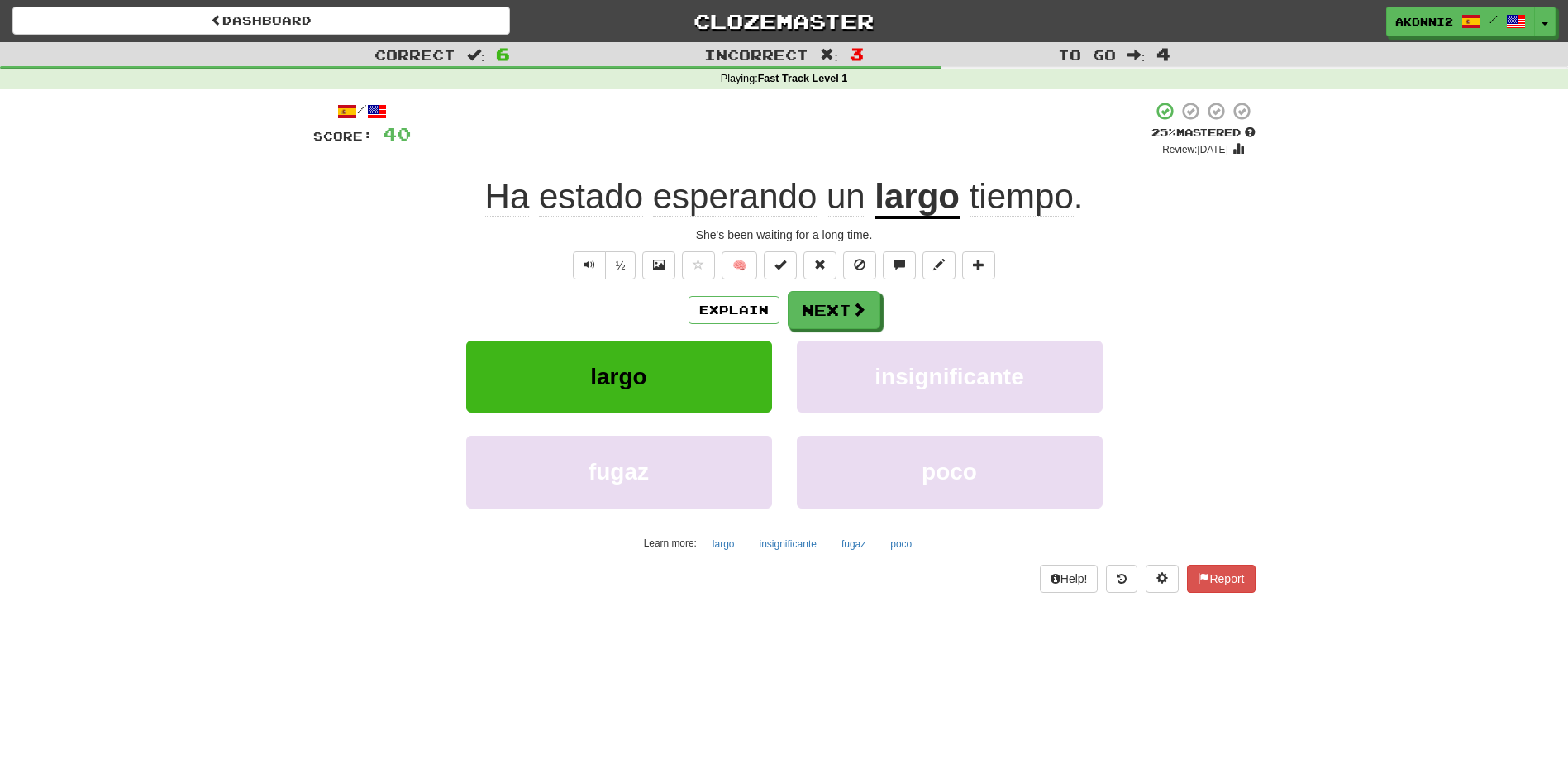
drag, startPoint x: 1007, startPoint y: 233, endPoint x: 980, endPoint y: 233, distance: 27.0
click at [1008, 233] on div "She's been waiting for a long time." at bounding box center [784, 235] width 942 height 17
click at [901, 207] on u "largo" at bounding box center [917, 198] width 85 height 42
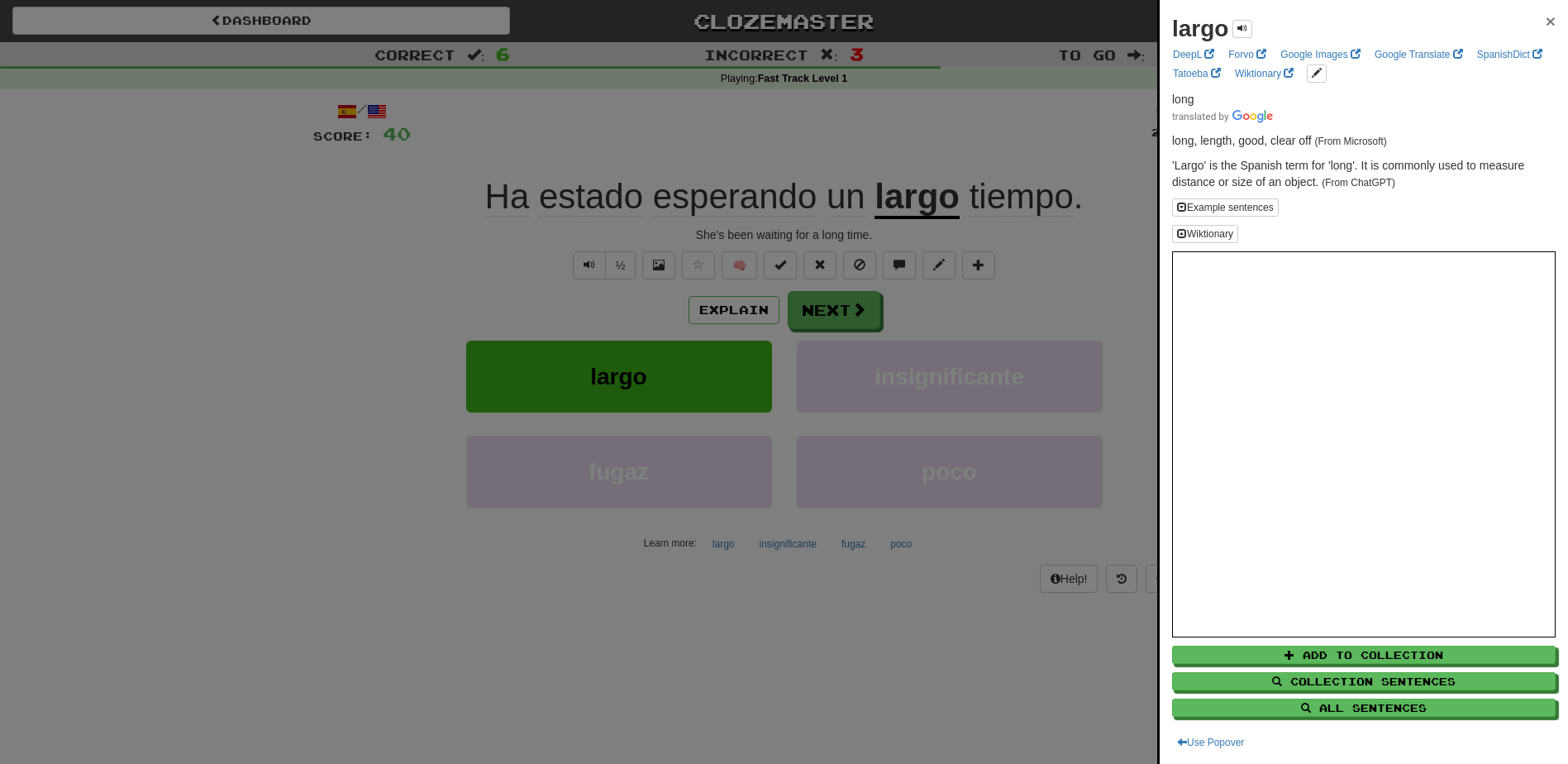
click at [1546, 19] on span "×" at bounding box center [1550, 20] width 10 height 19
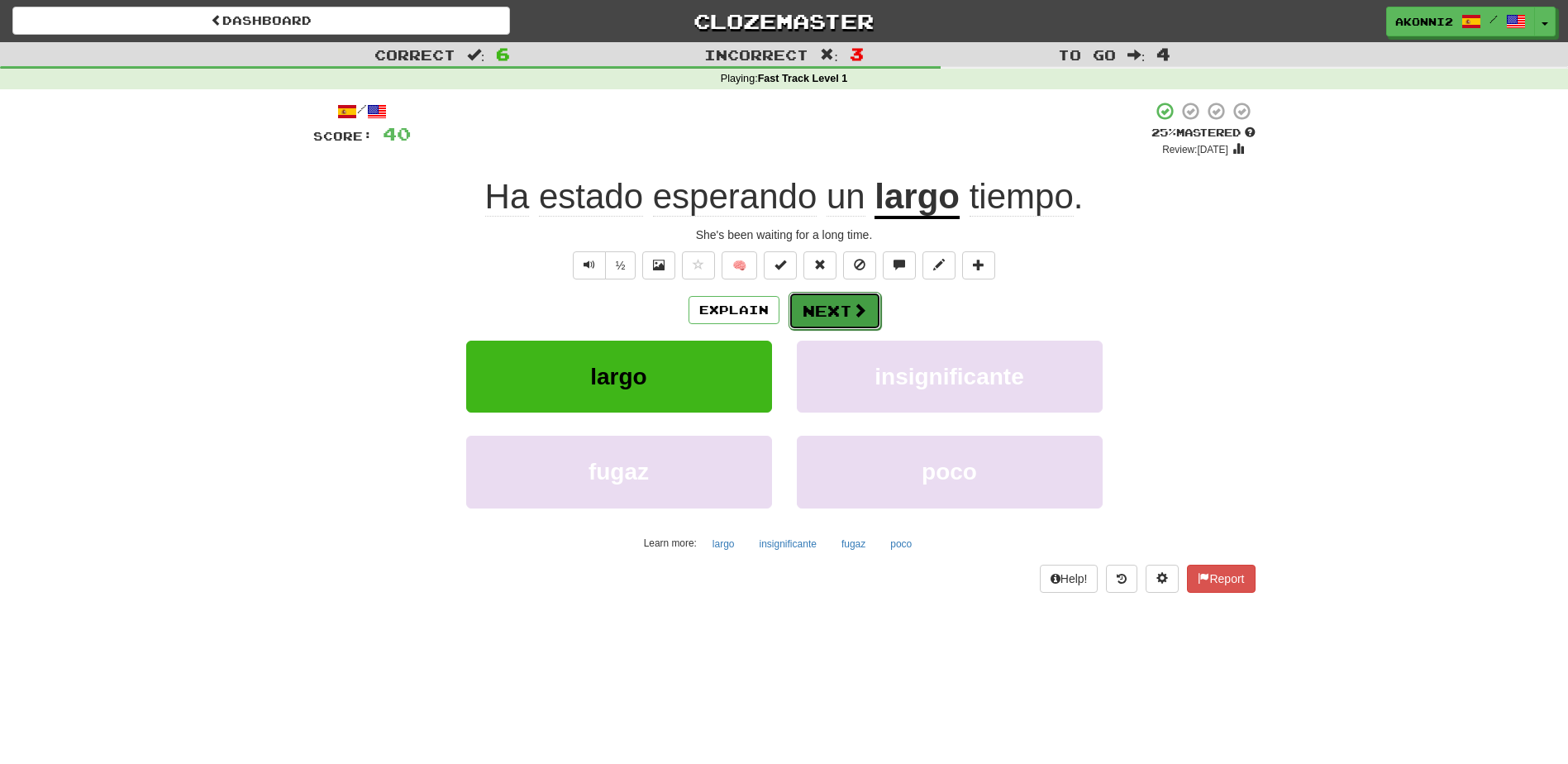
click at [826, 313] on button "Next" at bounding box center [835, 310] width 93 height 38
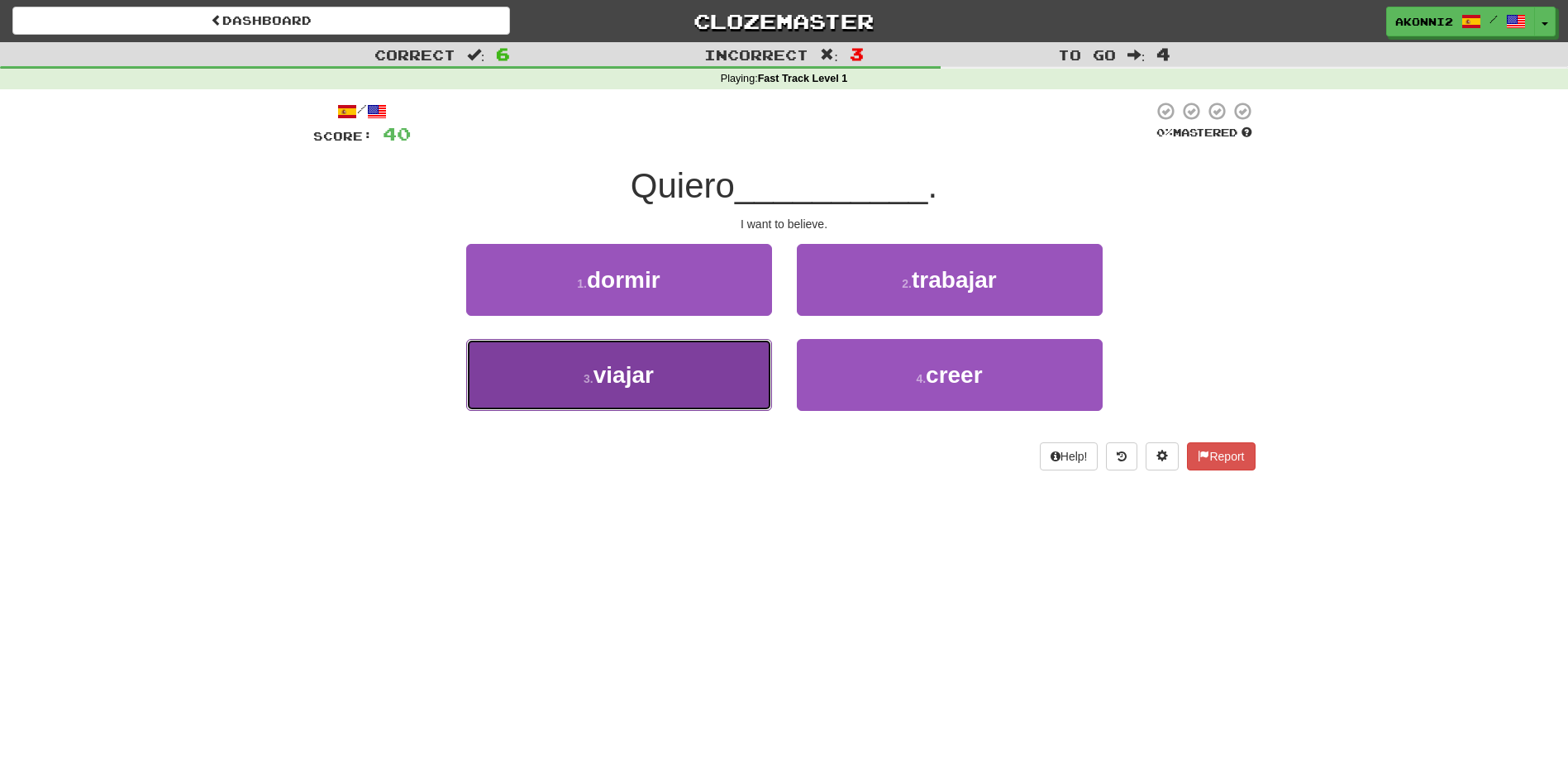
click at [677, 395] on button "3 . viajar" at bounding box center [618, 374] width 305 height 71
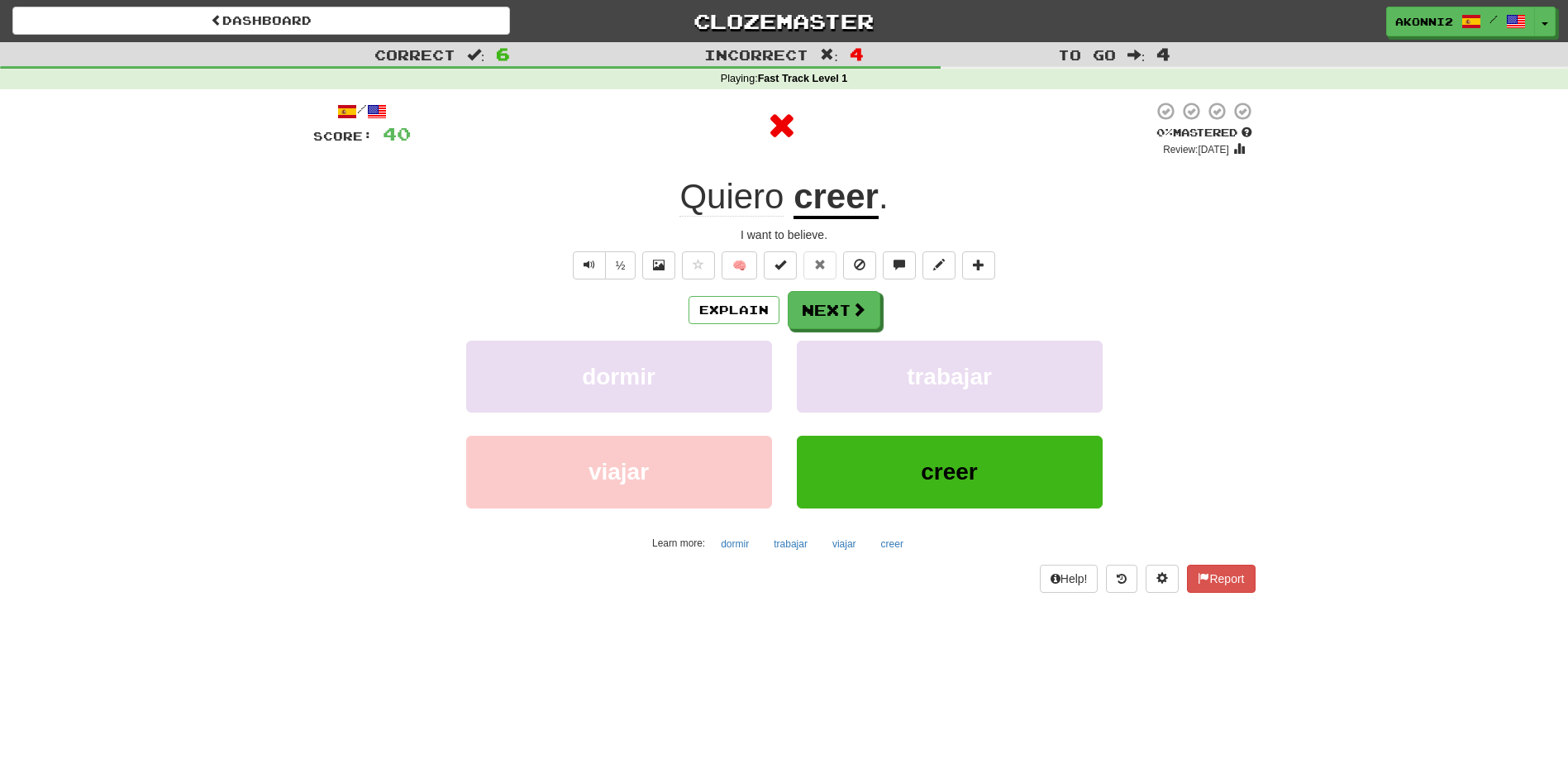
click at [842, 212] on u "creer" at bounding box center [836, 198] width 85 height 42
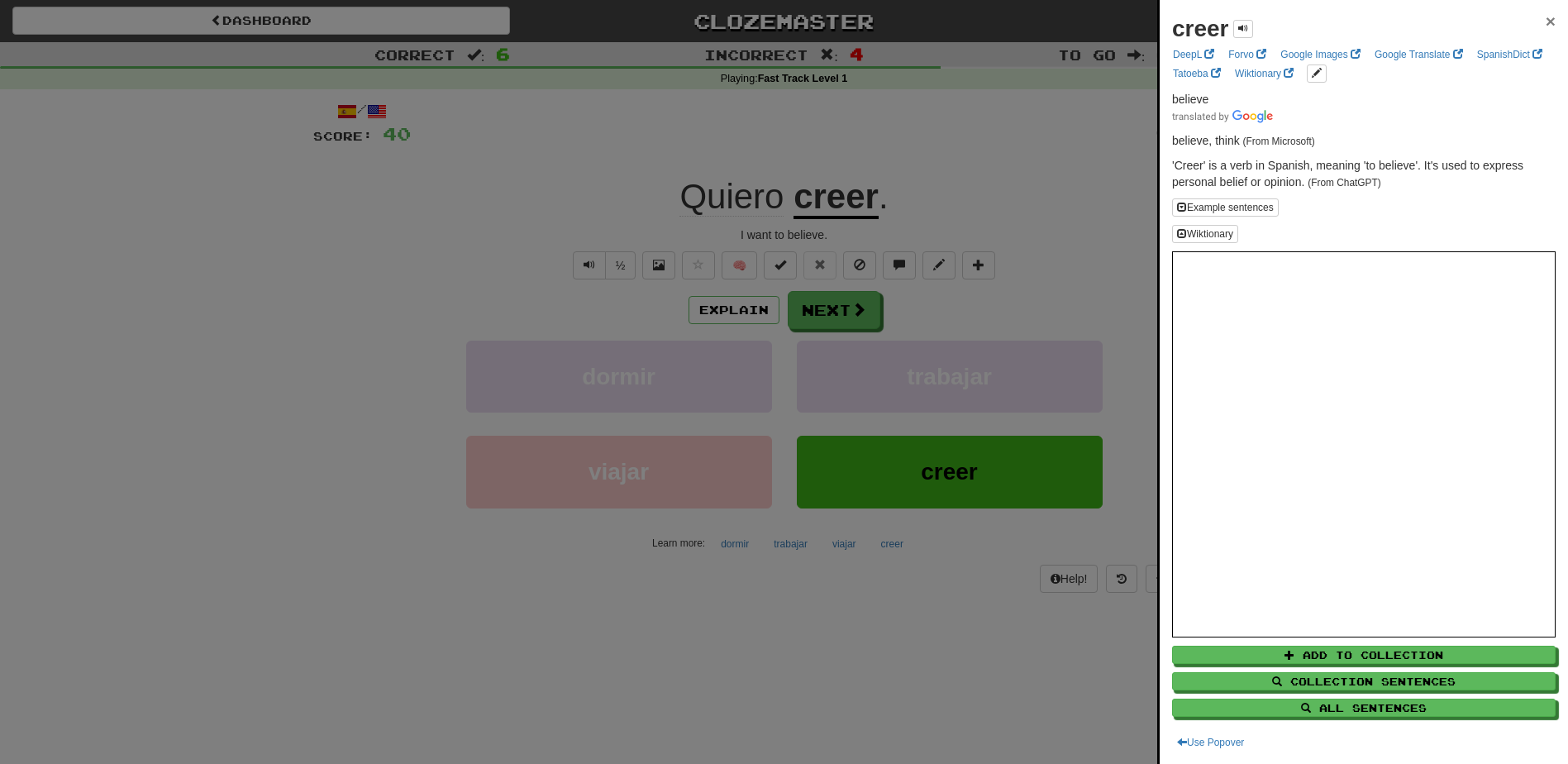
click at [1546, 24] on span "×" at bounding box center [1550, 20] width 10 height 19
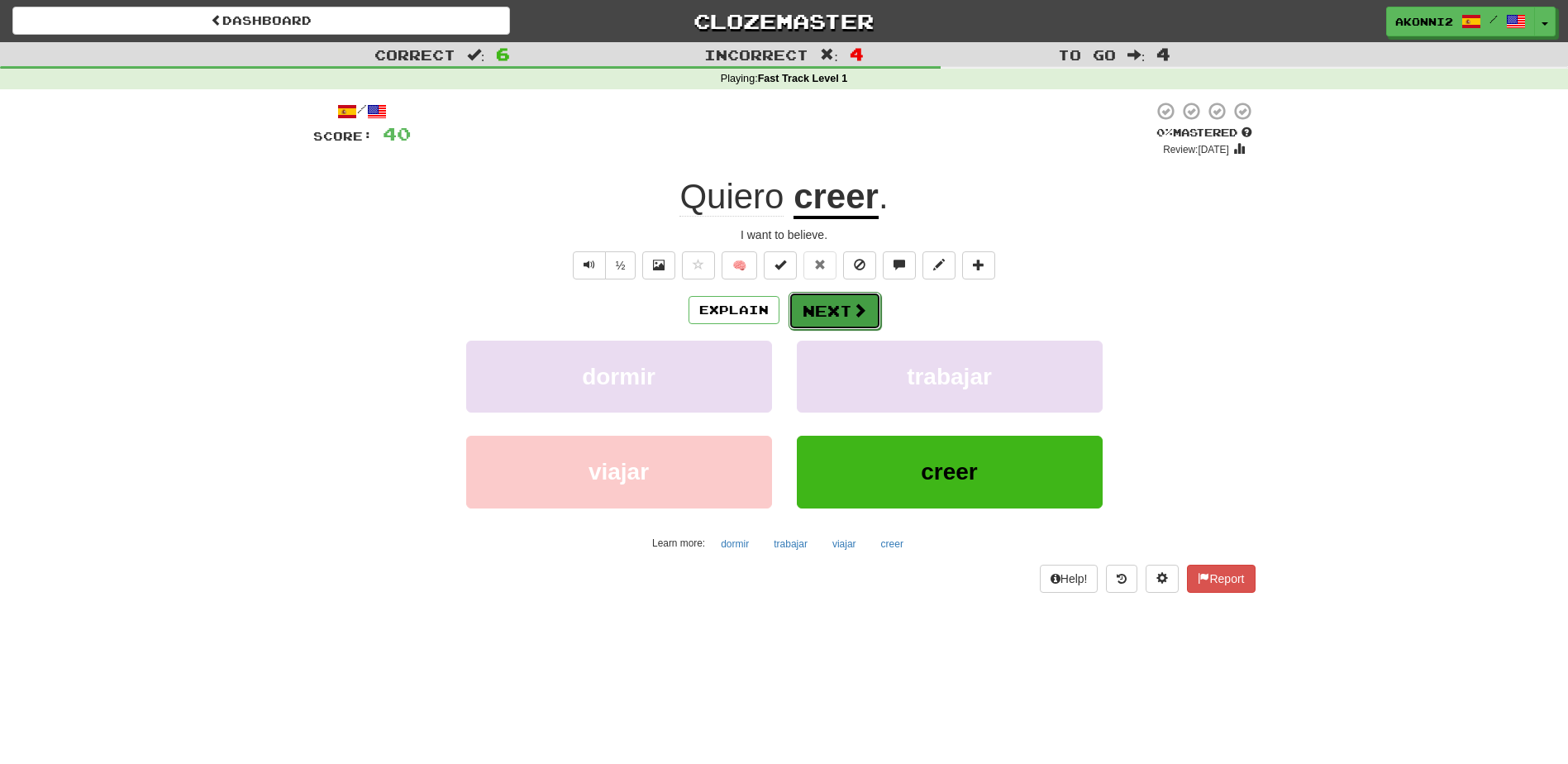
click at [865, 310] on button "Next" at bounding box center [835, 310] width 93 height 38
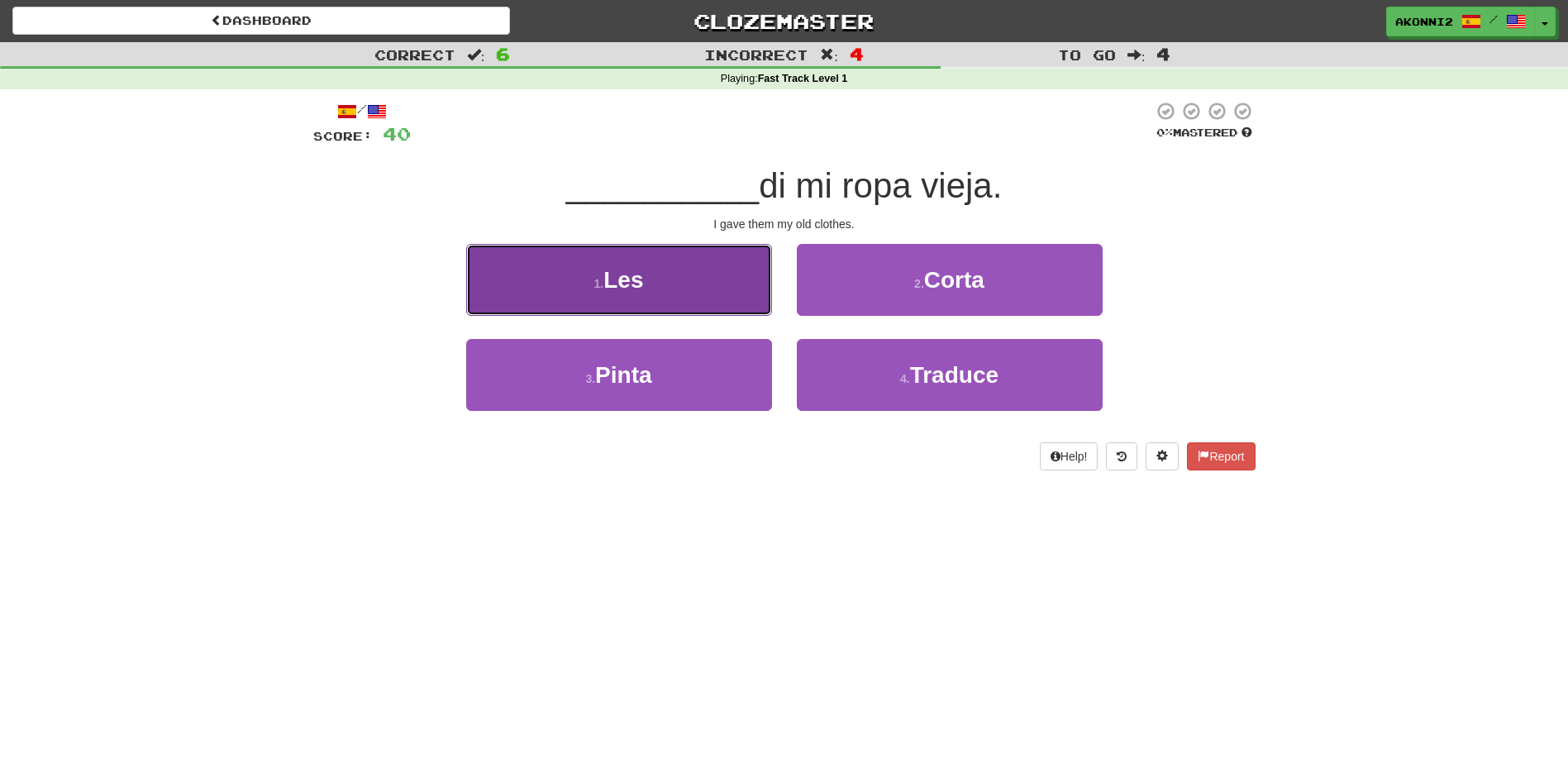
click at [590, 282] on button "1 . Les" at bounding box center [618, 279] width 305 height 71
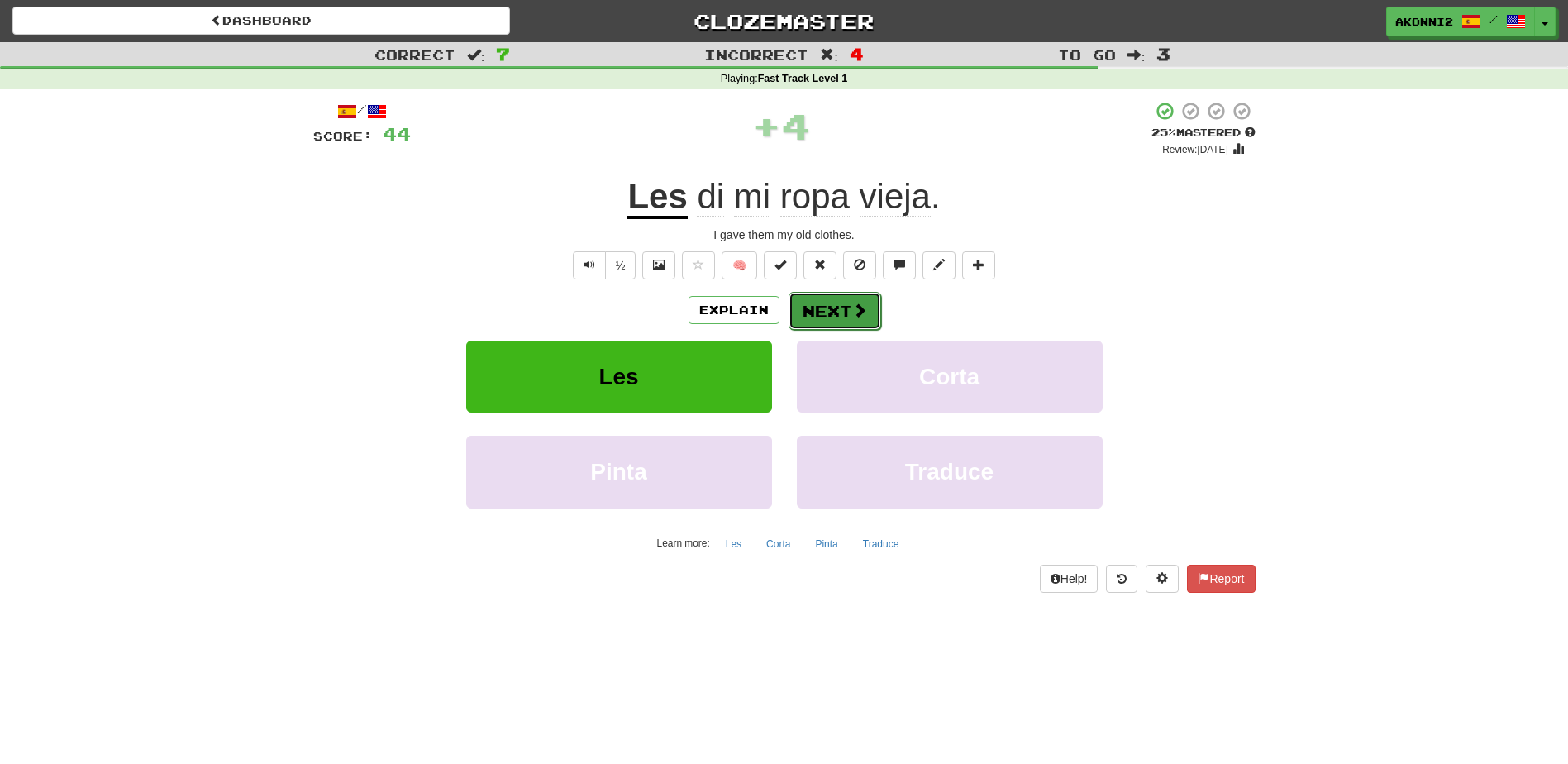
click at [857, 320] on button "Next" at bounding box center [835, 310] width 93 height 38
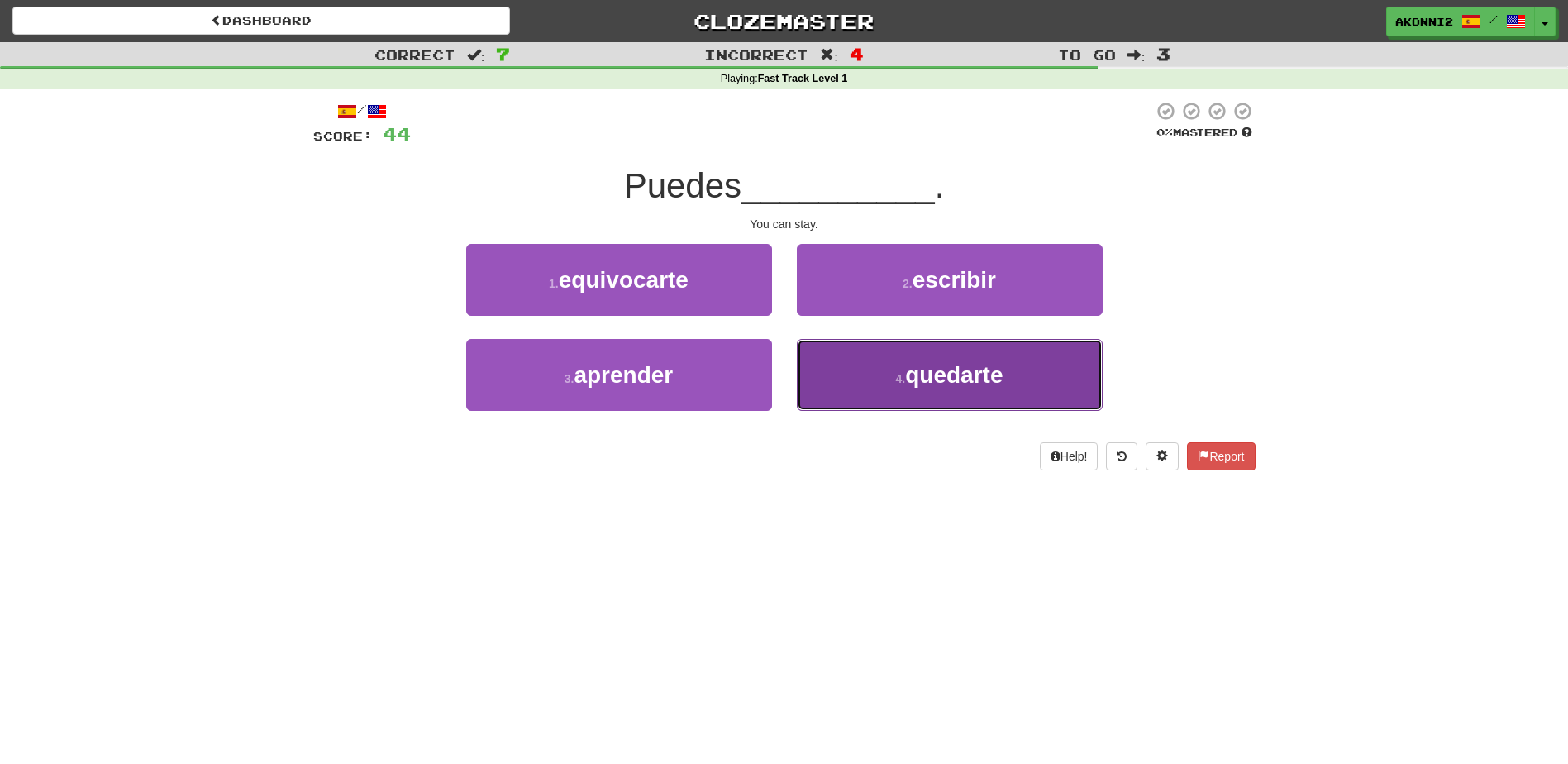
click at [915, 369] on span "quedarte" at bounding box center [953, 375] width 97 height 26
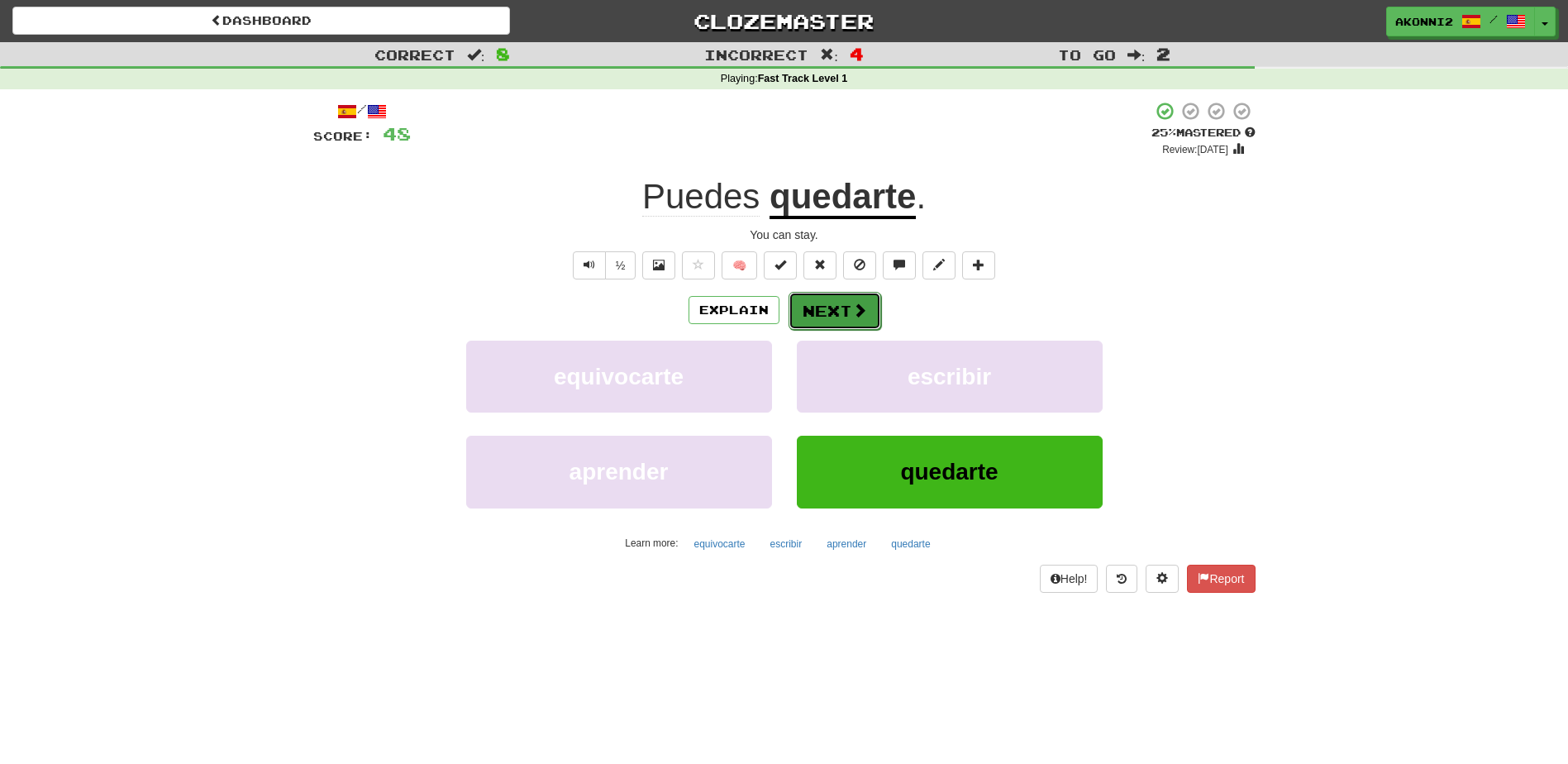
click at [870, 307] on button "Next" at bounding box center [835, 310] width 93 height 38
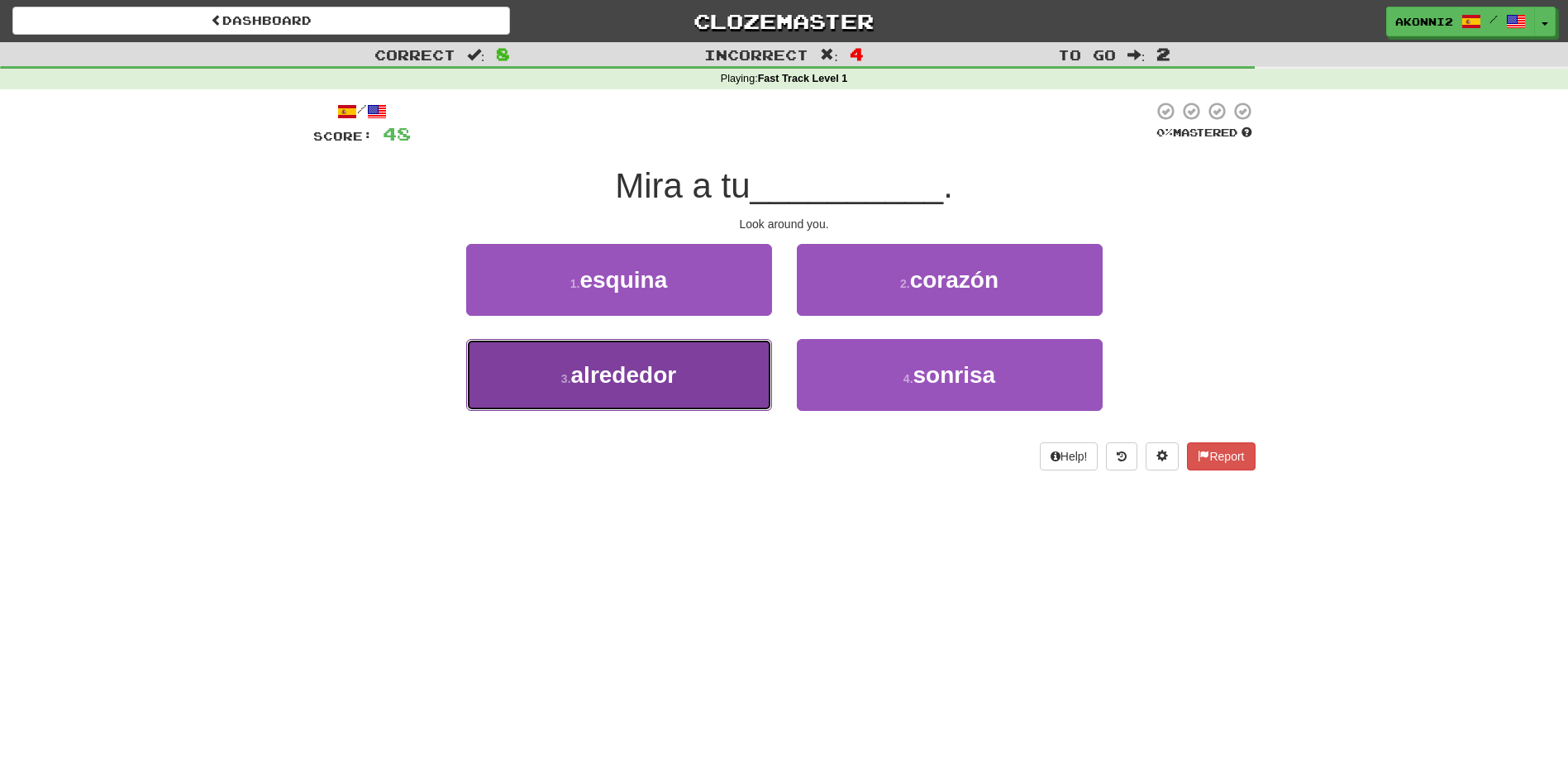
click at [689, 395] on button "3 . alrededor" at bounding box center [618, 374] width 305 height 71
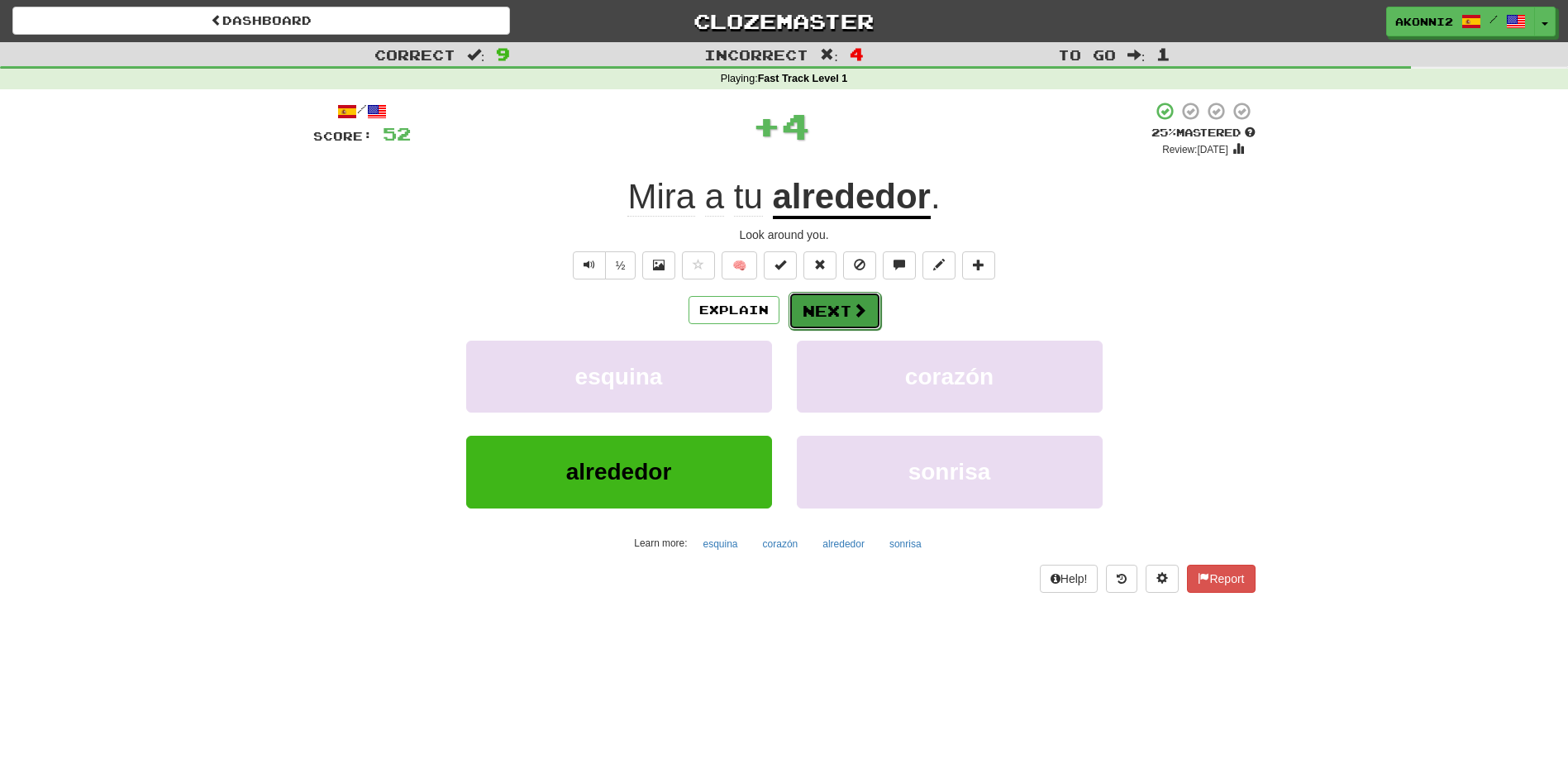
click at [818, 312] on button "Next" at bounding box center [835, 310] width 93 height 38
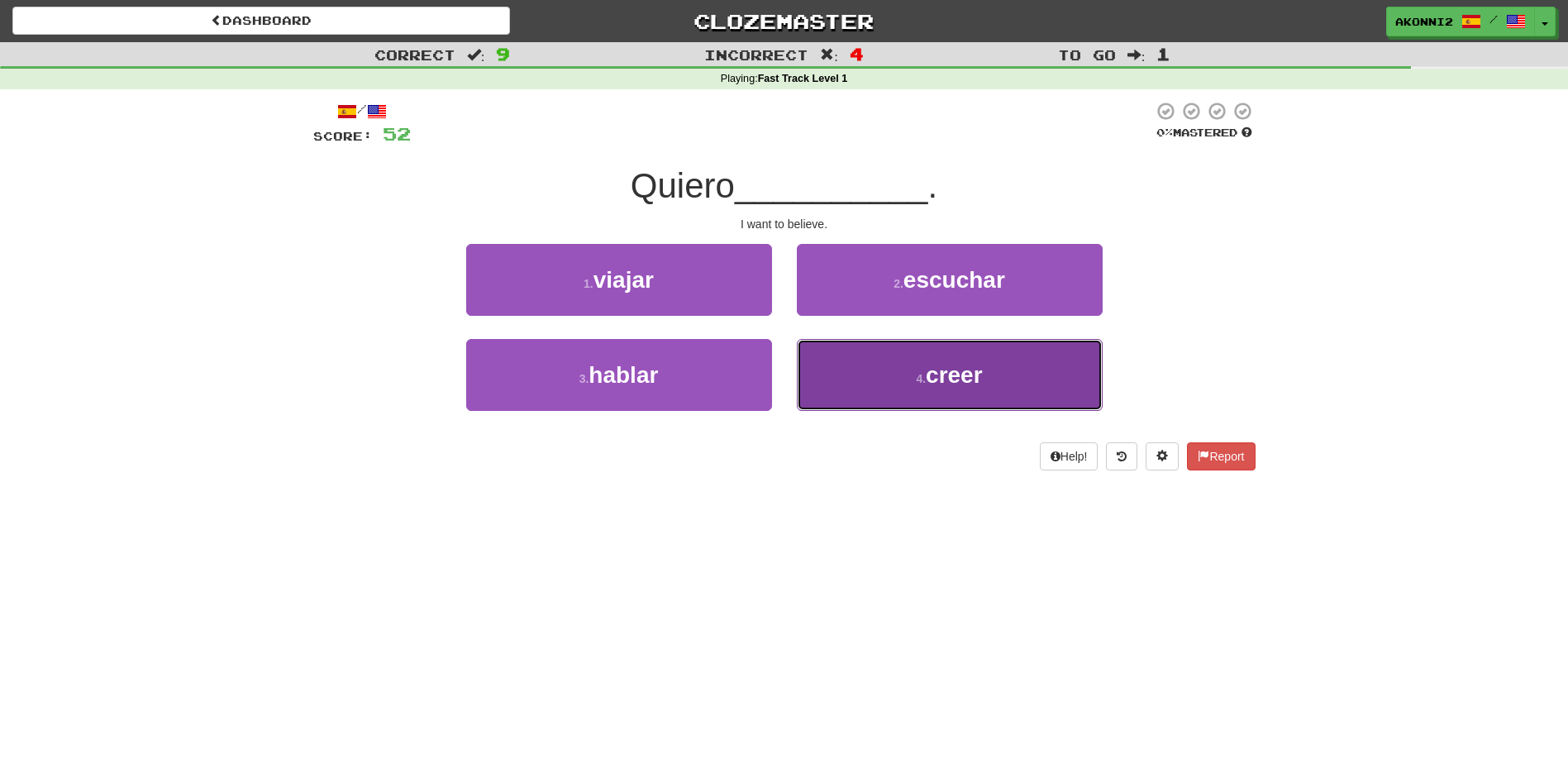
click at [840, 395] on button "4 . creer" at bounding box center [949, 374] width 305 height 71
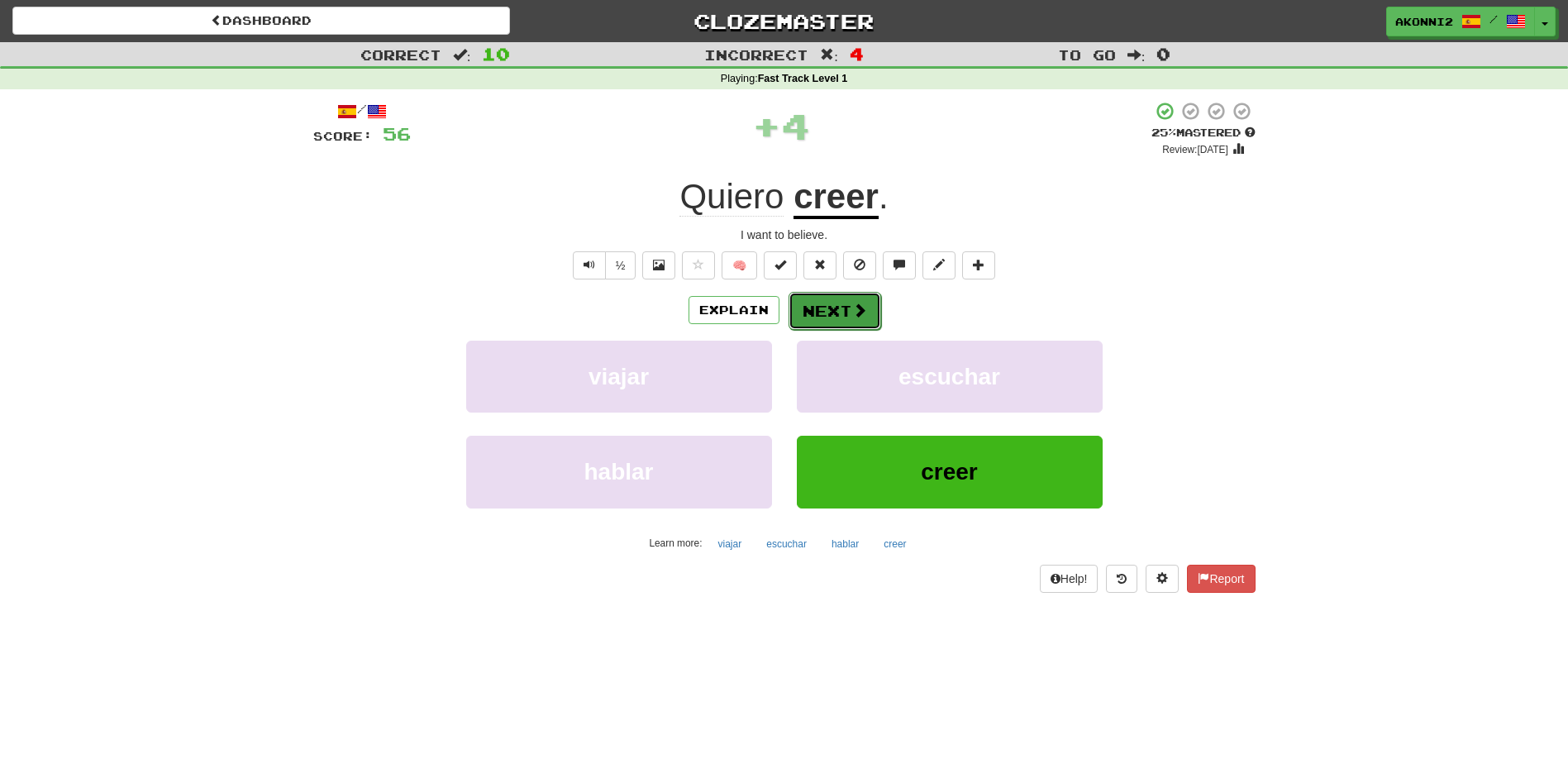
click at [812, 308] on button "Next" at bounding box center [835, 310] width 93 height 38
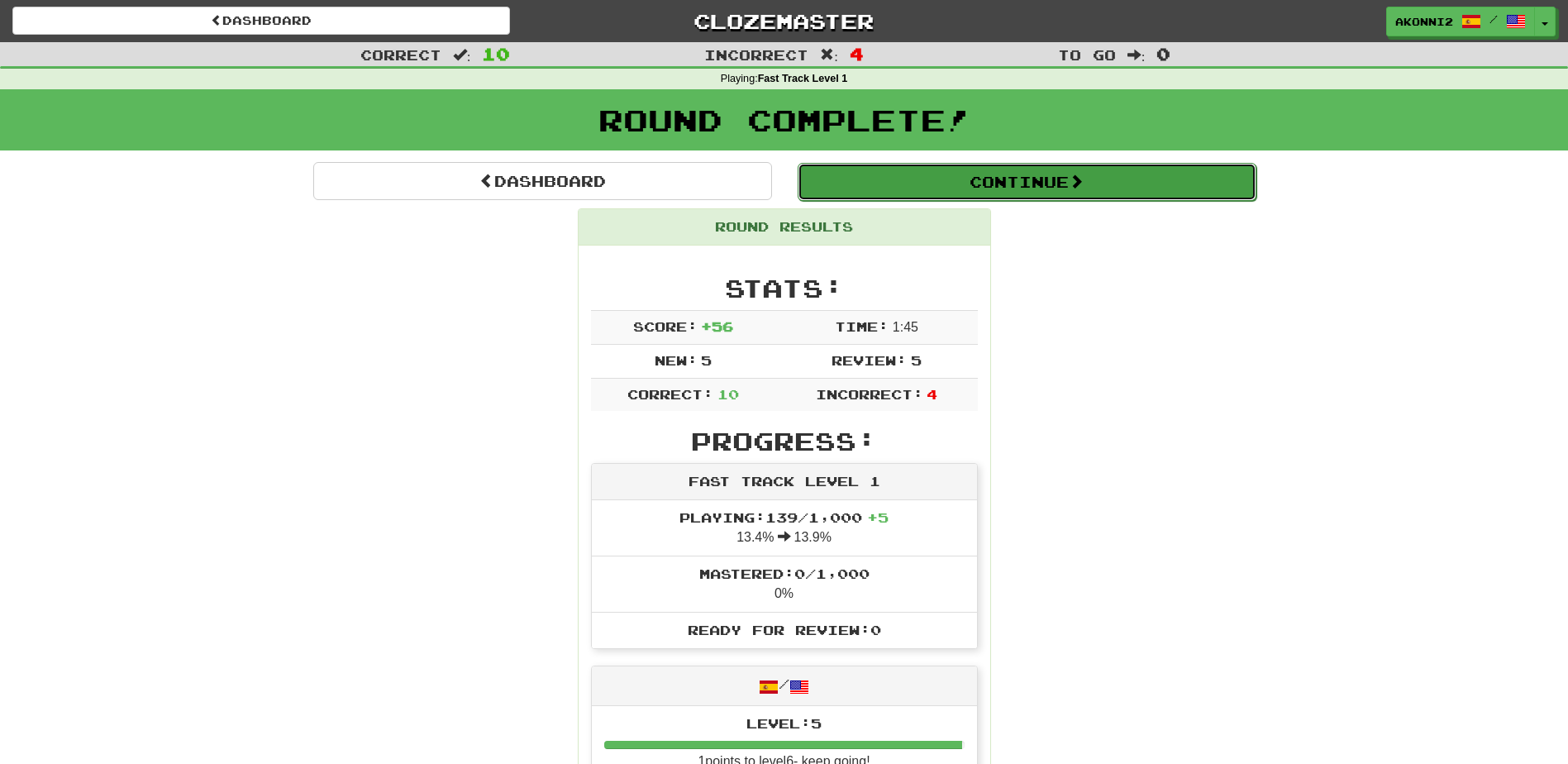
click at [994, 189] on button "Continue" at bounding box center [1027, 181] width 459 height 38
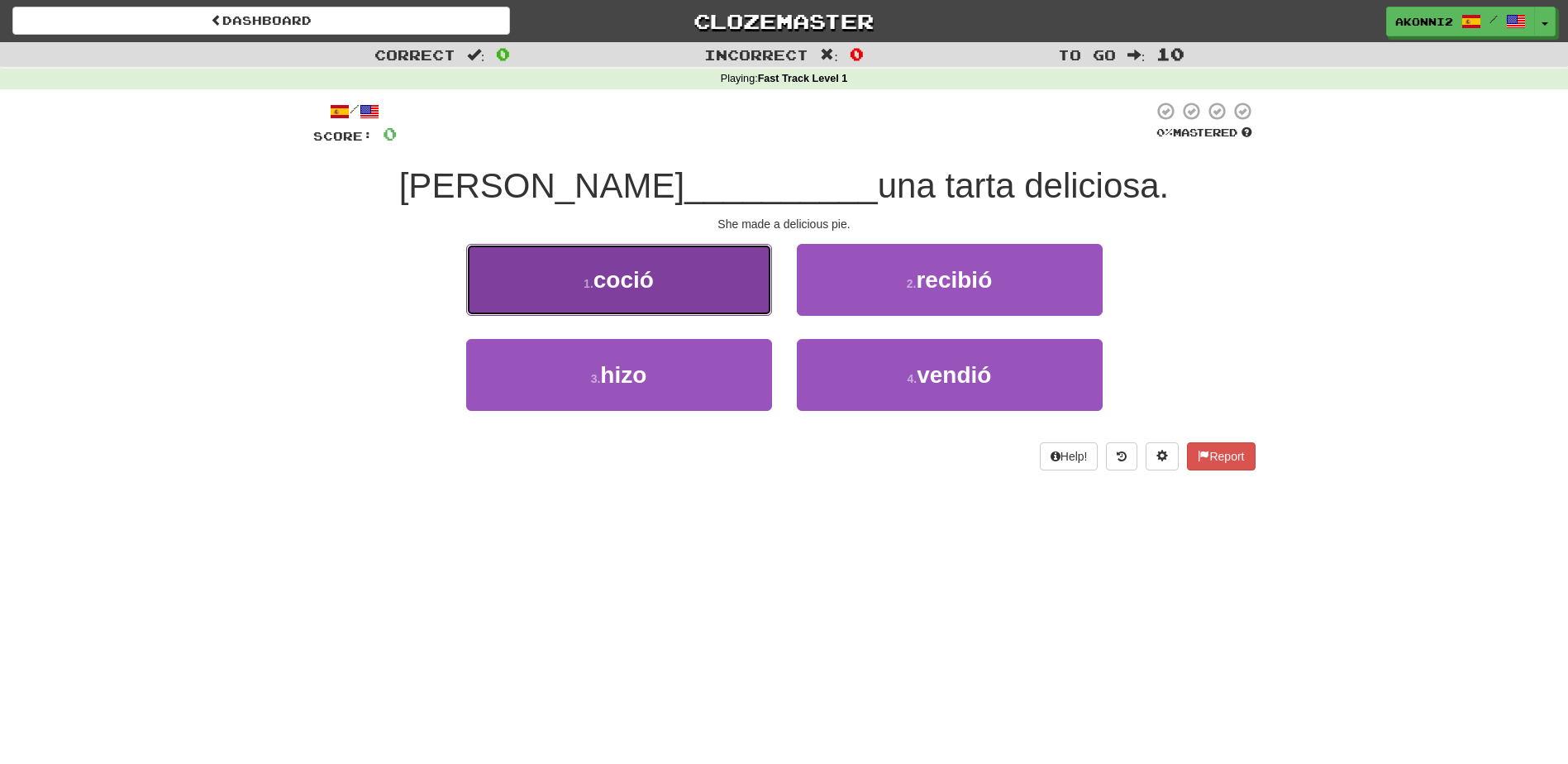
click at [739, 273] on button "1 . coció" at bounding box center [618, 279] width 305 height 71
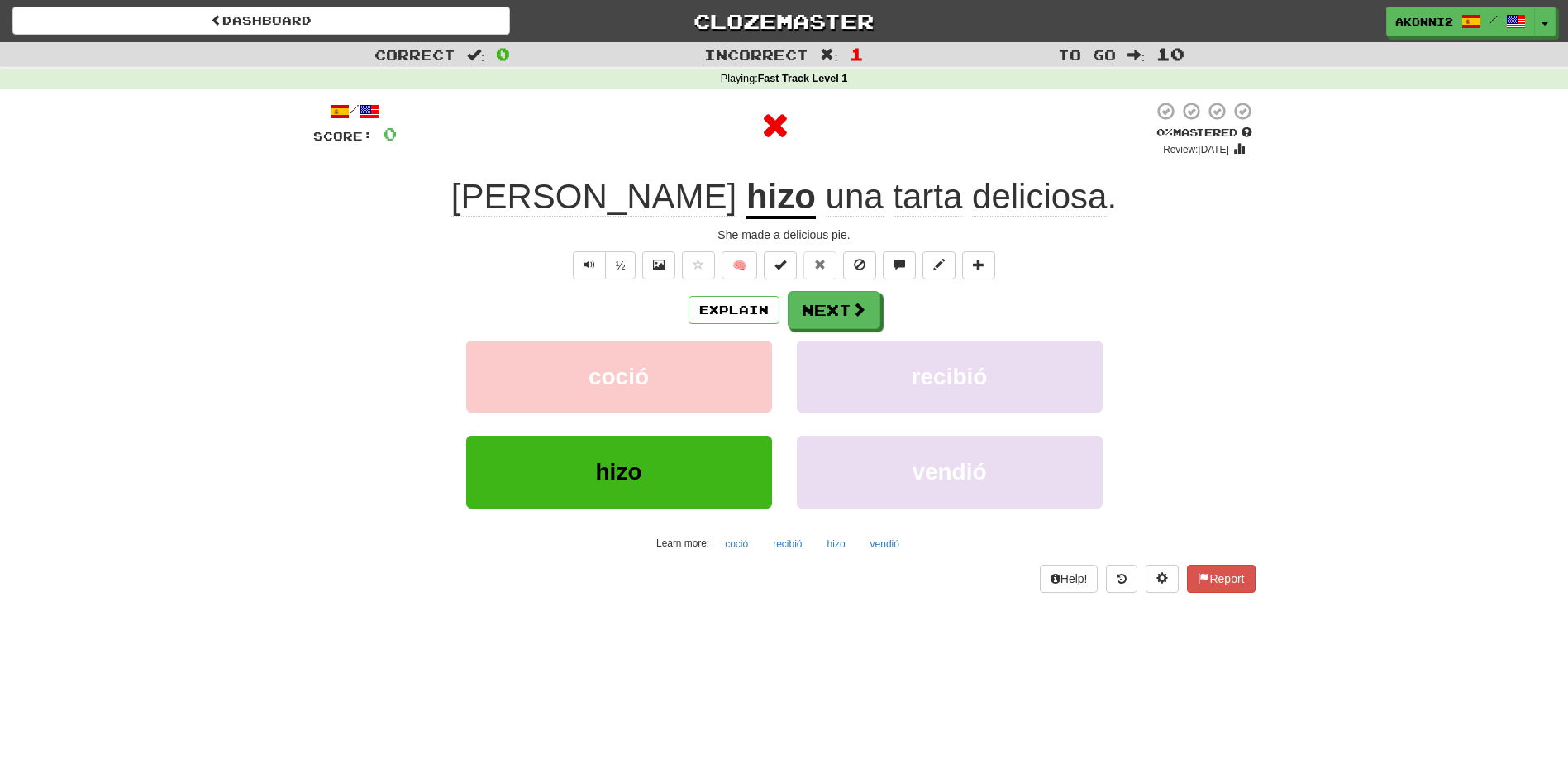
click at [746, 202] on u "hizo" at bounding box center [781, 198] width 70 height 42
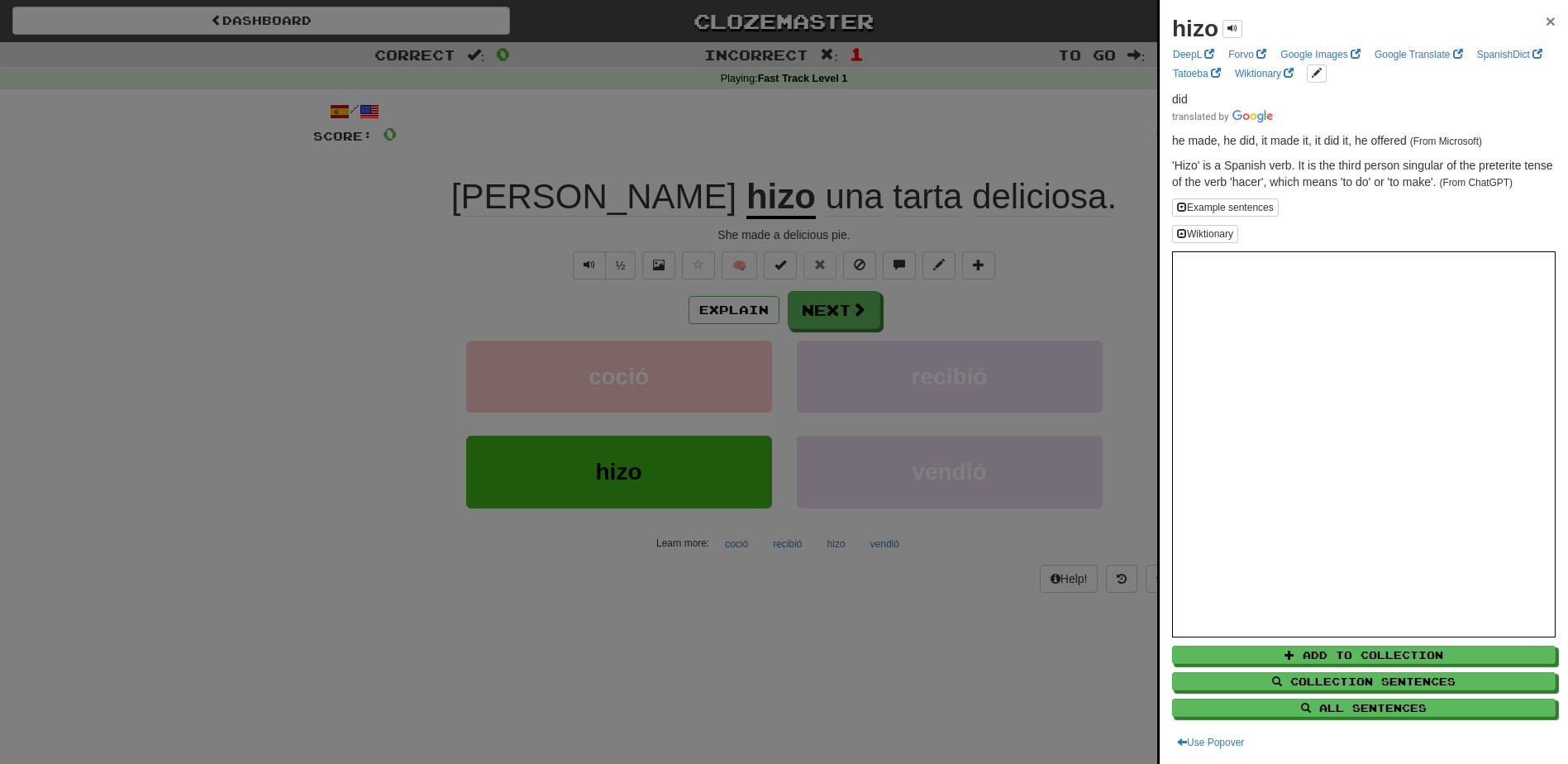
click at [1546, 16] on span "×" at bounding box center [1550, 20] width 10 height 19
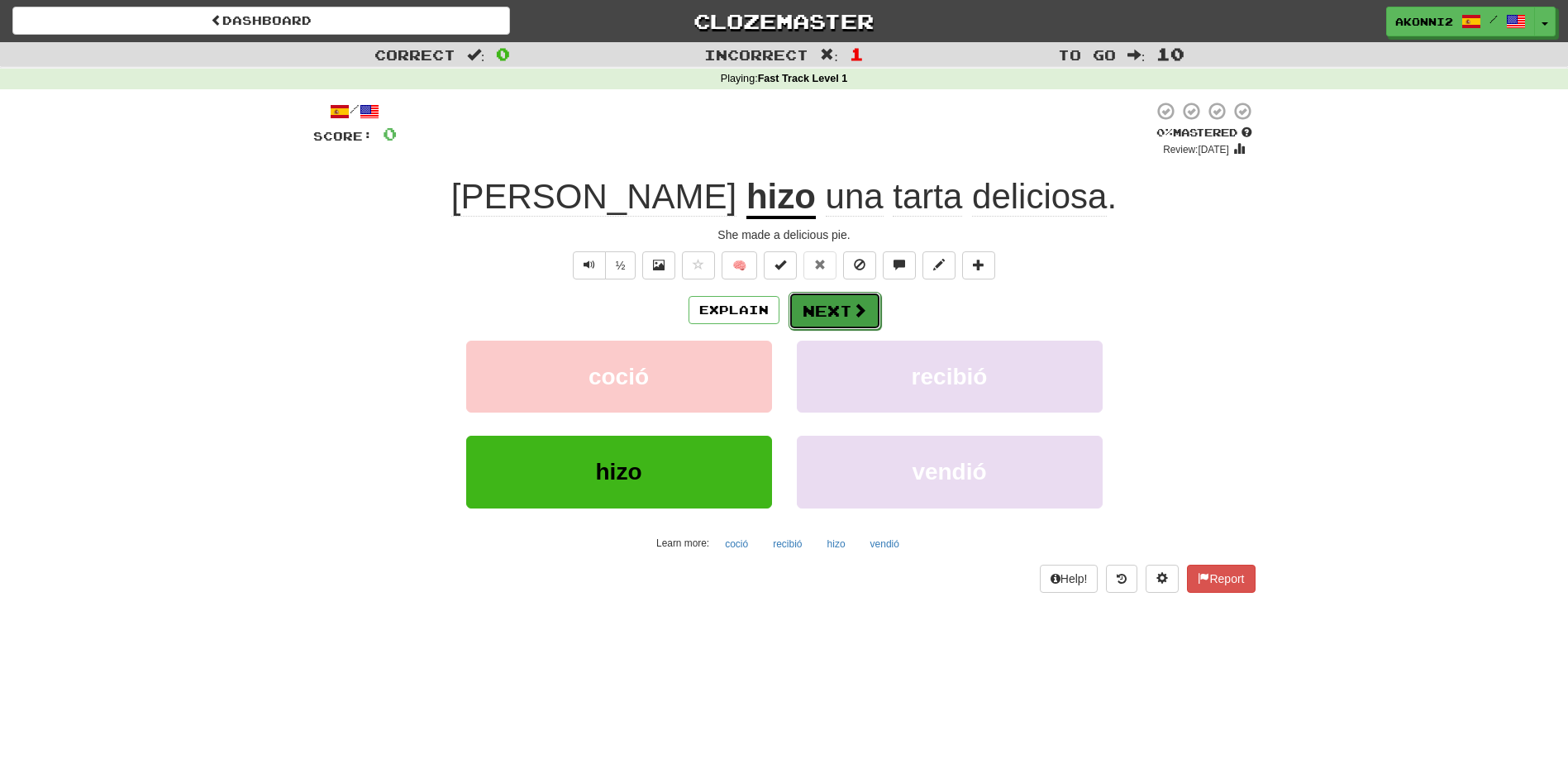
click at [833, 314] on button "Next" at bounding box center [835, 310] width 93 height 38
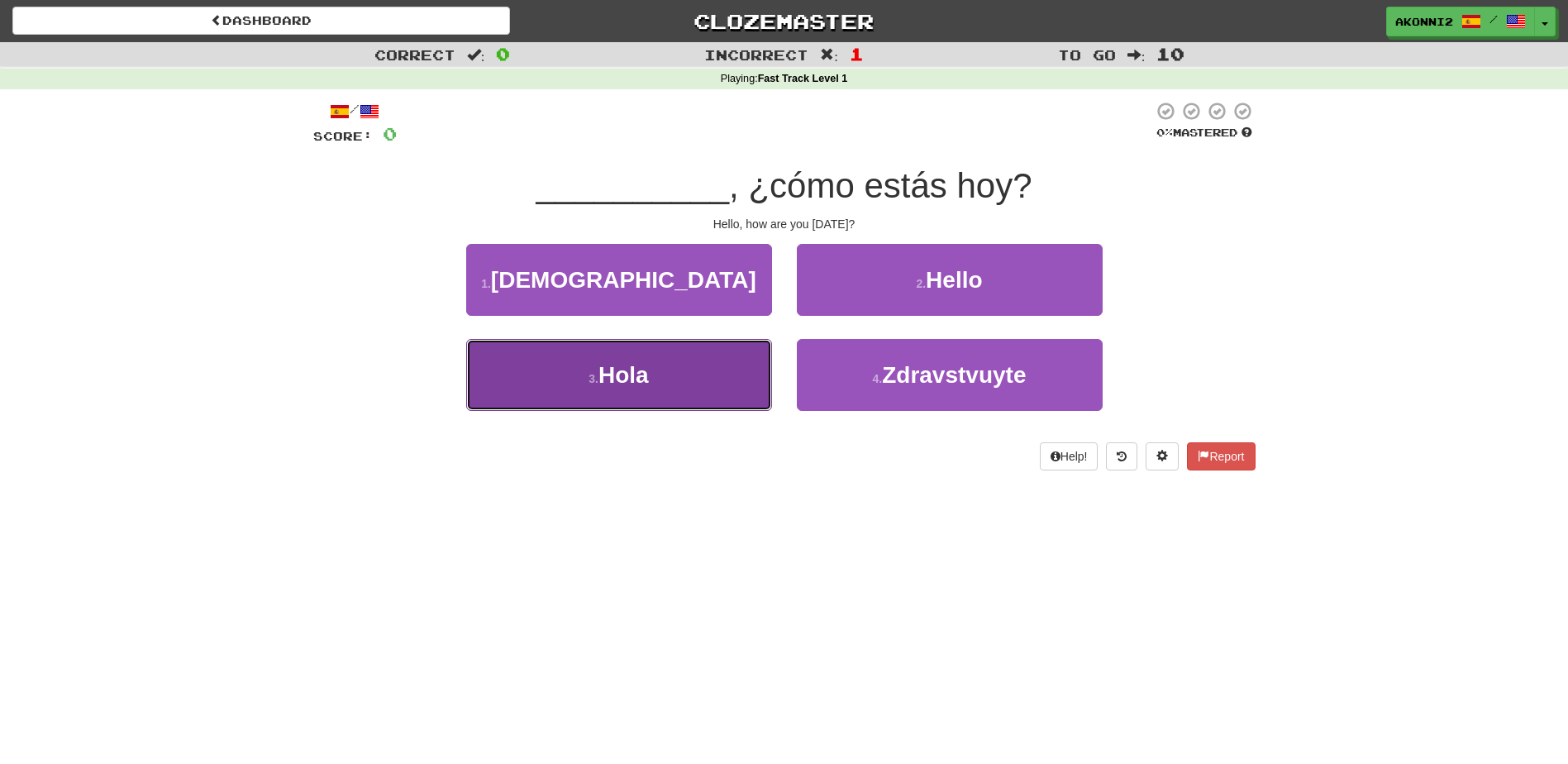
click at [712, 389] on button "3 . Hola" at bounding box center [618, 374] width 305 height 71
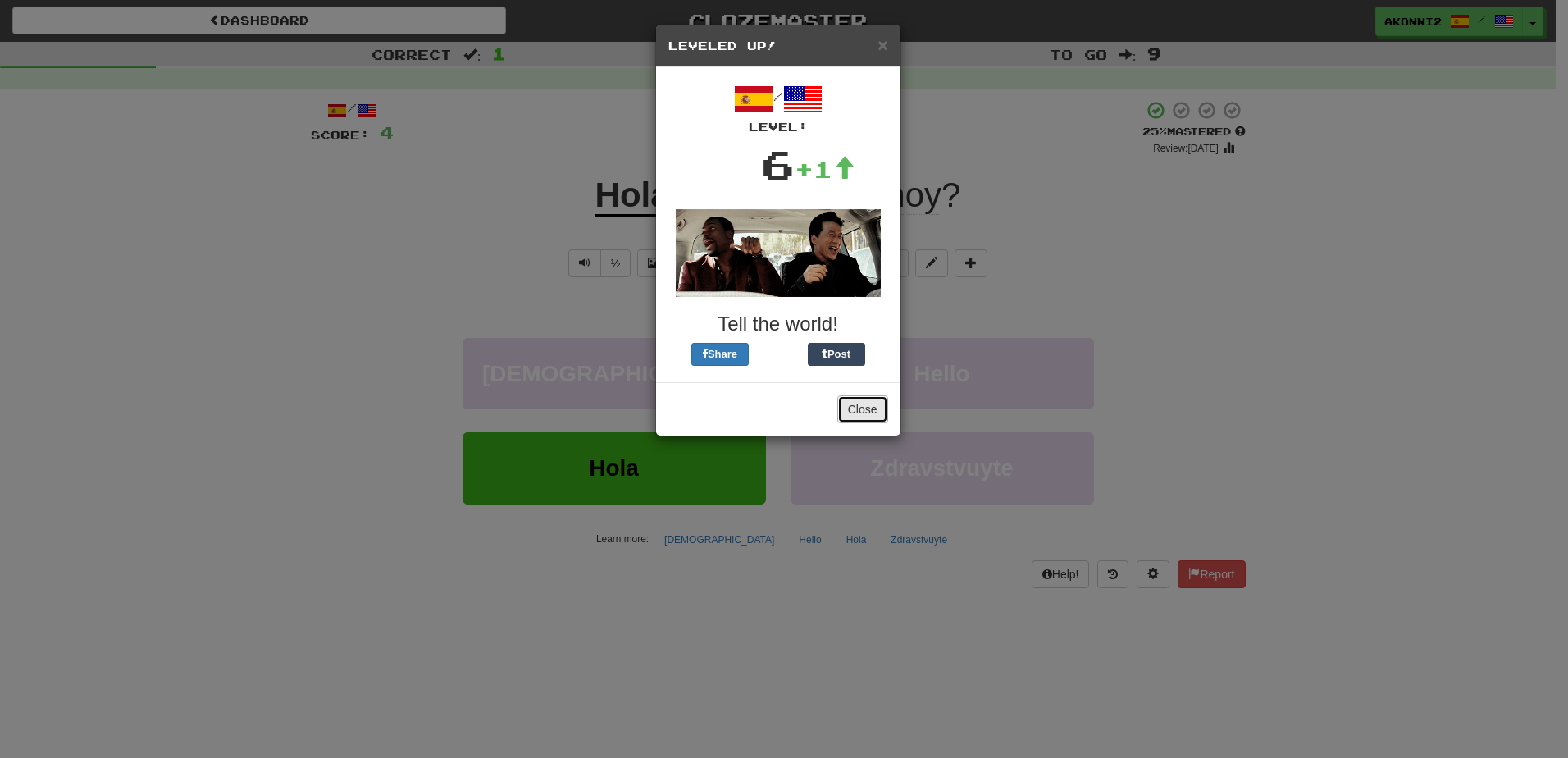
click at [848, 410] on button "Close" at bounding box center [862, 409] width 51 height 28
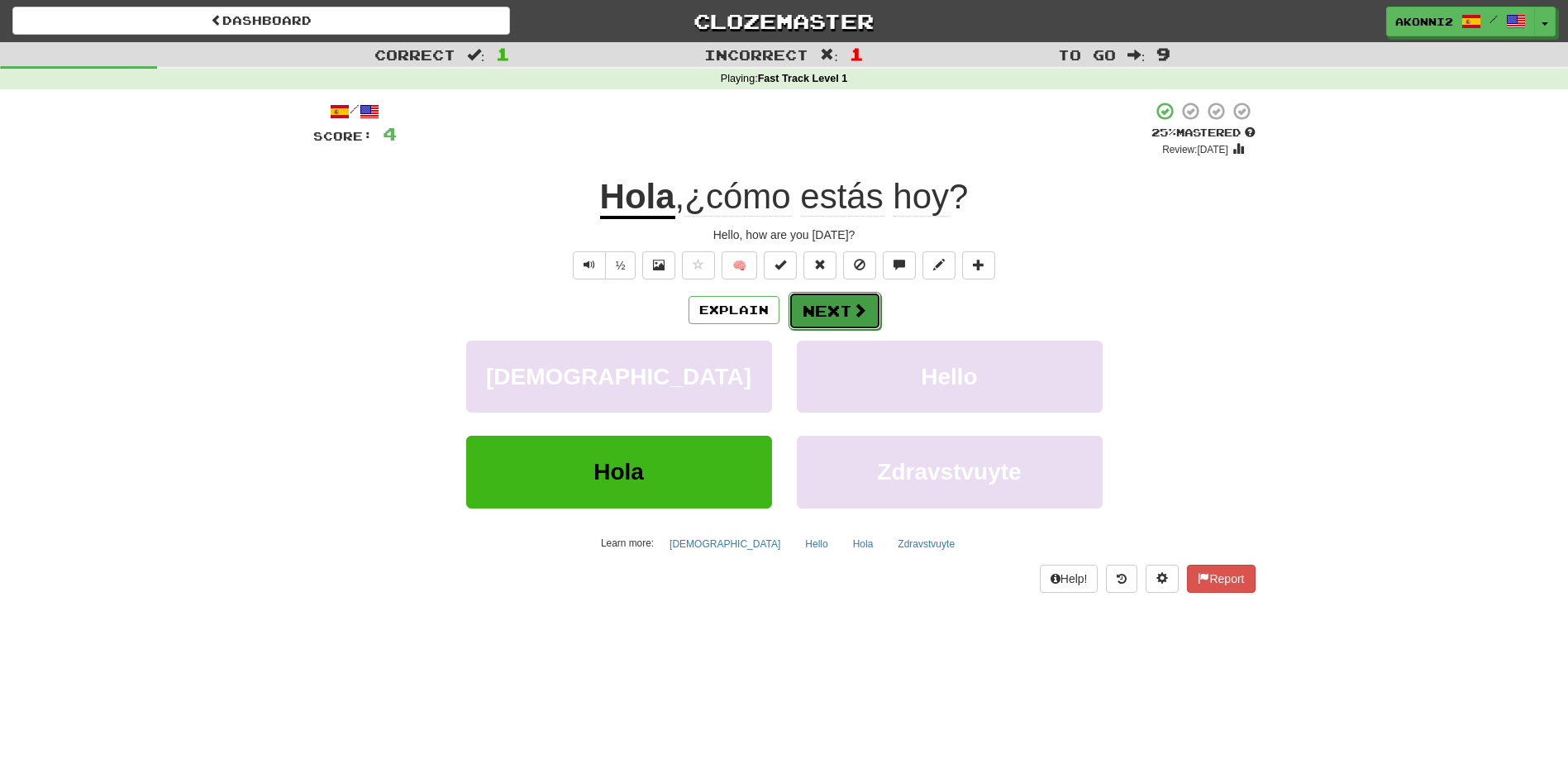
click at [799, 323] on button "Next" at bounding box center [835, 310] width 93 height 38
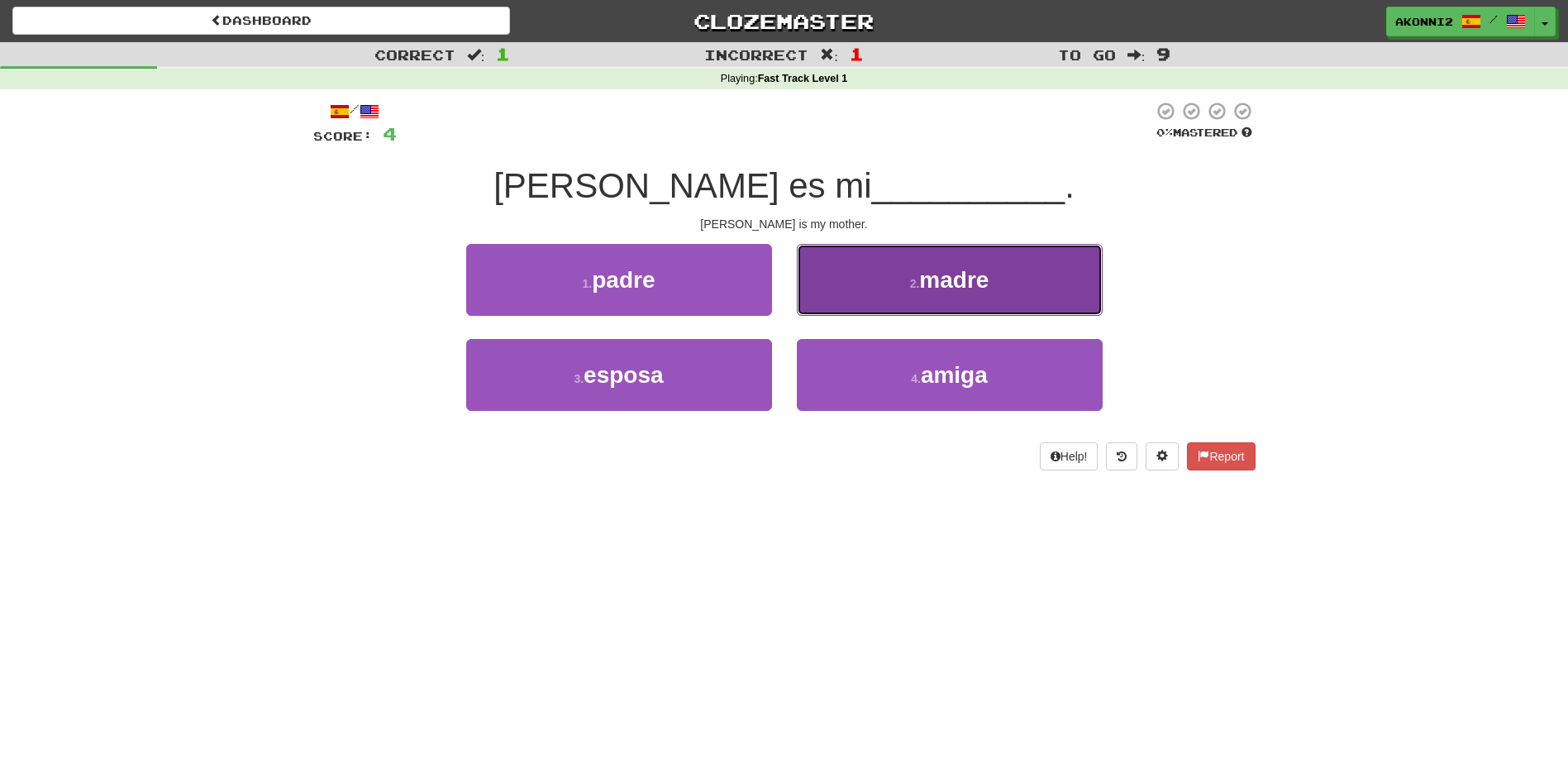
click at [888, 308] on button "2 . madre" at bounding box center [949, 279] width 305 height 71
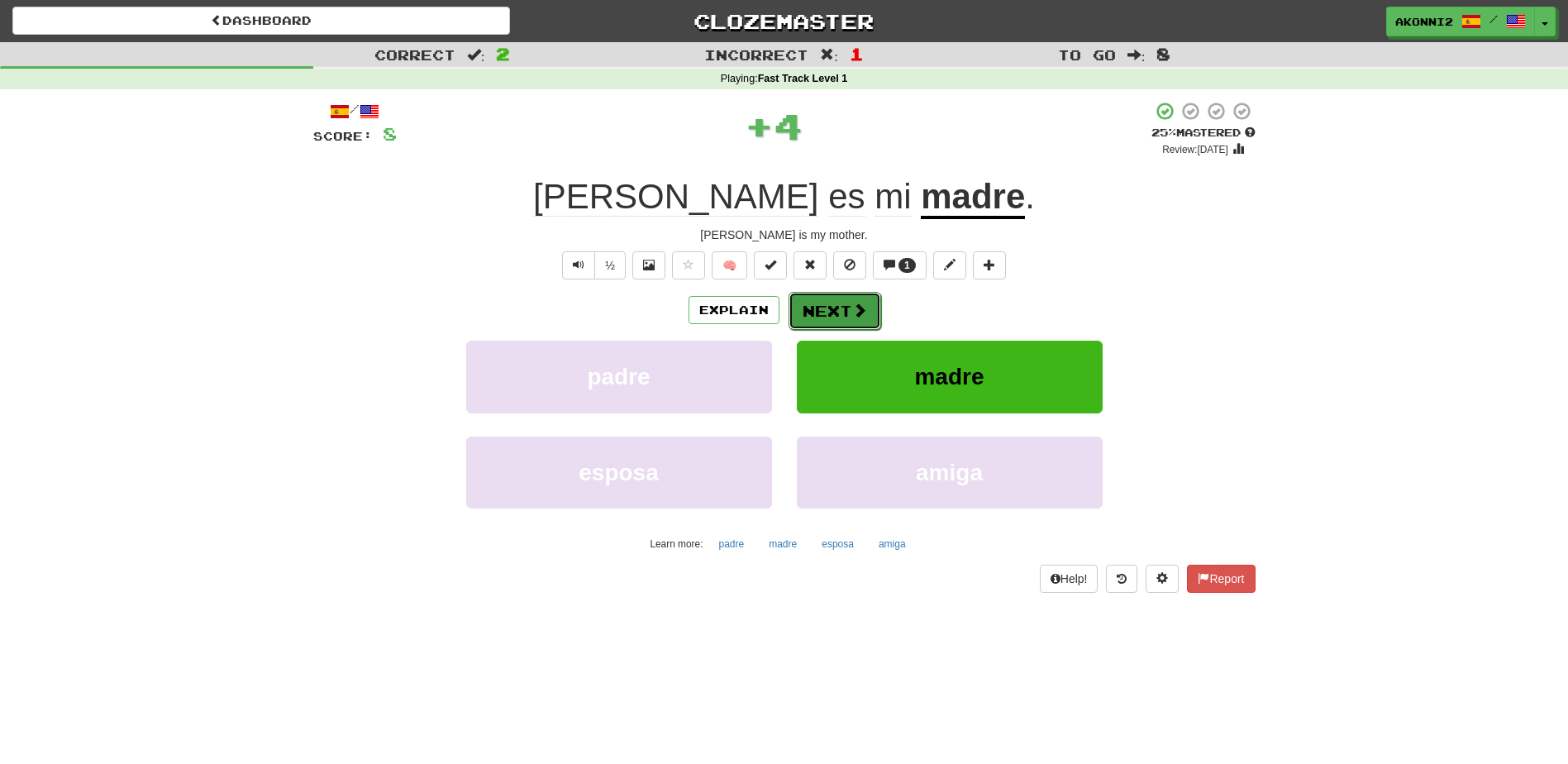
click at [865, 327] on button "Next" at bounding box center [835, 310] width 93 height 38
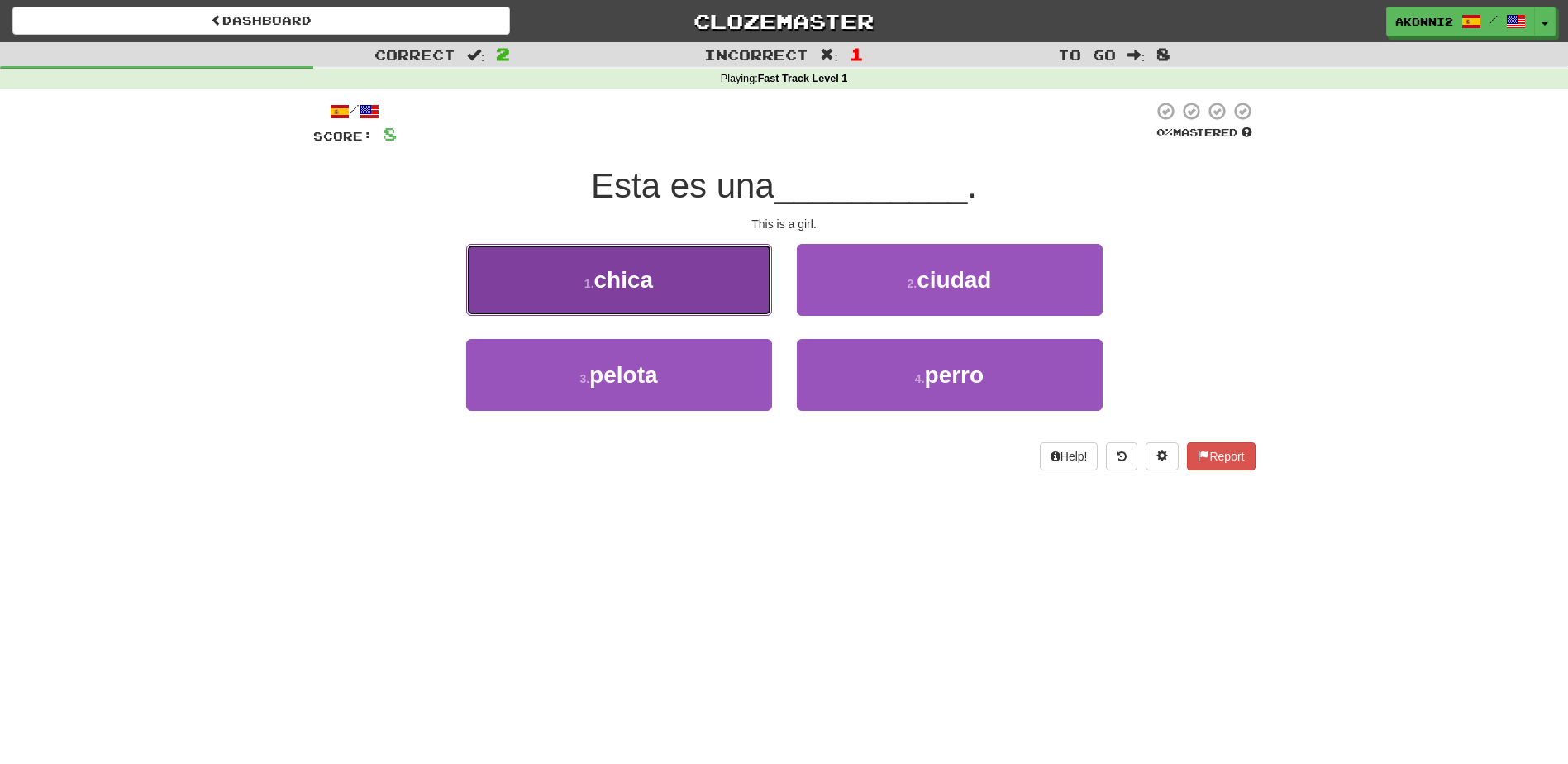
click at [705, 311] on button "1 . chica" at bounding box center [618, 279] width 305 height 71
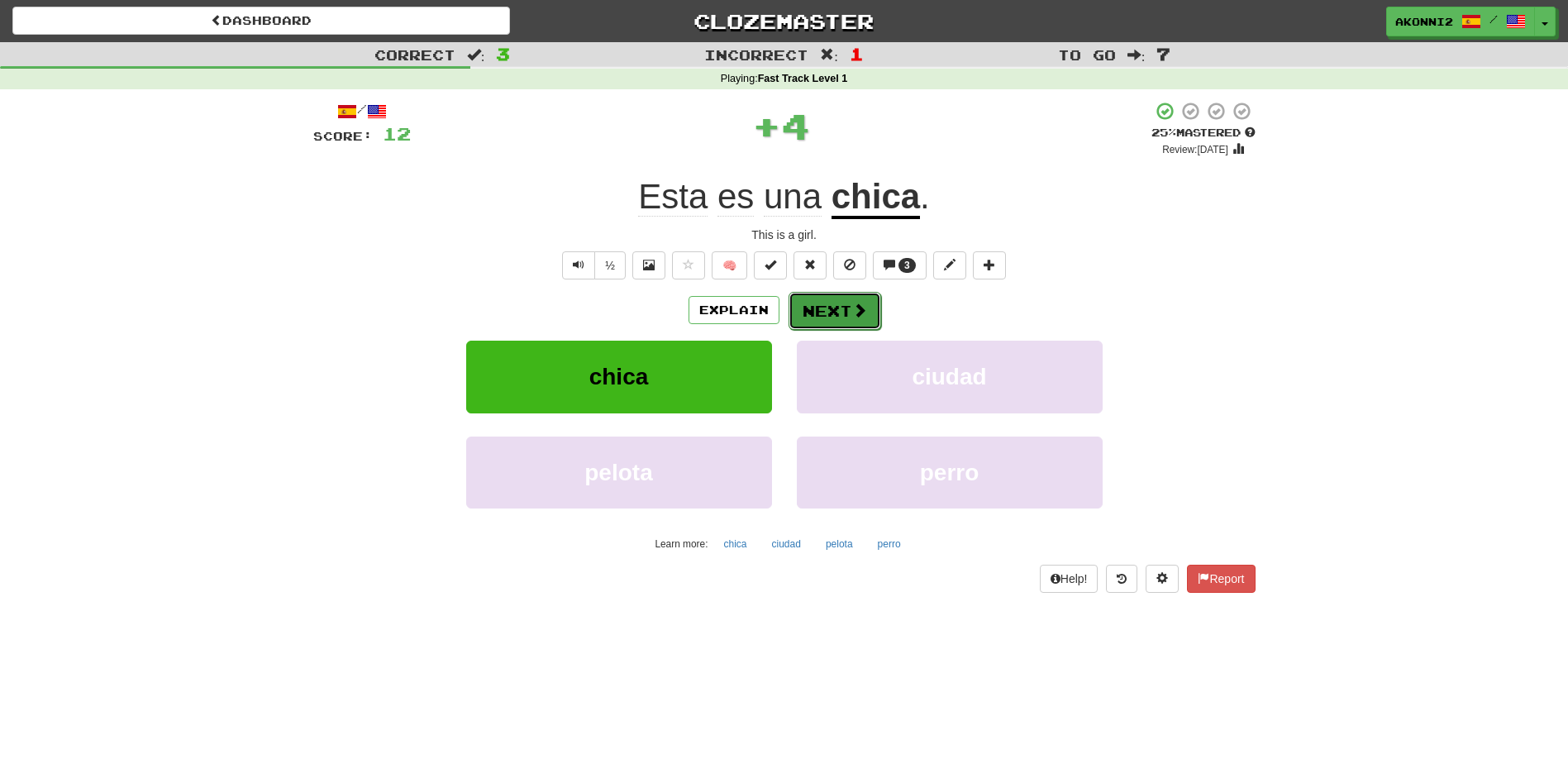
click at [809, 311] on button "Next" at bounding box center [835, 310] width 93 height 38
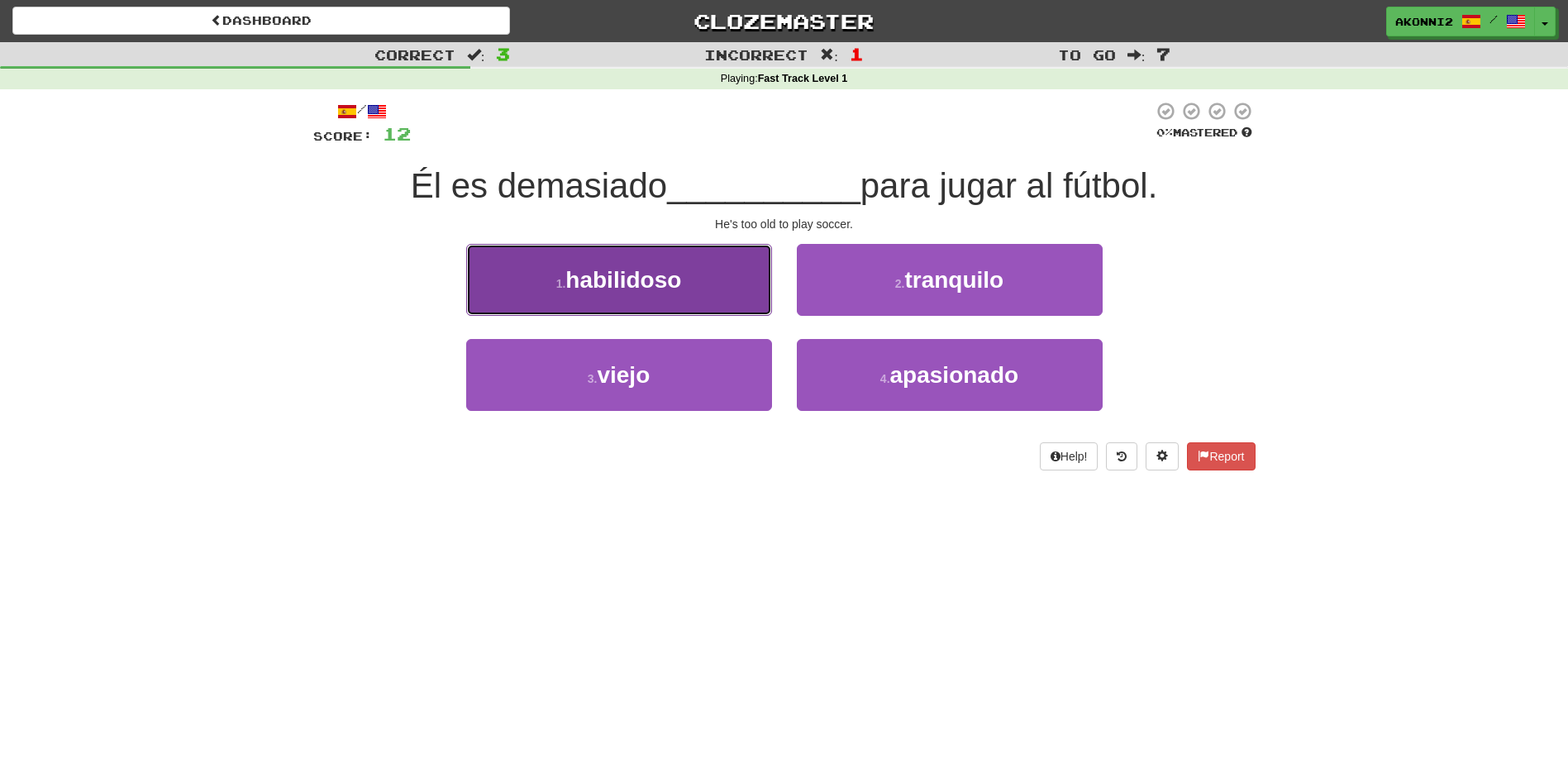
click at [706, 299] on button "1 . habilidoso" at bounding box center [618, 279] width 305 height 71
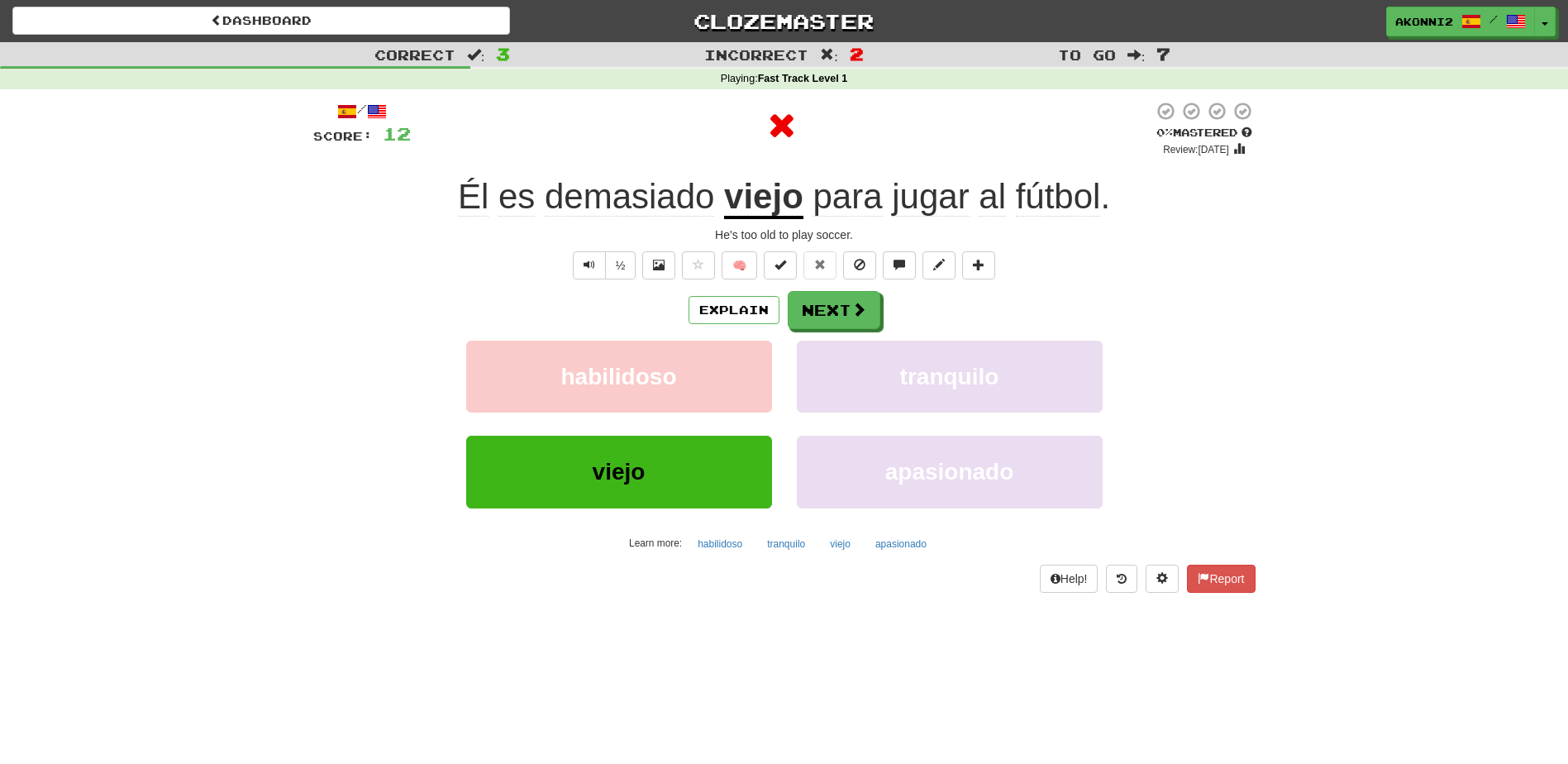
click at [745, 211] on u "viejo" at bounding box center [763, 198] width 79 height 42
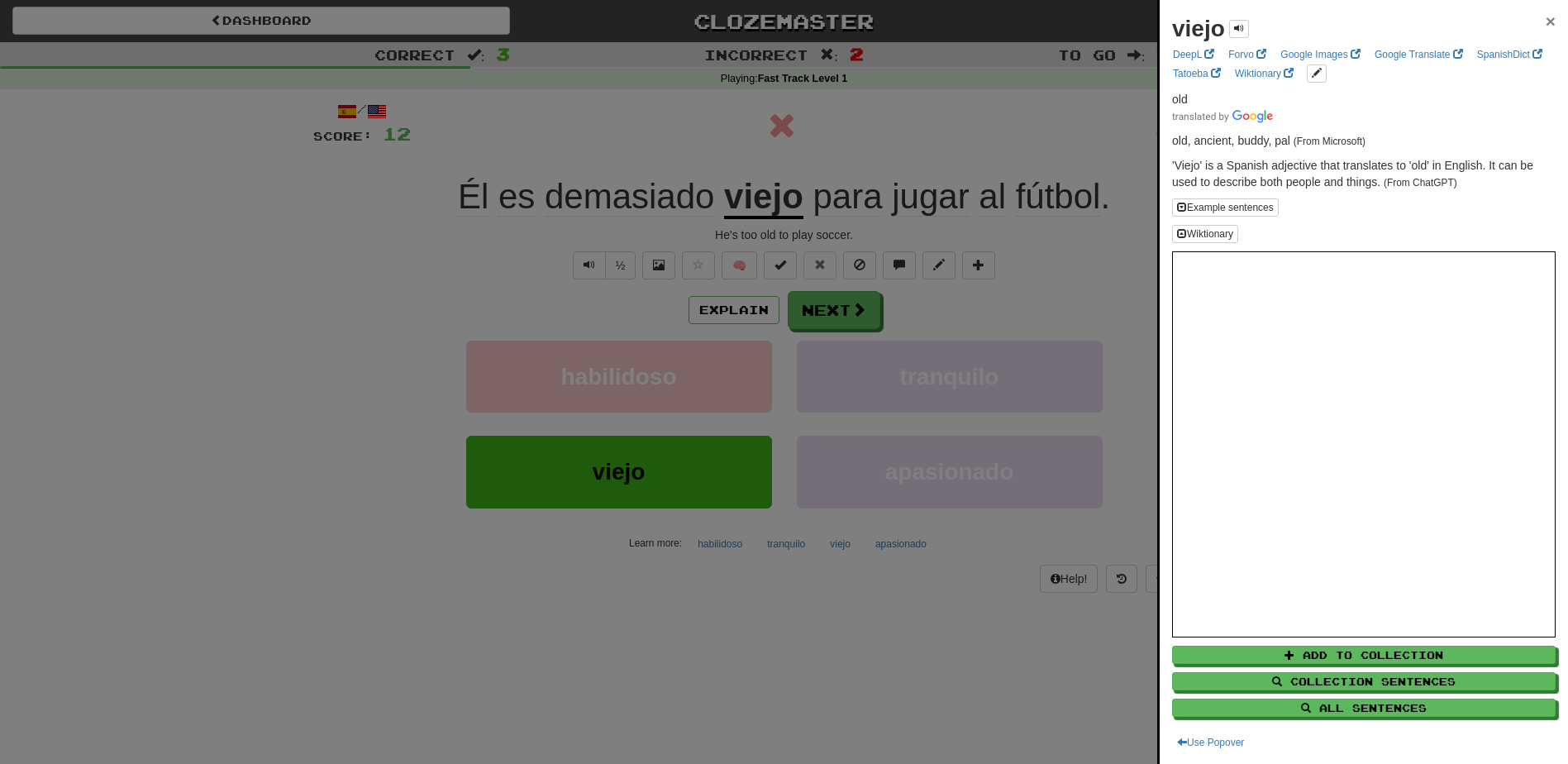
click at [1546, 23] on span "×" at bounding box center [1550, 20] width 10 height 19
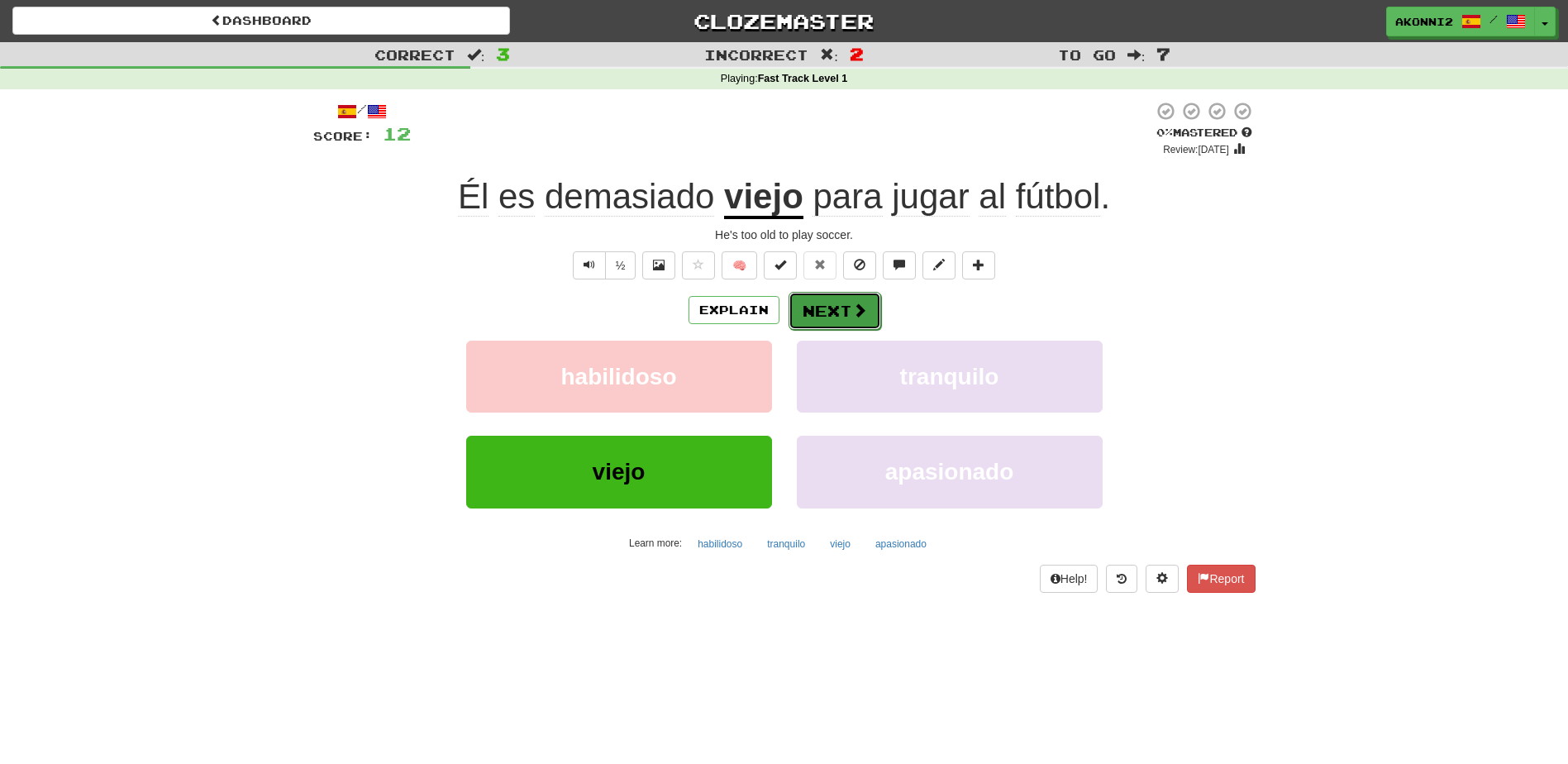
click at [855, 314] on span at bounding box center [860, 310] width 15 height 15
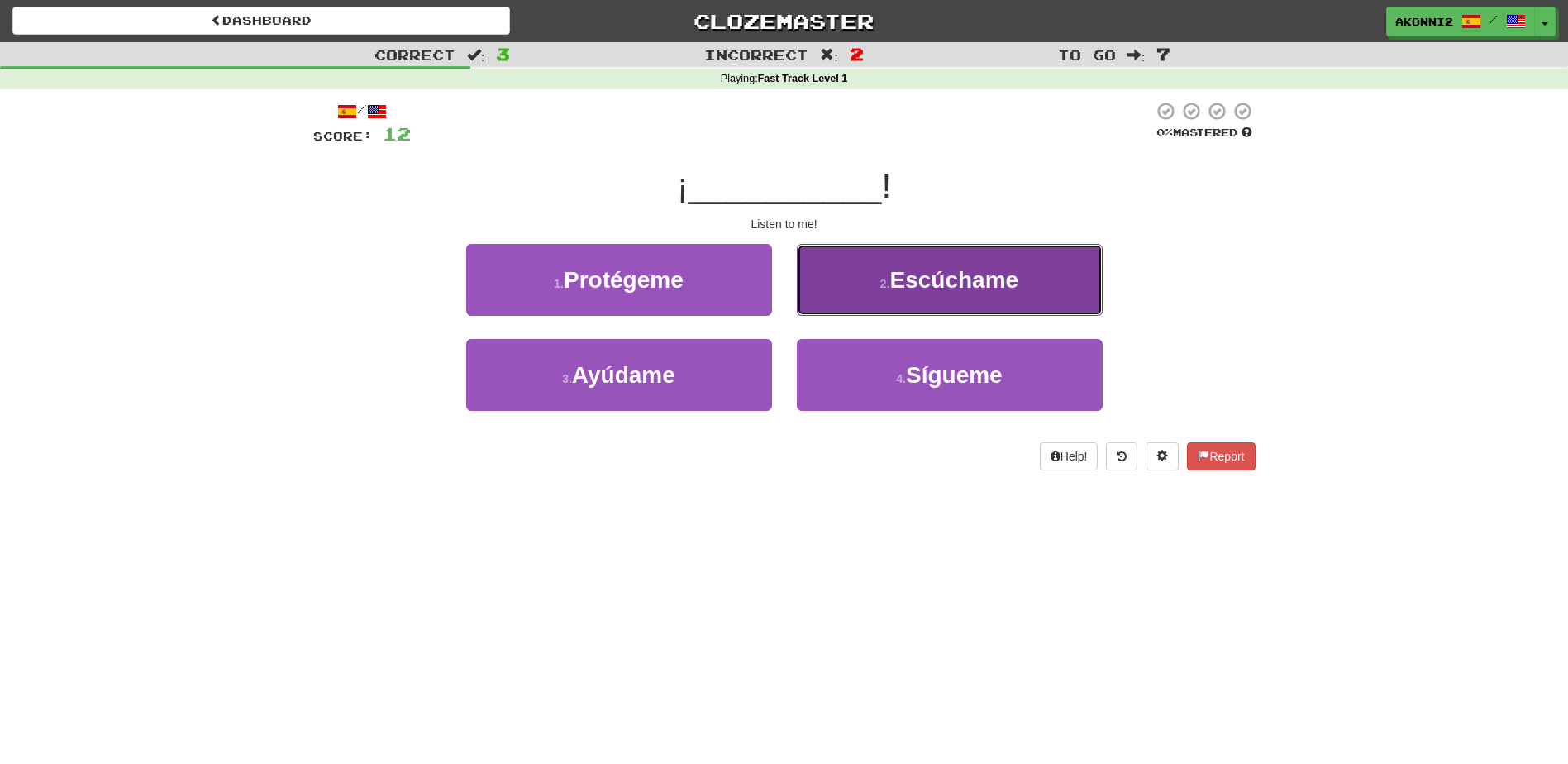
click at [894, 280] on span "Escúchame" at bounding box center [954, 280] width 129 height 26
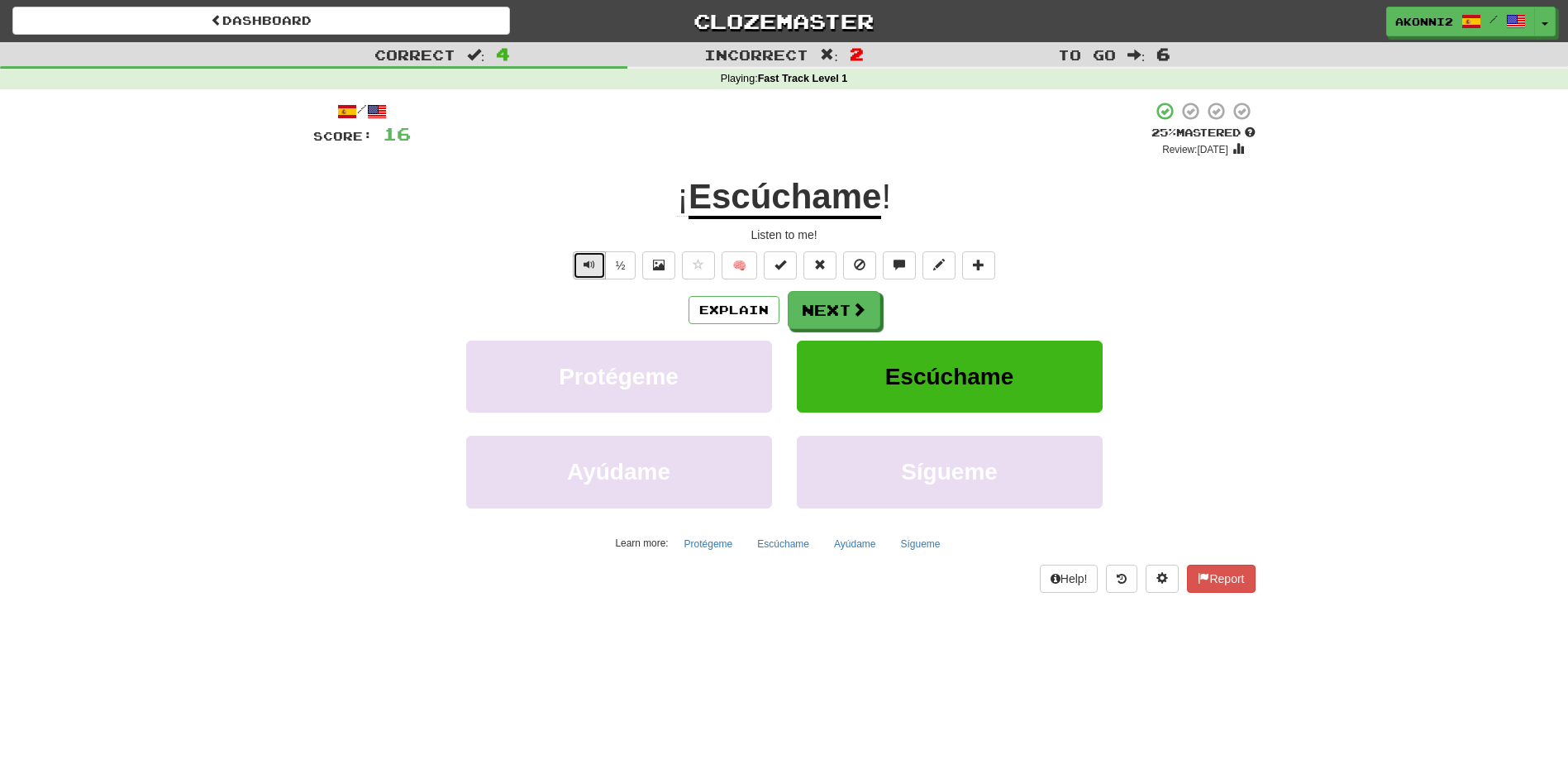
click at [581, 265] on button "Text-to-speech controls" at bounding box center [590, 265] width 33 height 28
click at [587, 265] on span "Text-to-speech controls" at bounding box center [590, 265] width 11 height 11
click at [832, 320] on button "Next" at bounding box center [835, 310] width 93 height 38
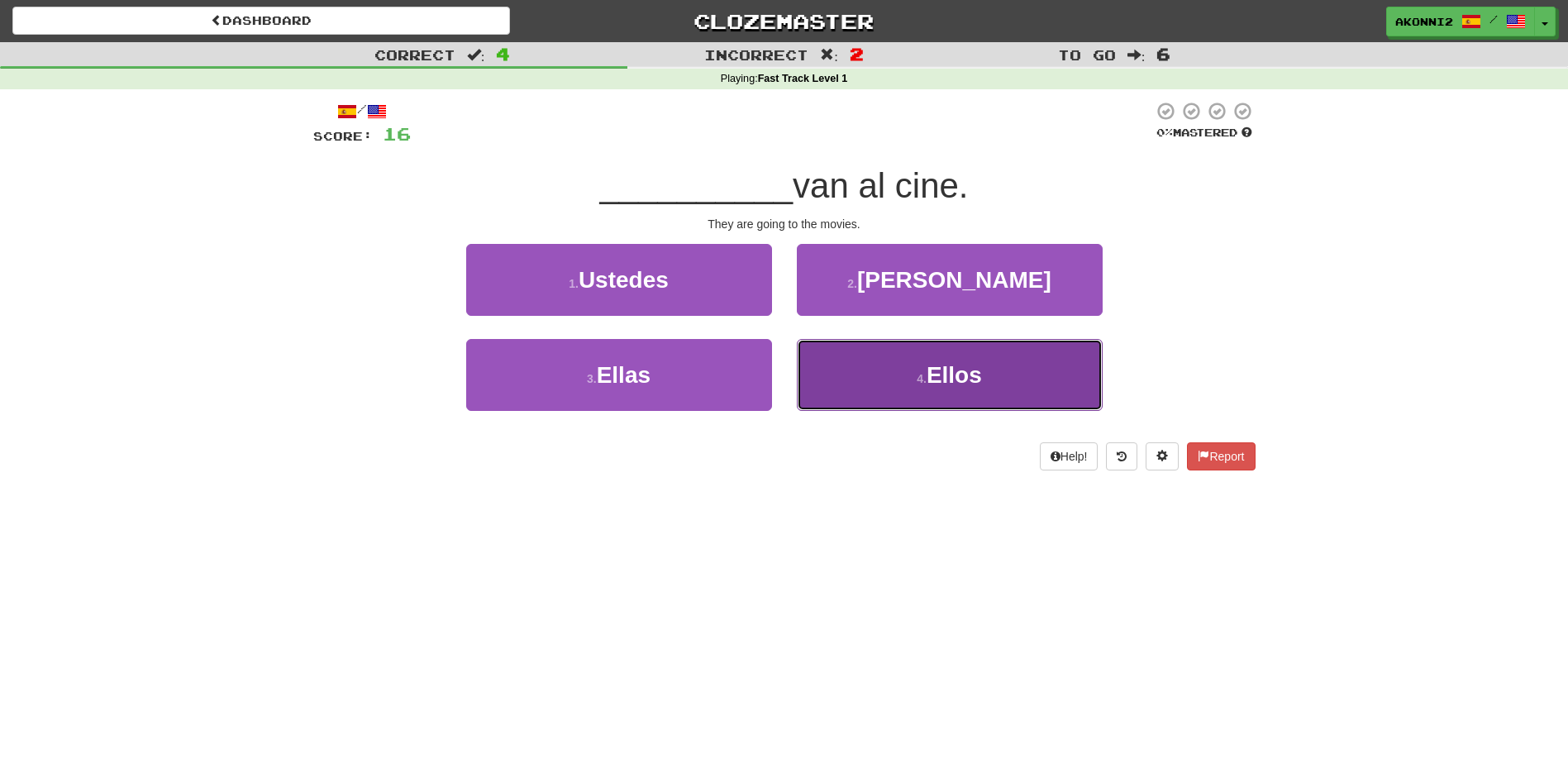
click at [939, 394] on button "4 . Ellos" at bounding box center [949, 374] width 305 height 71
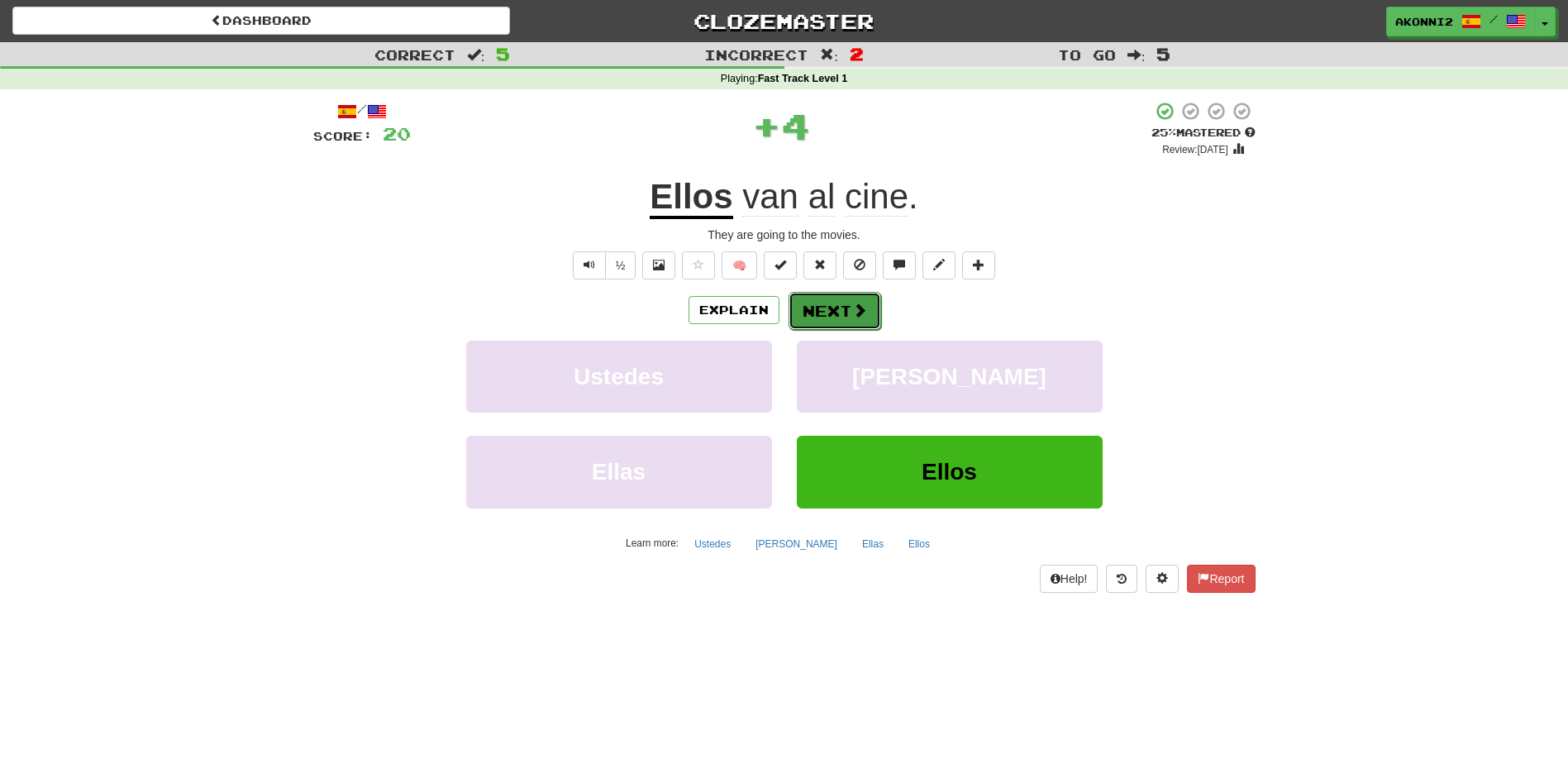
click at [833, 309] on button "Next" at bounding box center [835, 310] width 93 height 38
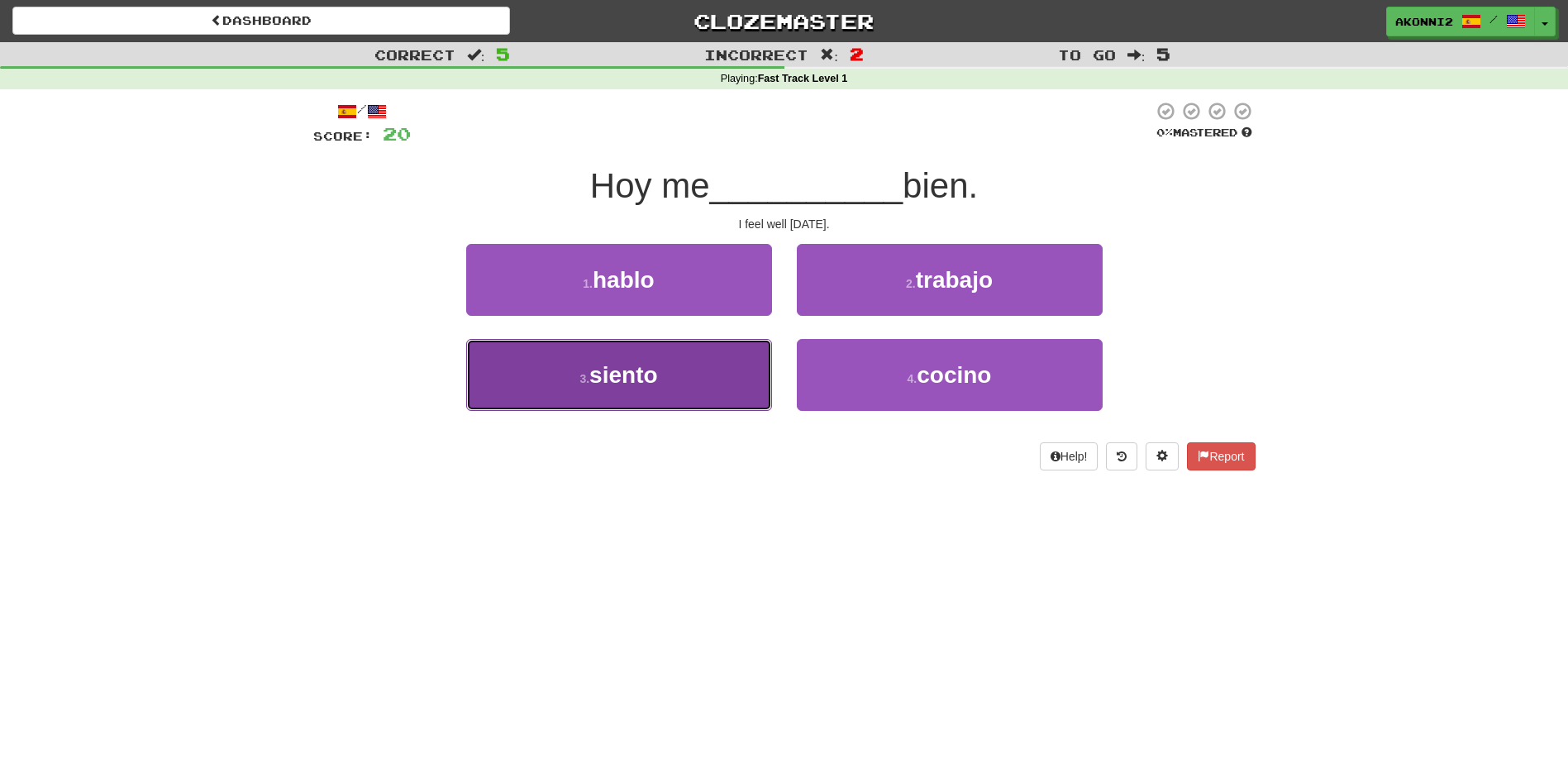
click at [679, 389] on button "3 . siento" at bounding box center [618, 374] width 305 height 71
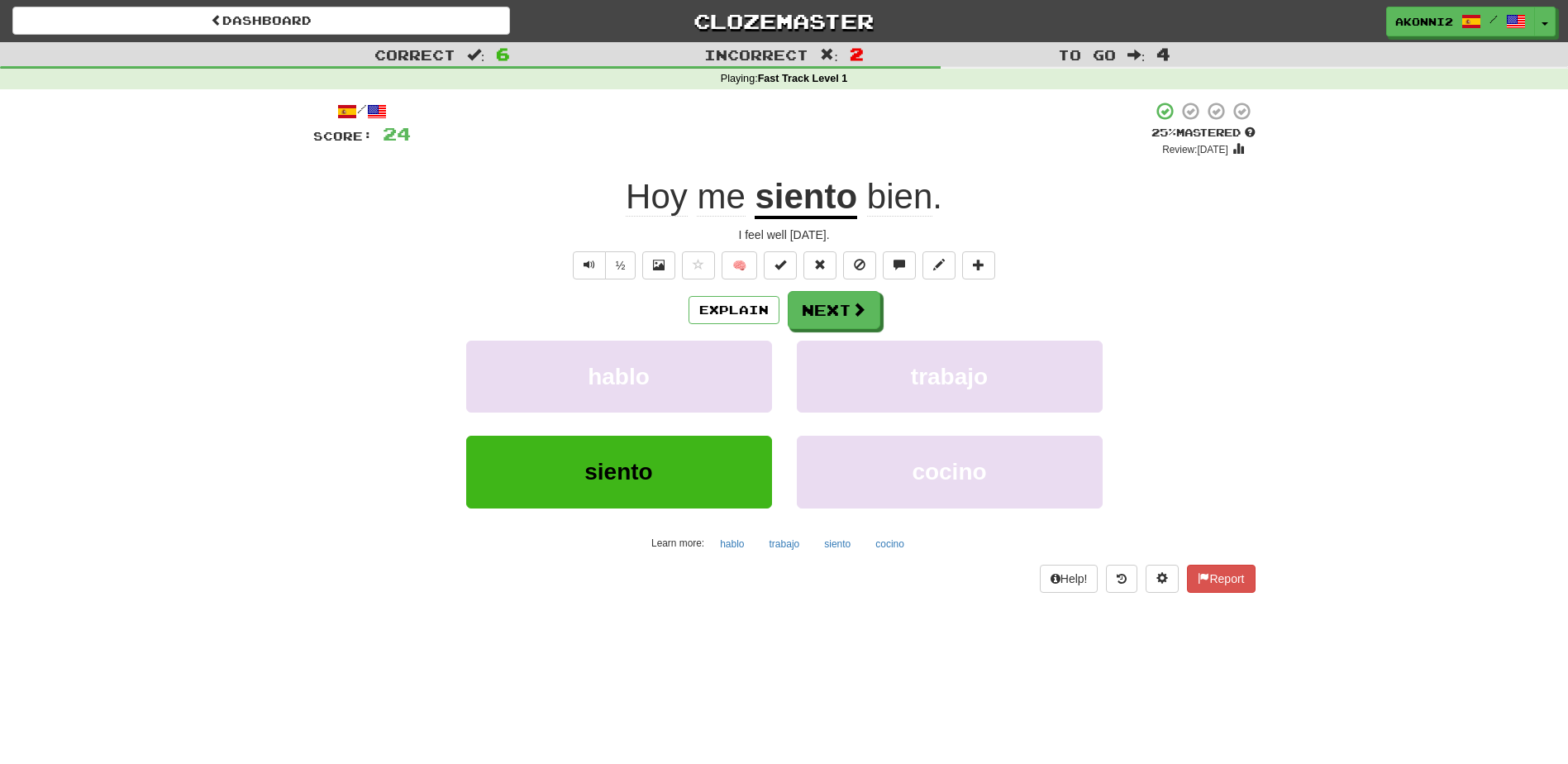
click at [802, 201] on u "siento" at bounding box center [806, 198] width 102 height 42
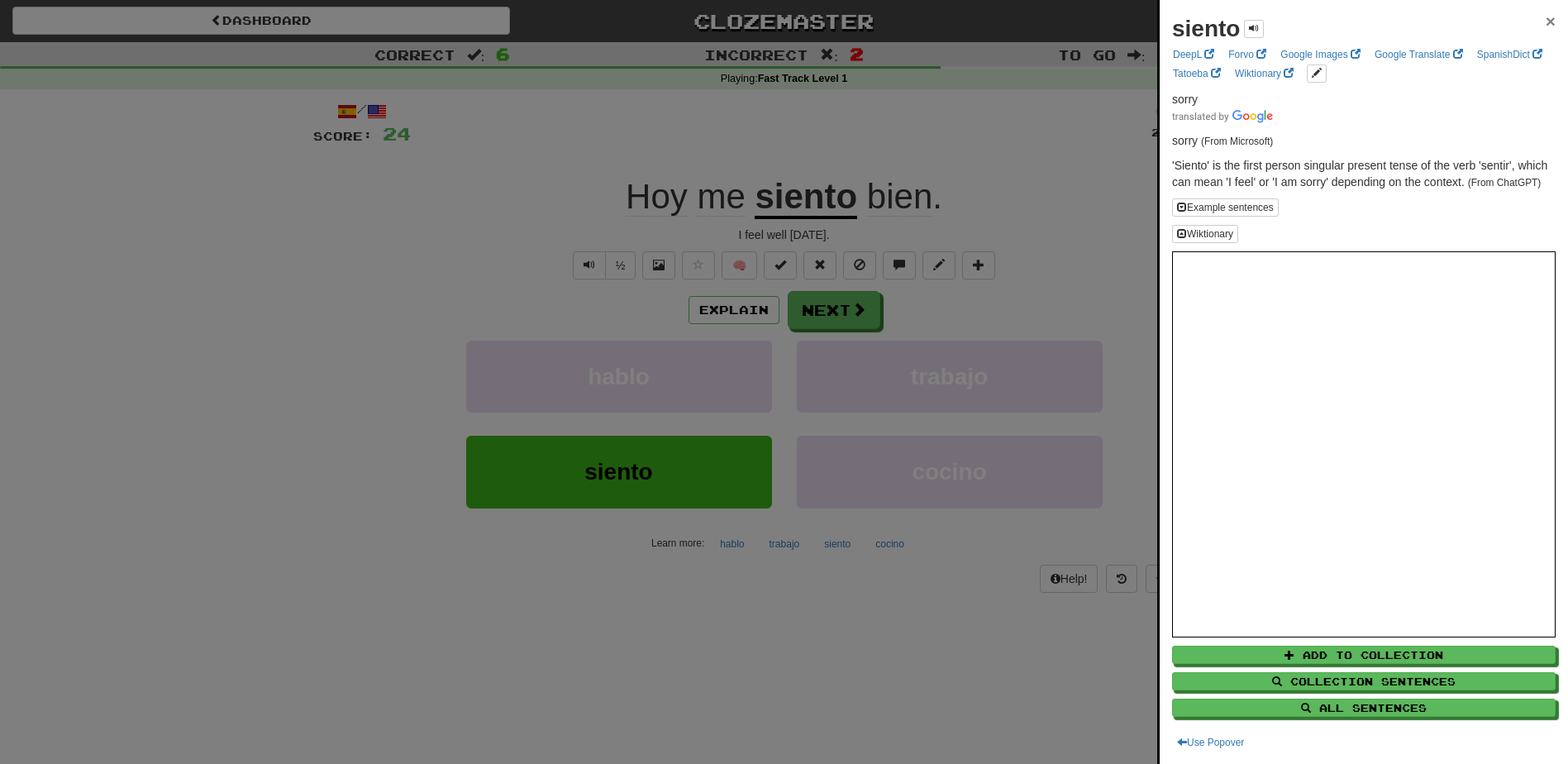
click at [1546, 24] on span "×" at bounding box center [1550, 20] width 10 height 19
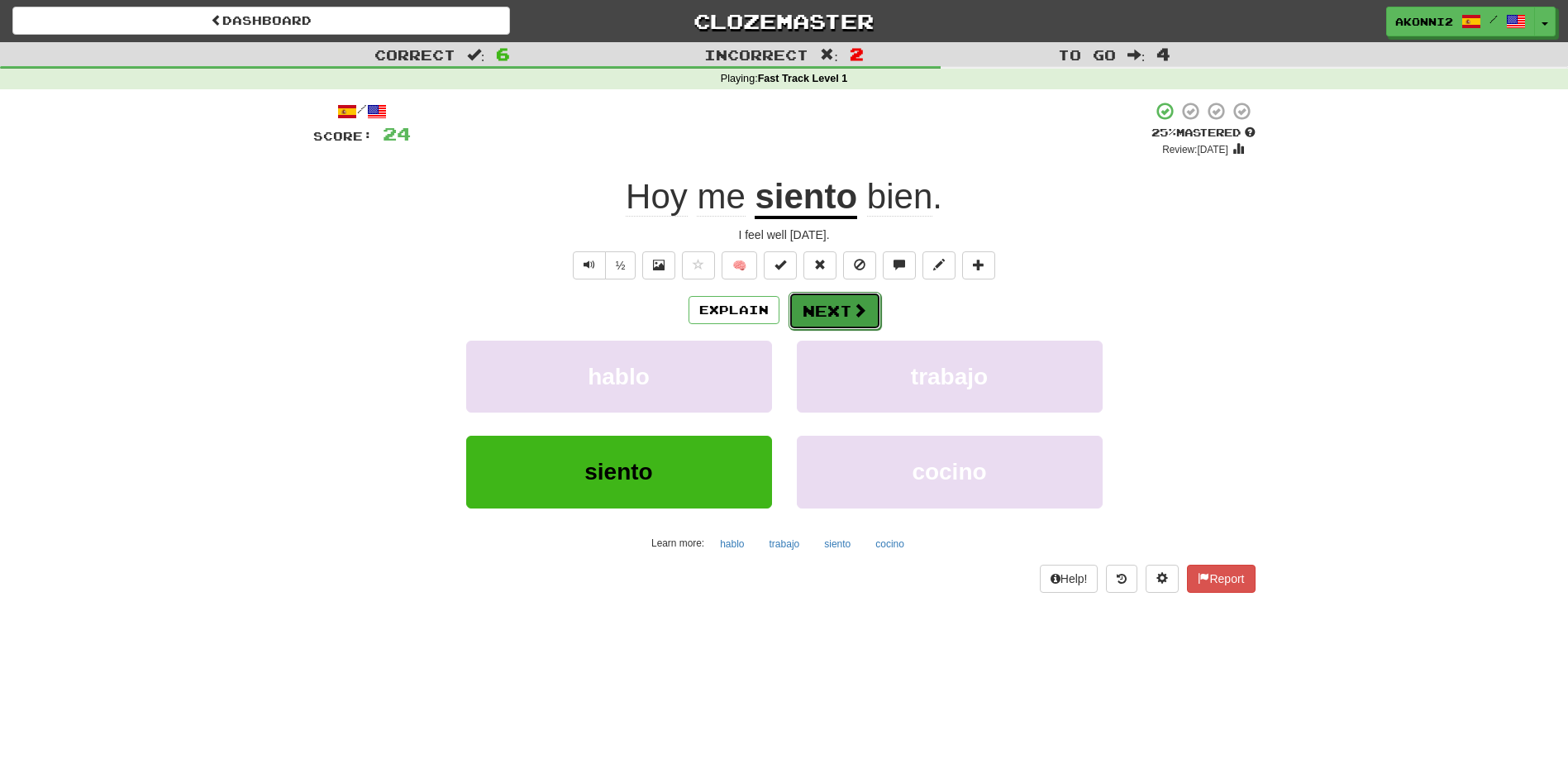
click at [869, 322] on button "Next" at bounding box center [835, 310] width 93 height 38
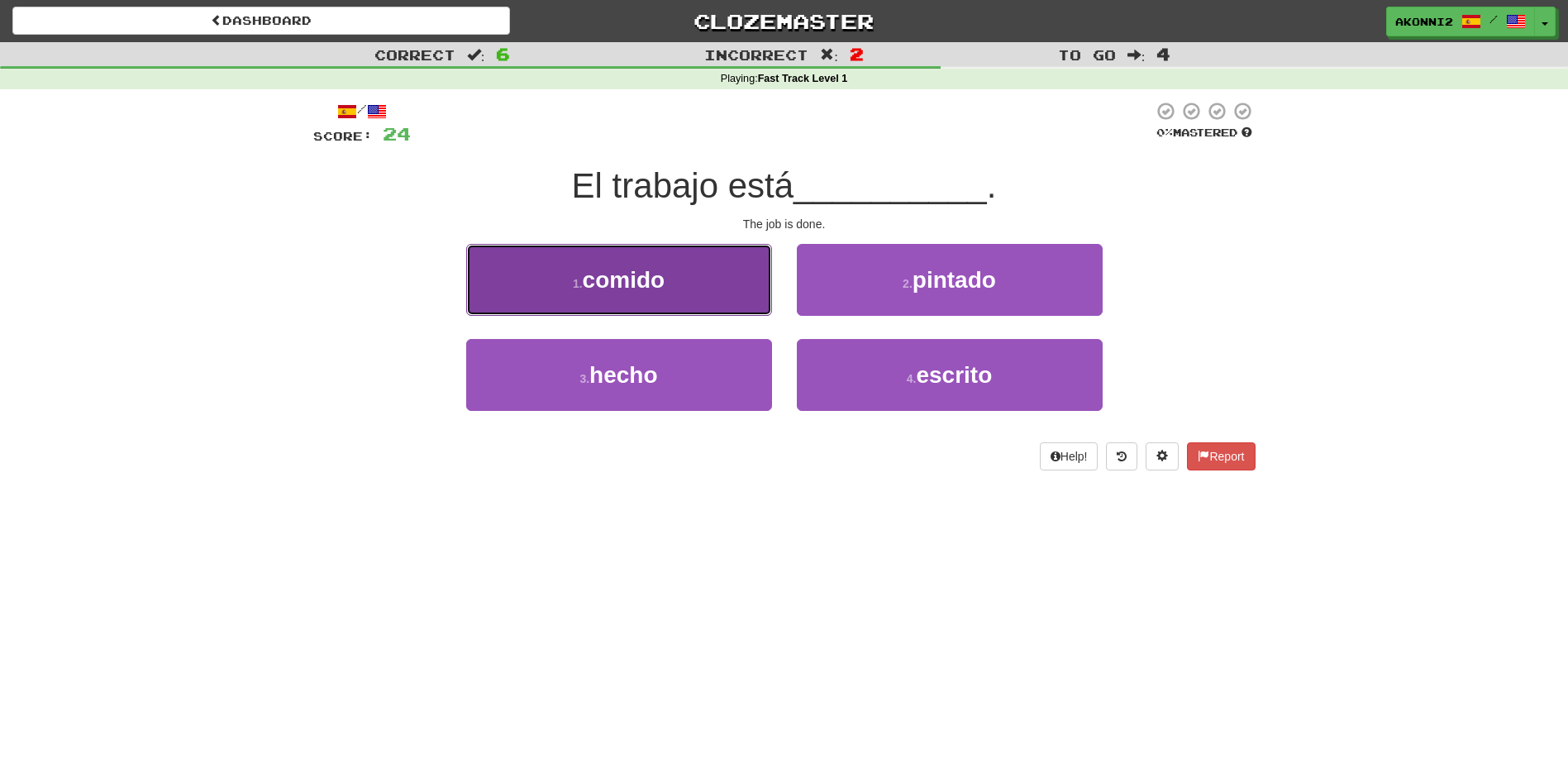
click at [651, 290] on span "comido" at bounding box center [624, 280] width 83 height 26
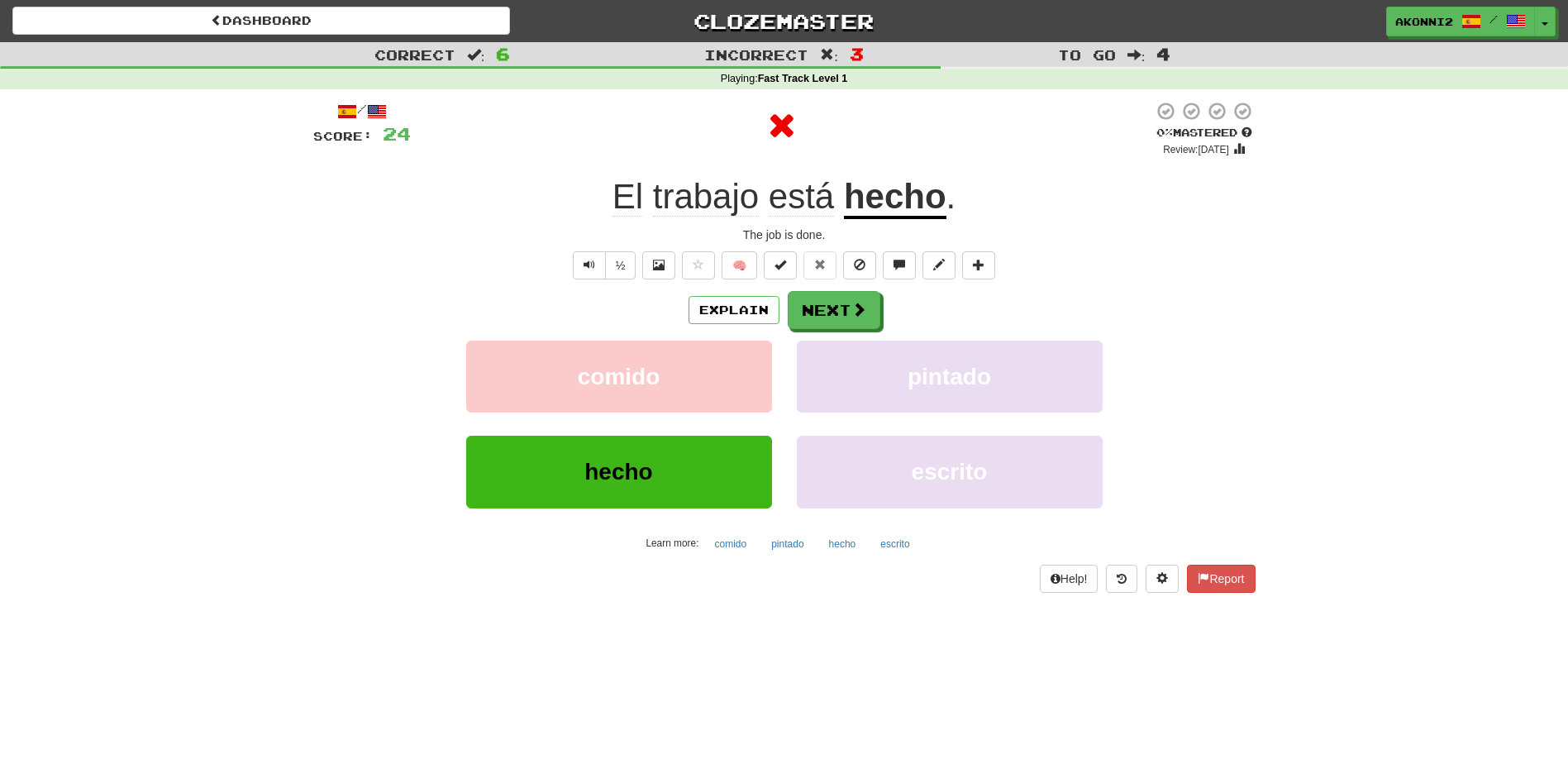
click at [885, 212] on u "hecho" at bounding box center [895, 198] width 102 height 42
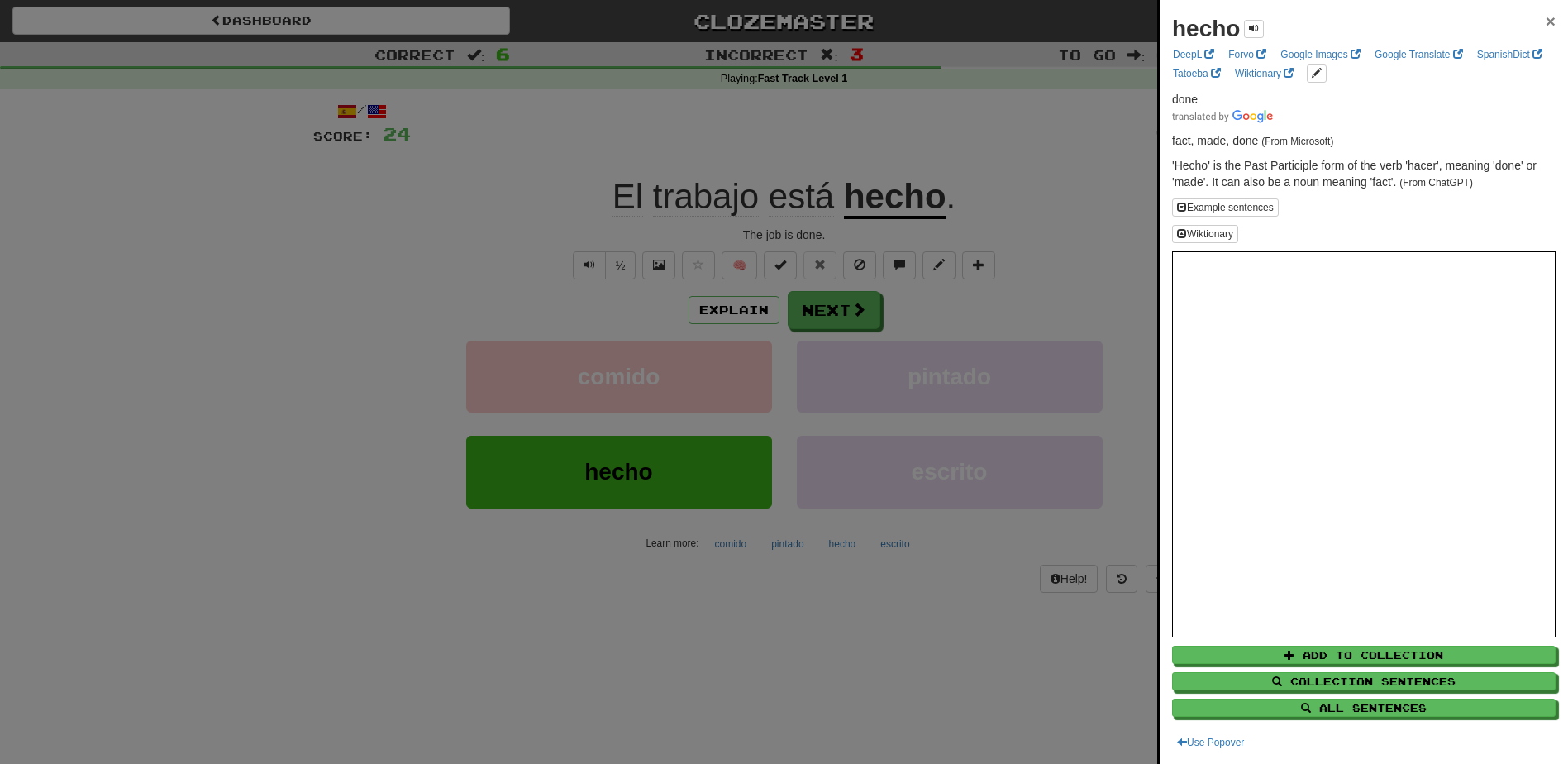
click at [1546, 20] on span "×" at bounding box center [1550, 20] width 10 height 19
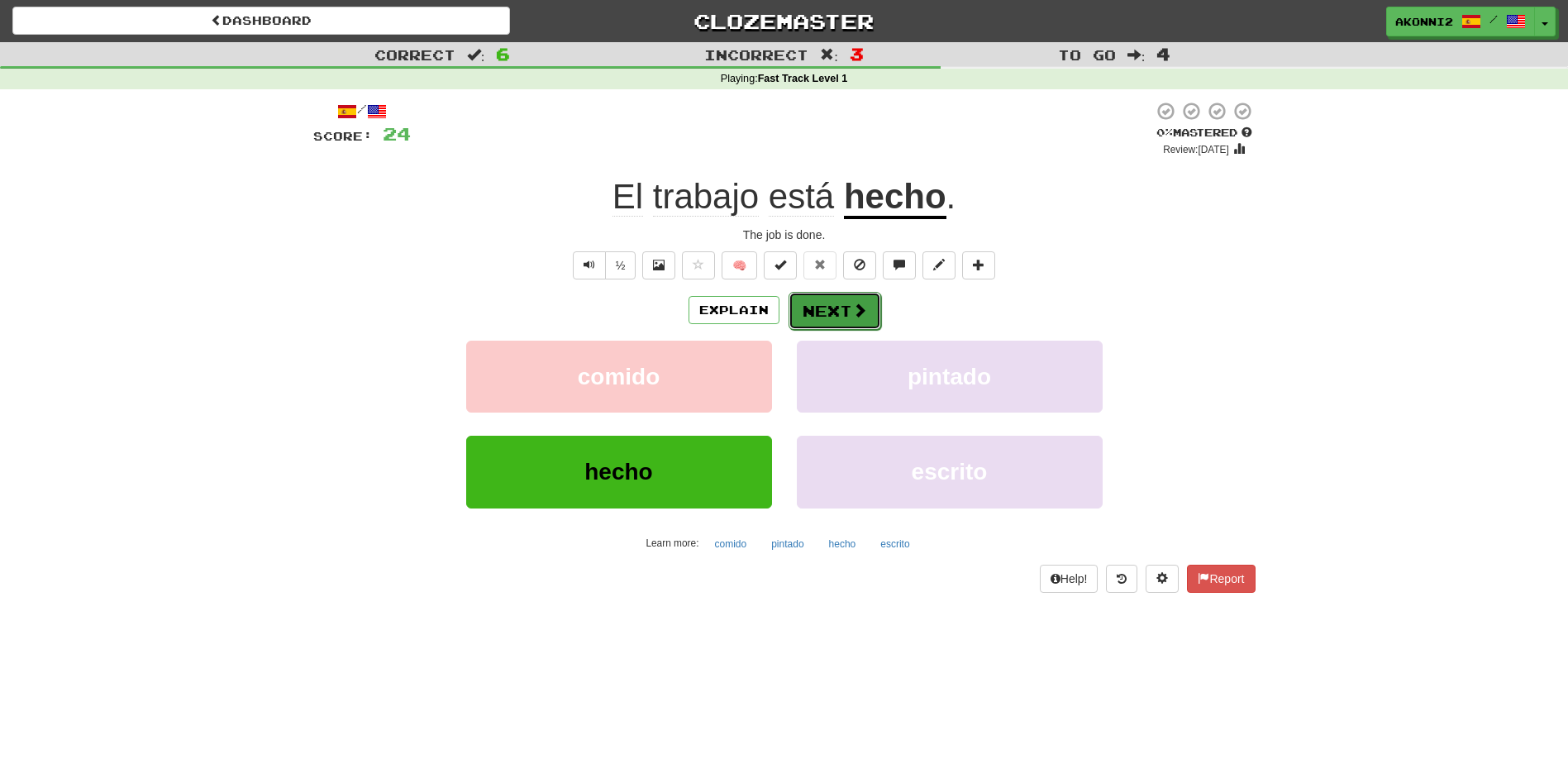
click at [836, 311] on button "Next" at bounding box center [835, 310] width 93 height 38
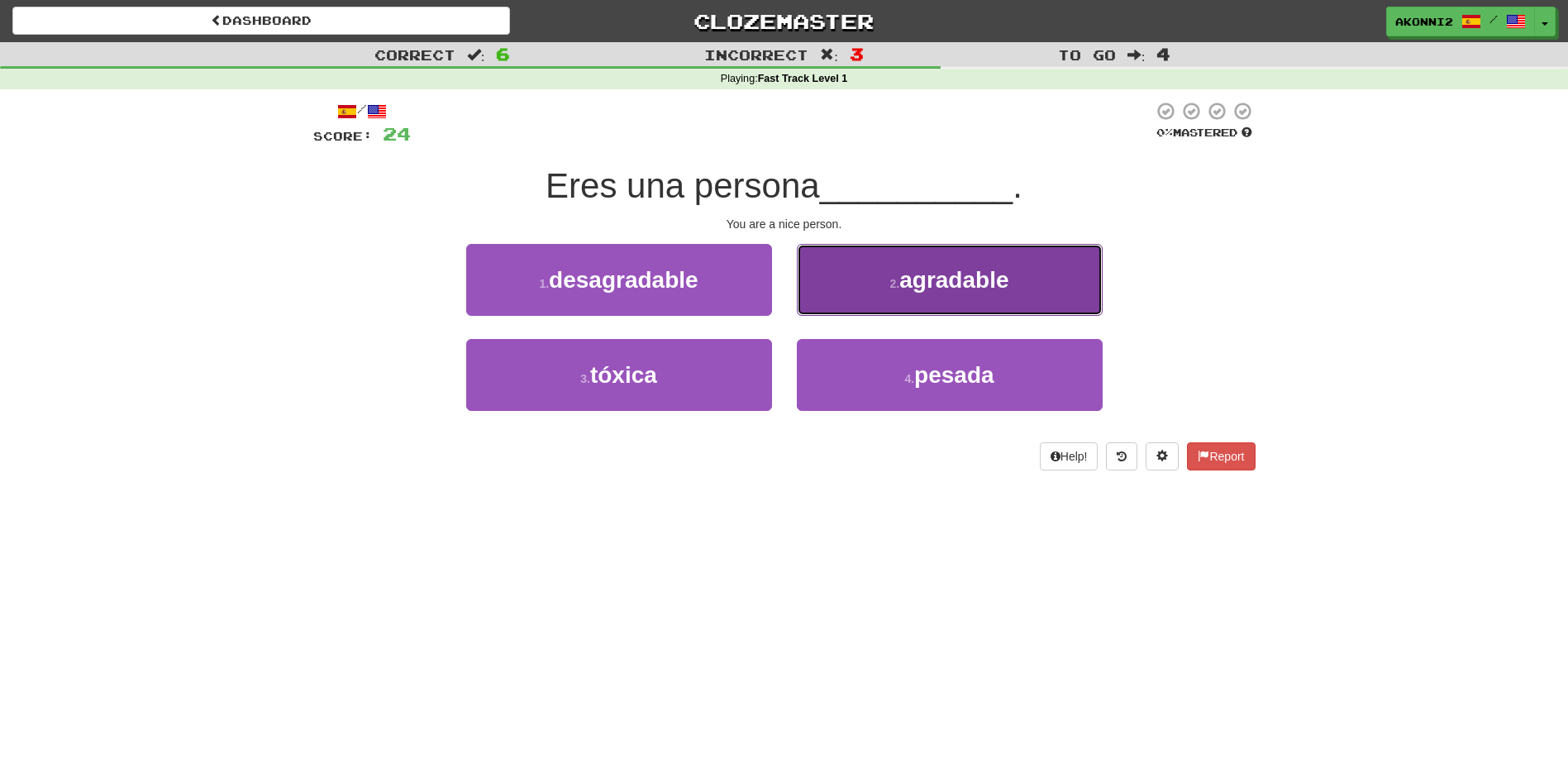
click at [983, 284] on span "agradable" at bounding box center [954, 280] width 110 height 26
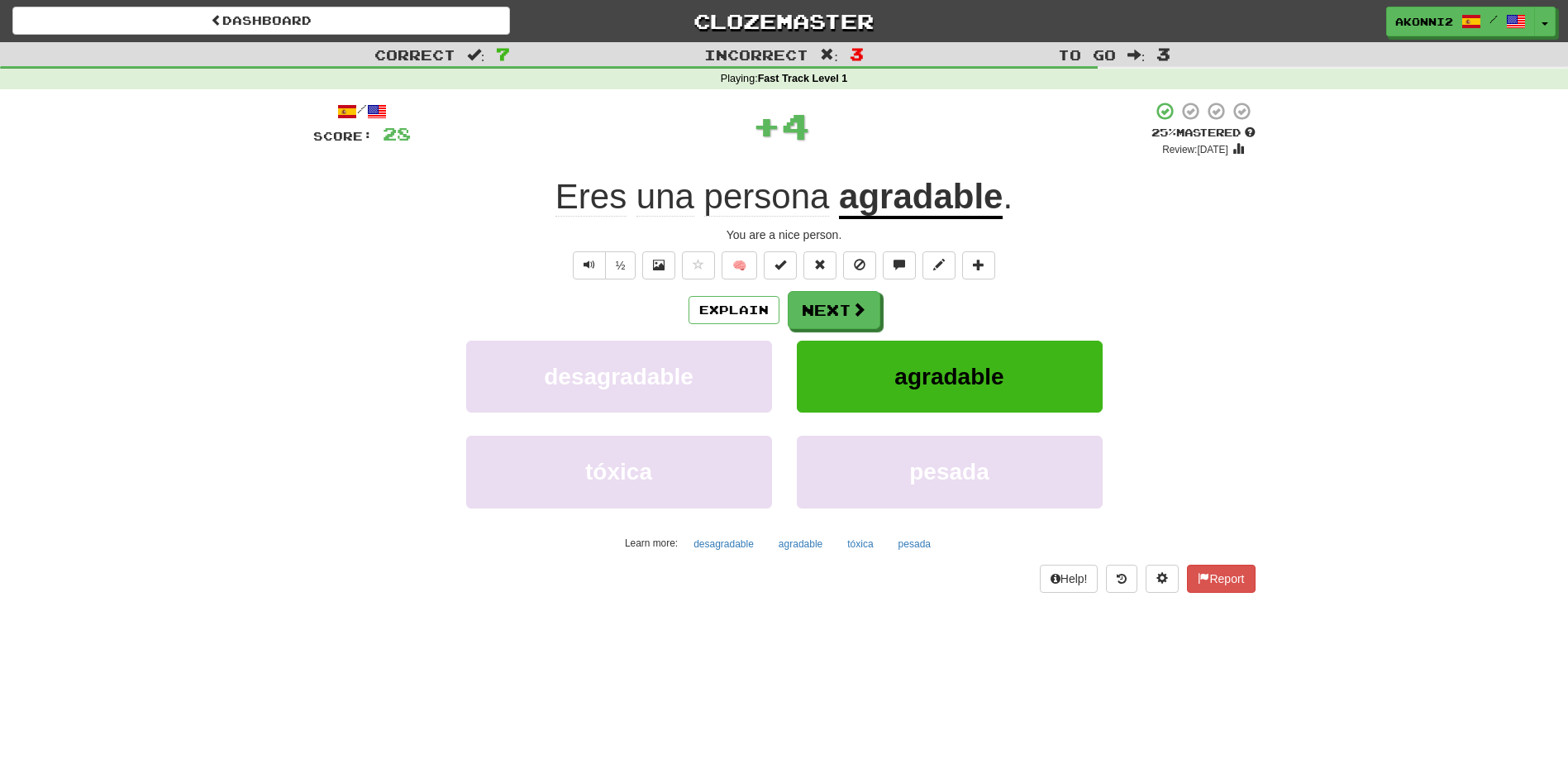
click at [906, 203] on u "agradable" at bounding box center [921, 198] width 163 height 42
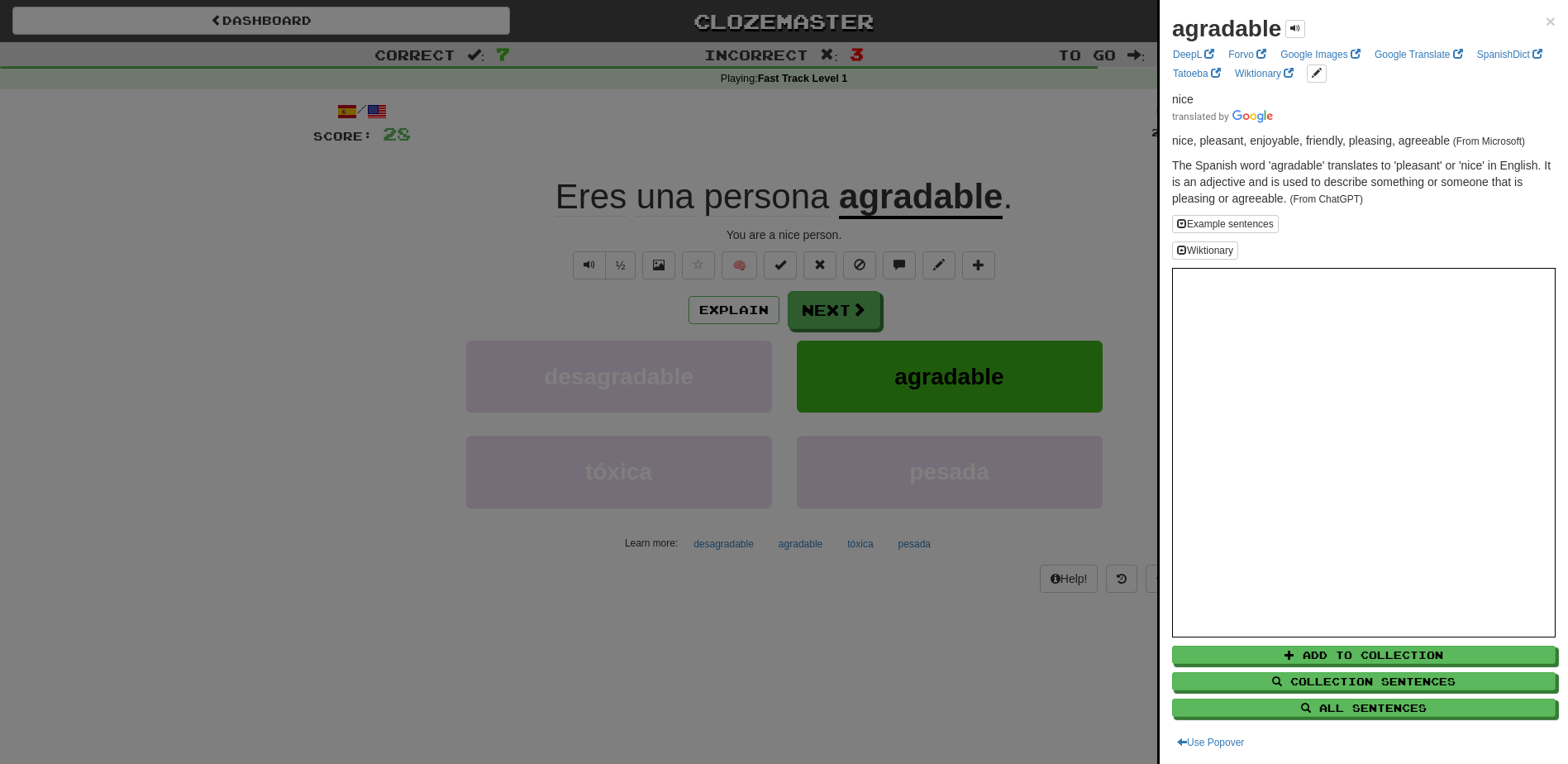
click at [1545, 20] on div "agradable × DeepL Forvo Google Images Google Translate SpanishDict Tatoeba Wikt…" at bounding box center [1364, 382] width 408 height 764
click at [1546, 19] on span "×" at bounding box center [1550, 20] width 10 height 19
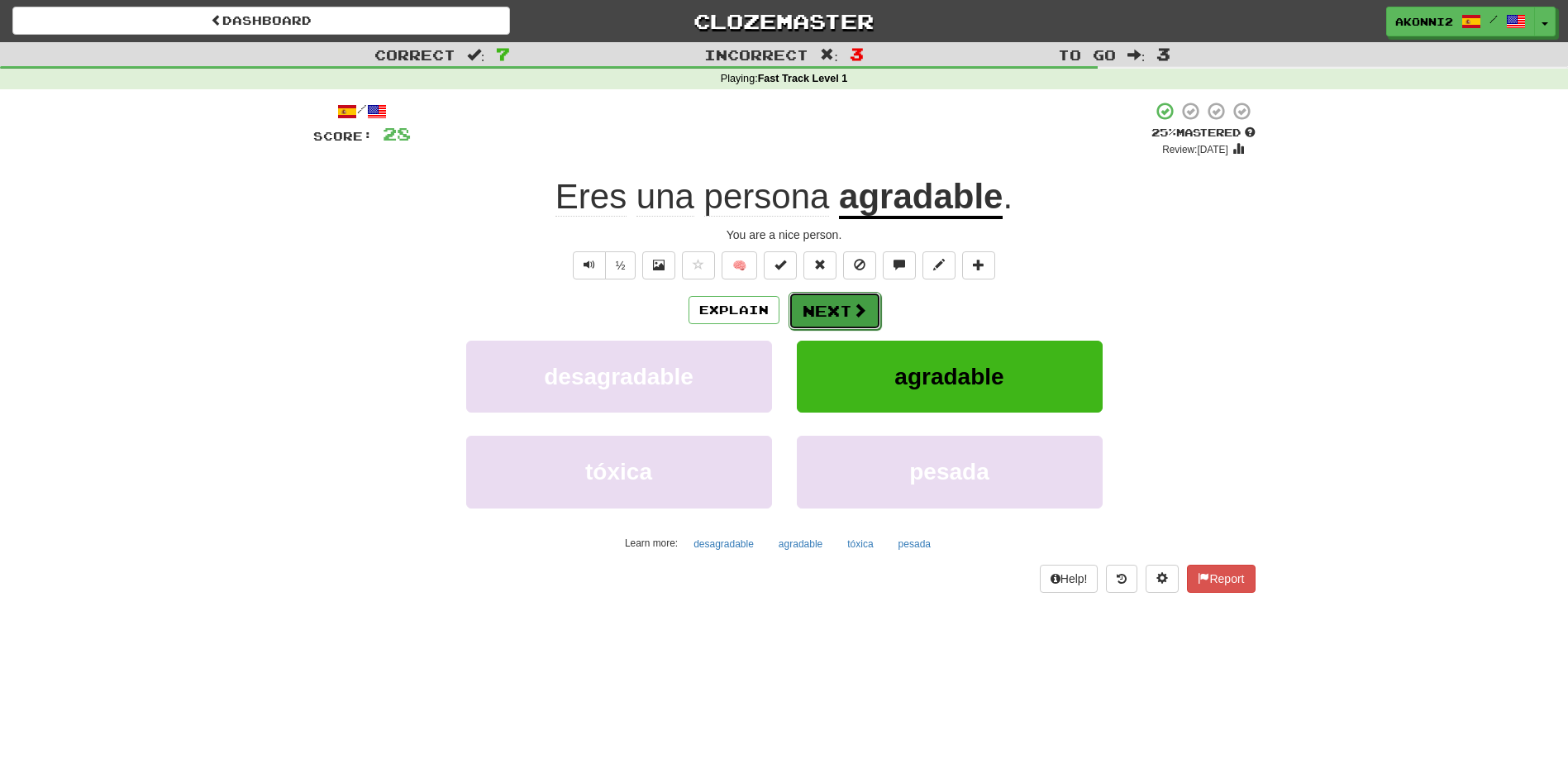
click at [817, 313] on button "Next" at bounding box center [835, 310] width 93 height 38
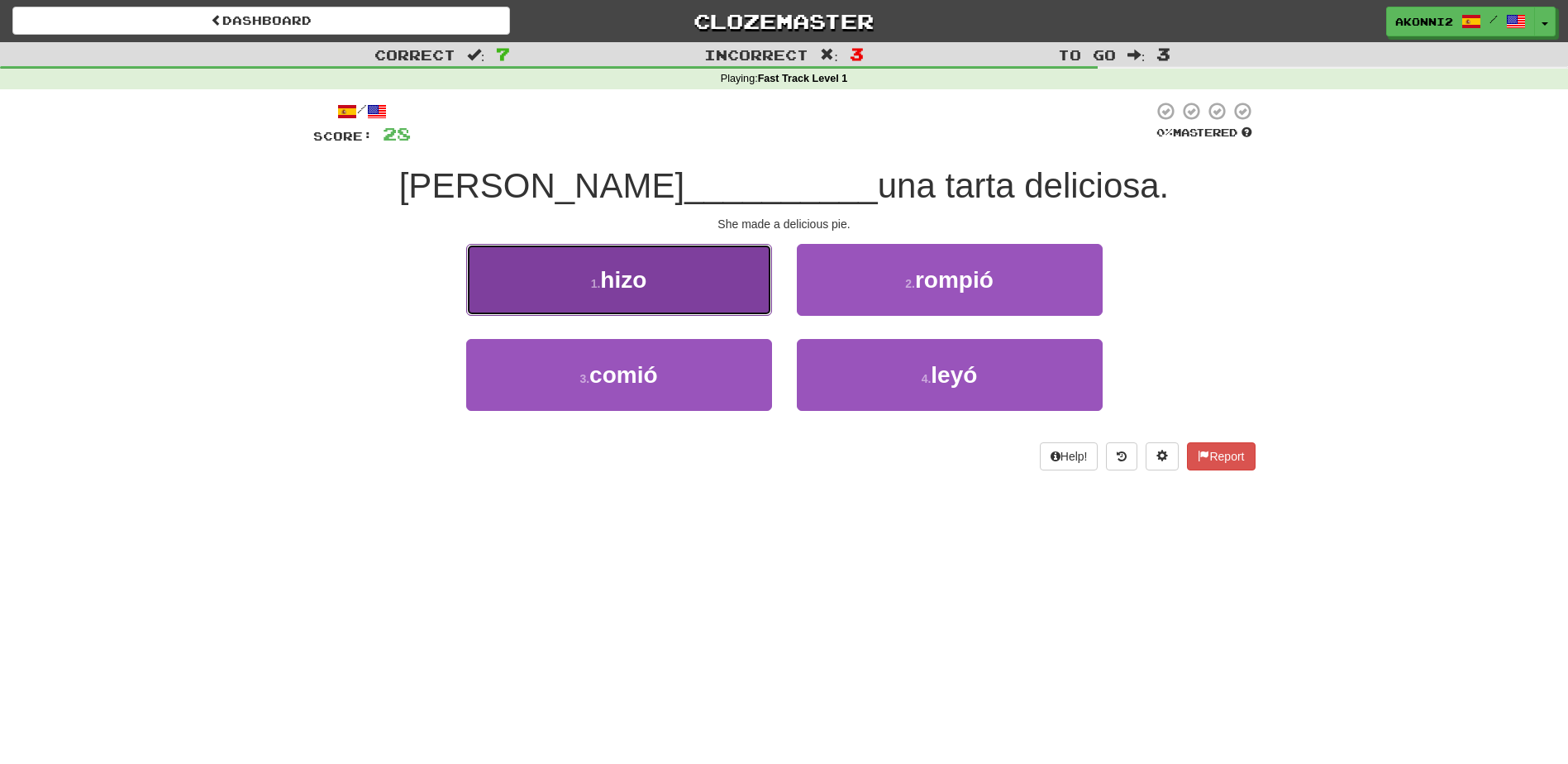
click at [722, 294] on button "1 . hizo" at bounding box center [618, 279] width 305 height 71
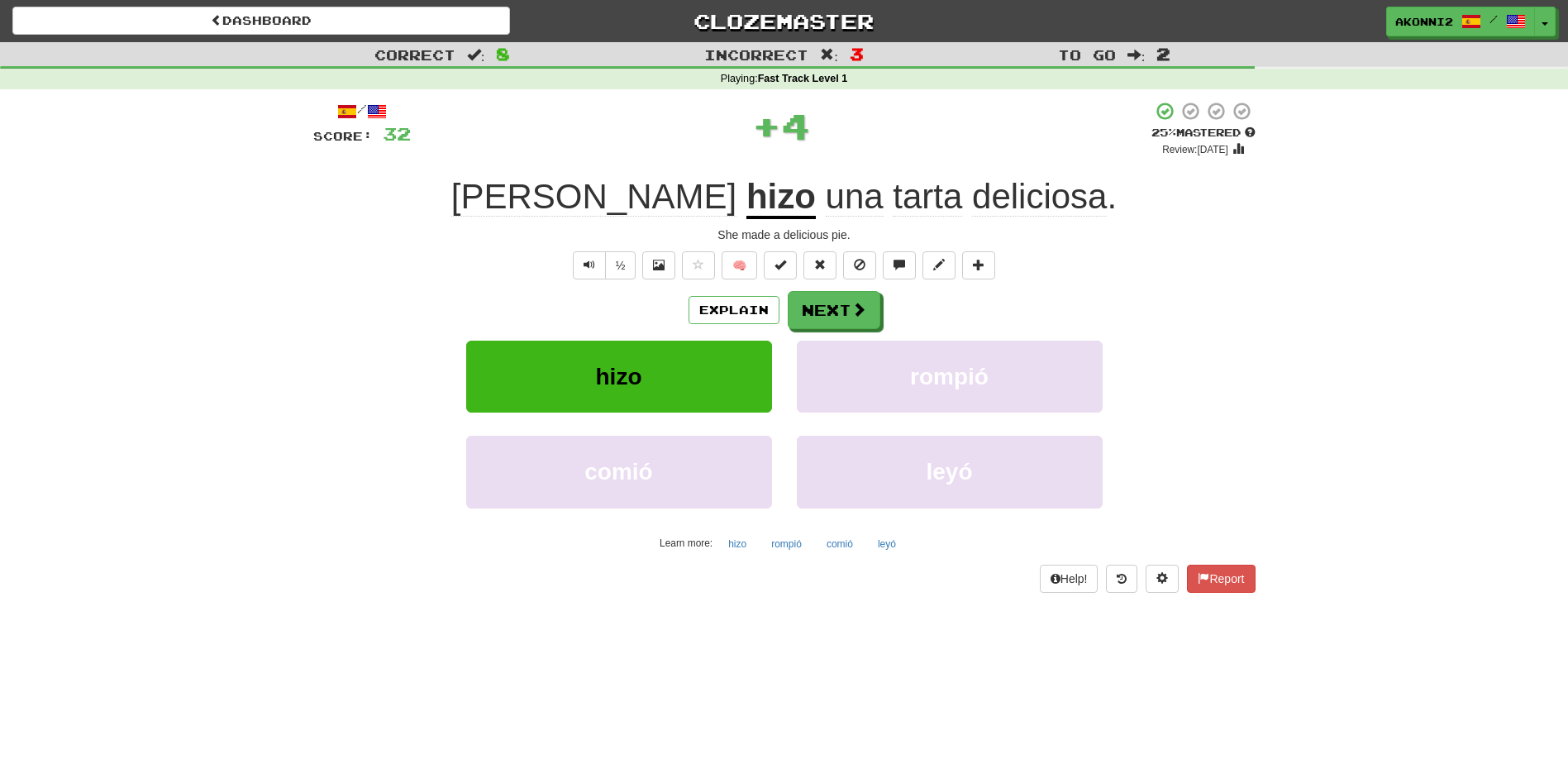
click at [746, 210] on u "hizo" at bounding box center [781, 198] width 70 height 42
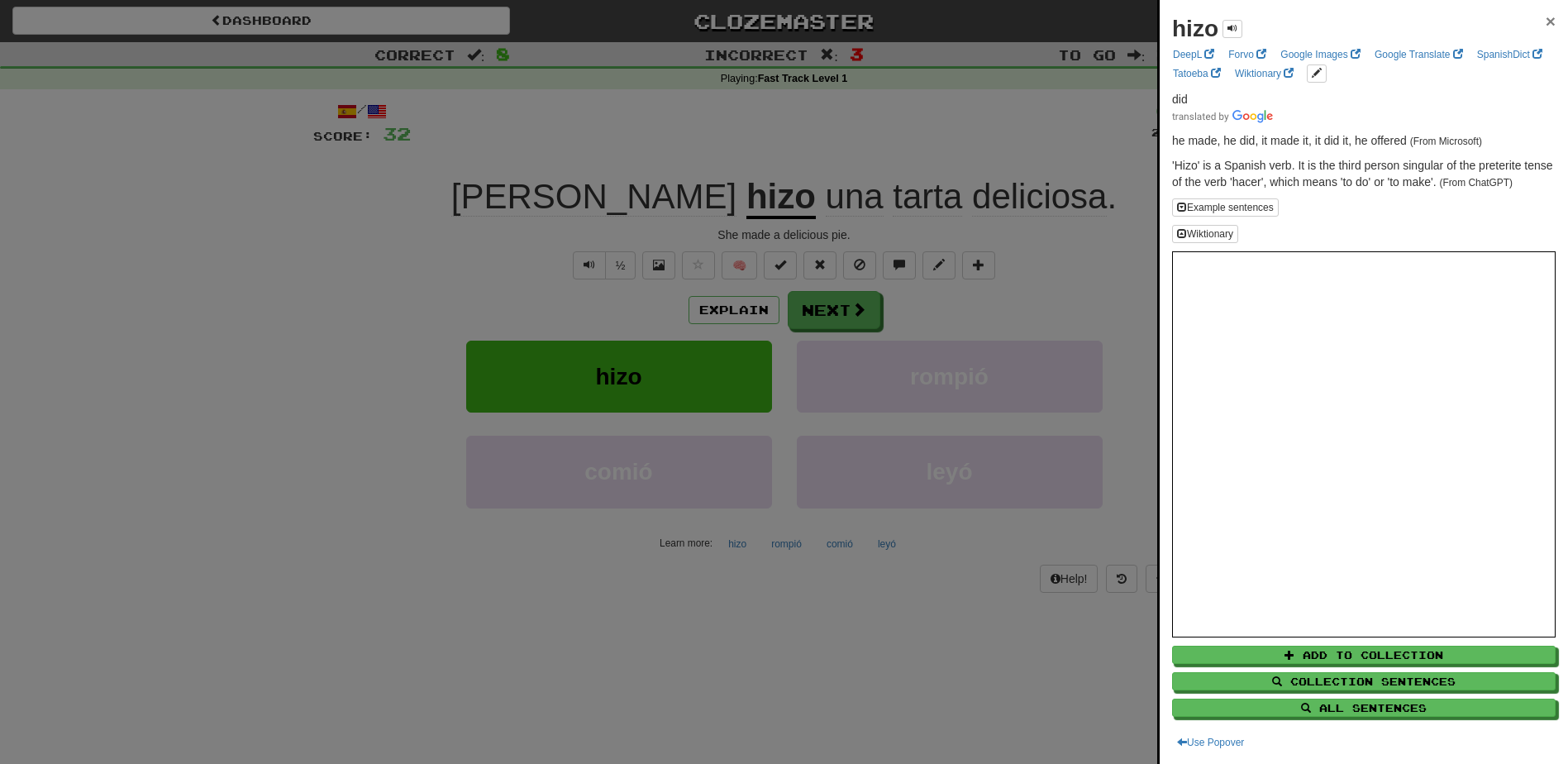
click at [1546, 18] on span "×" at bounding box center [1550, 20] width 10 height 19
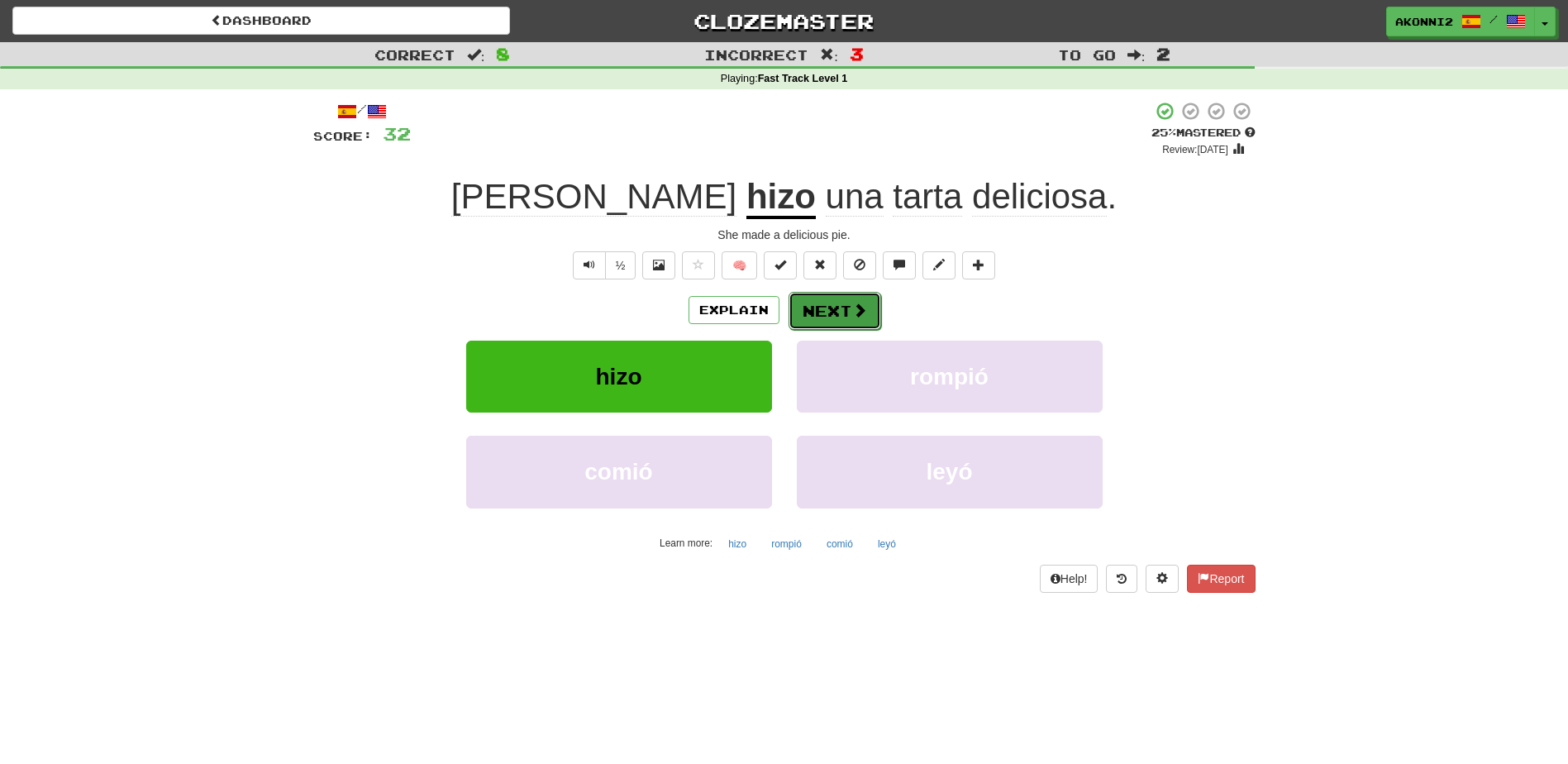
click at [809, 319] on button "Next" at bounding box center [835, 310] width 93 height 38
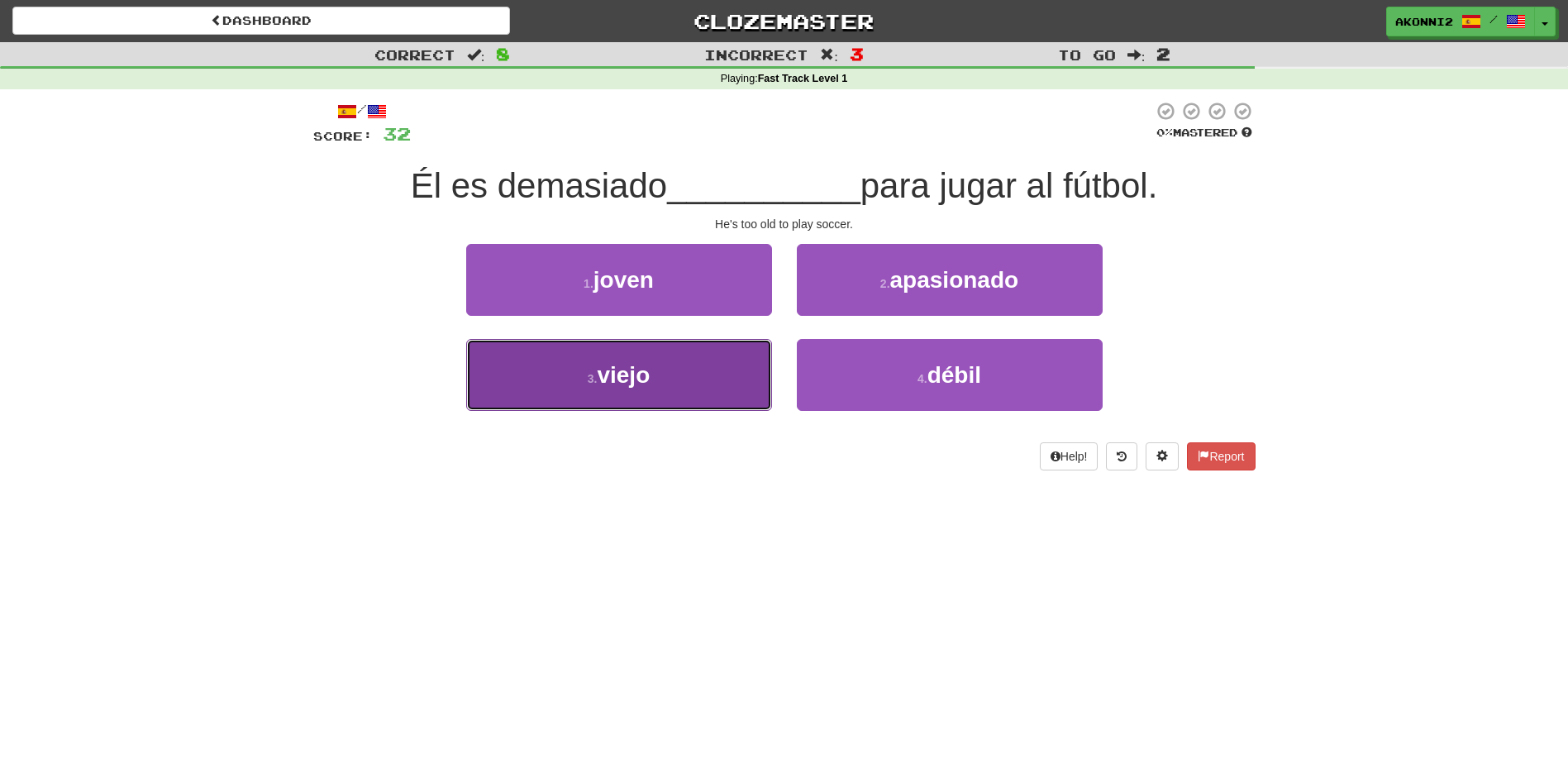
click at [685, 394] on button "3 . viejo" at bounding box center [618, 374] width 305 height 71
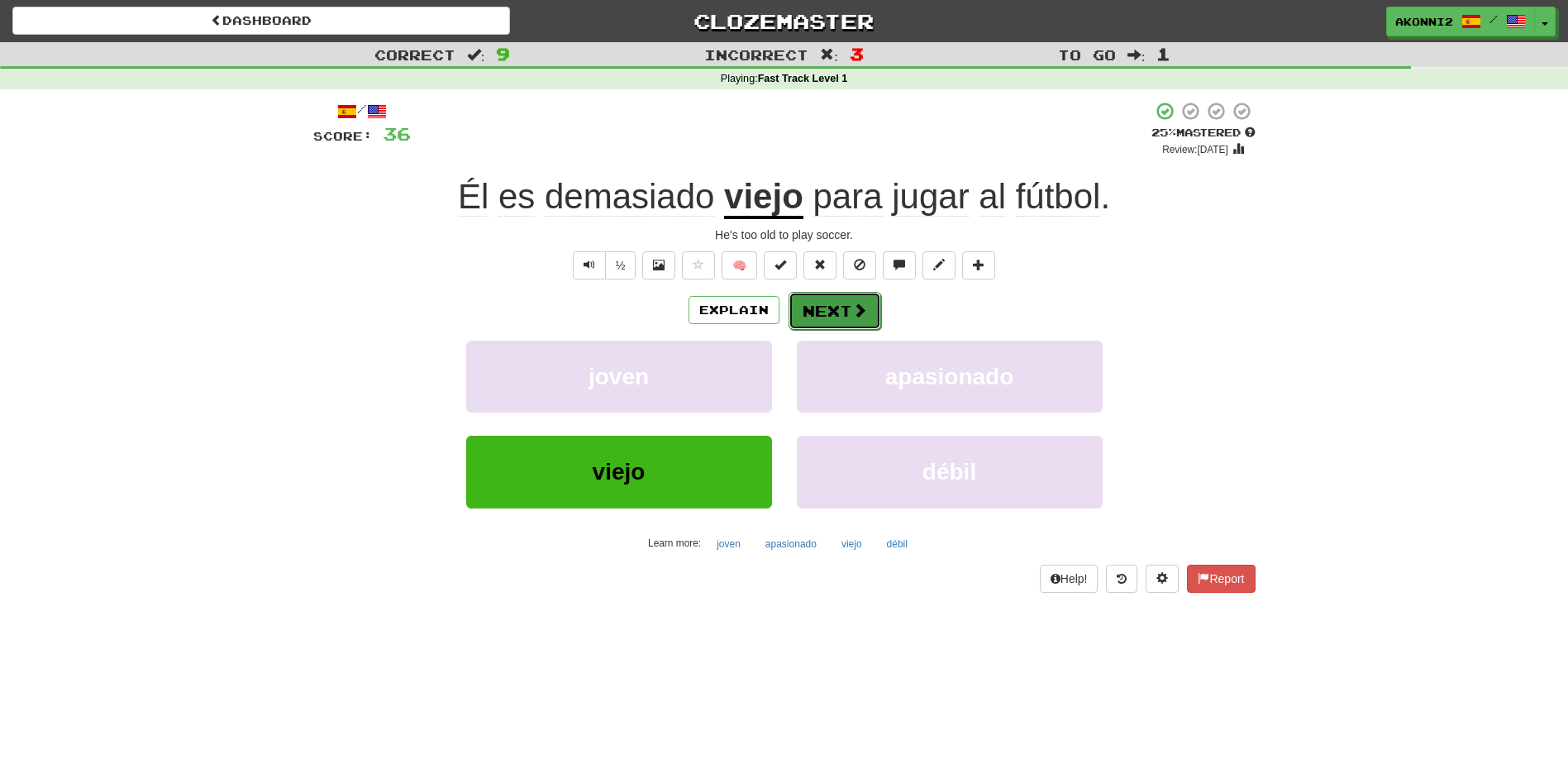
click at [806, 307] on button "Next" at bounding box center [835, 310] width 93 height 38
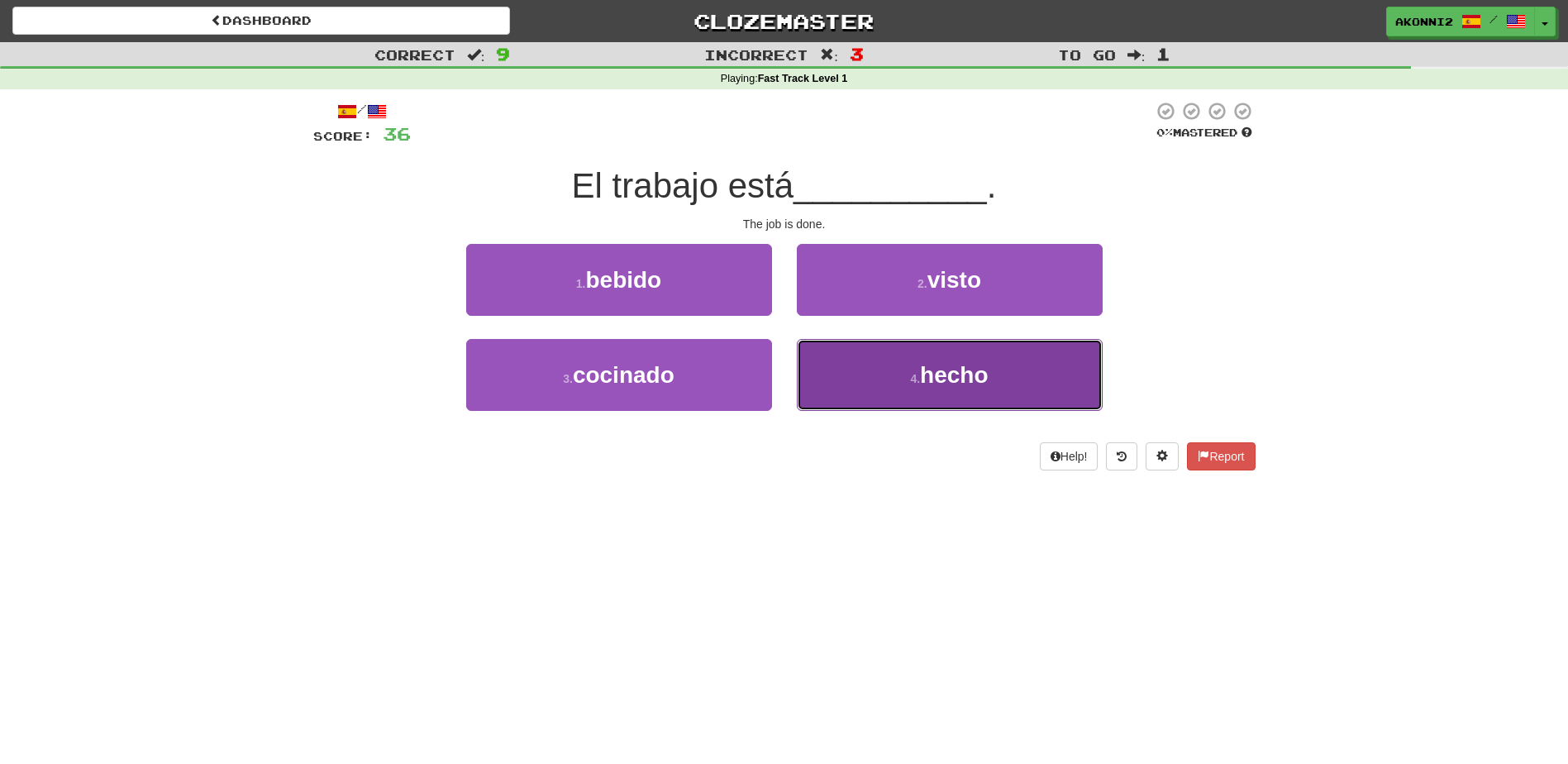
click at [893, 392] on button "4 . hecho" at bounding box center [949, 374] width 305 height 71
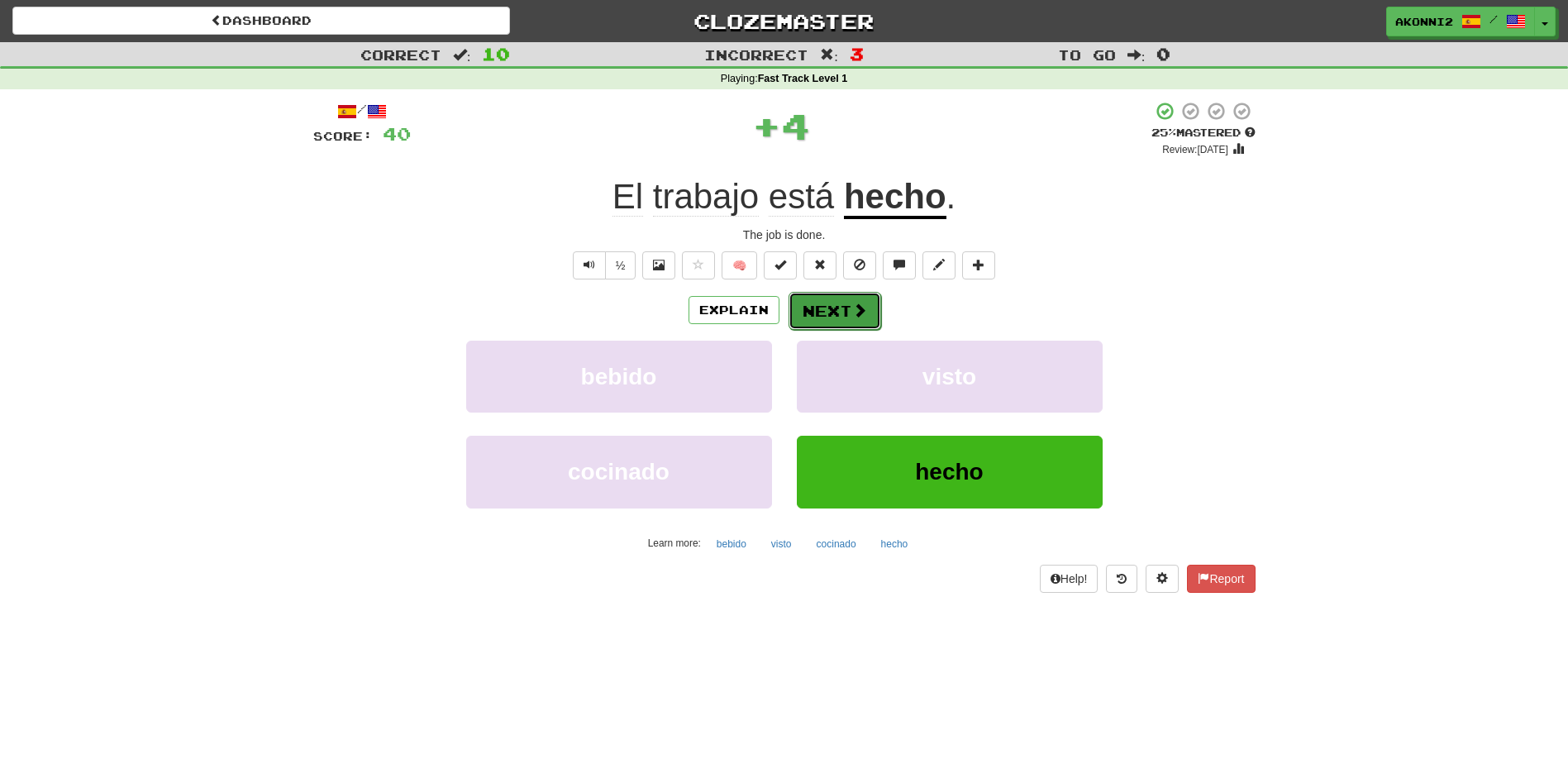
click at [840, 313] on button "Next" at bounding box center [835, 310] width 93 height 38
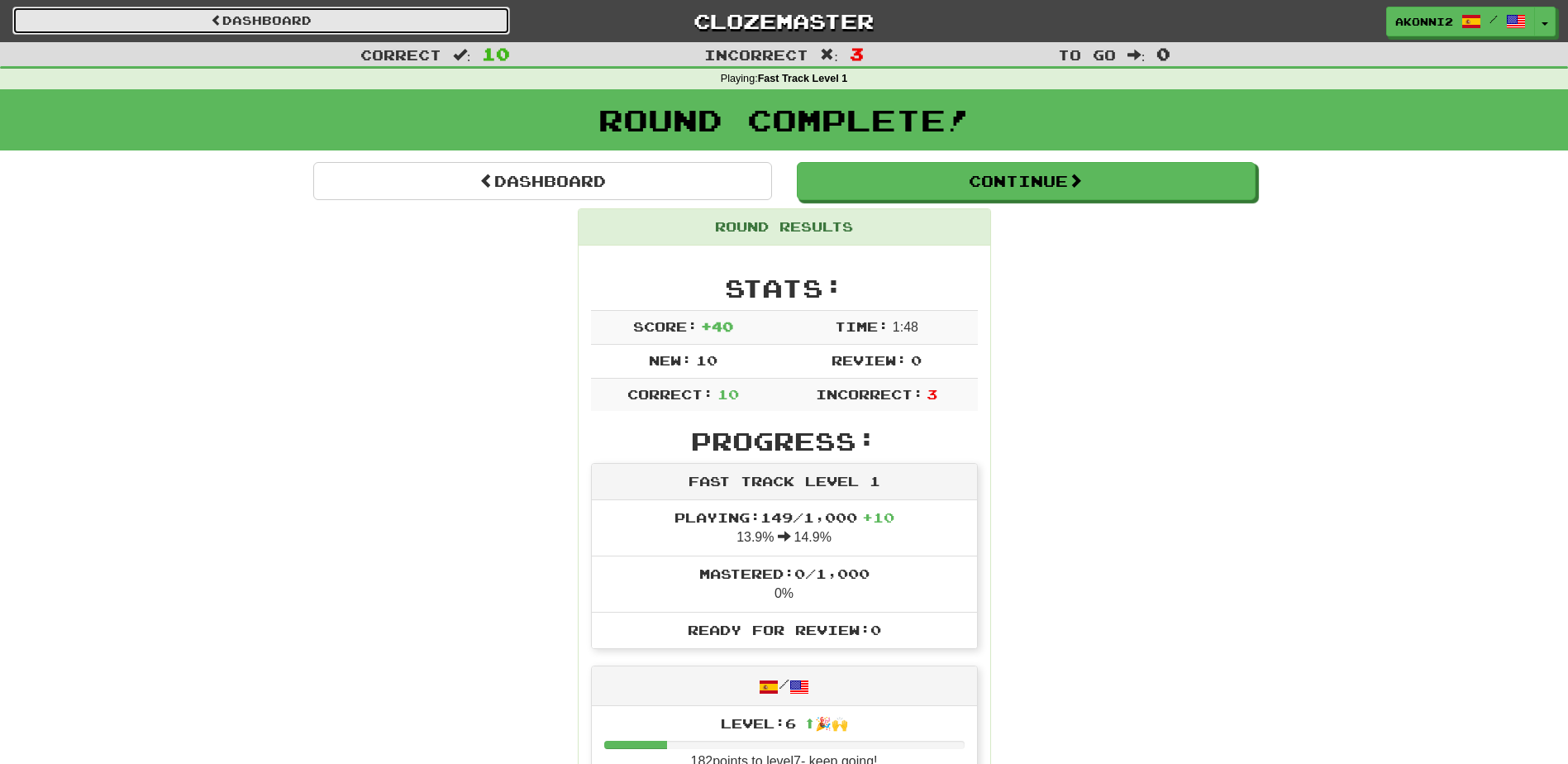
click at [348, 19] on link "Dashboard" at bounding box center [261, 20] width 498 height 28
